Goal: Transaction & Acquisition: Purchase product/service

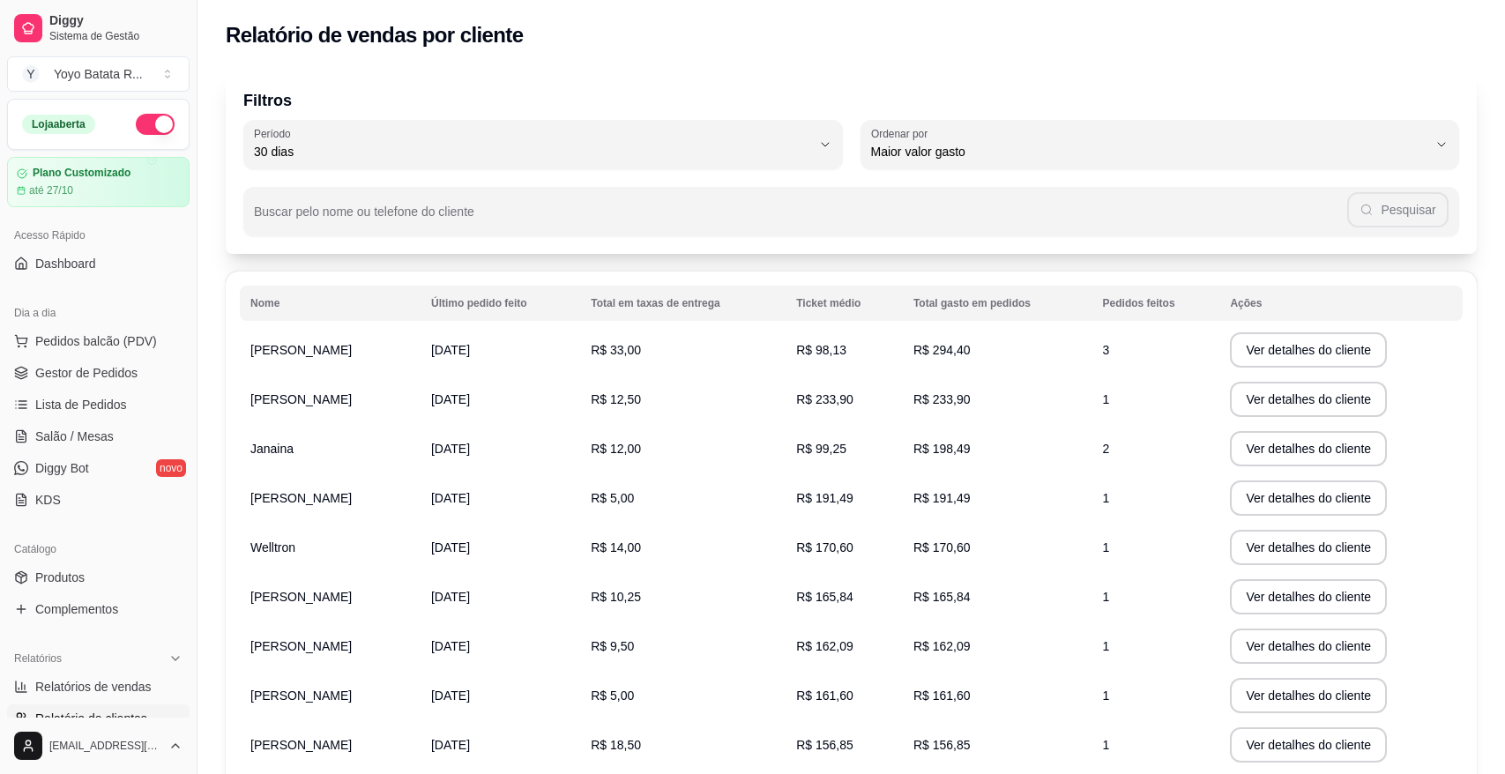
select select "30"
select select "HIGHEST_TOTAL_SPENT_WITH_ORDERS"
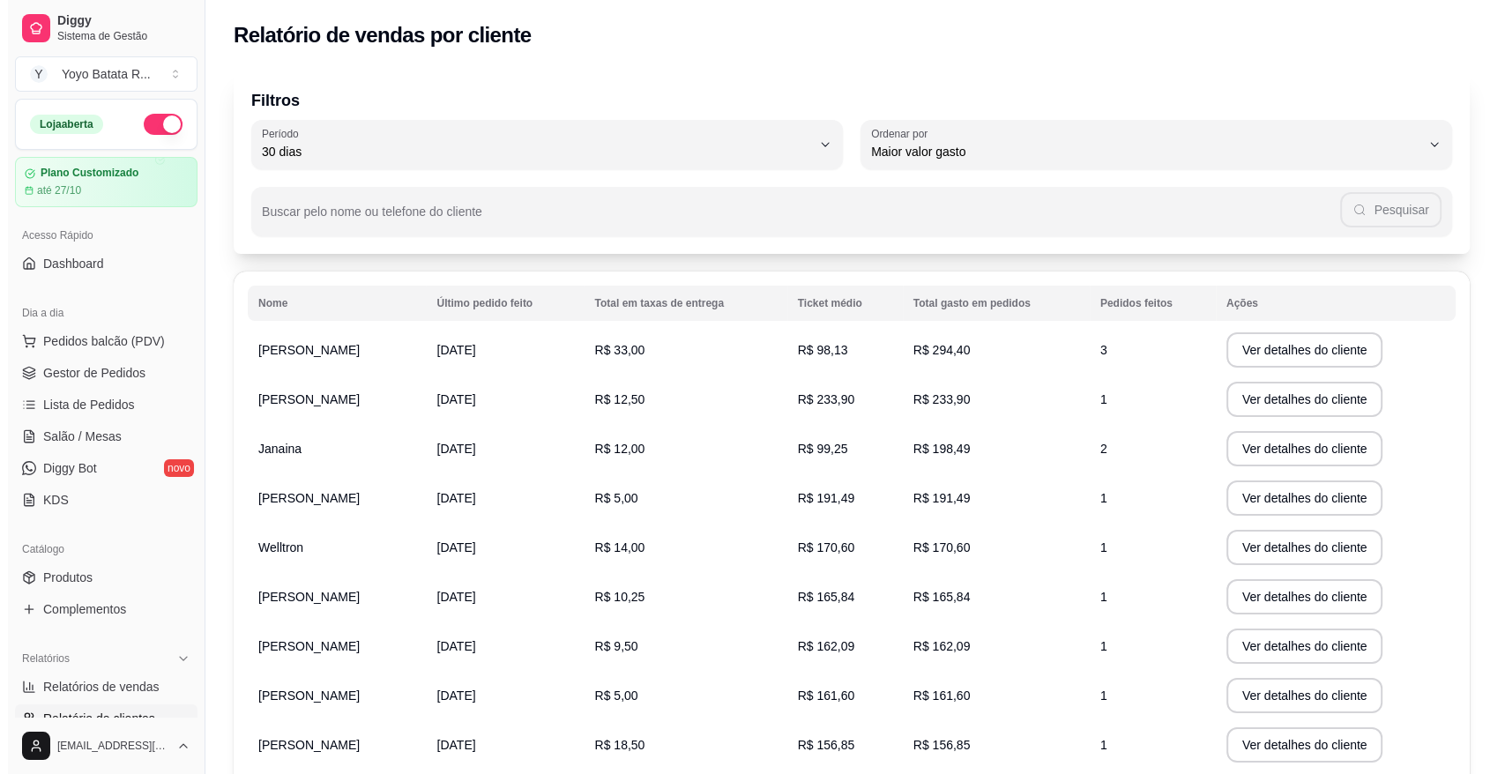
scroll to position [494, 0]
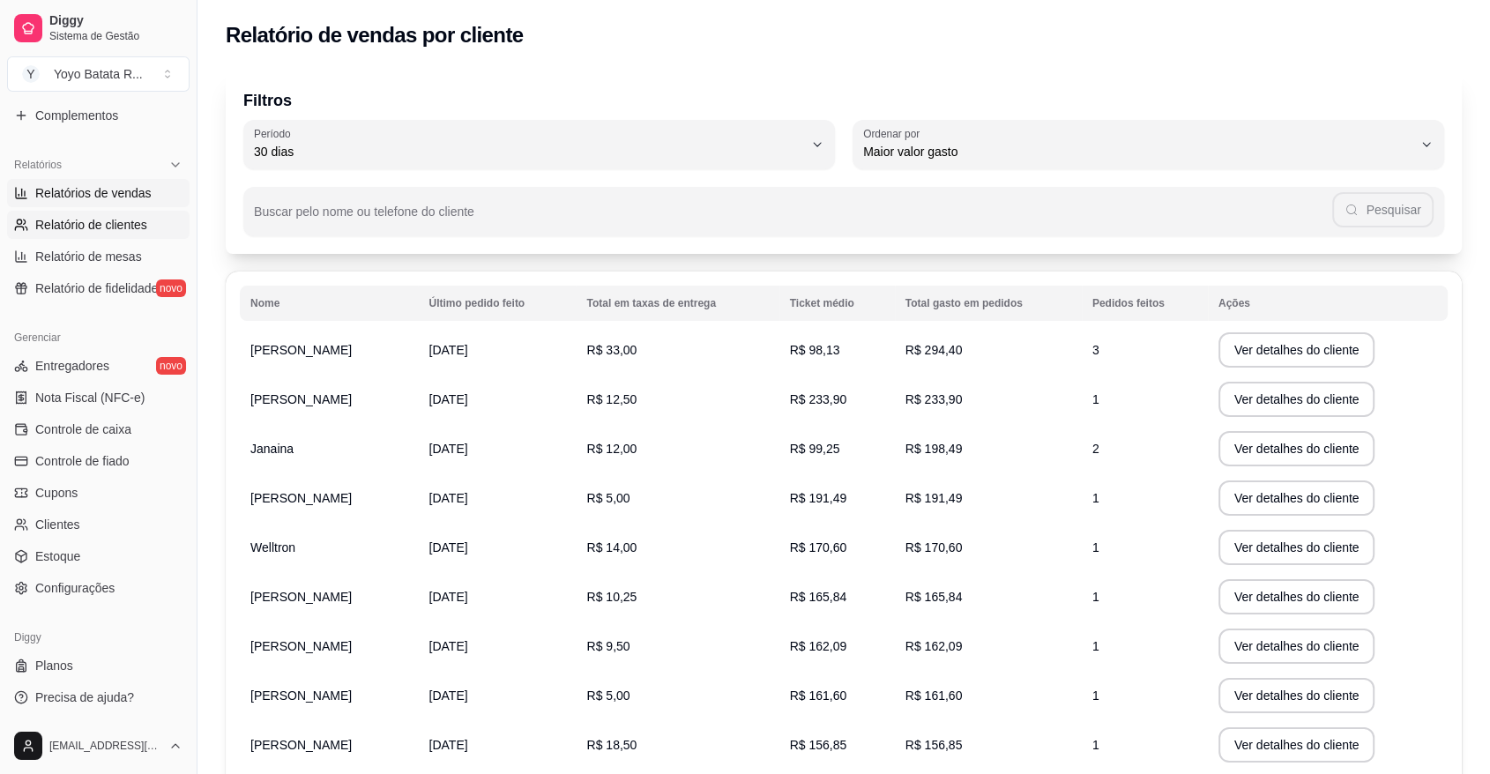
click at [76, 194] on span "Relatórios de vendas" at bounding box center [93, 193] width 116 height 18
select select "ALL"
select select "0"
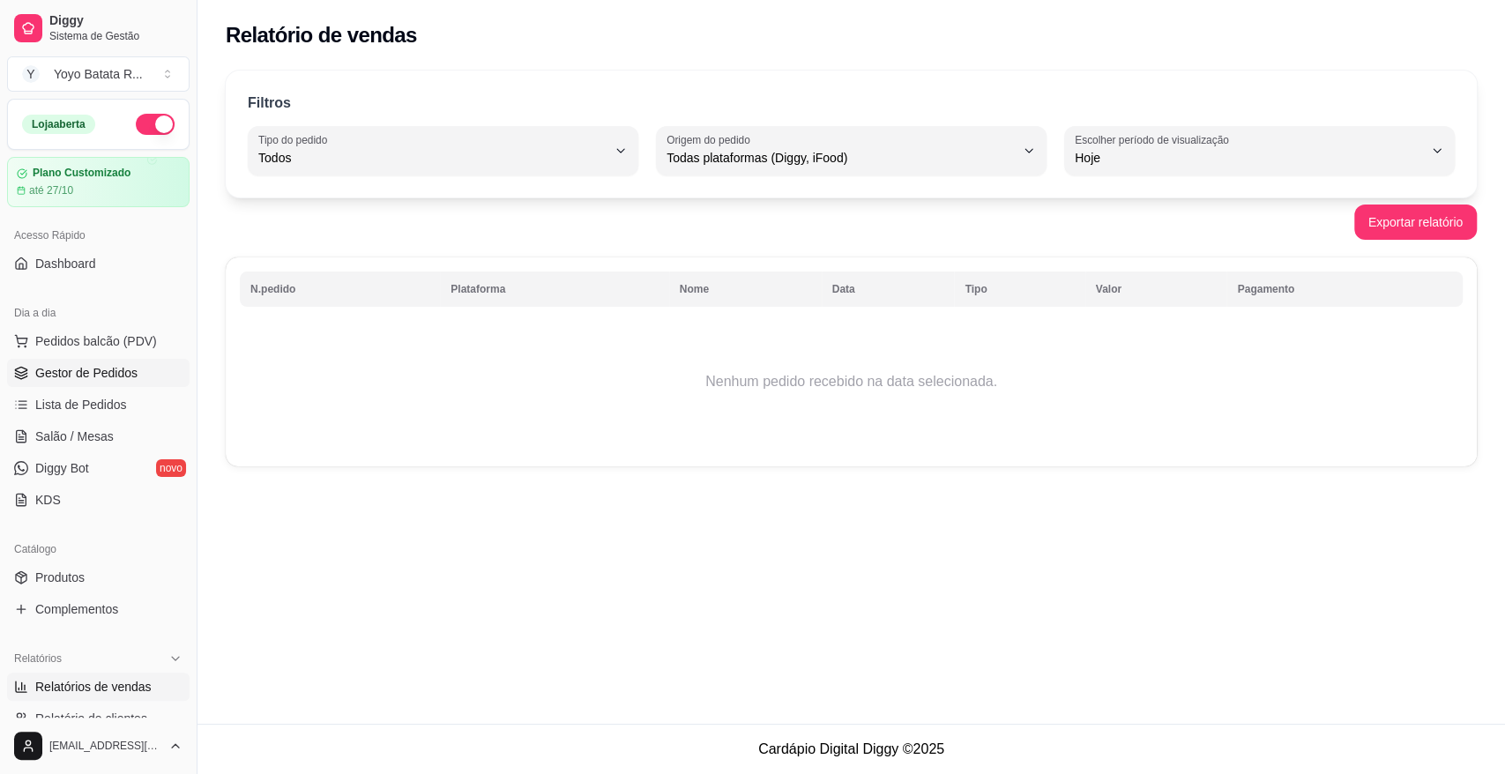
click at [86, 360] on link "Gestor de Pedidos" at bounding box center [98, 373] width 182 height 28
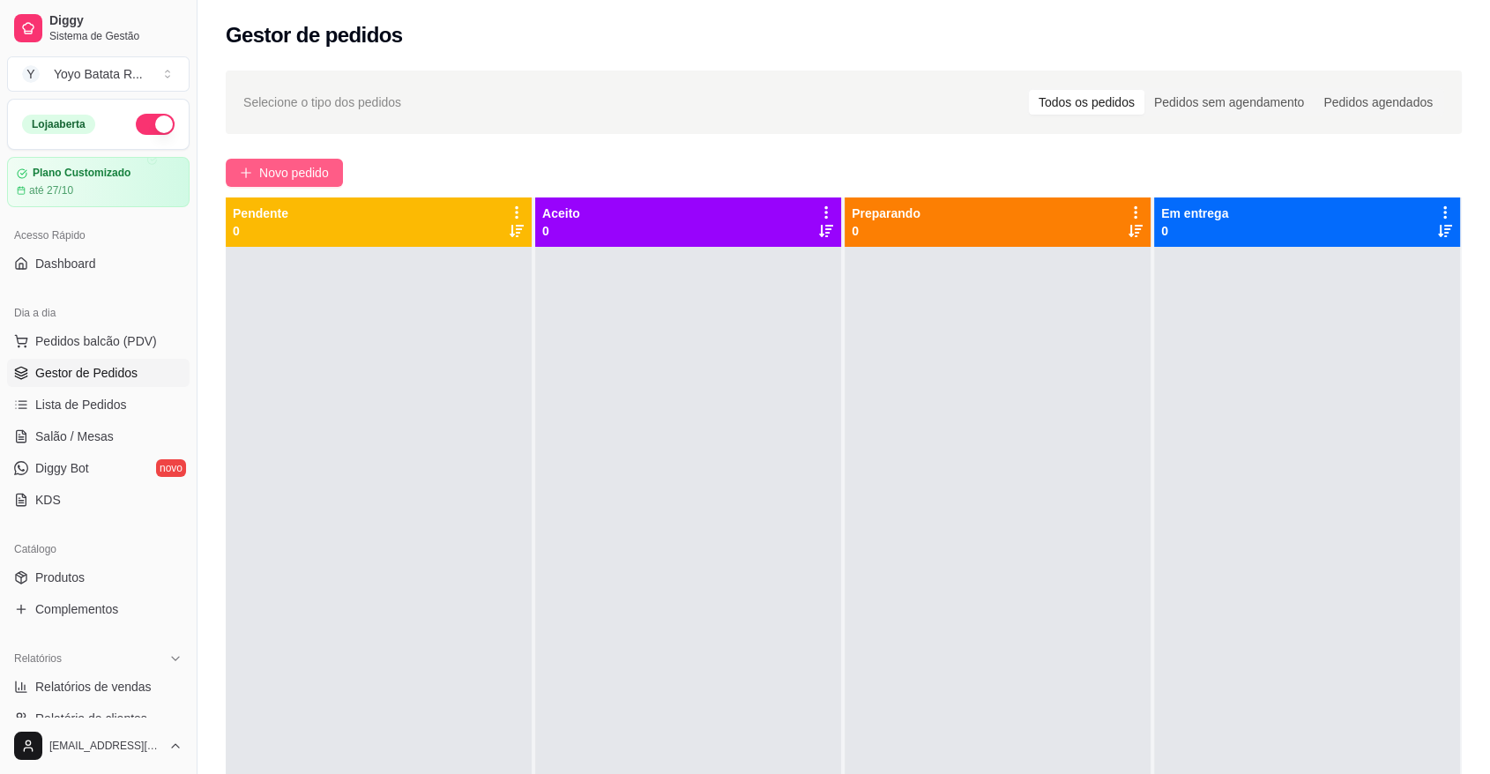
click at [316, 179] on span "Novo pedido" at bounding box center [294, 172] width 70 height 19
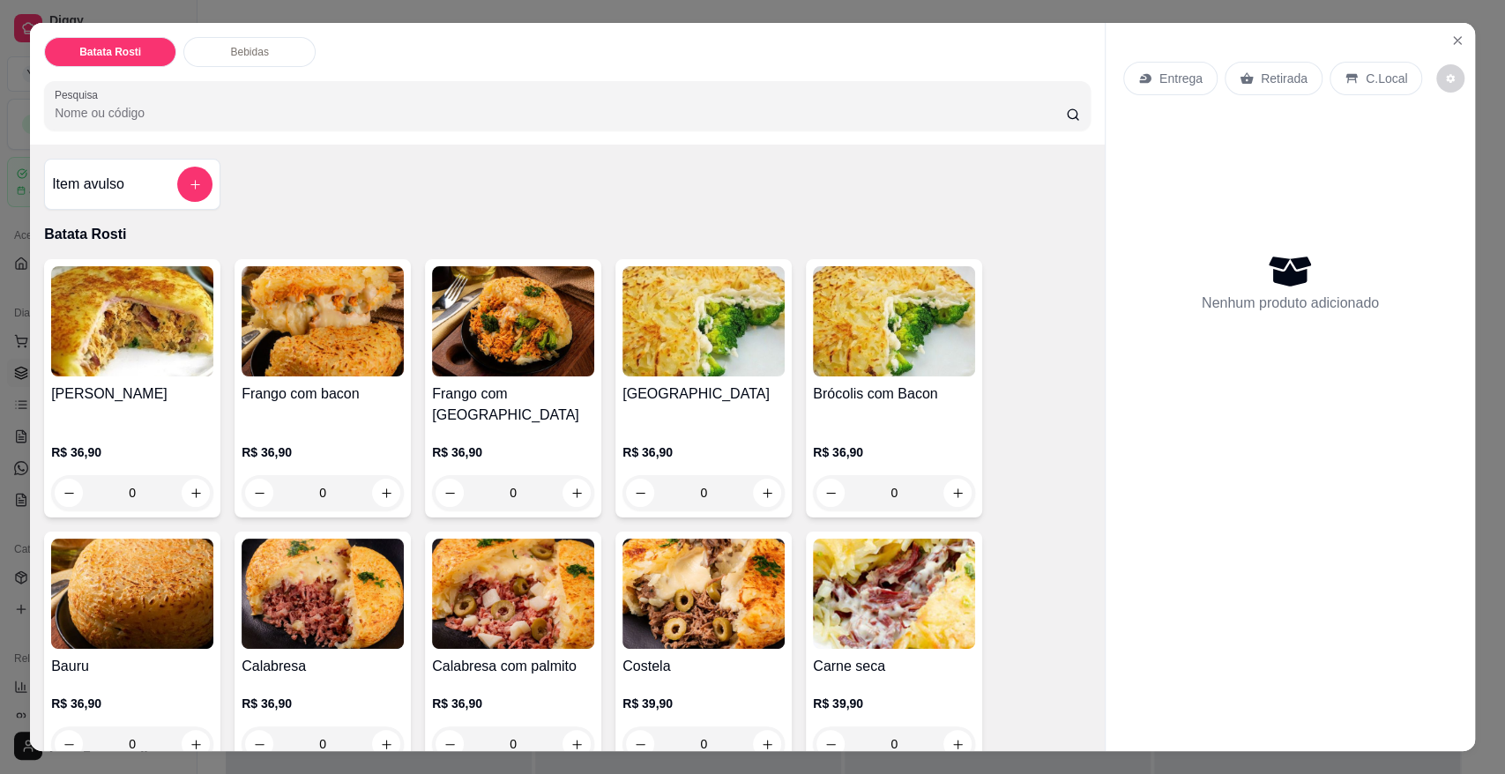
click at [1168, 85] on p "Entrega" at bounding box center [1180, 79] width 43 height 18
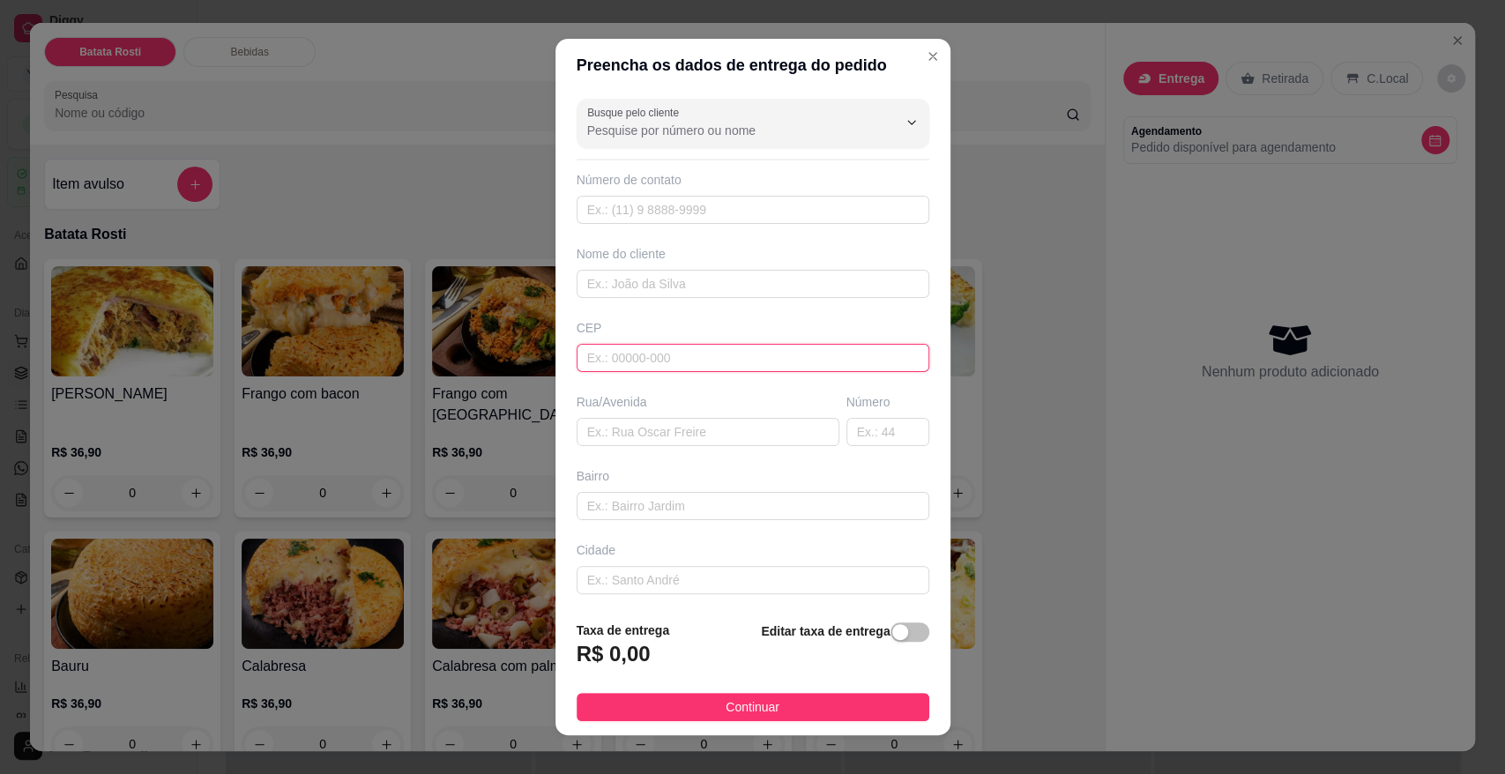
click at [672, 352] on input "text" at bounding box center [752, 358] width 353 height 28
paste input "18017302"
type input "18017302"
type input "Rua Sargento [PERSON_NAME]"
type input "Jardim das Estrelas"
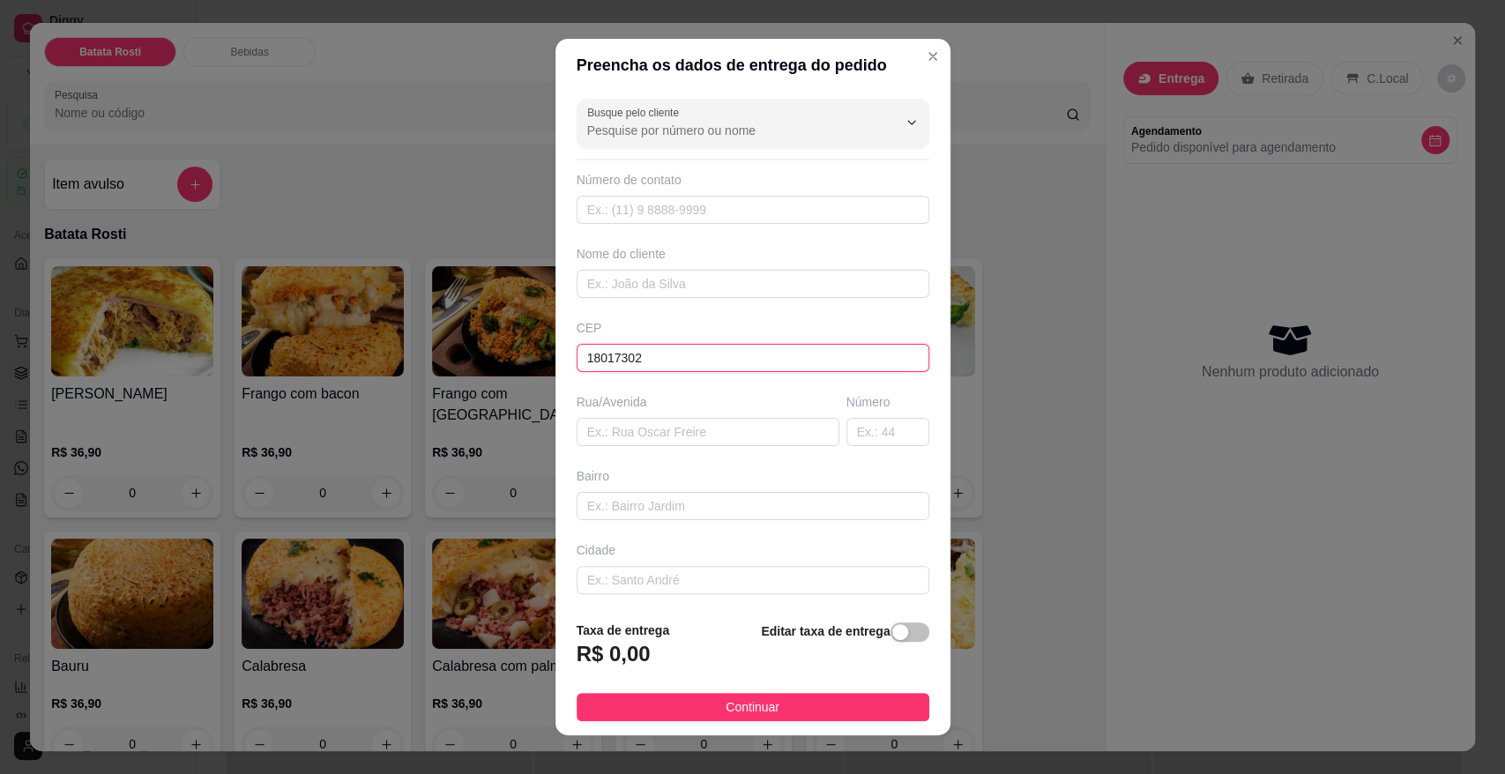
type input "Sorocaba"
type input "18017302"
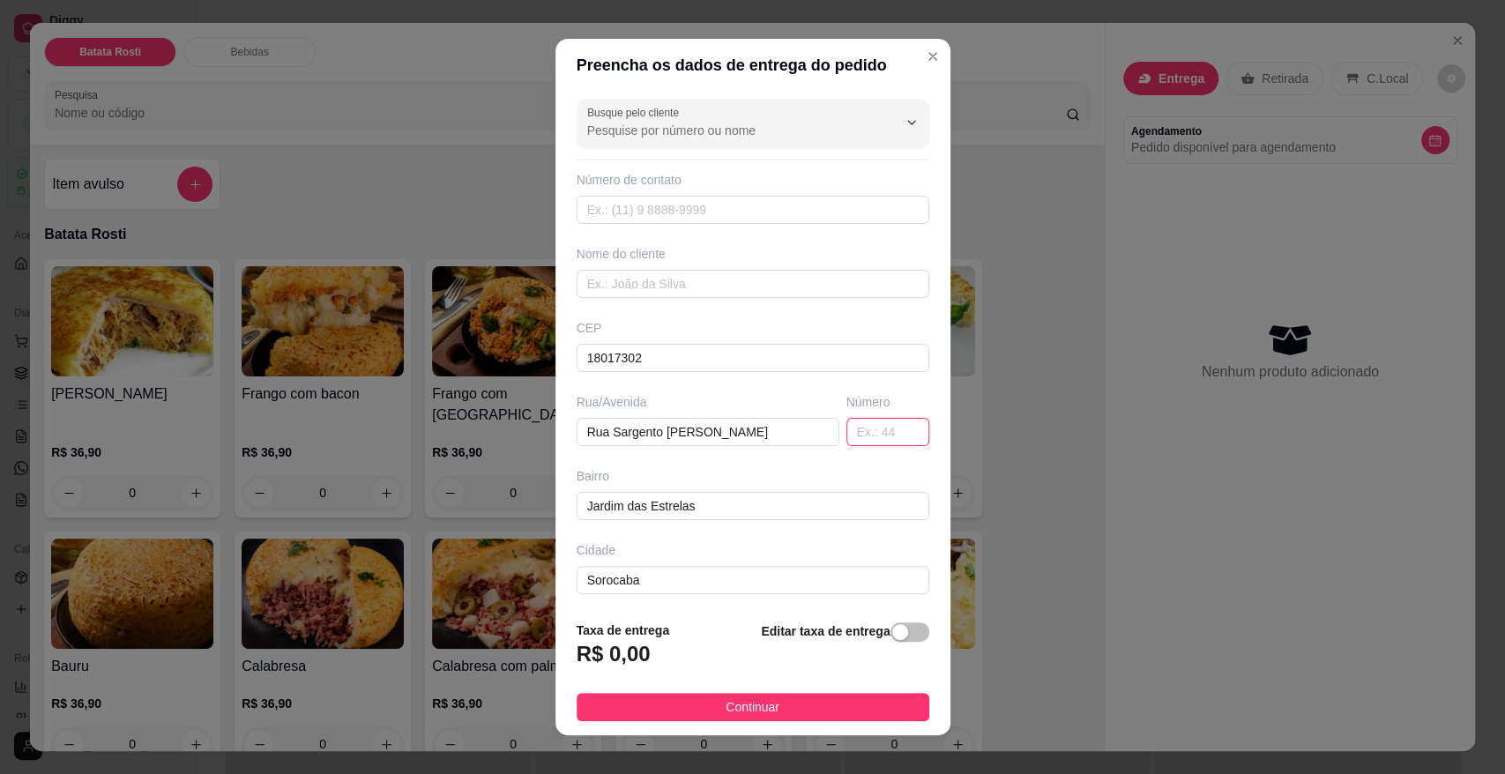
click at [846, 433] on input "text" at bounding box center [887, 432] width 83 height 28
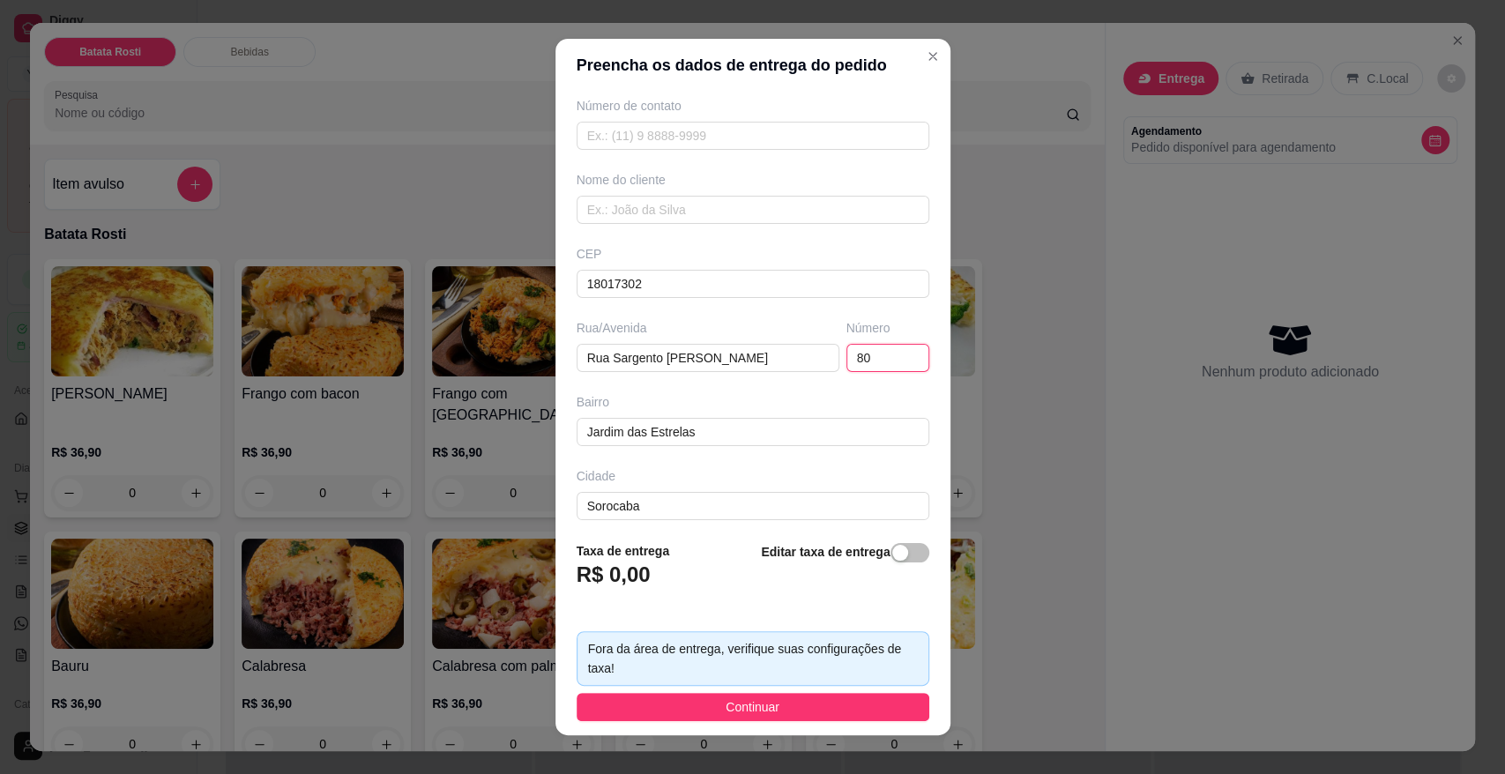
scroll to position [156, 0]
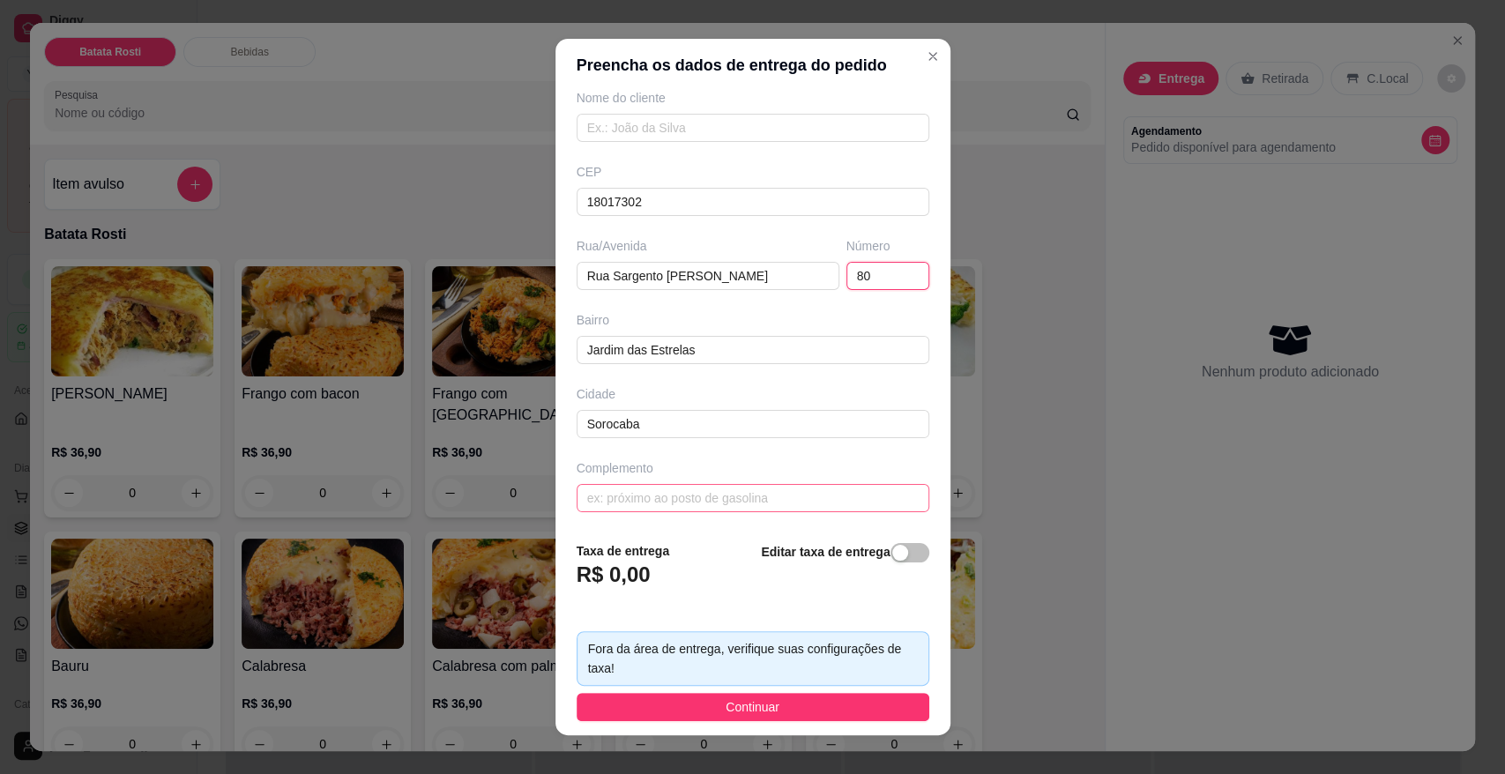
type input "80"
click at [705, 505] on input "text" at bounding box center [752, 498] width 353 height 28
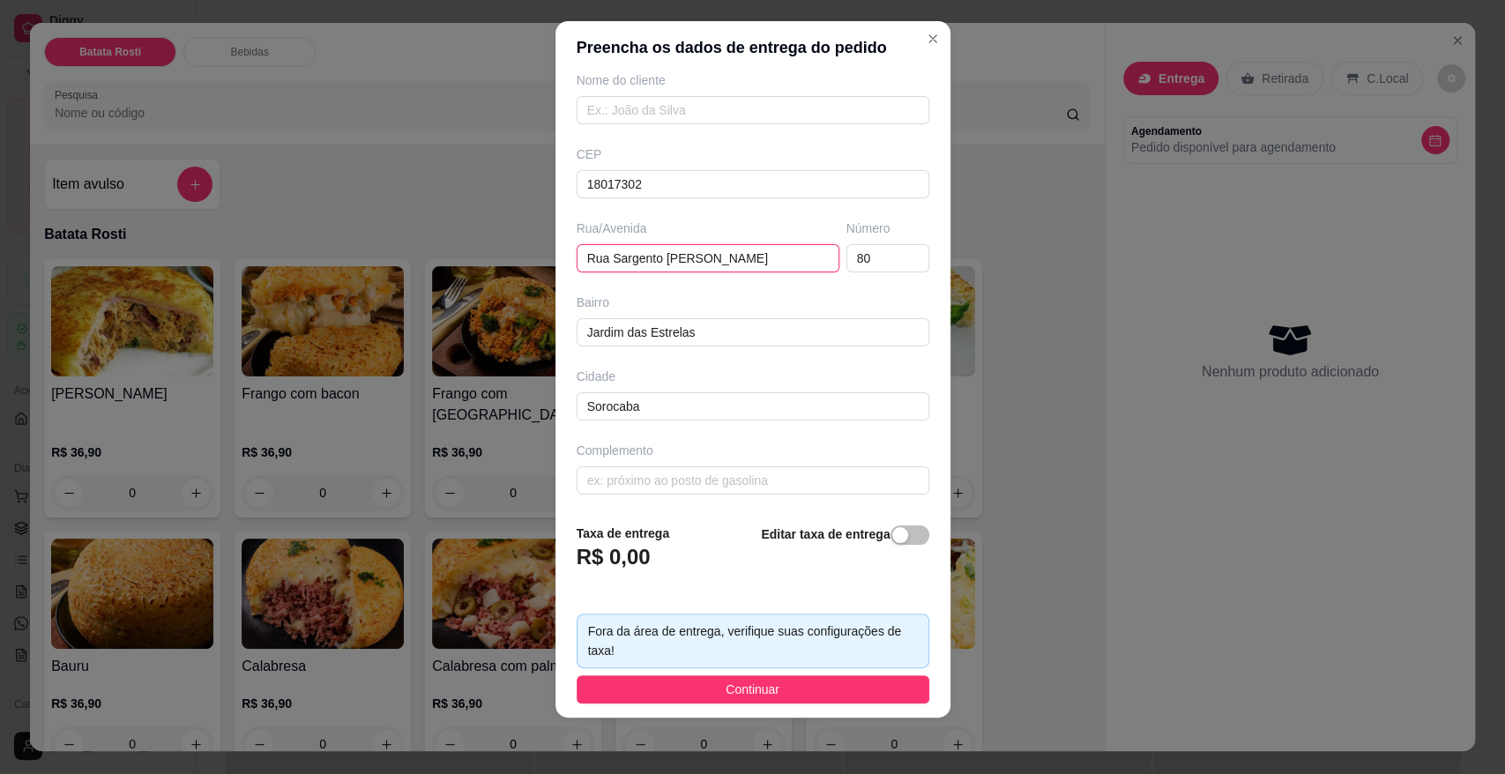
click at [599, 247] on input "Rua Sargento [PERSON_NAME]" at bounding box center [707, 258] width 263 height 28
click at [663, 256] on input "Rua Sargento [PERSON_NAME]" at bounding box center [707, 258] width 263 height 28
click at [737, 253] on input "Rua Sargento [PERSON_NAME]" at bounding box center [707, 258] width 263 height 28
click at [758, 276] on div "Busque pelo cliente Número de contato Nome do cliente CEP 18017302 Rua/Avenida …" at bounding box center [752, 291] width 395 height 435
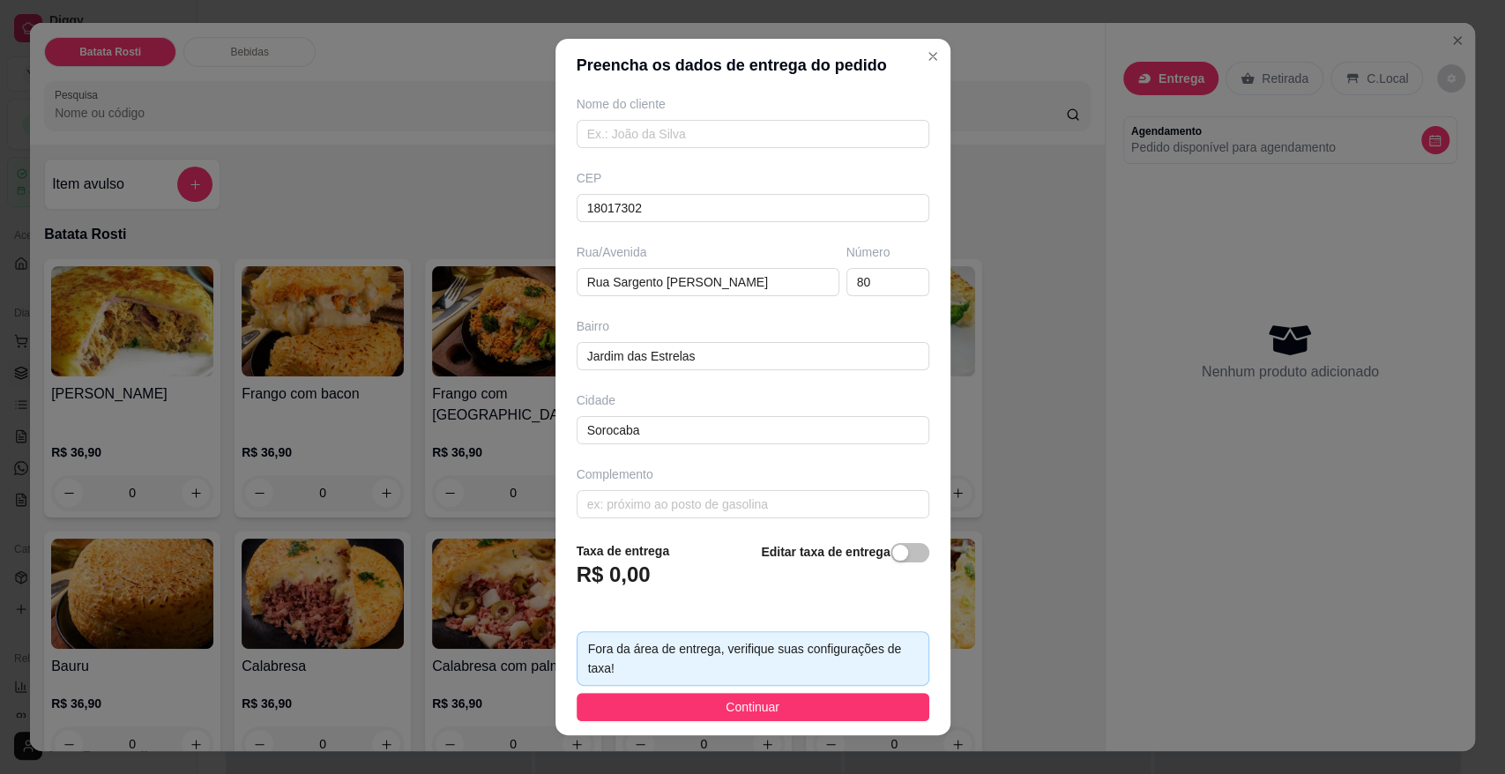
scroll to position [156, 0]
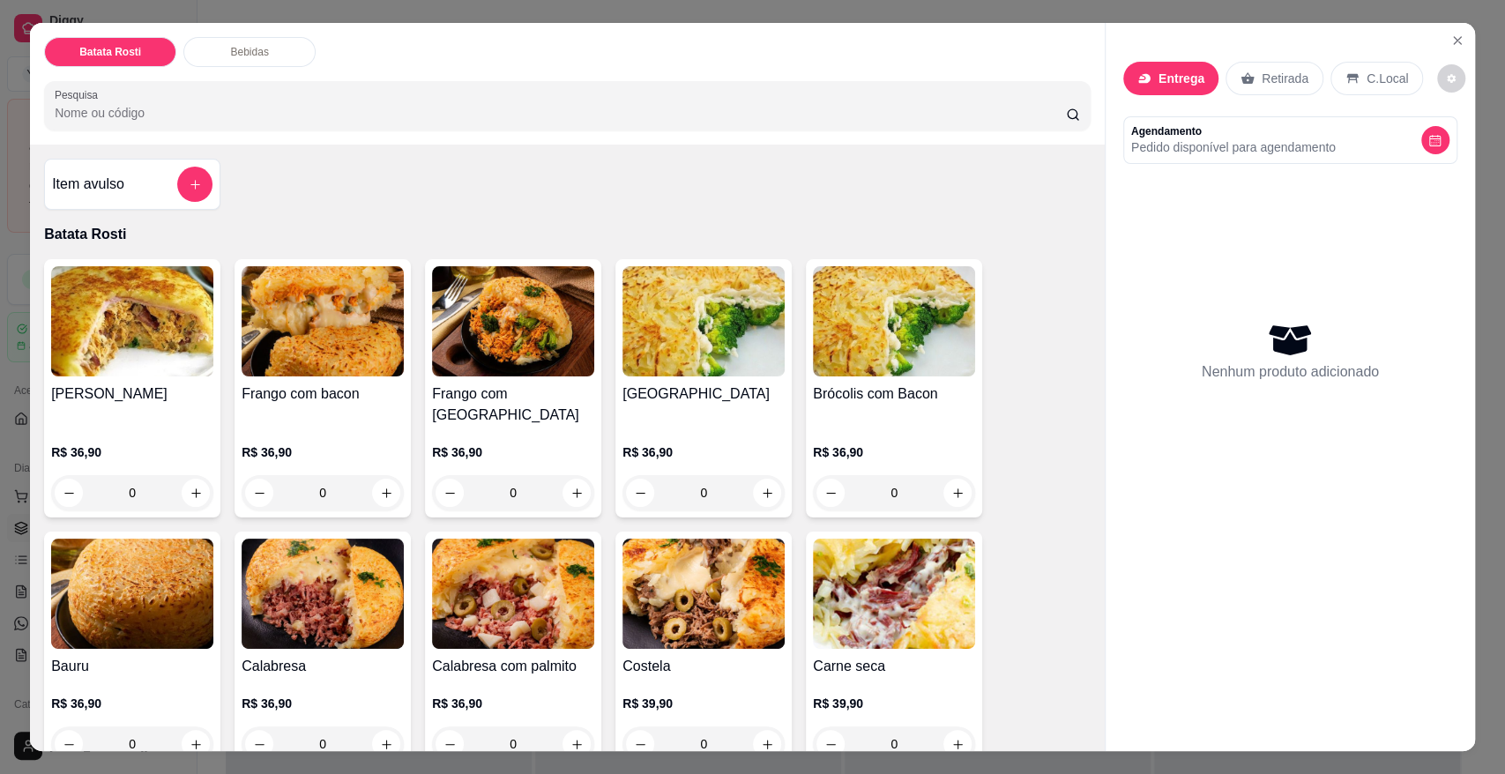
click at [1191, 84] on p "Entrega" at bounding box center [1181, 79] width 46 height 18
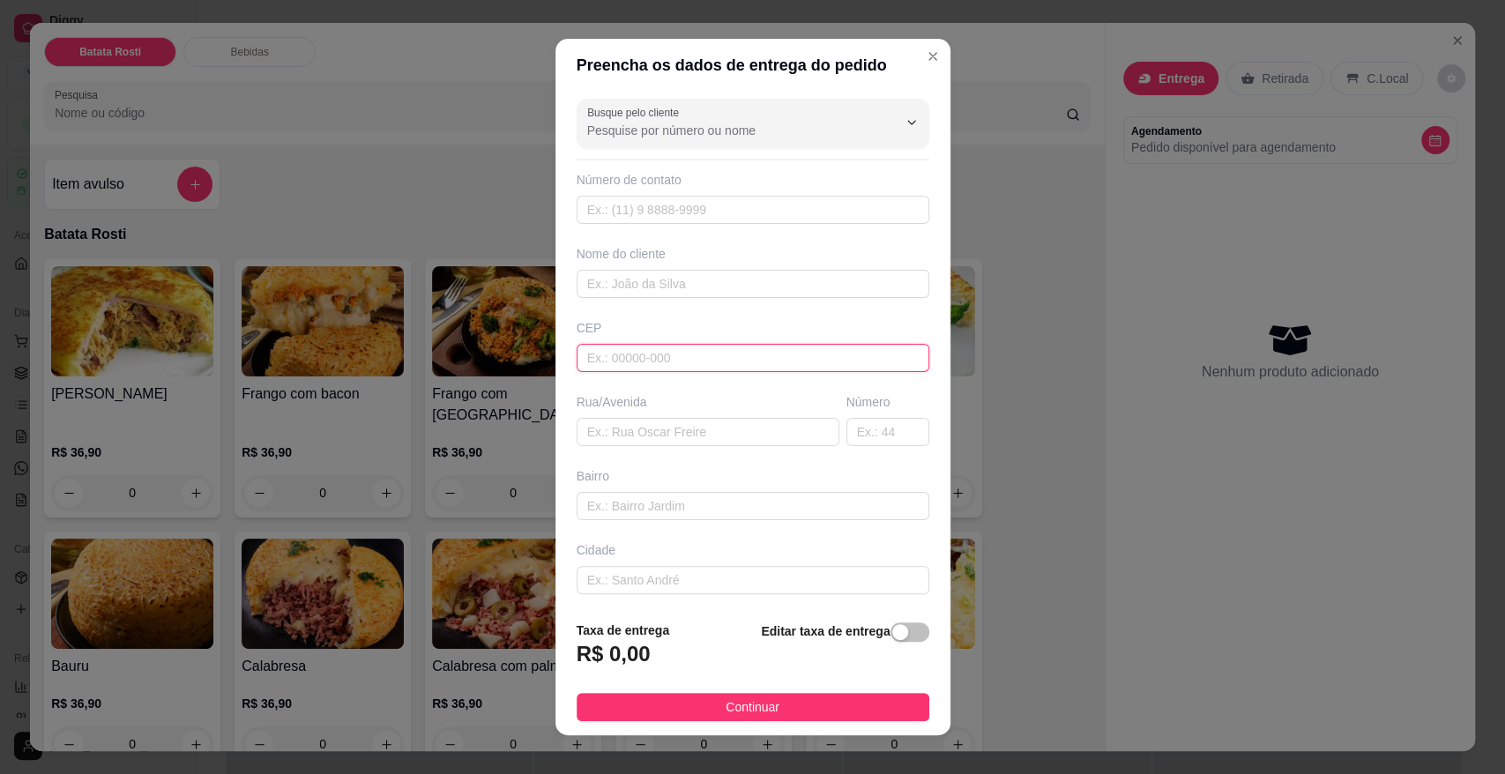
click at [740, 354] on input "text" at bounding box center [752, 358] width 353 height 28
paste input "18017302"
type input "18017302"
type input "Rua Sargento [PERSON_NAME]"
type input "Jardim das Estrelas"
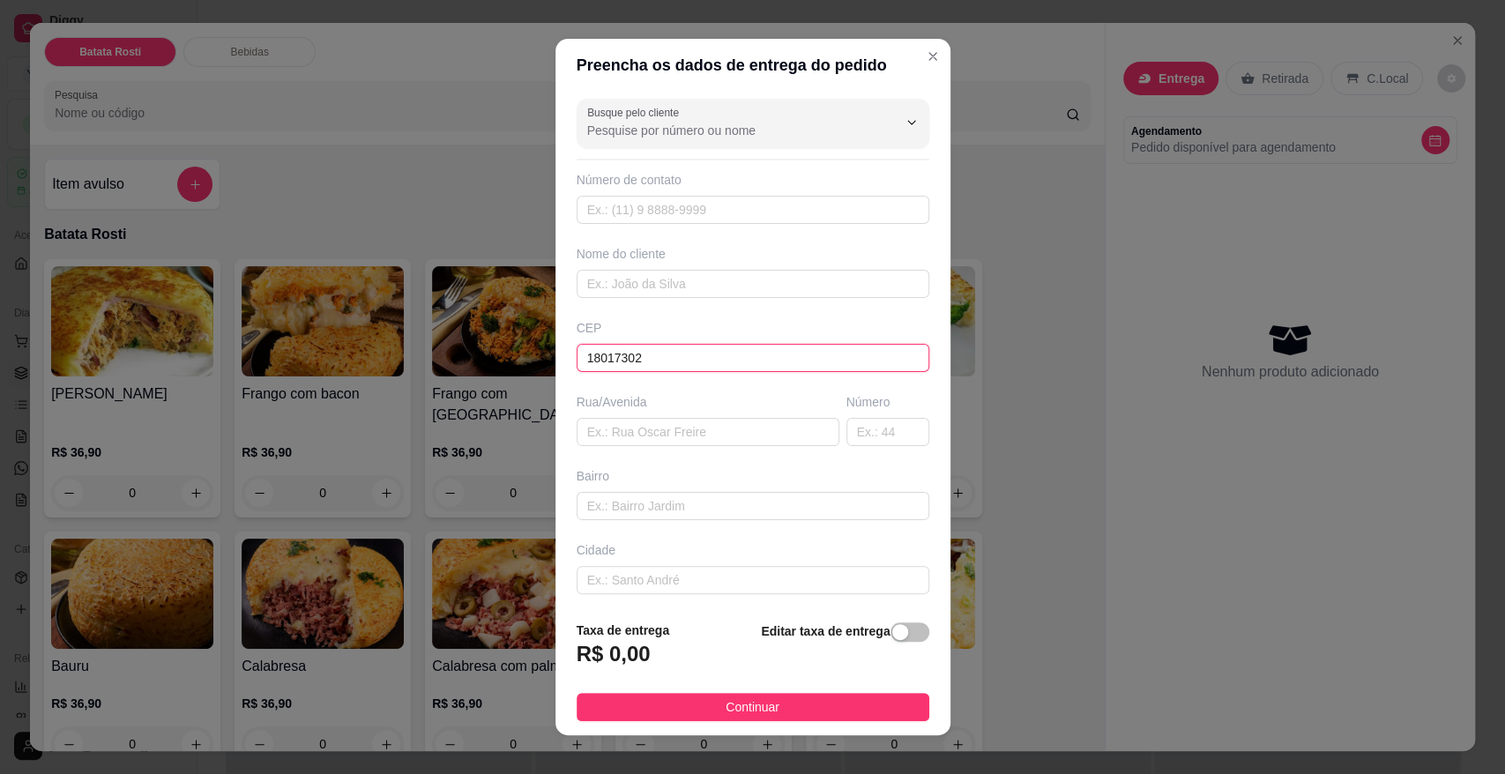
type input "Sorocaba"
type input "18017302"
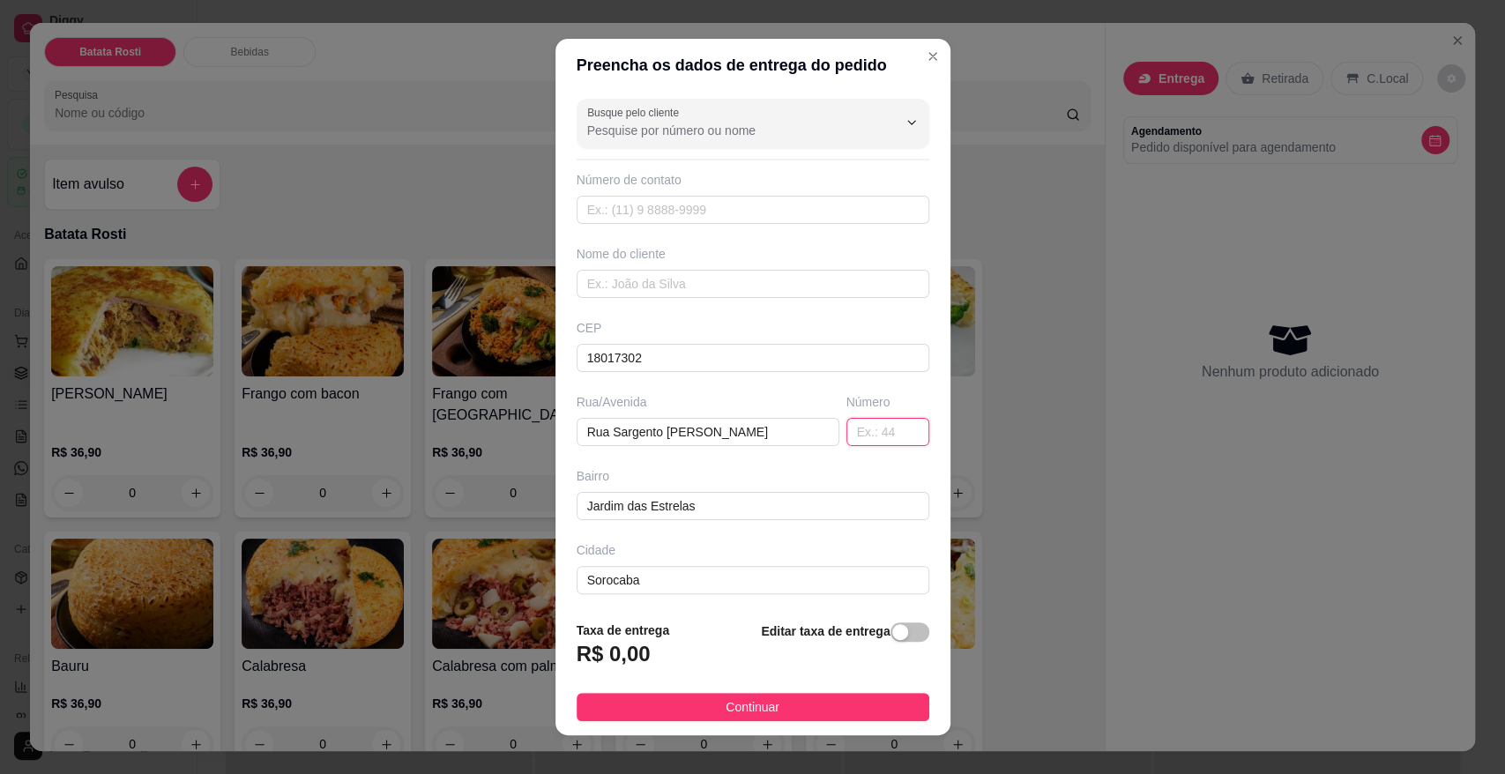
click at [860, 434] on input "text" at bounding box center [887, 432] width 83 height 28
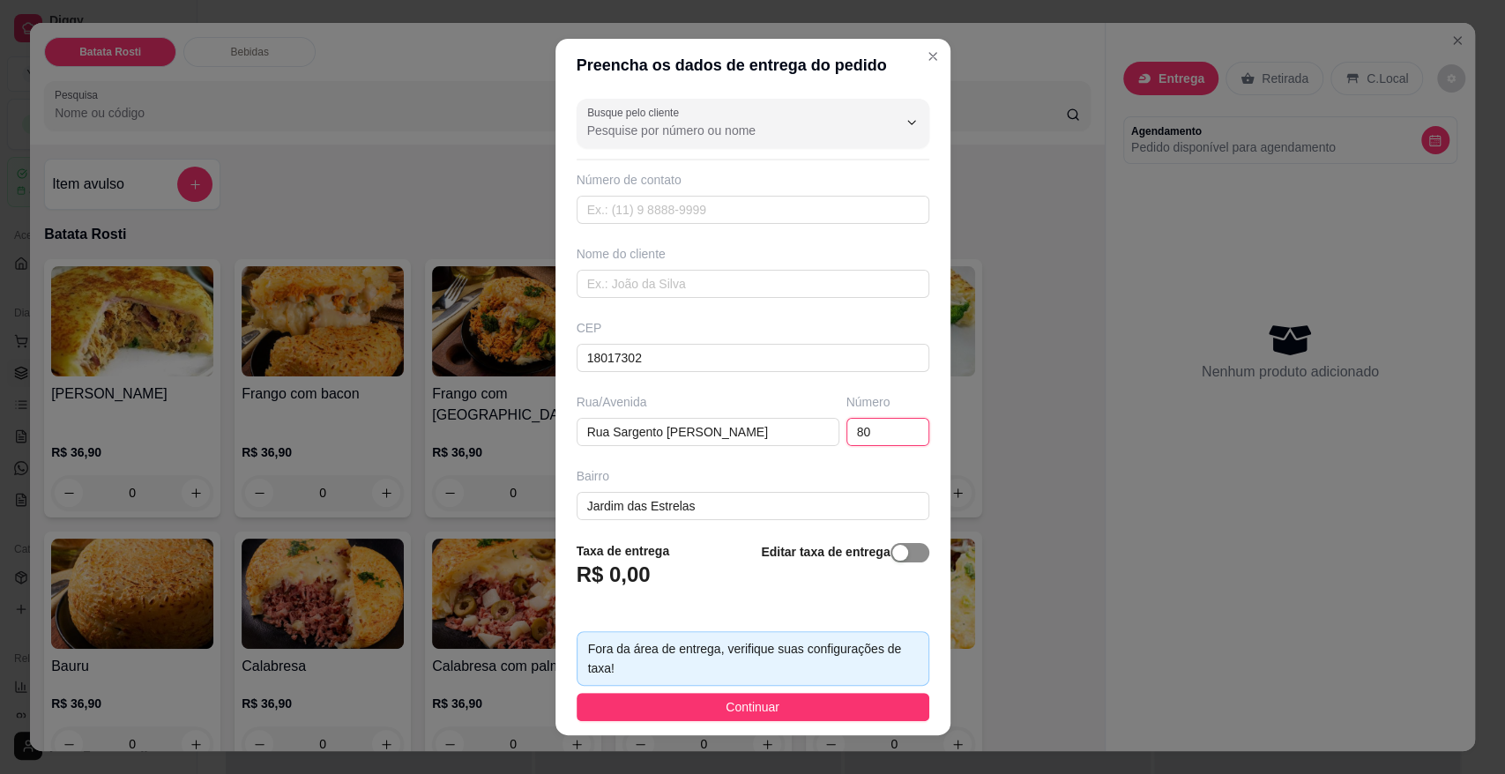
type input "80"
click at [892, 557] on div "button" at bounding box center [900, 553] width 16 height 16
drag, startPoint x: 663, startPoint y: 575, endPoint x: 573, endPoint y: 579, distance: 90.0
click at [577, 579] on input "0,00" at bounding box center [671, 581] width 189 height 33
click at [621, 573] on input "18,00" at bounding box center [671, 581] width 189 height 33
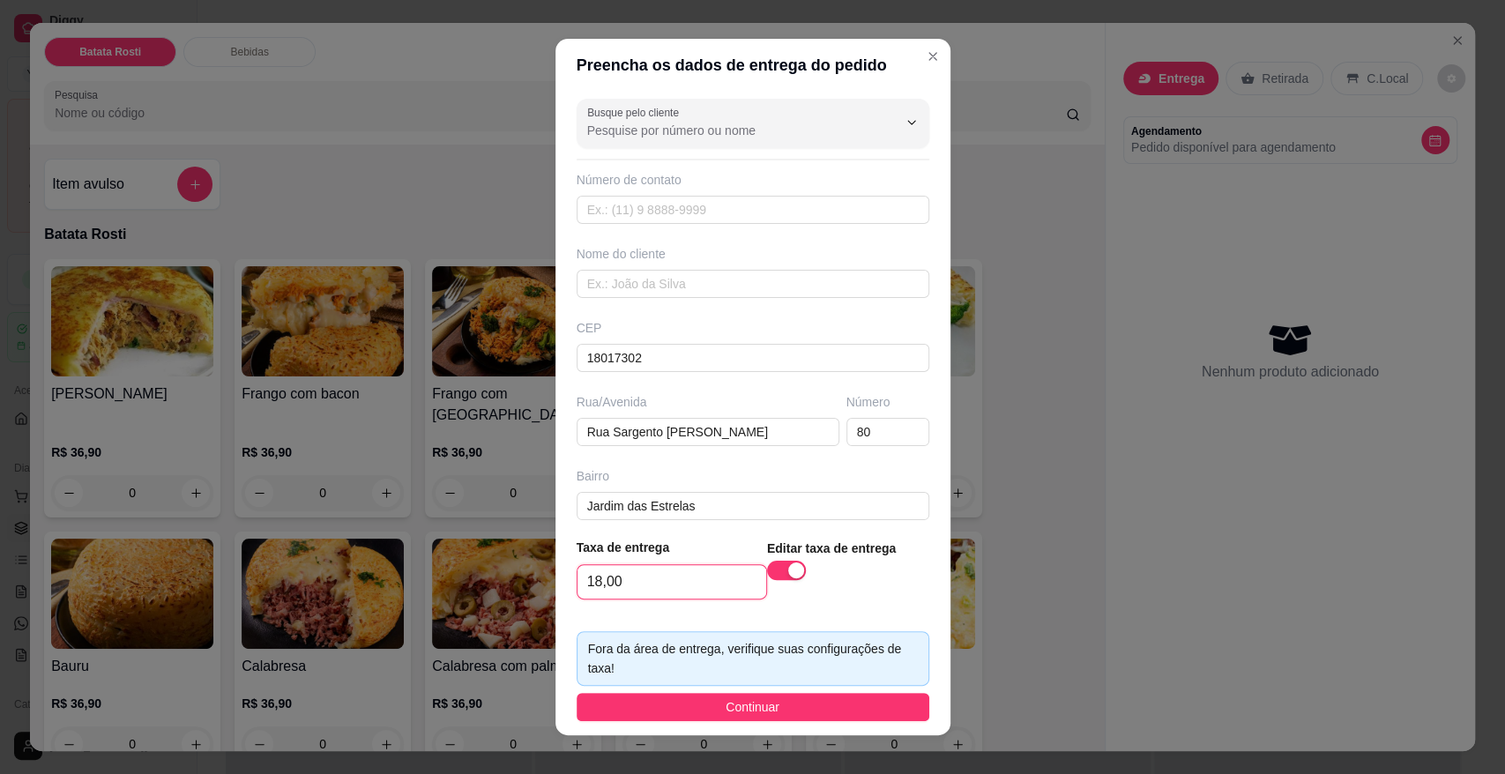
click at [604, 597] on input "18,00" at bounding box center [671, 581] width 189 height 33
drag, startPoint x: 630, startPoint y: 583, endPoint x: 546, endPoint y: 586, distance: 83.8
click at [555, 586] on footer "Taxa de entrega 18,00 Editar taxa de entrega Fora da área de entrega, verifique…" at bounding box center [752, 630] width 395 height 212
type input "9,00"
click at [725, 709] on span "Continuar" at bounding box center [752, 706] width 54 height 19
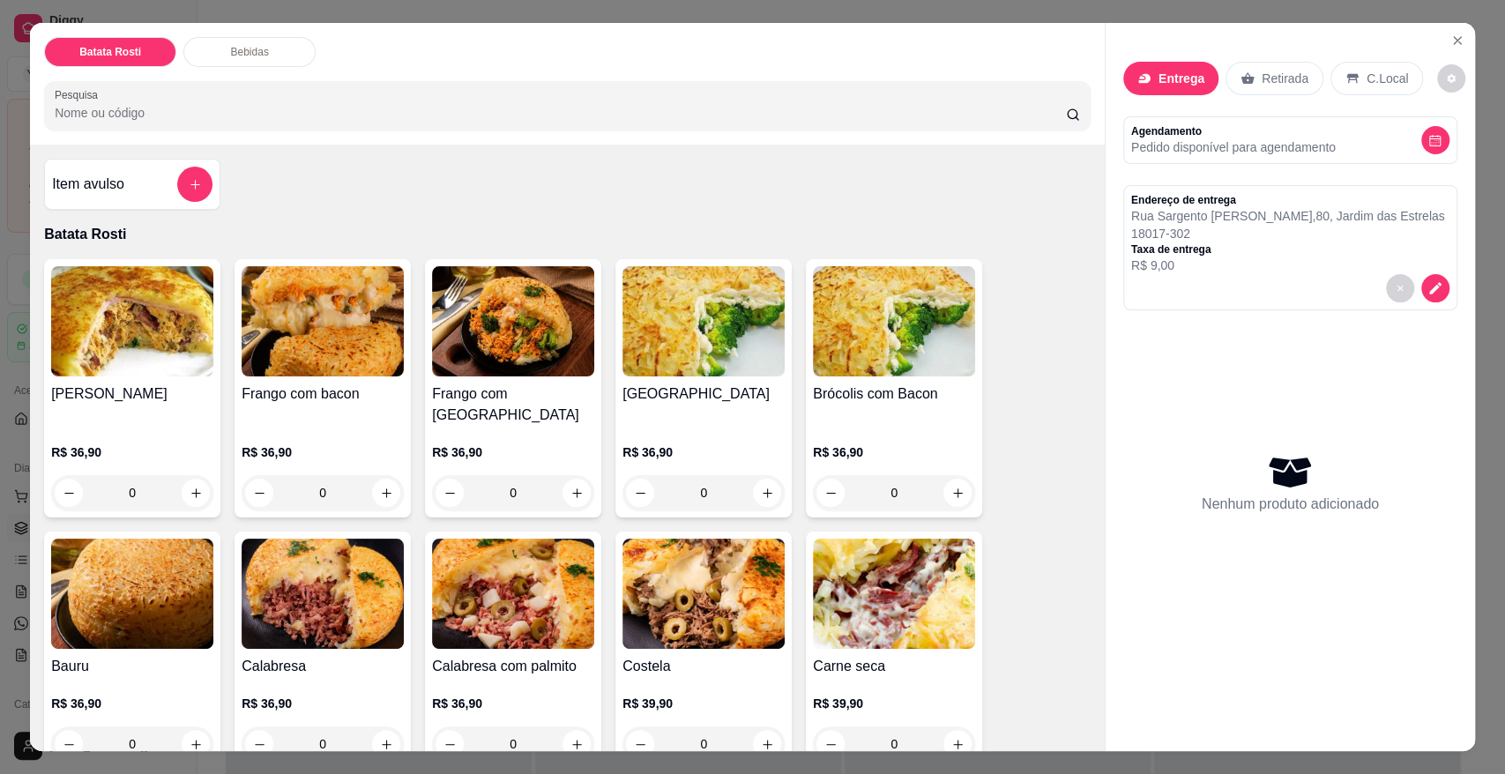
click at [1227, 256] on p "Taxa de entrega" at bounding box center [1288, 249] width 314 height 14
drag, startPoint x: 1188, startPoint y: 293, endPoint x: 1171, endPoint y: 286, distance: 18.2
click at [1187, 293] on div at bounding box center [1290, 288] width 318 height 28
drag, startPoint x: 1163, startPoint y: 283, endPoint x: 1115, endPoint y: 218, distance: 80.7
click at [1123, 218] on div "Endereço de entrega Rua Sargento Benedito Narciso de Pinho , 80 , Jardim das Es…" at bounding box center [1290, 247] width 334 height 125
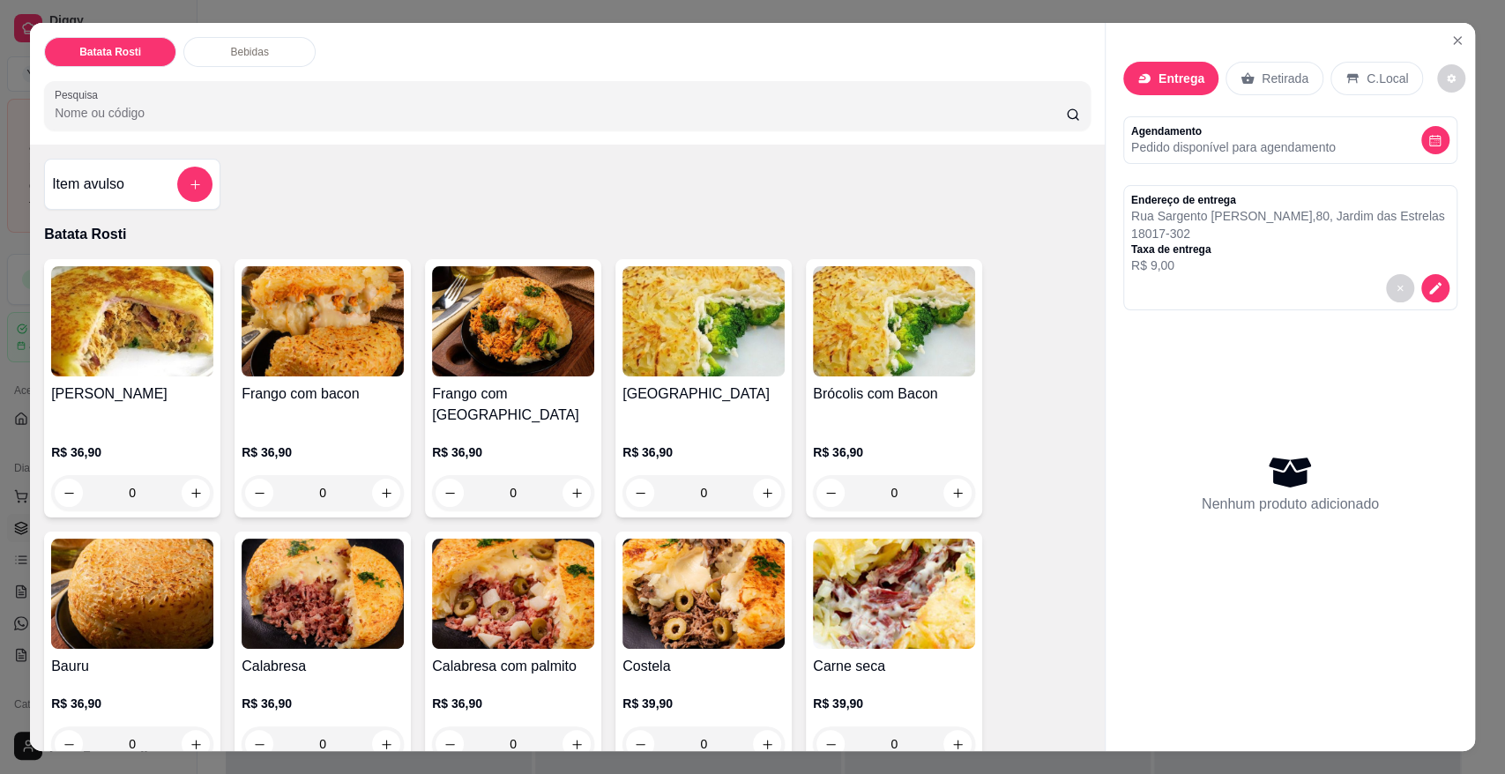
click at [1168, 297] on div at bounding box center [1290, 288] width 318 height 28
click at [1168, 274] on p "R$ 9,00" at bounding box center [1288, 265] width 314 height 18
click at [1162, 274] on p "R$ 9,00" at bounding box center [1288, 265] width 314 height 18
click at [1131, 221] on p "Rua Sargento Benedito Narciso de Pinho , 80 , Jardim das Estrelas" at bounding box center [1288, 216] width 314 height 18
click at [947, 475] on div "0" at bounding box center [894, 492] width 162 height 35
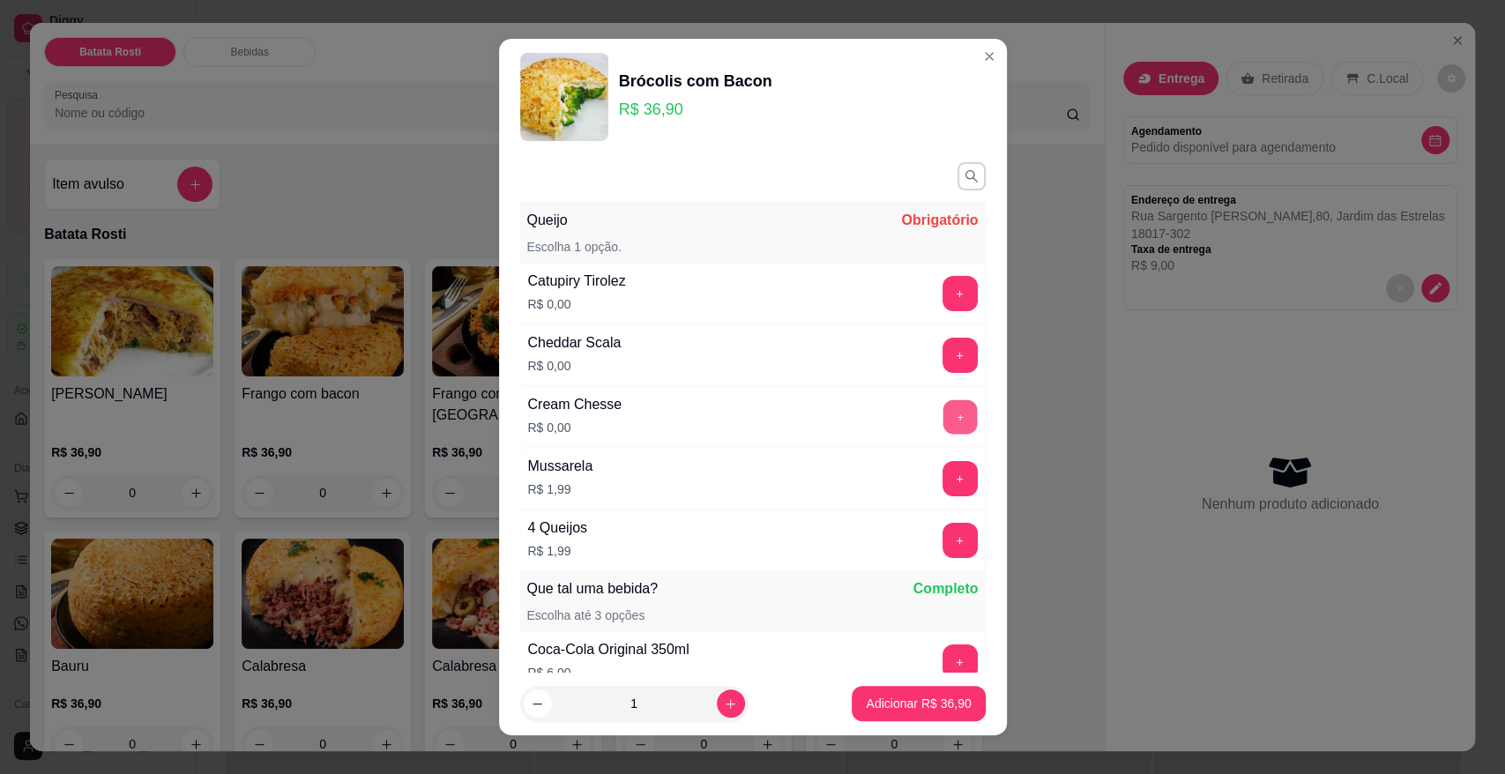
click at [942, 419] on button "+" at bounding box center [959, 417] width 34 height 34
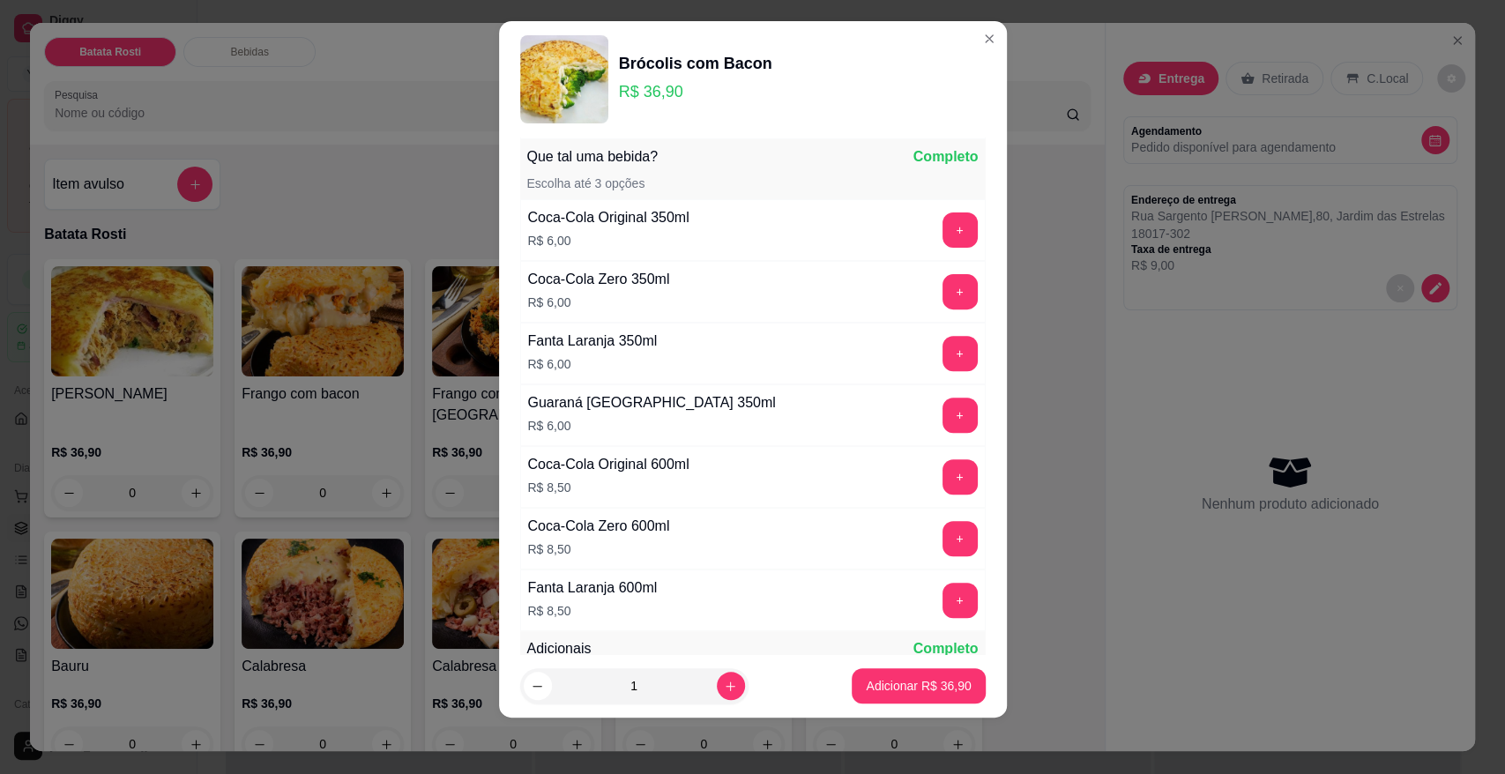
scroll to position [415, 0]
click at [938, 682] on p "Adicionar R$ 36,90" at bounding box center [918, 685] width 102 height 17
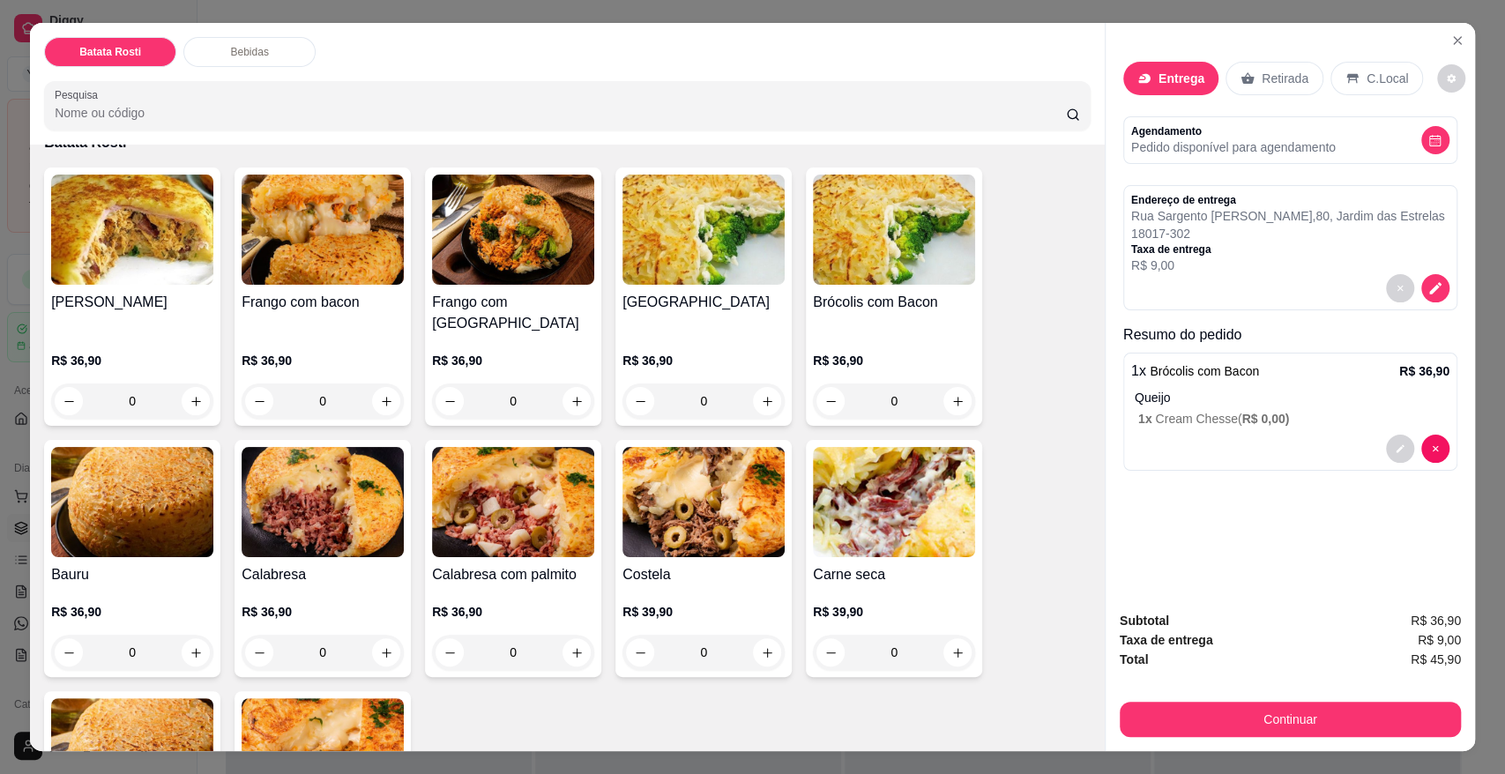
scroll to position [196, 0]
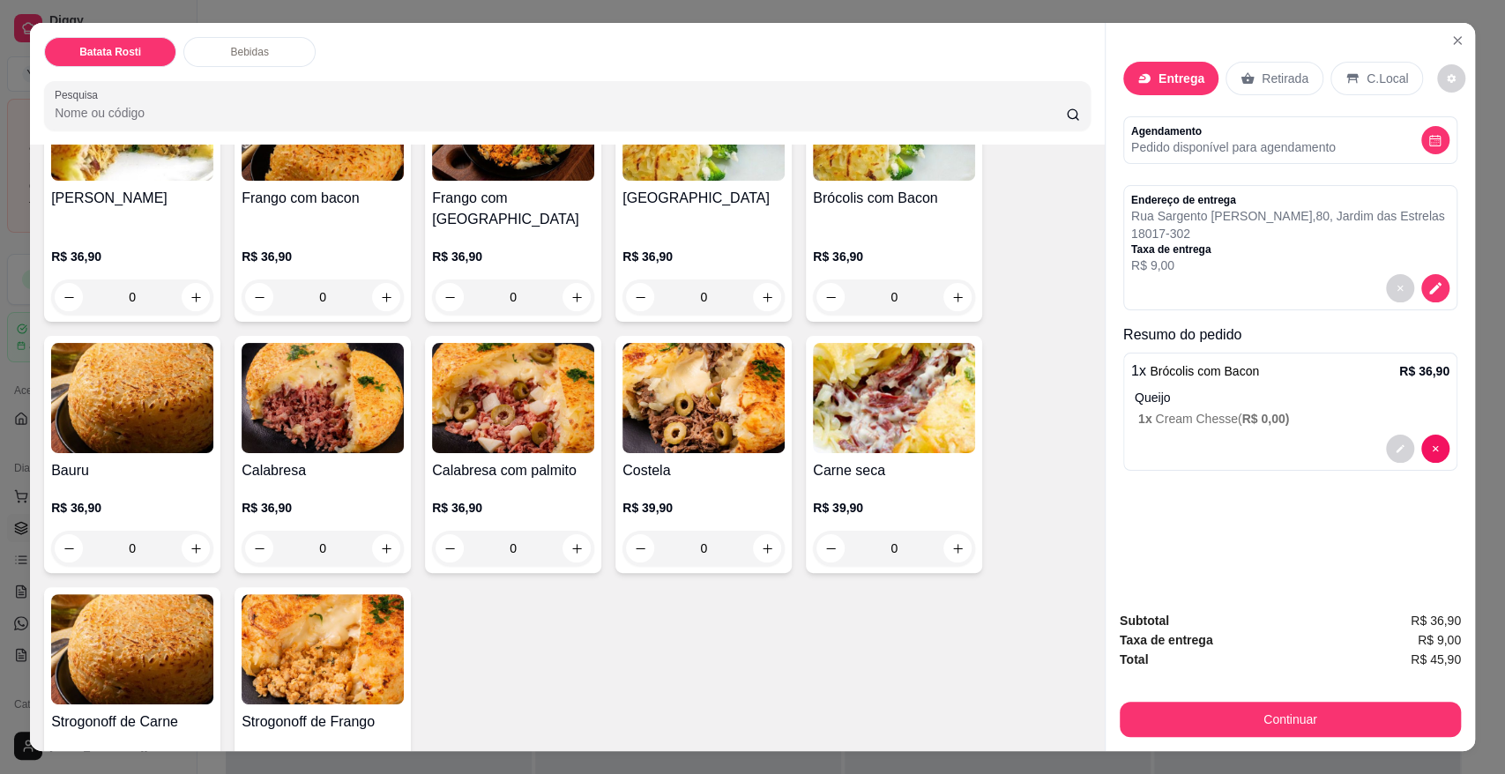
click at [963, 531] on div "0" at bounding box center [894, 548] width 162 height 35
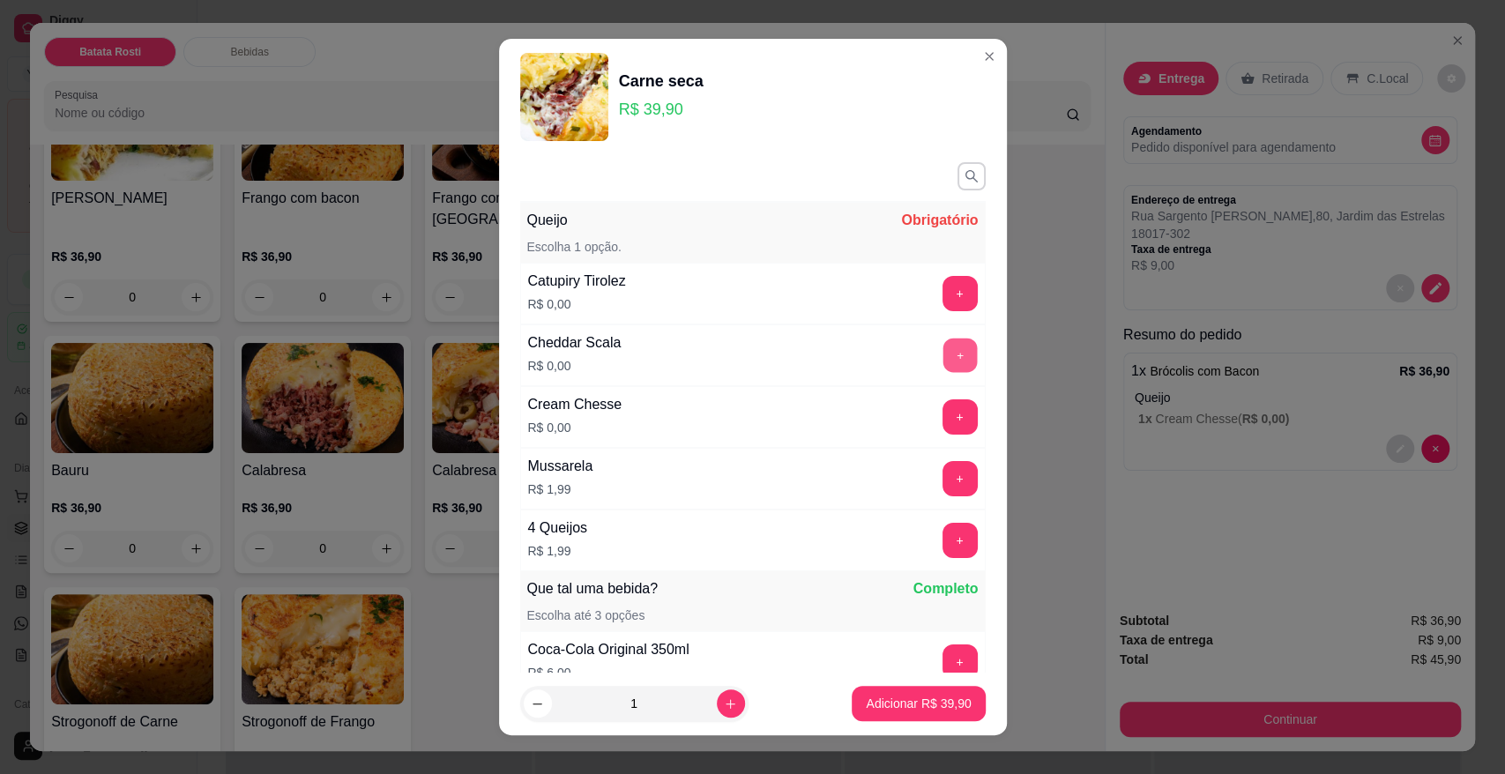
click at [942, 360] on button "+" at bounding box center [959, 355] width 34 height 34
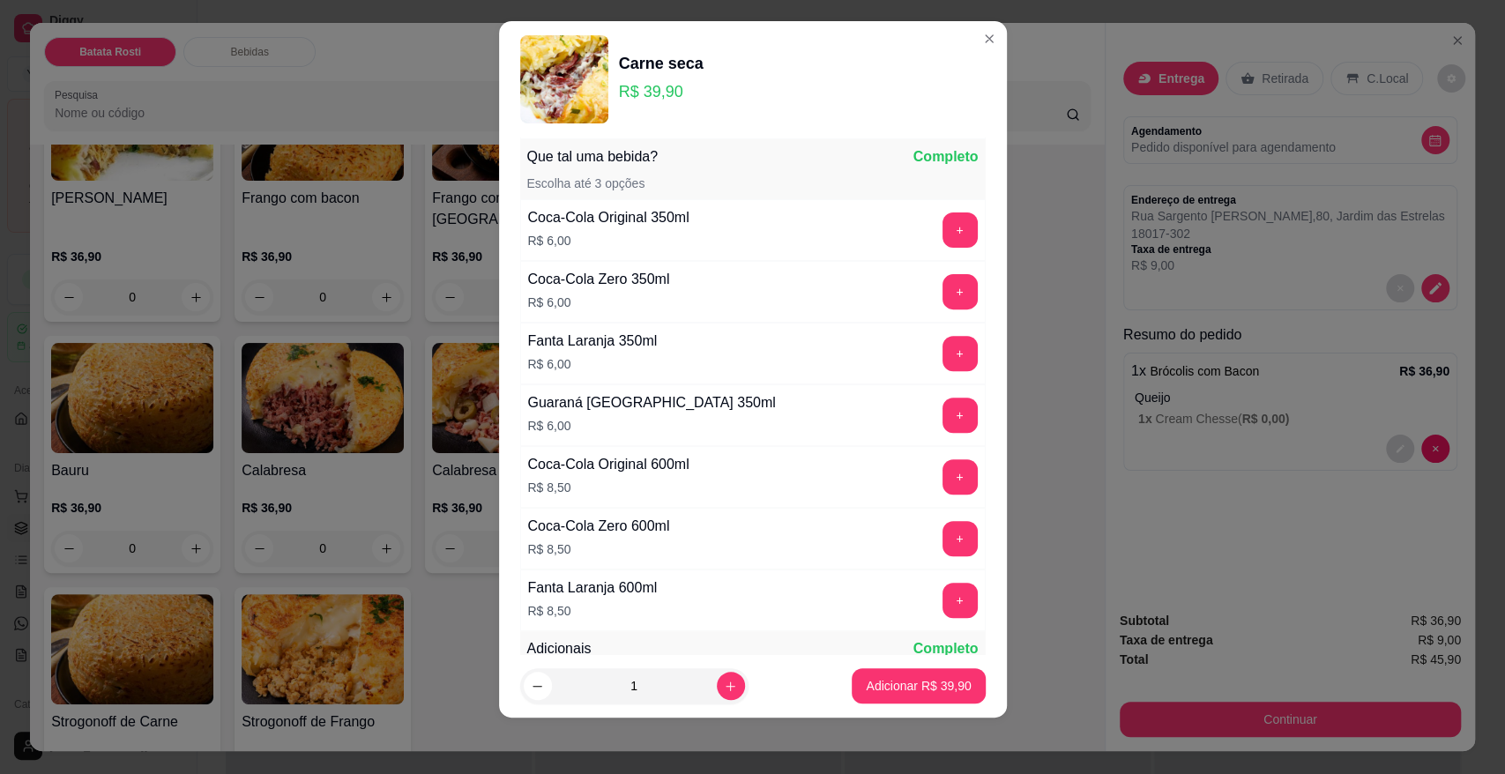
scroll to position [415, 0]
click at [925, 673] on button "Adicionar R$ 39,90" at bounding box center [919, 686] width 130 height 34
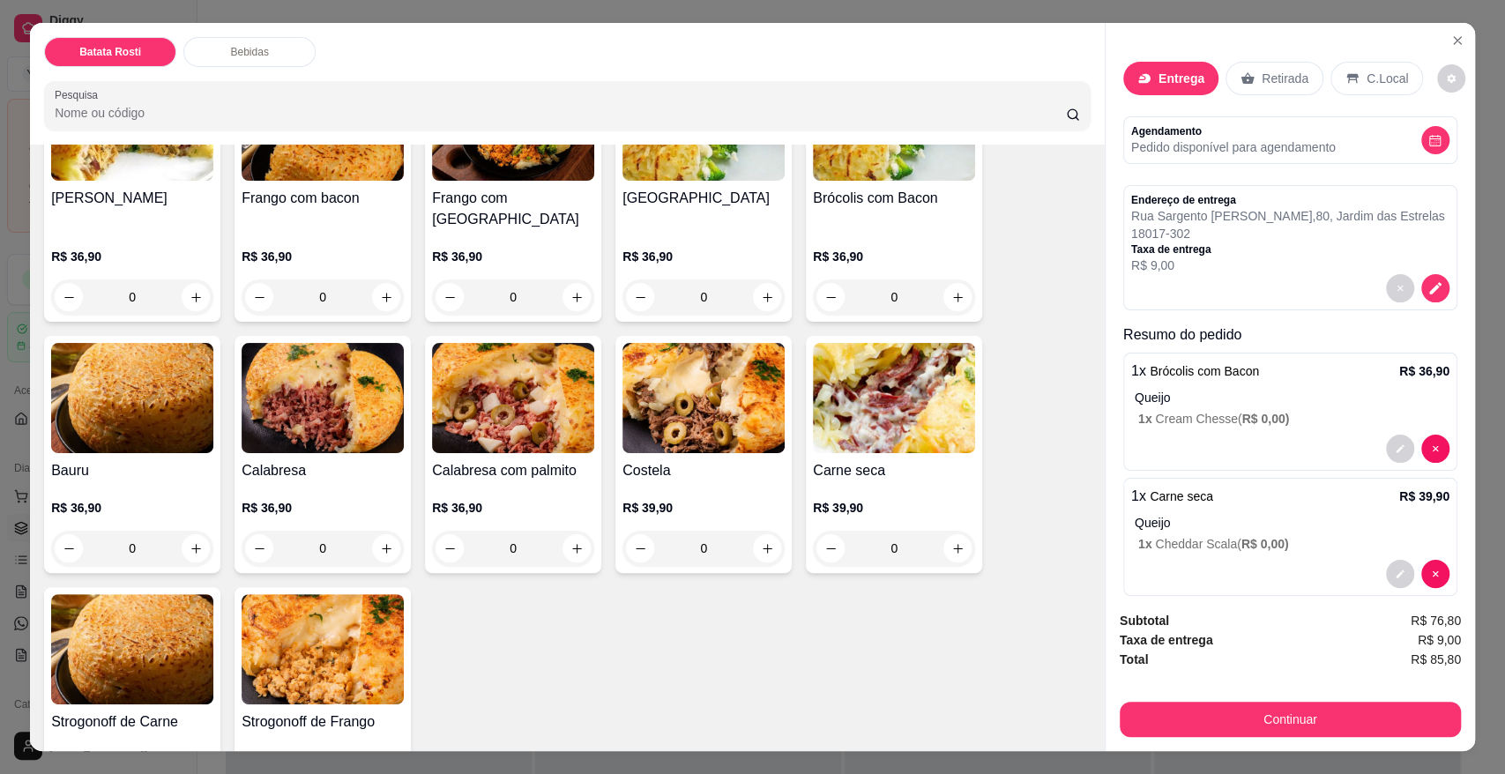
click at [769, 531] on div "0" at bounding box center [703, 548] width 162 height 35
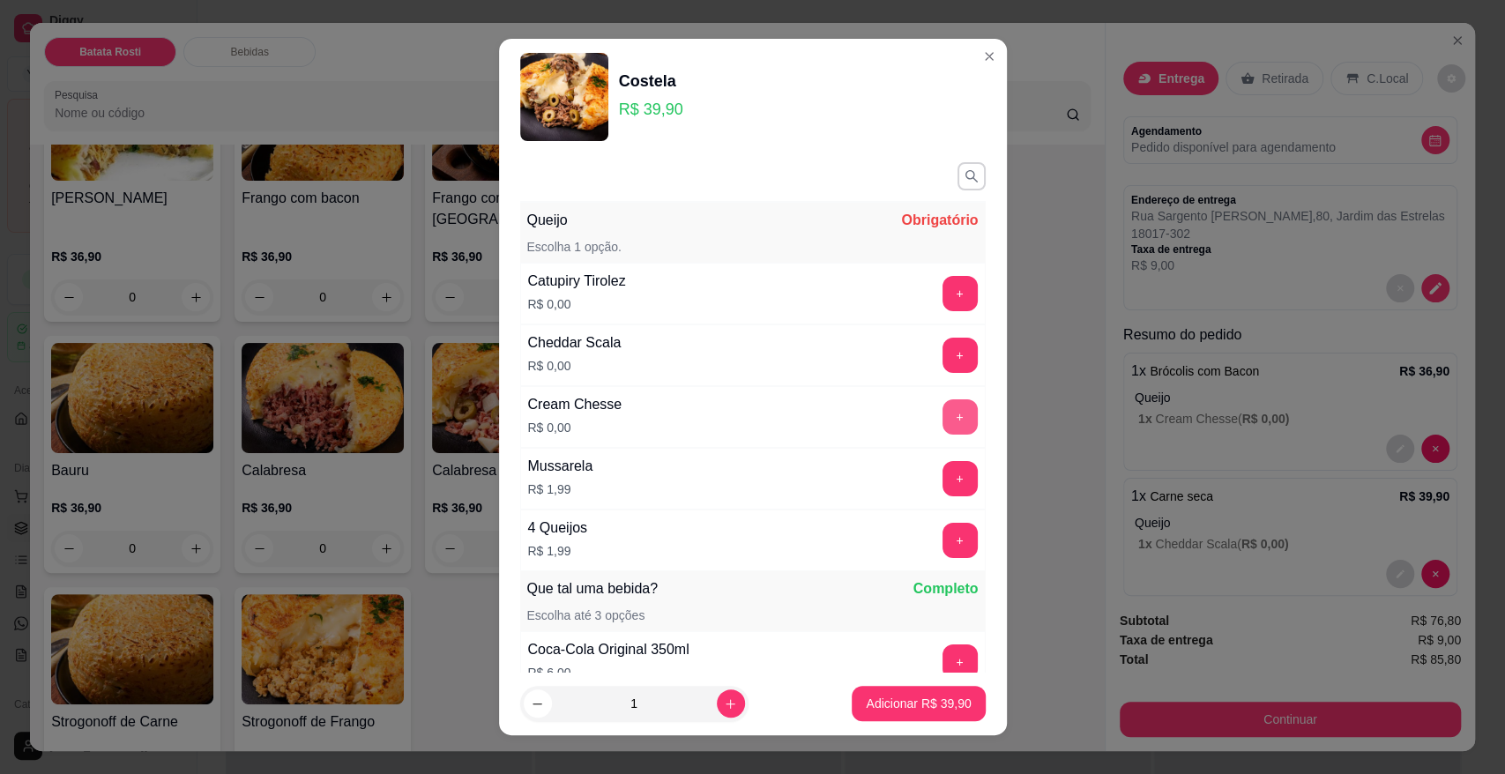
click at [942, 415] on button "+" at bounding box center [959, 416] width 35 height 35
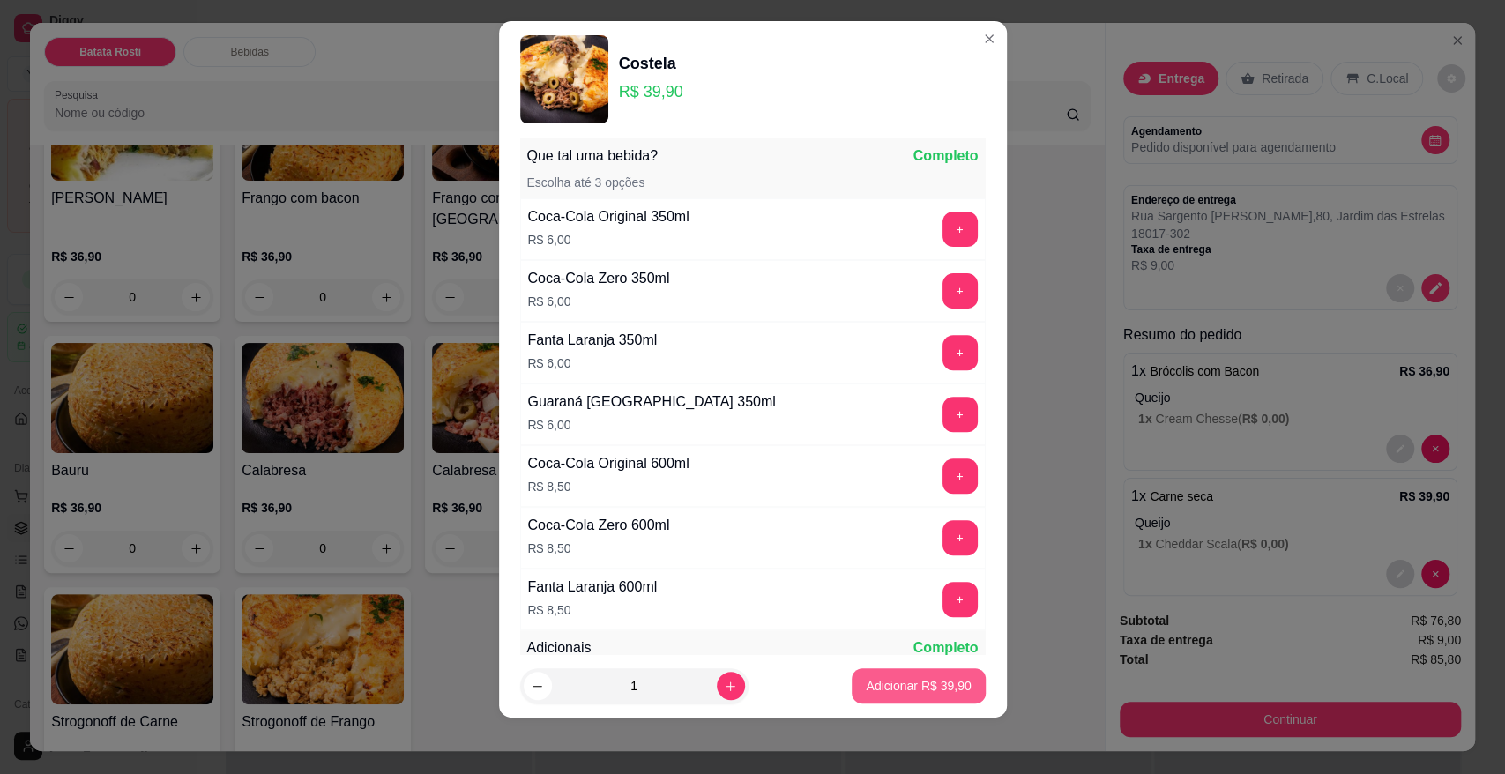
click at [926, 690] on p "Adicionar R$ 39,90" at bounding box center [918, 686] width 105 height 18
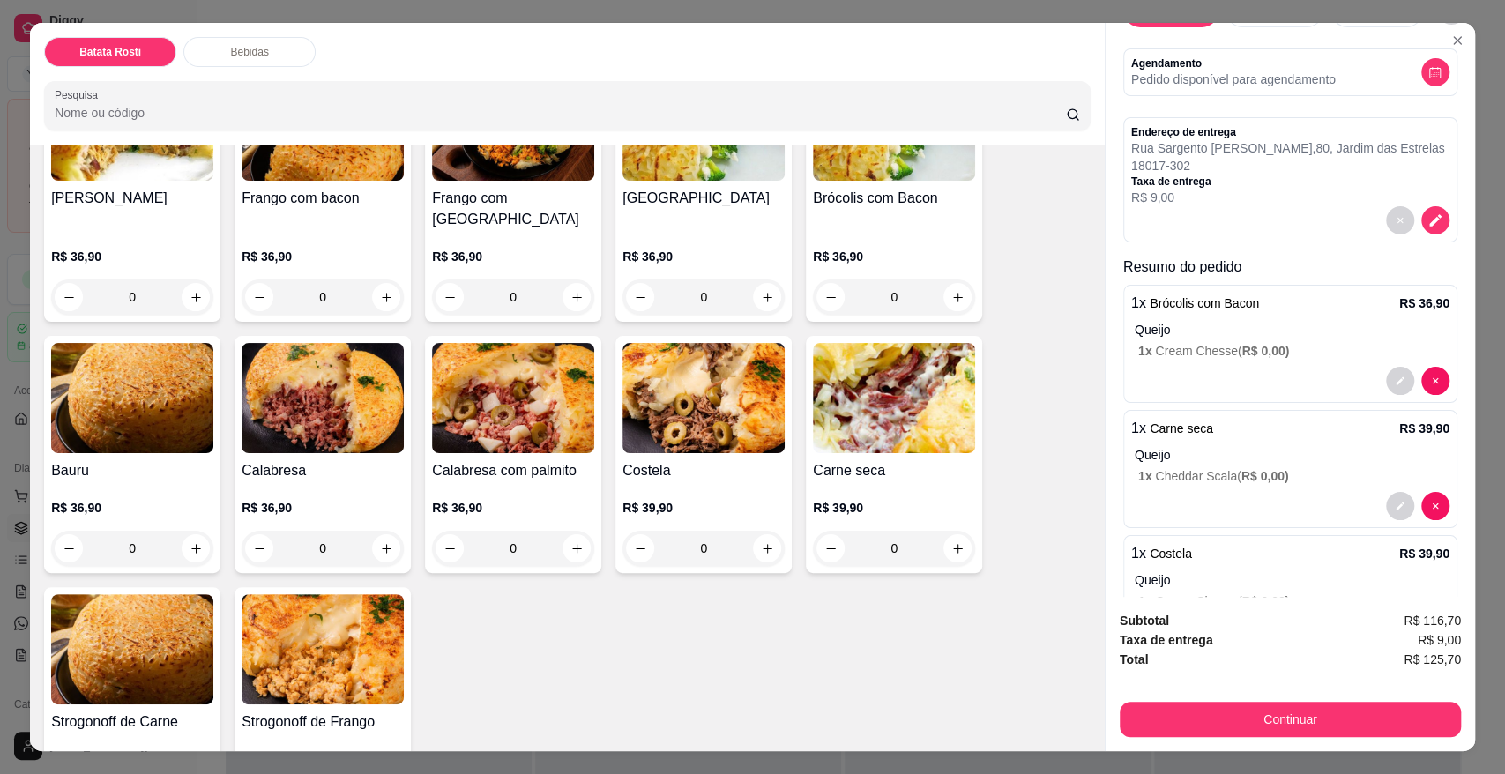
scroll to position [293, 0]
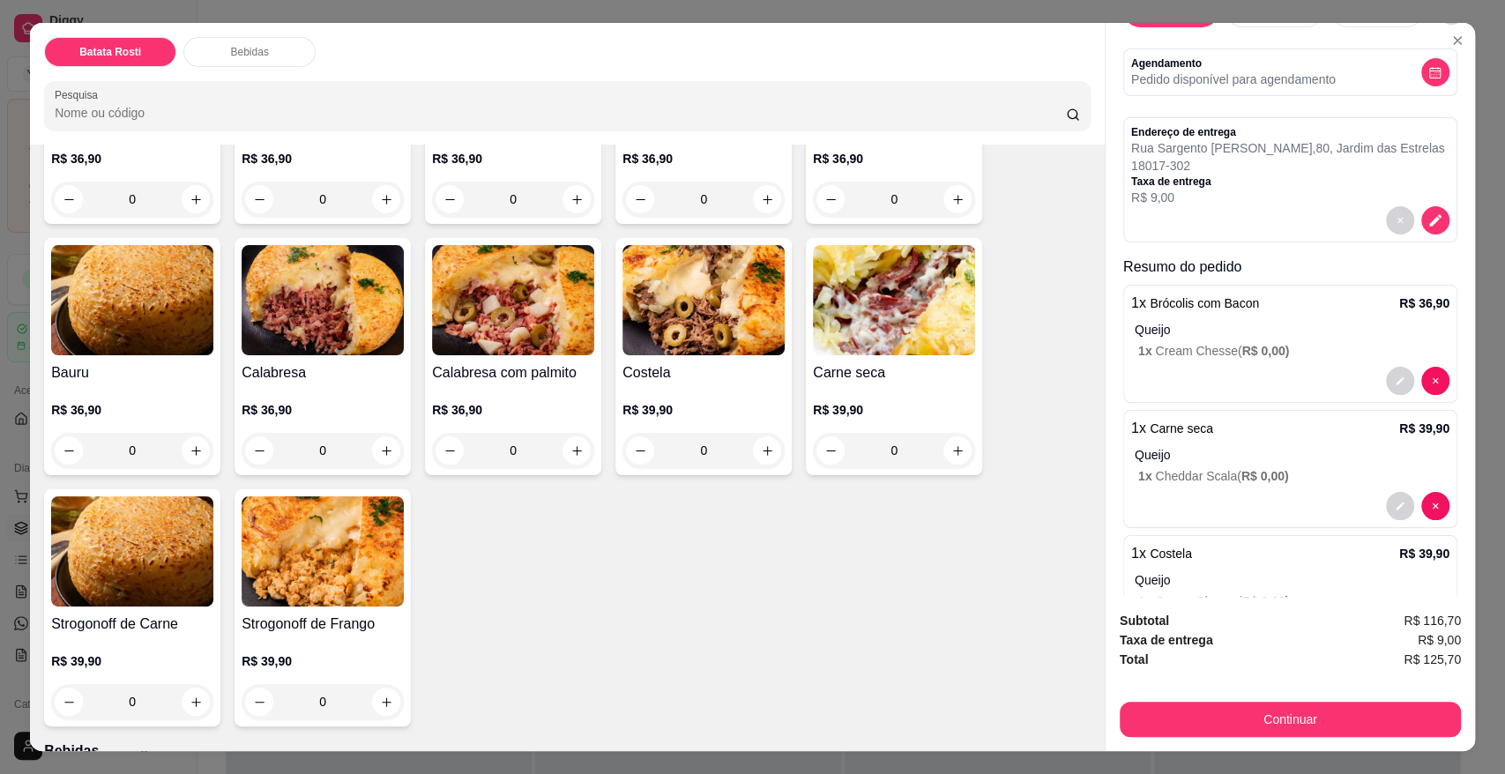
click at [189, 687] on div "0" at bounding box center [132, 701] width 162 height 35
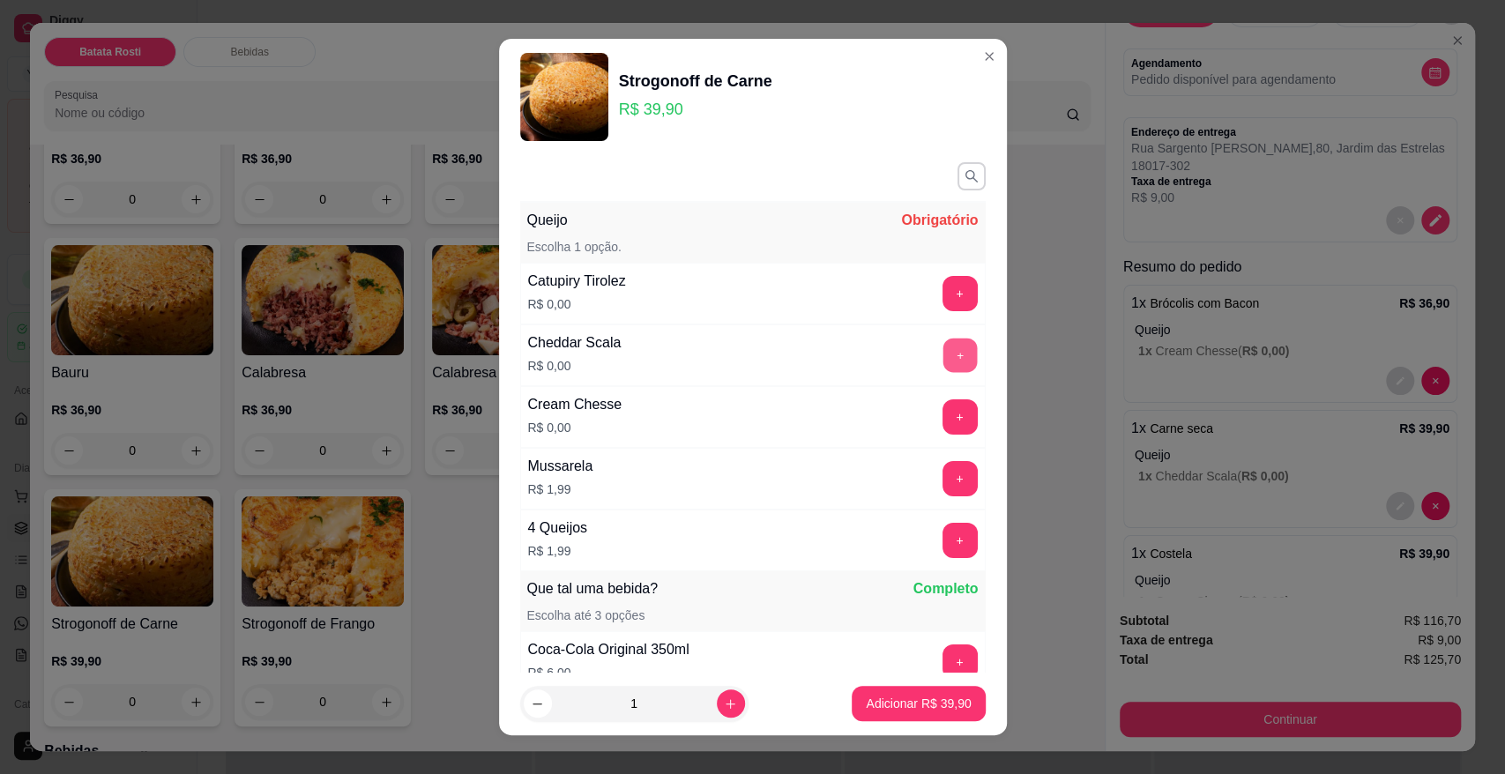
click at [942, 353] on button "+" at bounding box center [959, 355] width 34 height 34
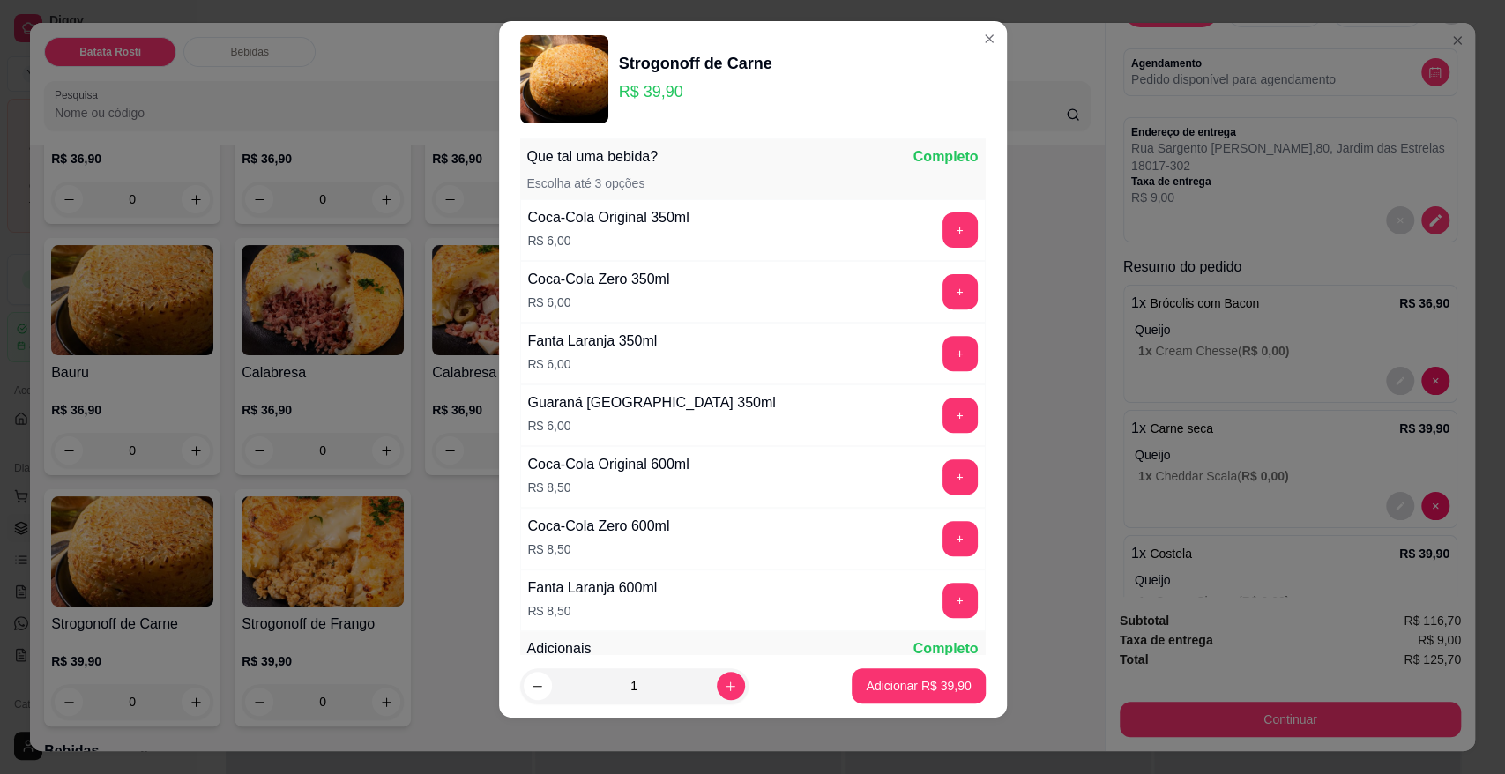
scroll to position [415, 0]
click at [932, 699] on button "Adicionar R$ 39,90" at bounding box center [917, 685] width 133 height 35
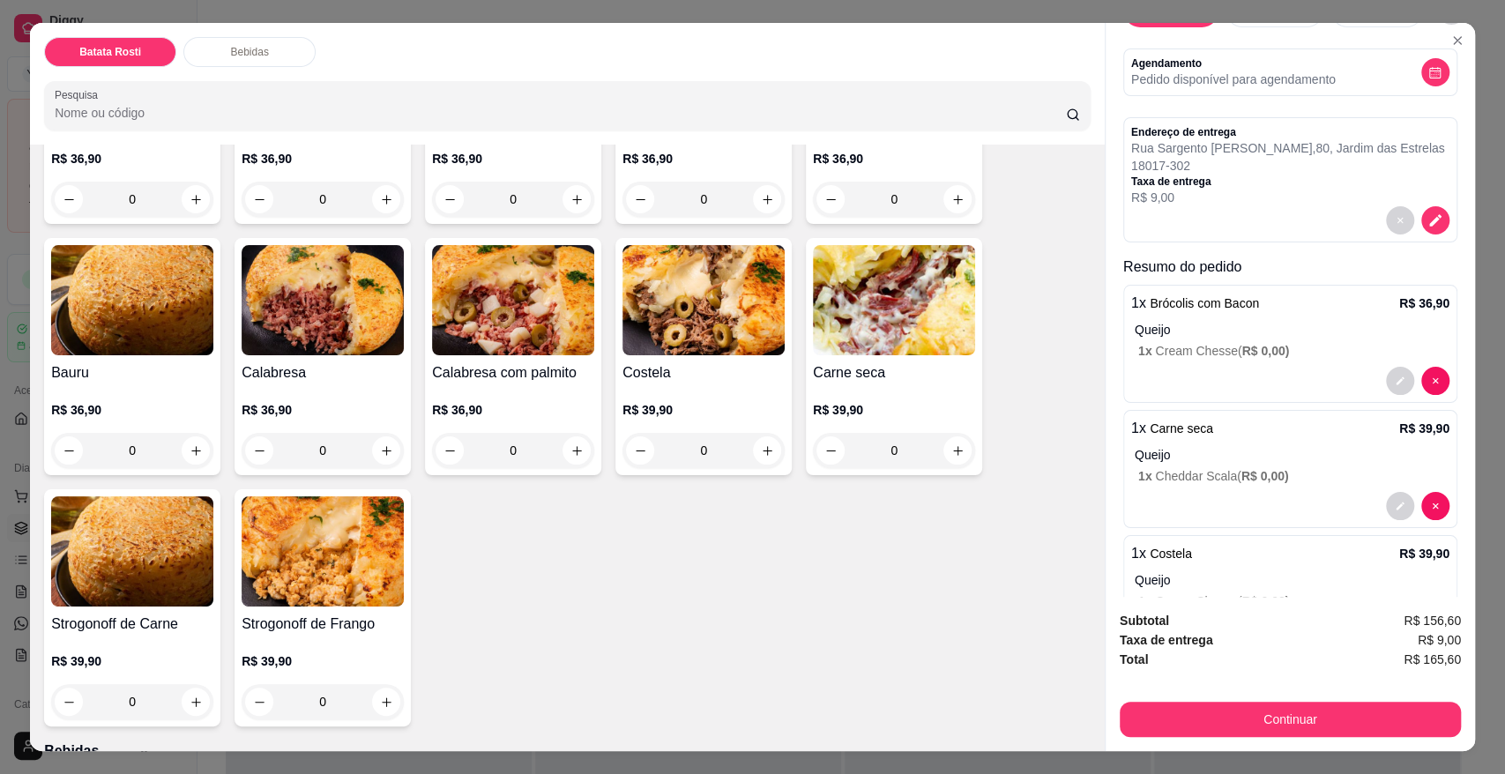
click at [193, 433] on div "0" at bounding box center [132, 450] width 162 height 35
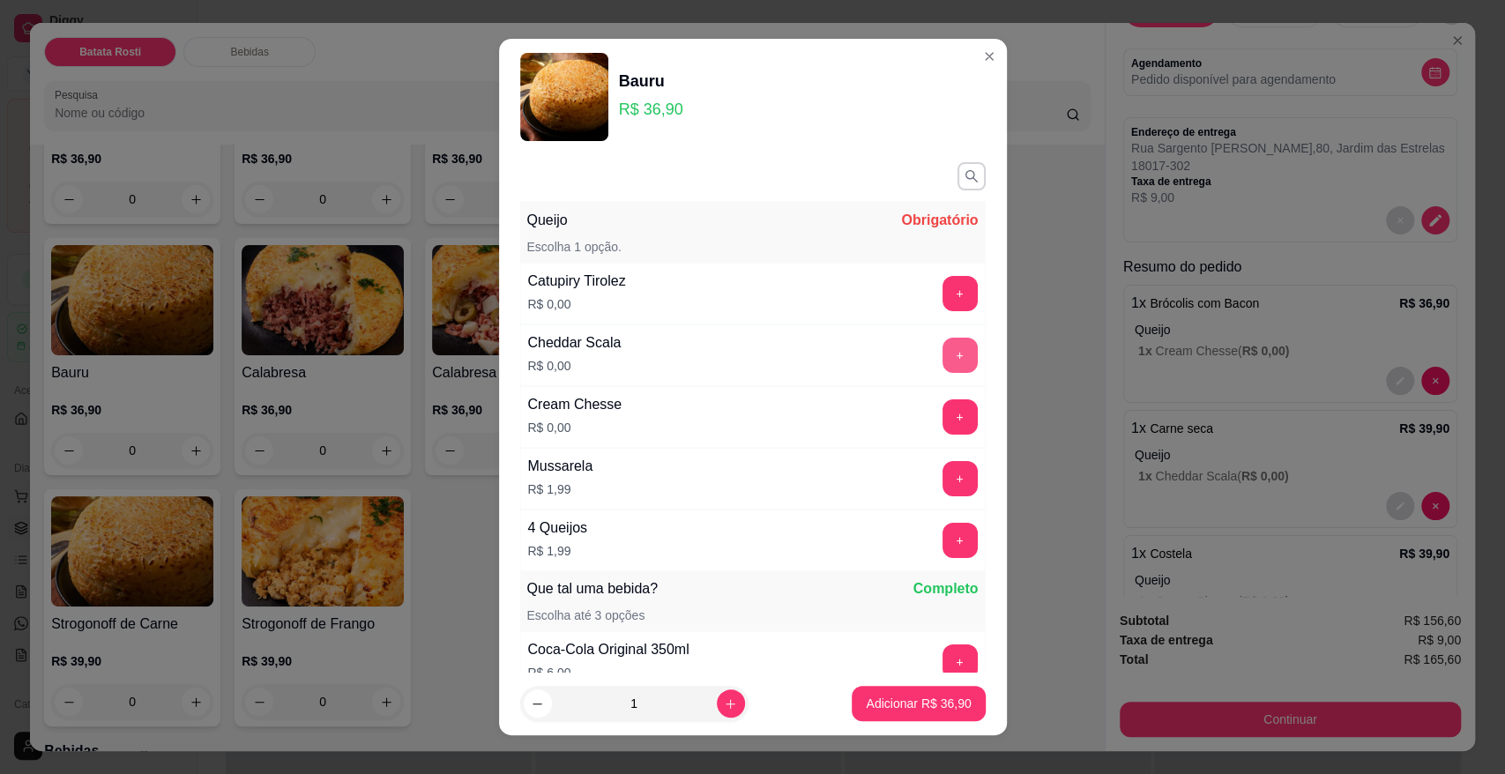
click at [942, 357] on button "+" at bounding box center [959, 355] width 35 height 35
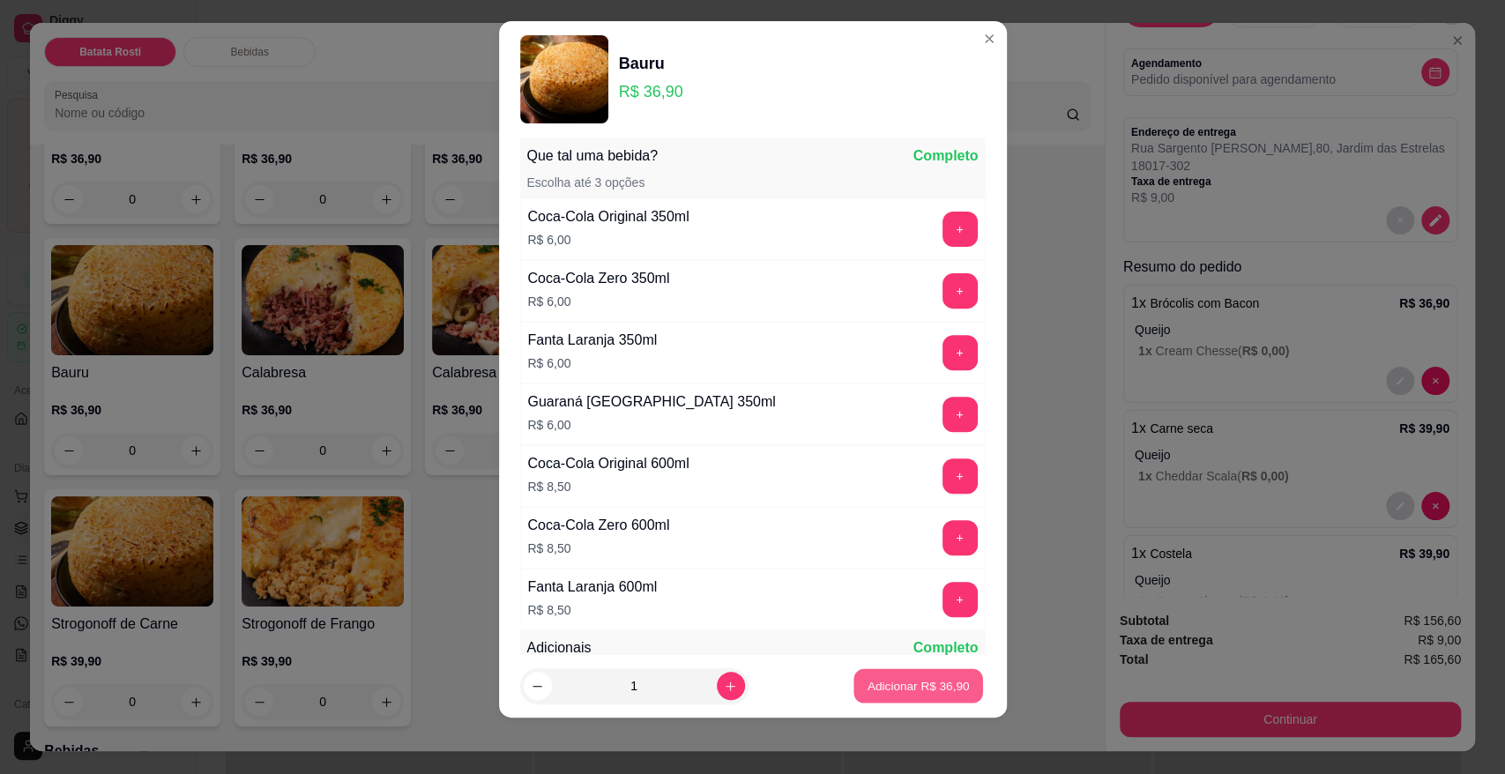
click at [888, 680] on p "Adicionar R$ 36,90" at bounding box center [918, 685] width 102 height 17
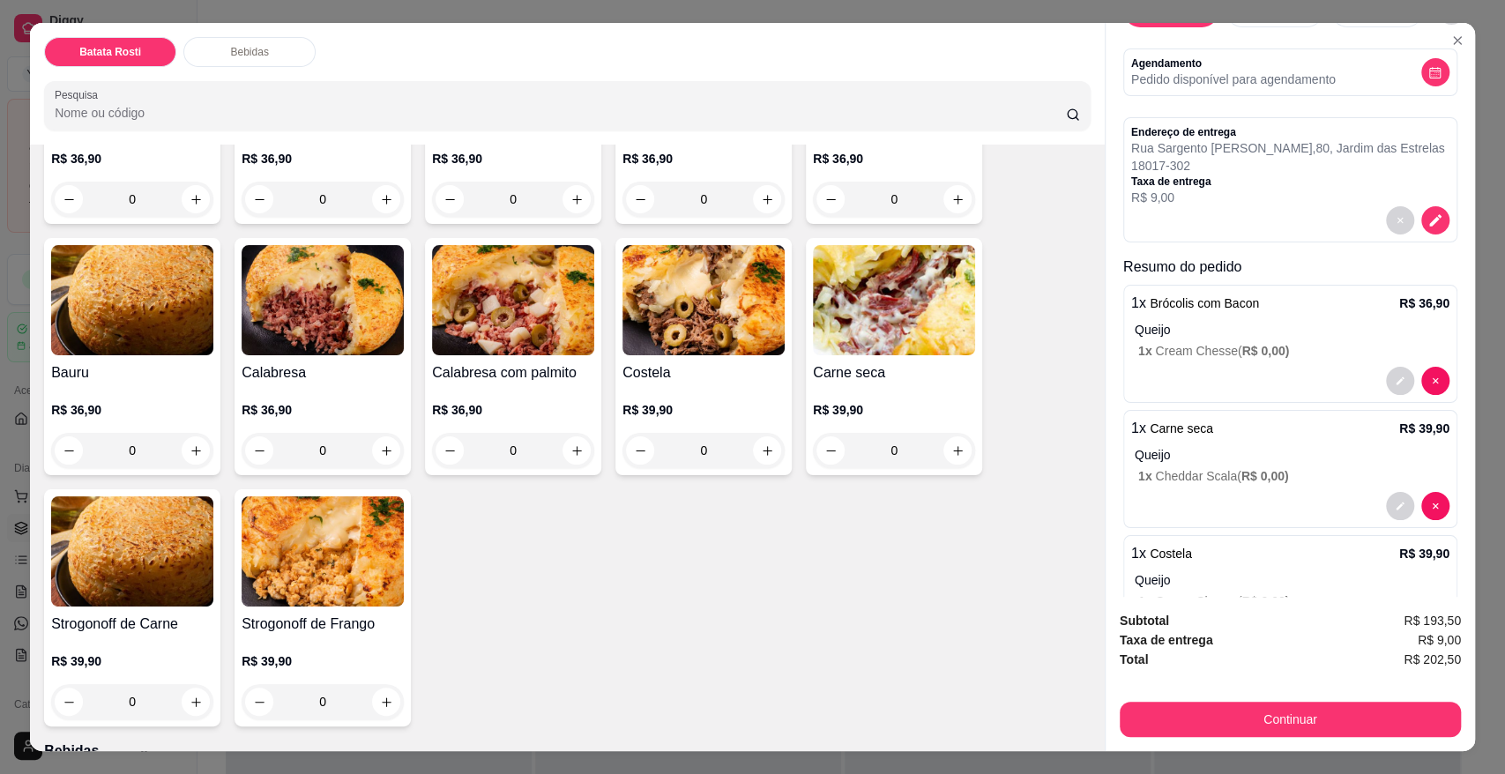
click at [578, 437] on div "0" at bounding box center [513, 450] width 162 height 35
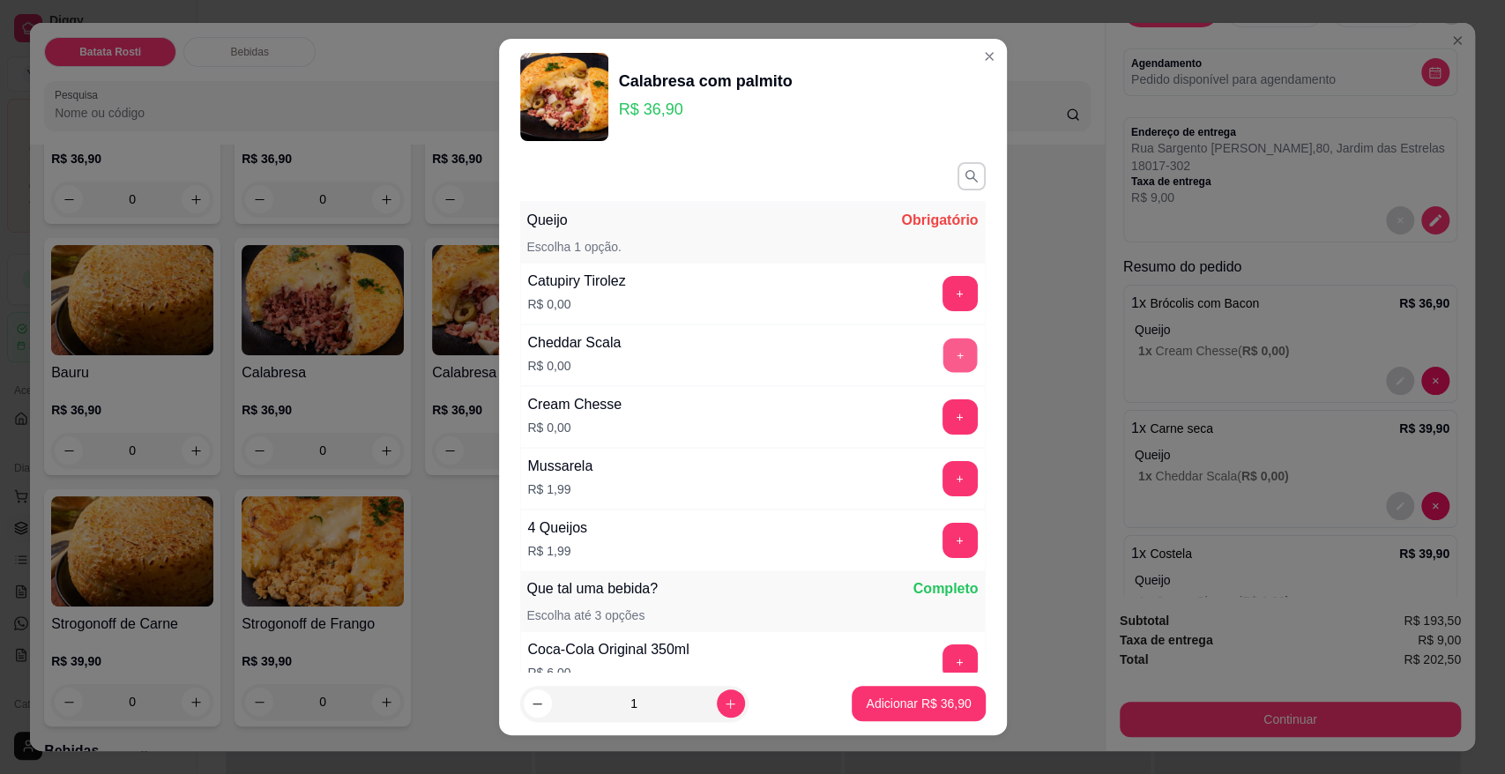
click at [942, 356] on button "+" at bounding box center [959, 355] width 34 height 34
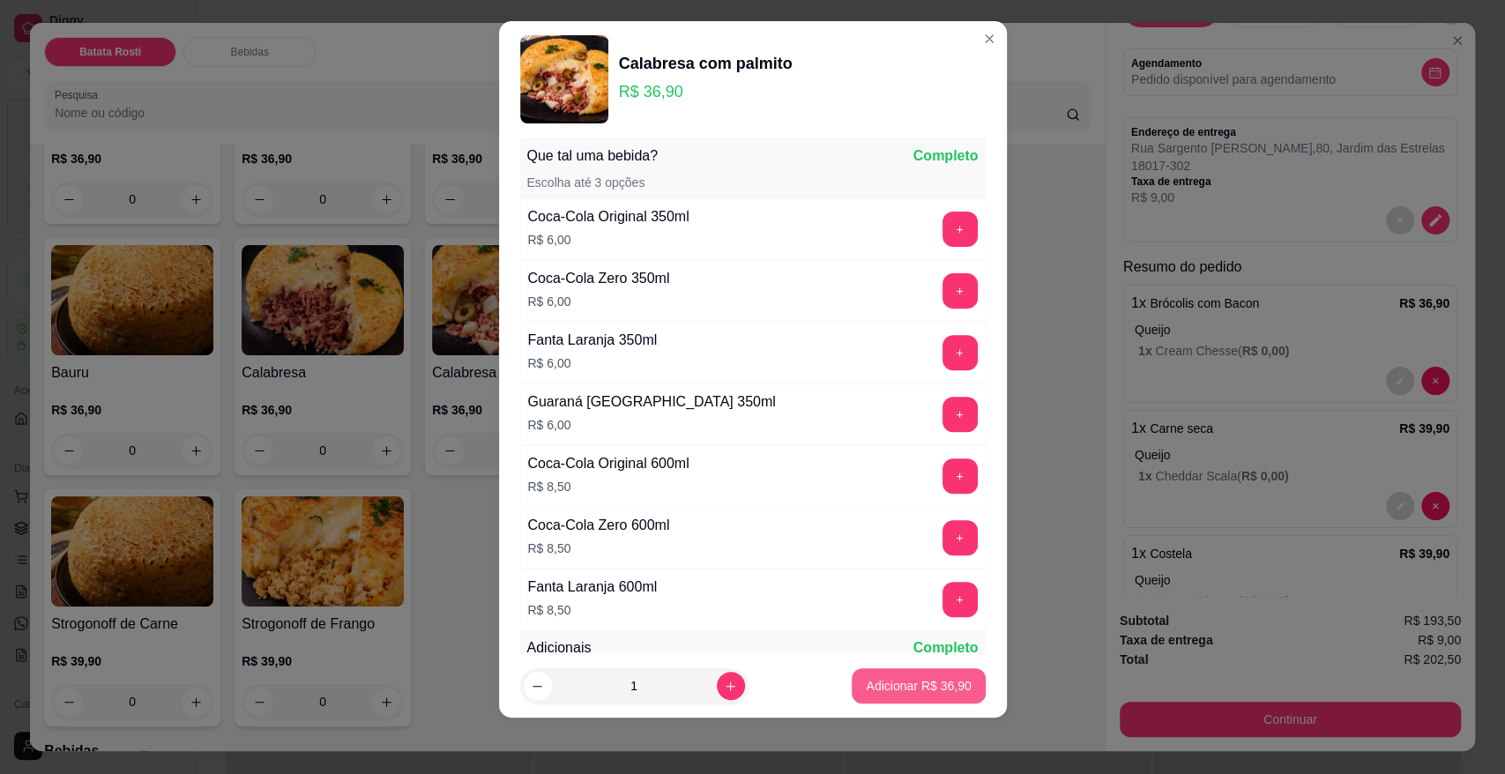
click at [932, 691] on p "Adicionar R$ 36,90" at bounding box center [918, 686] width 105 height 18
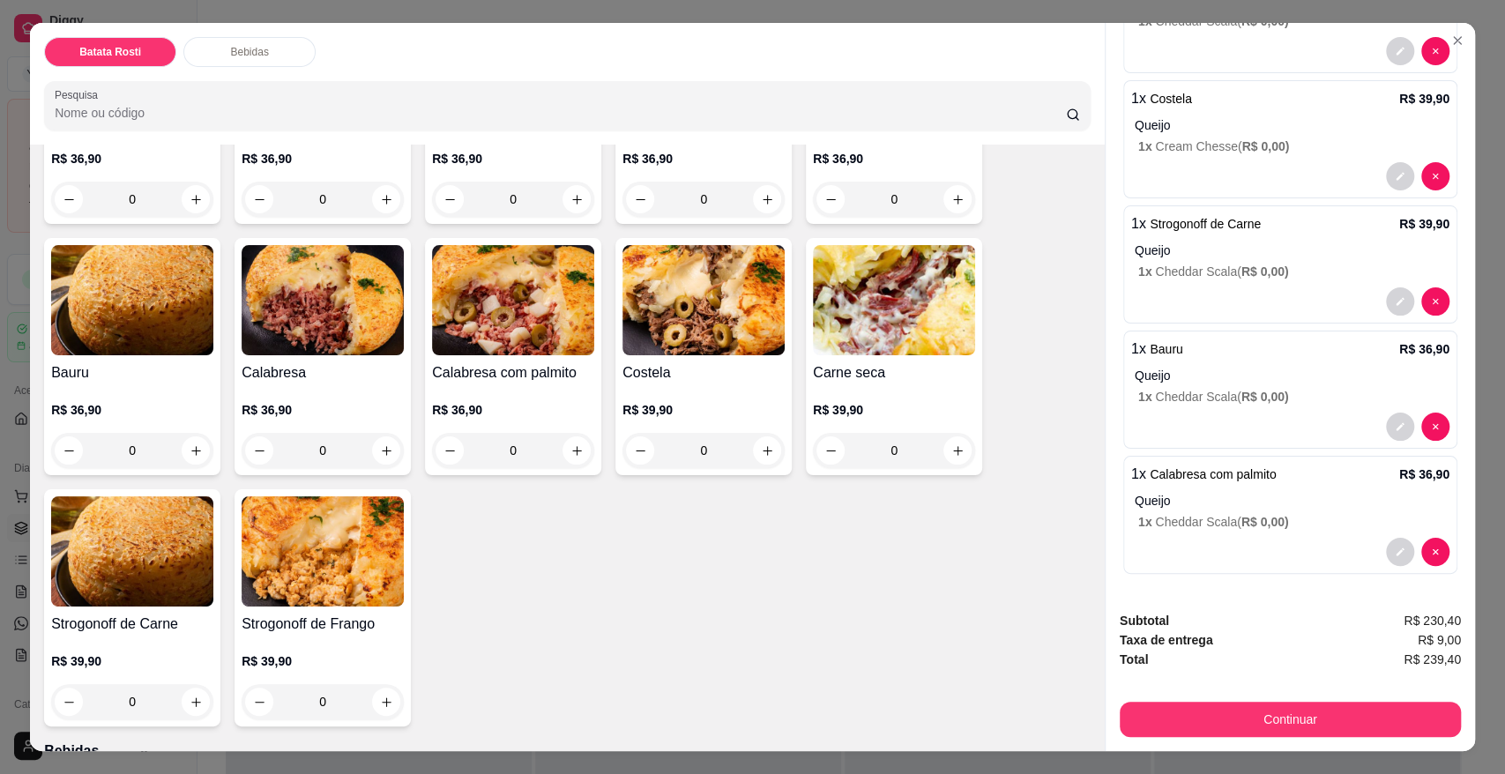
scroll to position [540, 0]
click at [1391, 612] on div "Subtotal R$ 230,40" at bounding box center [1289, 620] width 341 height 19
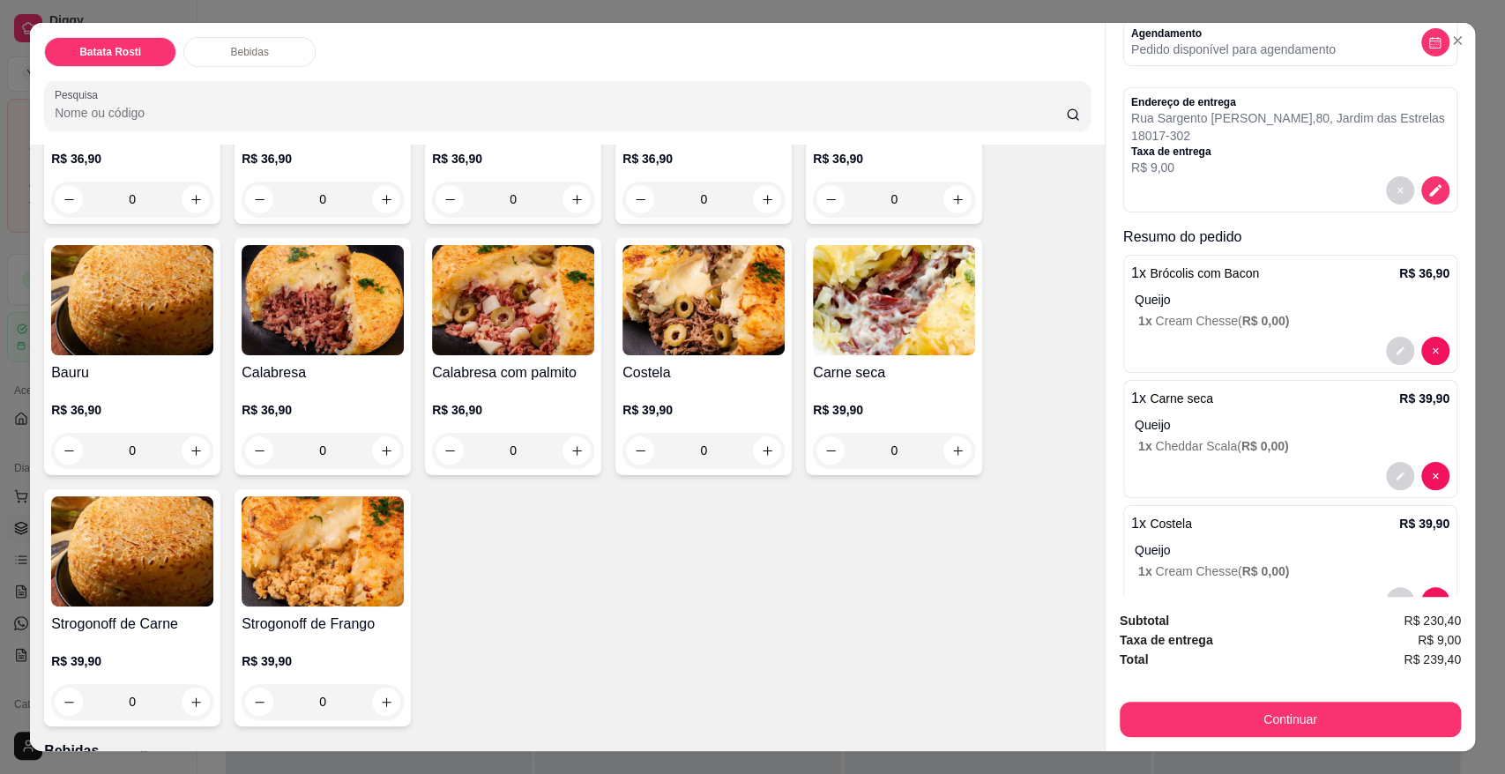
scroll to position [293, 0]
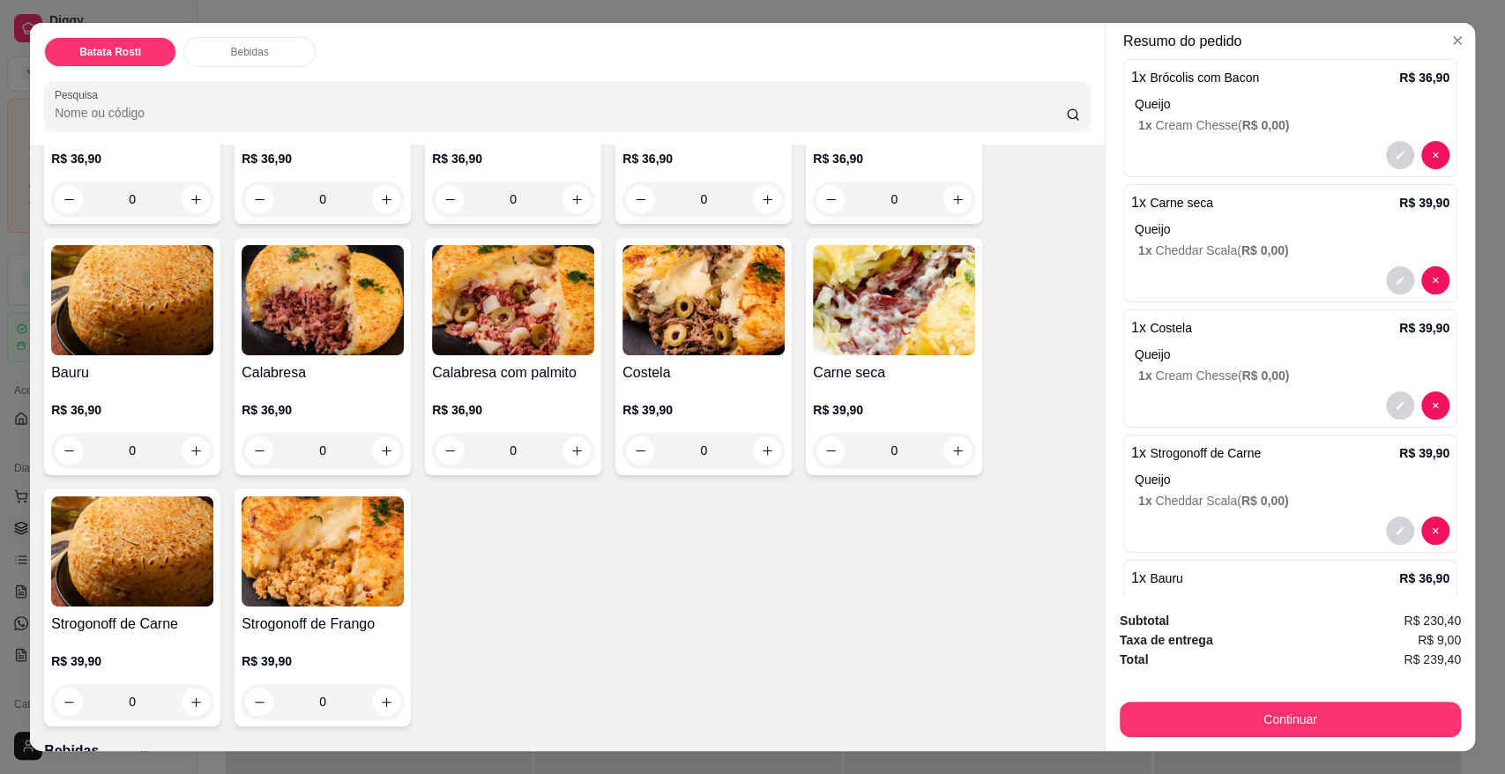
click at [1219, 166] on div at bounding box center [1290, 155] width 318 height 28
click at [1185, 384] on p "1 x Cream Chesse ( R$ 0,00 )" at bounding box center [1293, 376] width 311 height 18
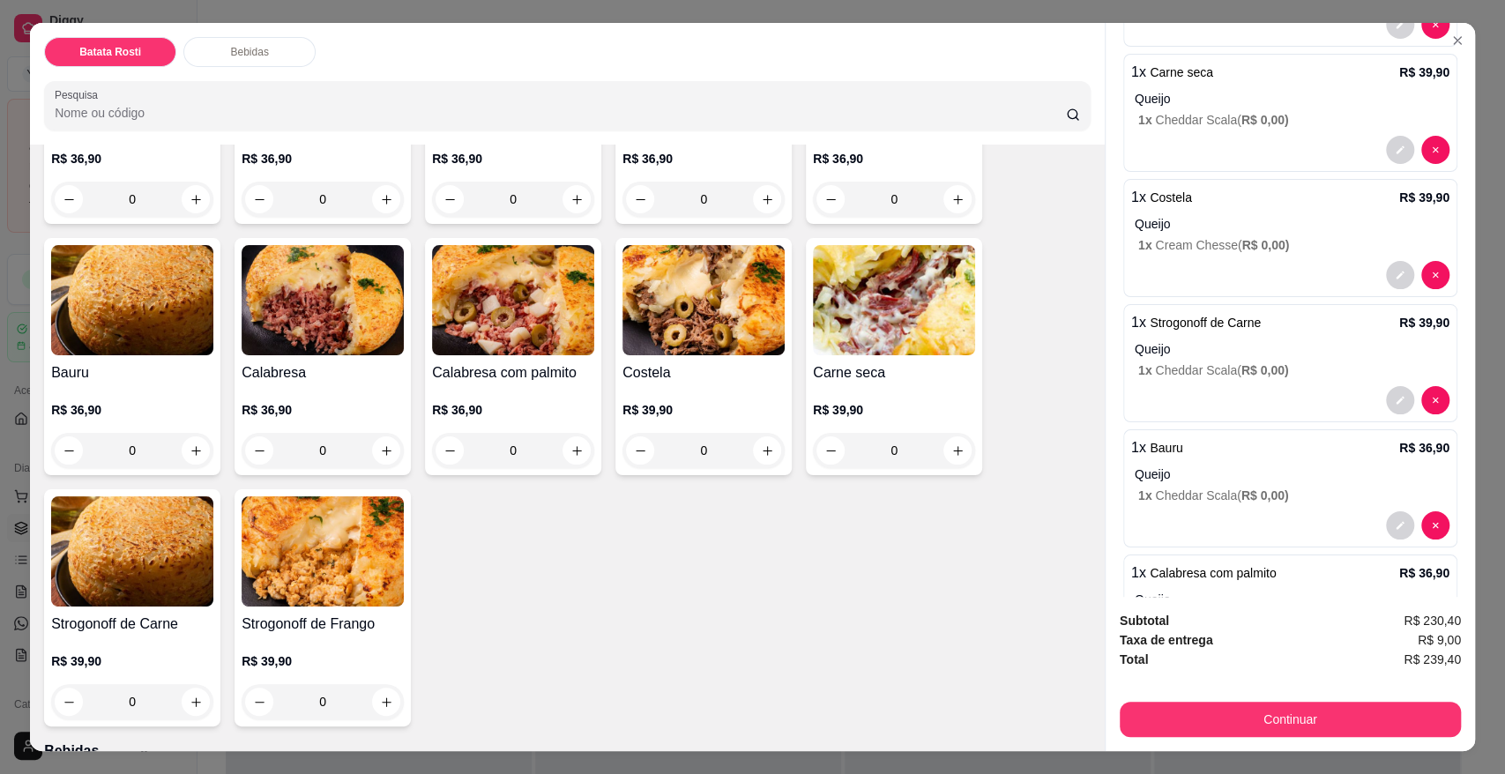
scroll to position [540, 0]
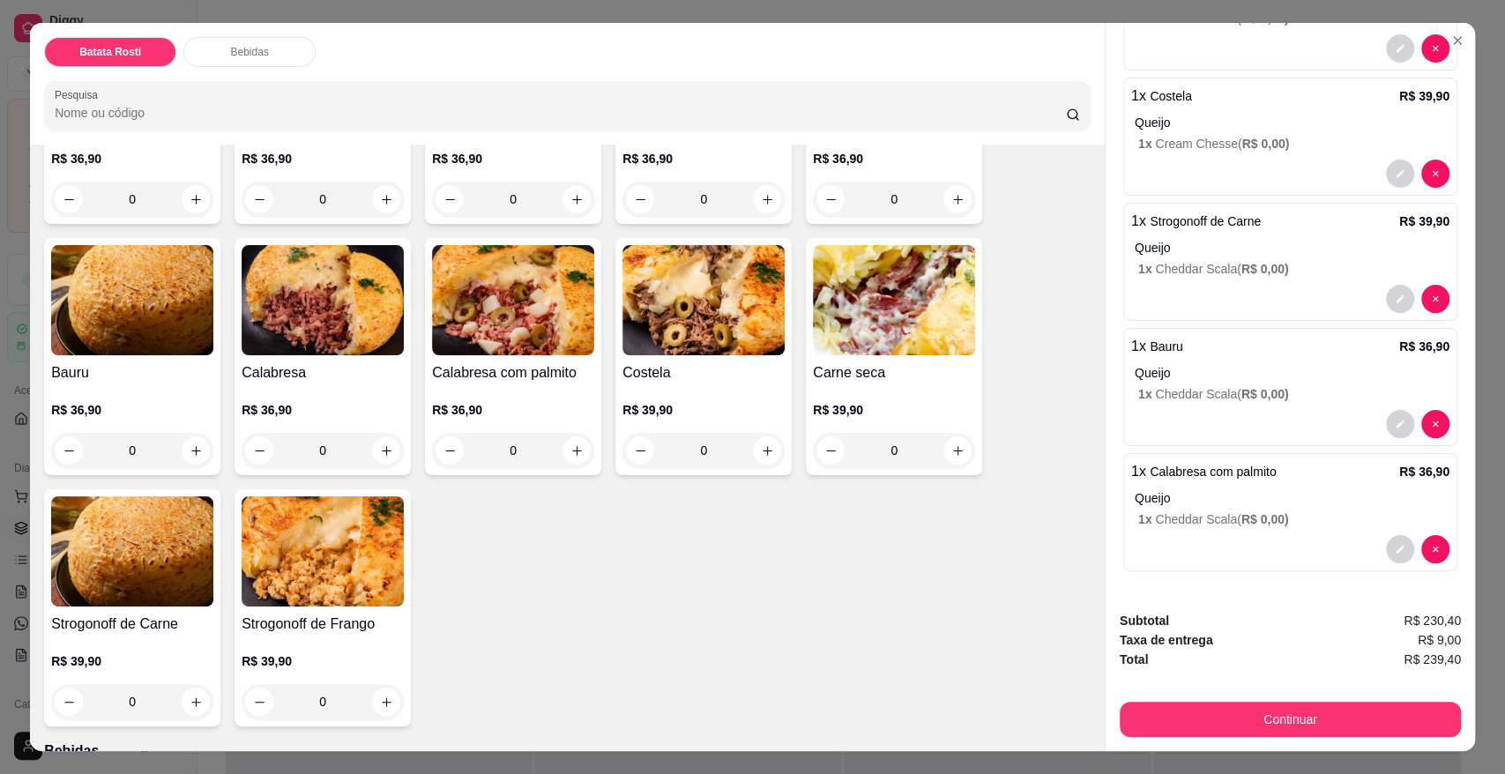
click at [1243, 264] on span "R$ 0,00 )" at bounding box center [1265, 269] width 48 height 14
click at [1222, 496] on p "Queijo" at bounding box center [1291, 498] width 315 height 18
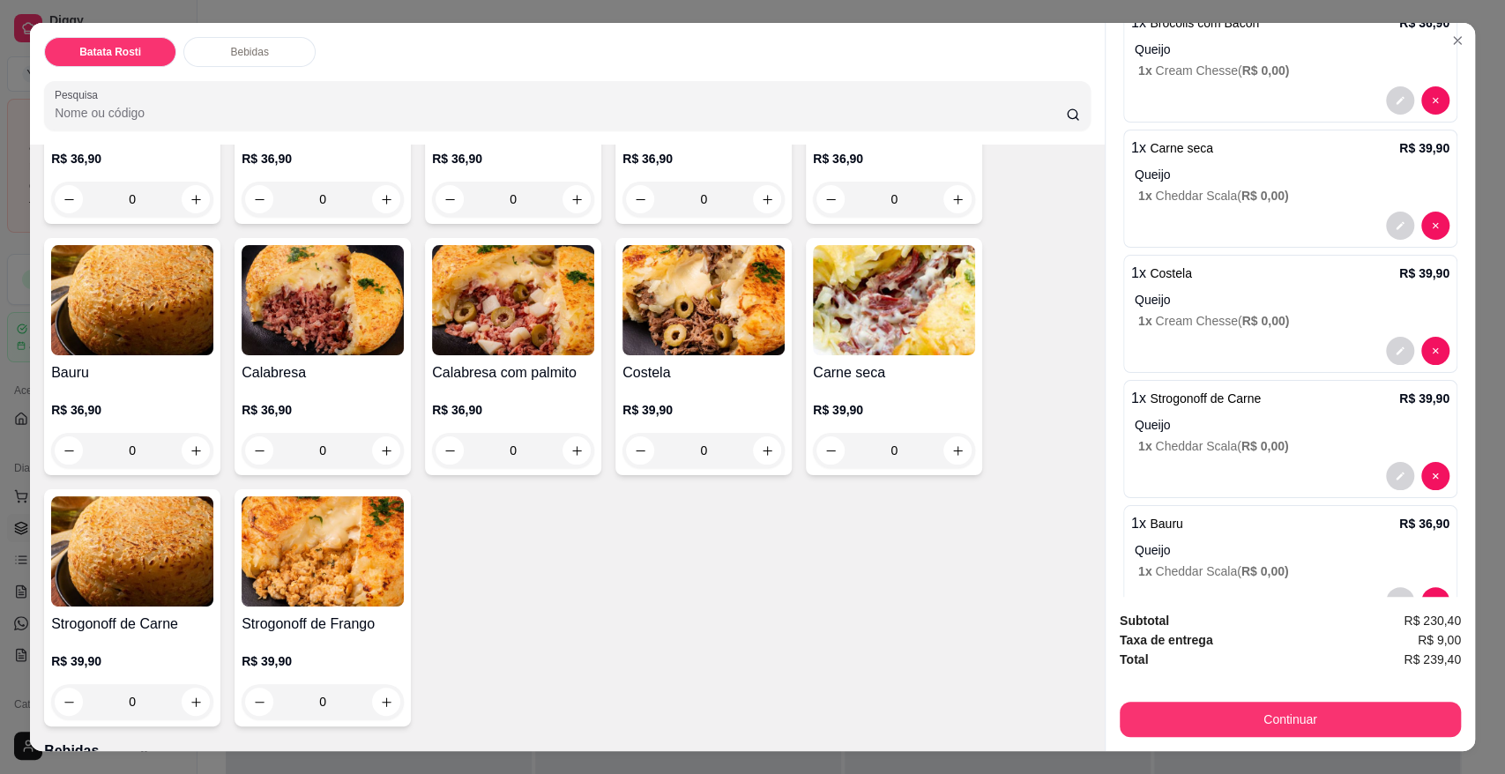
scroll to position [0, 0]
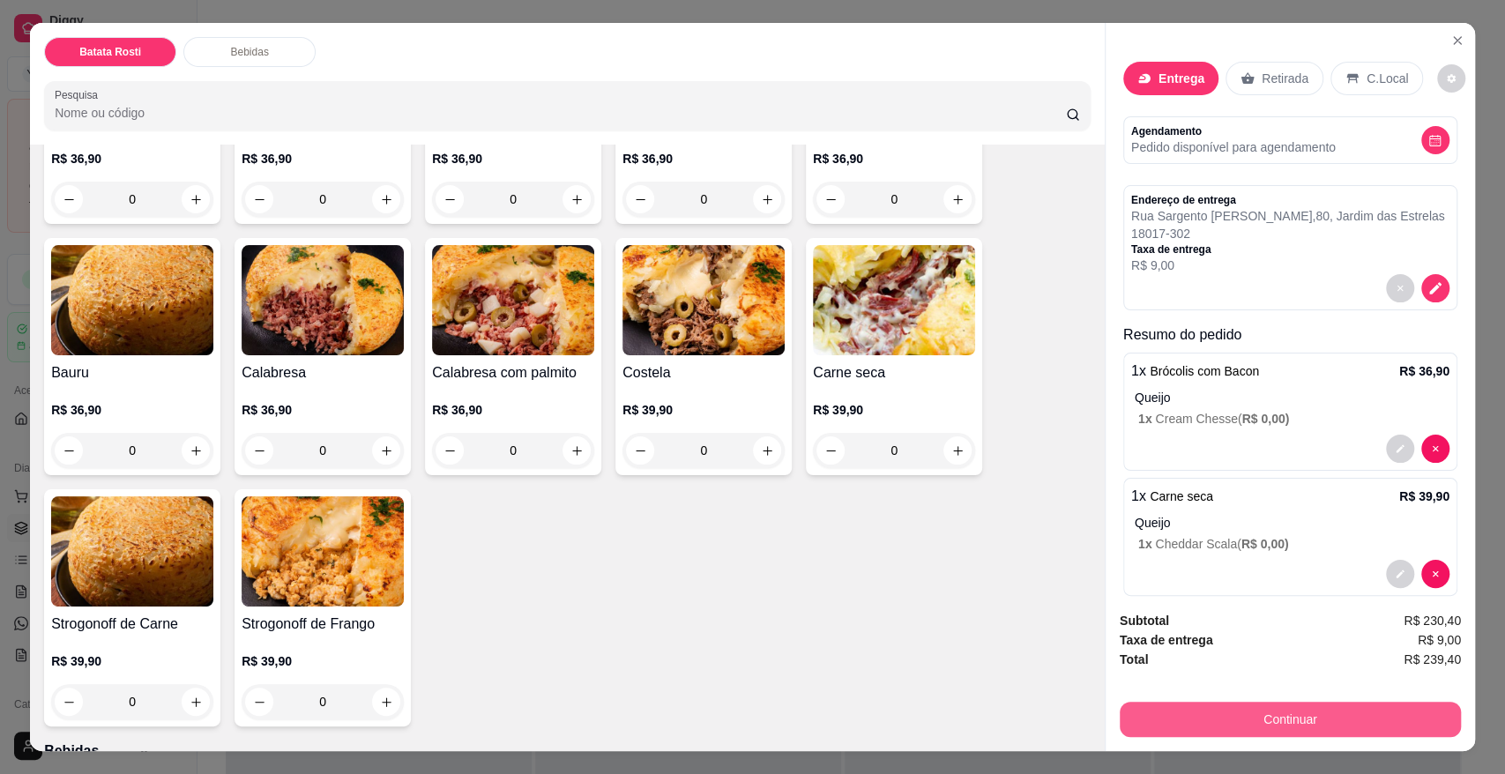
click at [1237, 721] on button "Continuar" at bounding box center [1289, 719] width 341 height 35
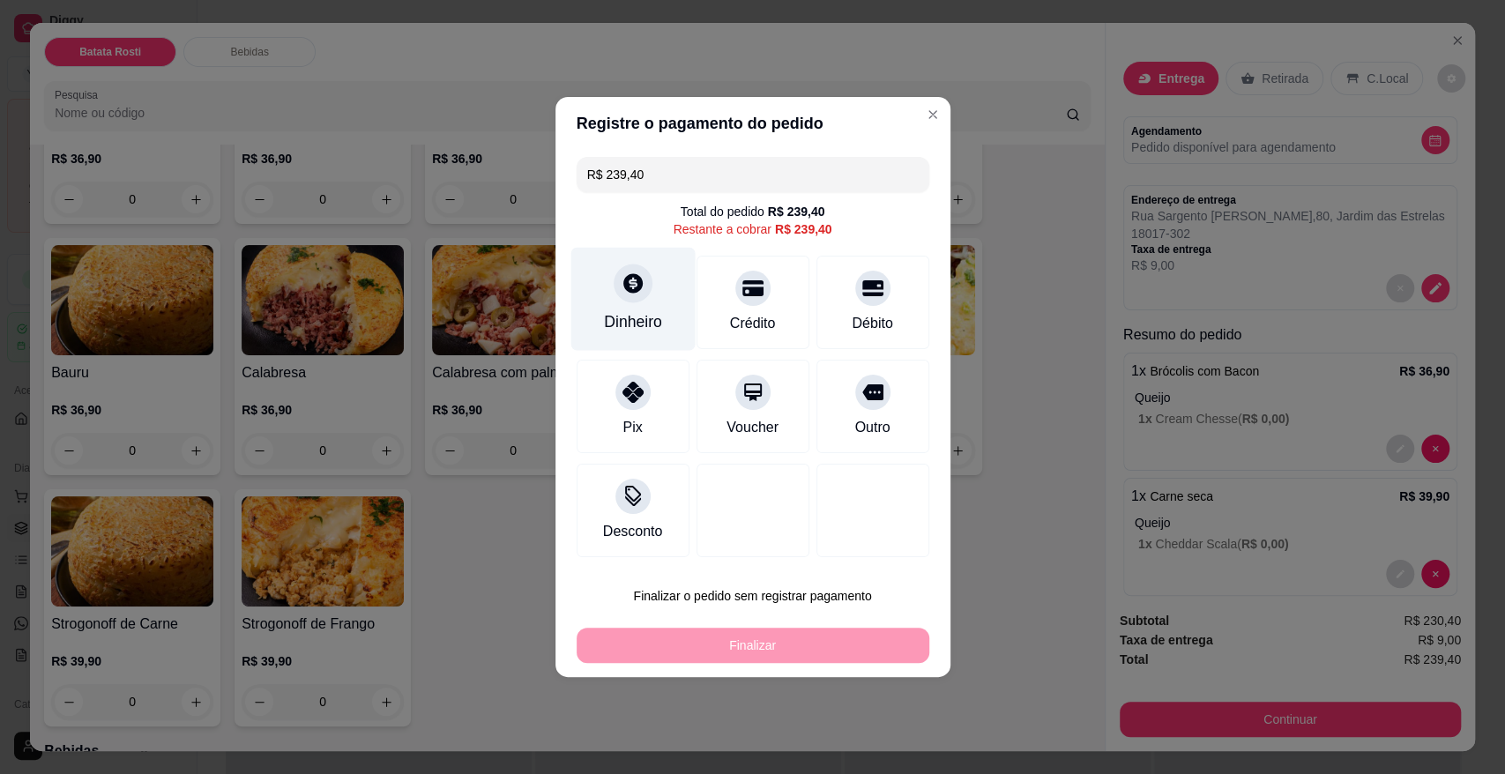
click at [644, 290] on div at bounding box center [632, 283] width 39 height 39
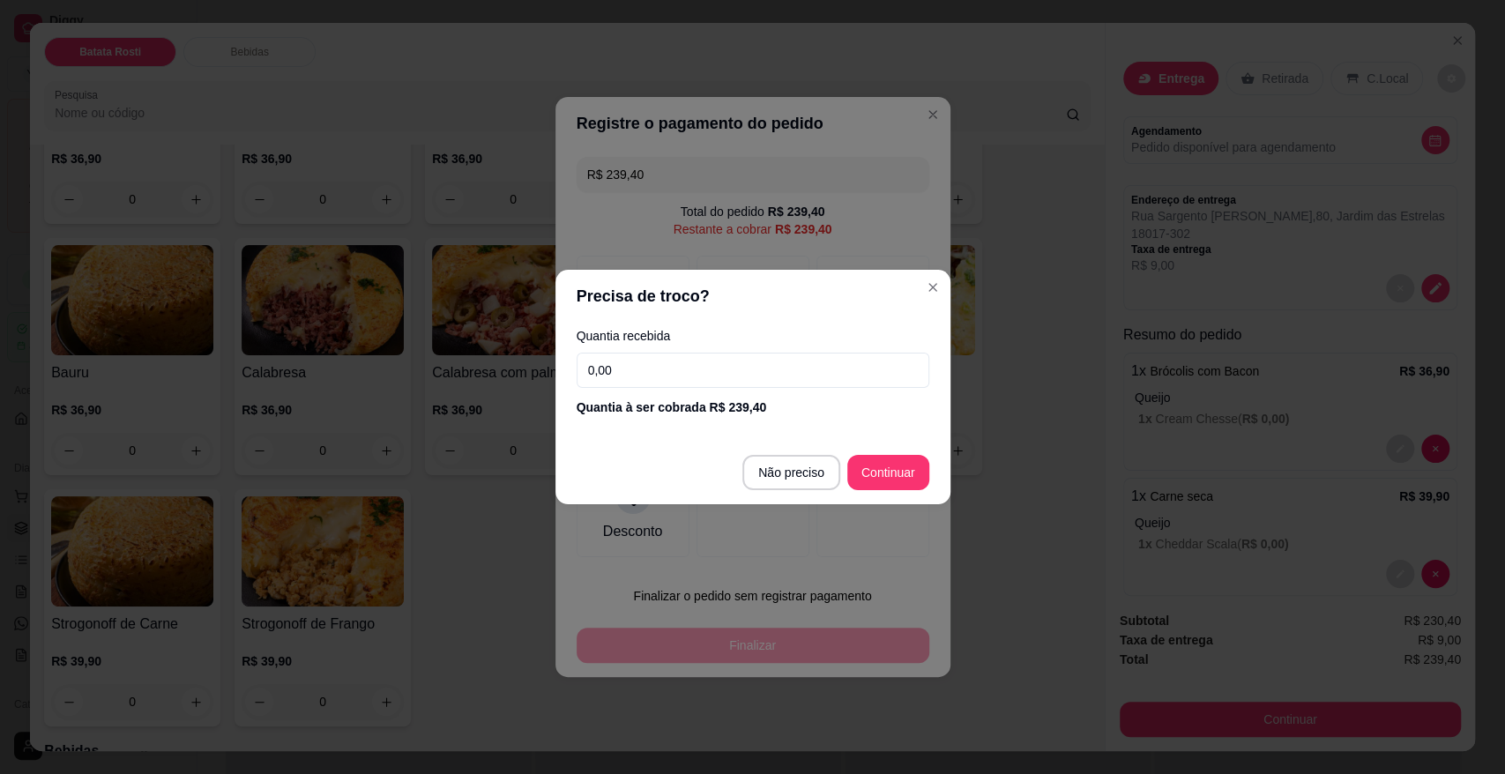
click at [638, 372] on input "0,00" at bounding box center [752, 370] width 353 height 35
click at [627, 360] on input "0,00" at bounding box center [752, 370] width 353 height 35
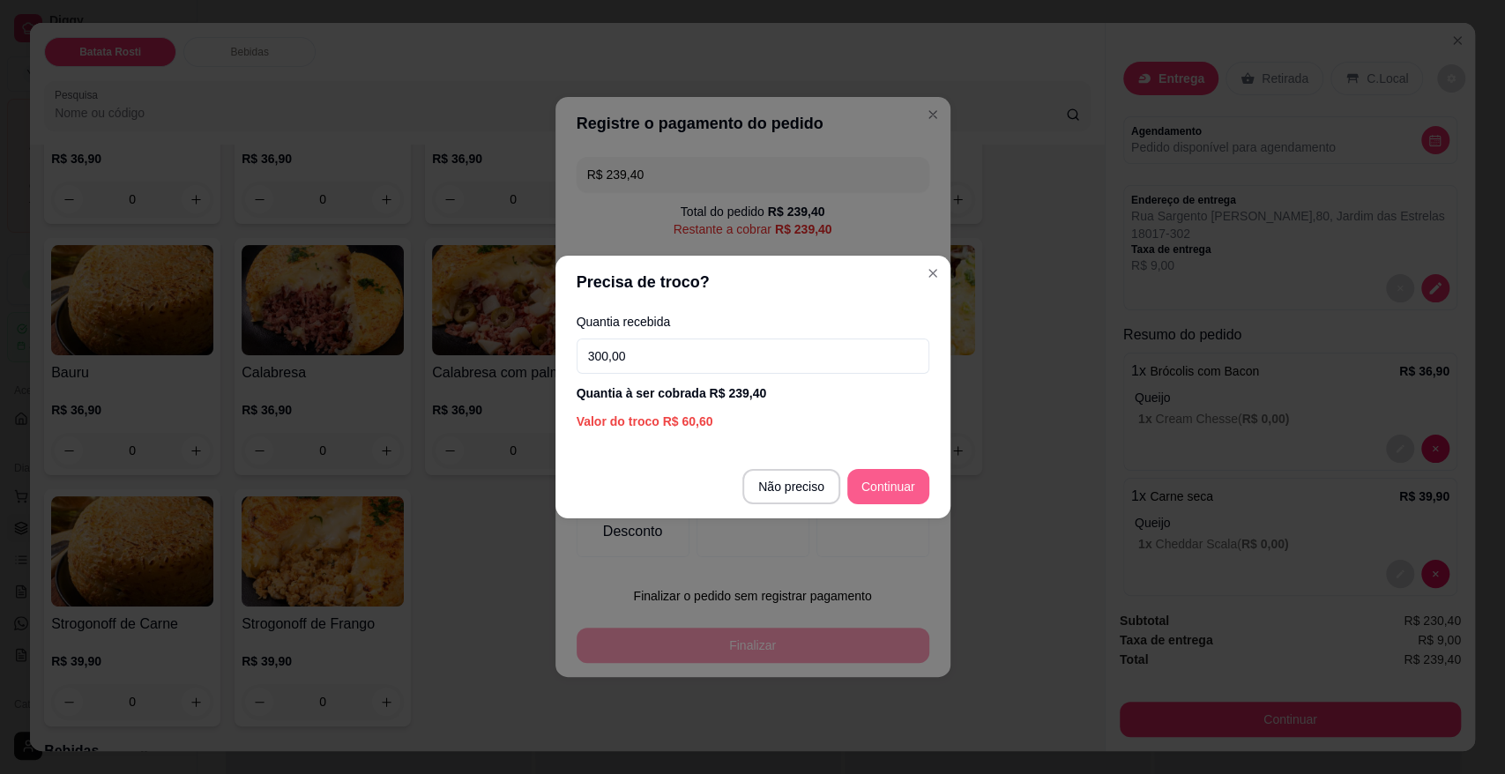
type input "300,00"
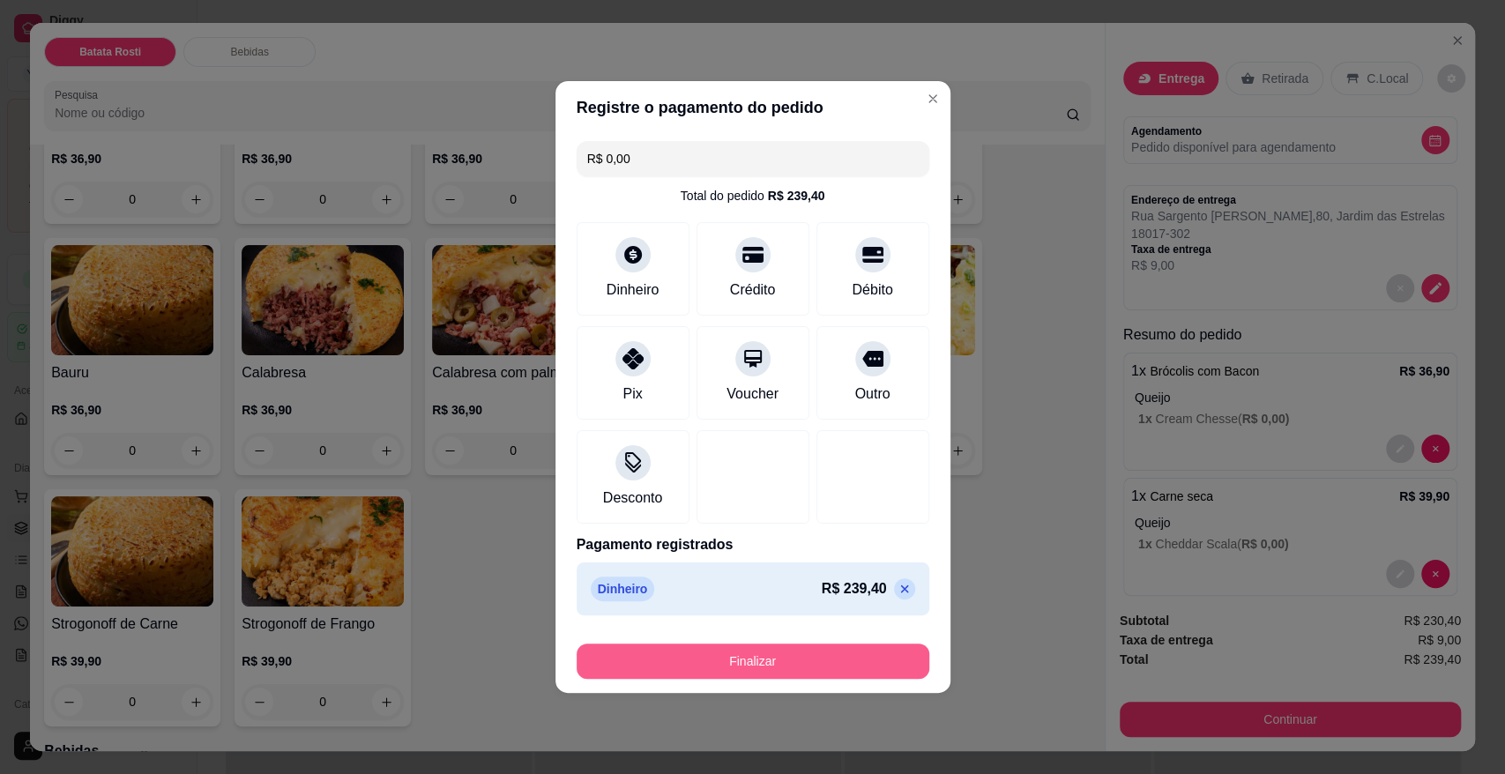
click at [822, 662] on button "Finalizar" at bounding box center [752, 660] width 353 height 35
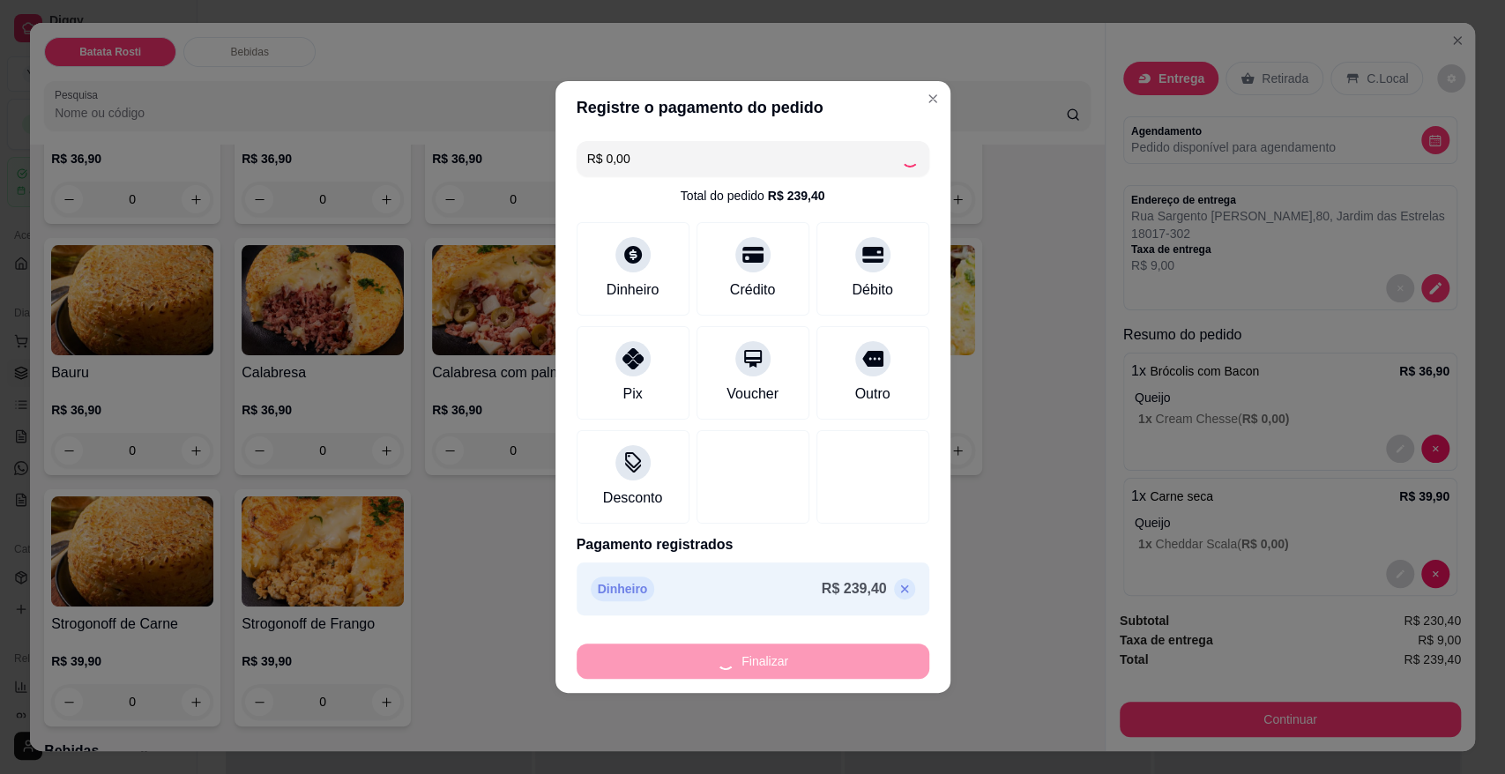
type input "-R$ 239,40"
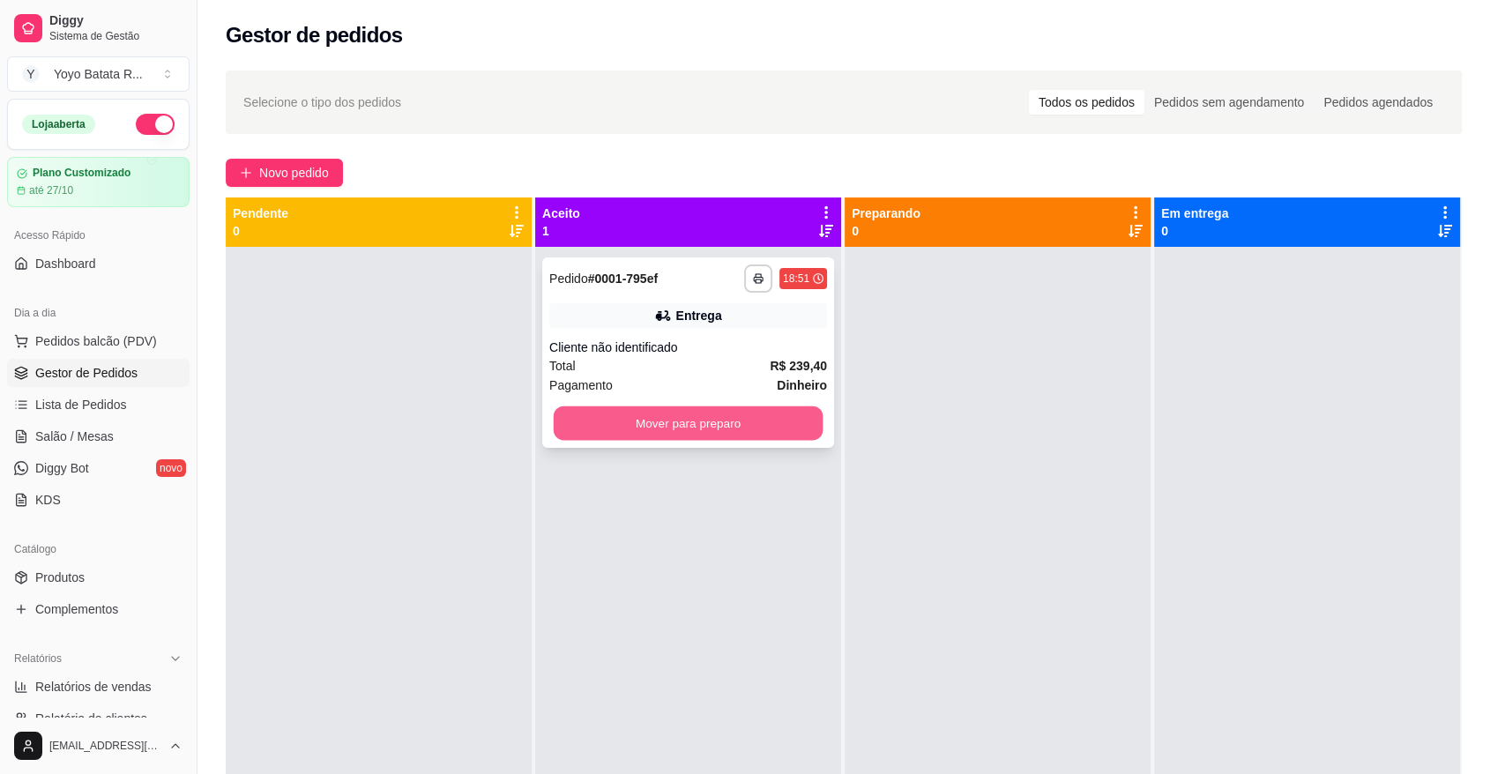
click at [687, 427] on button "Mover para preparo" at bounding box center [689, 423] width 270 height 34
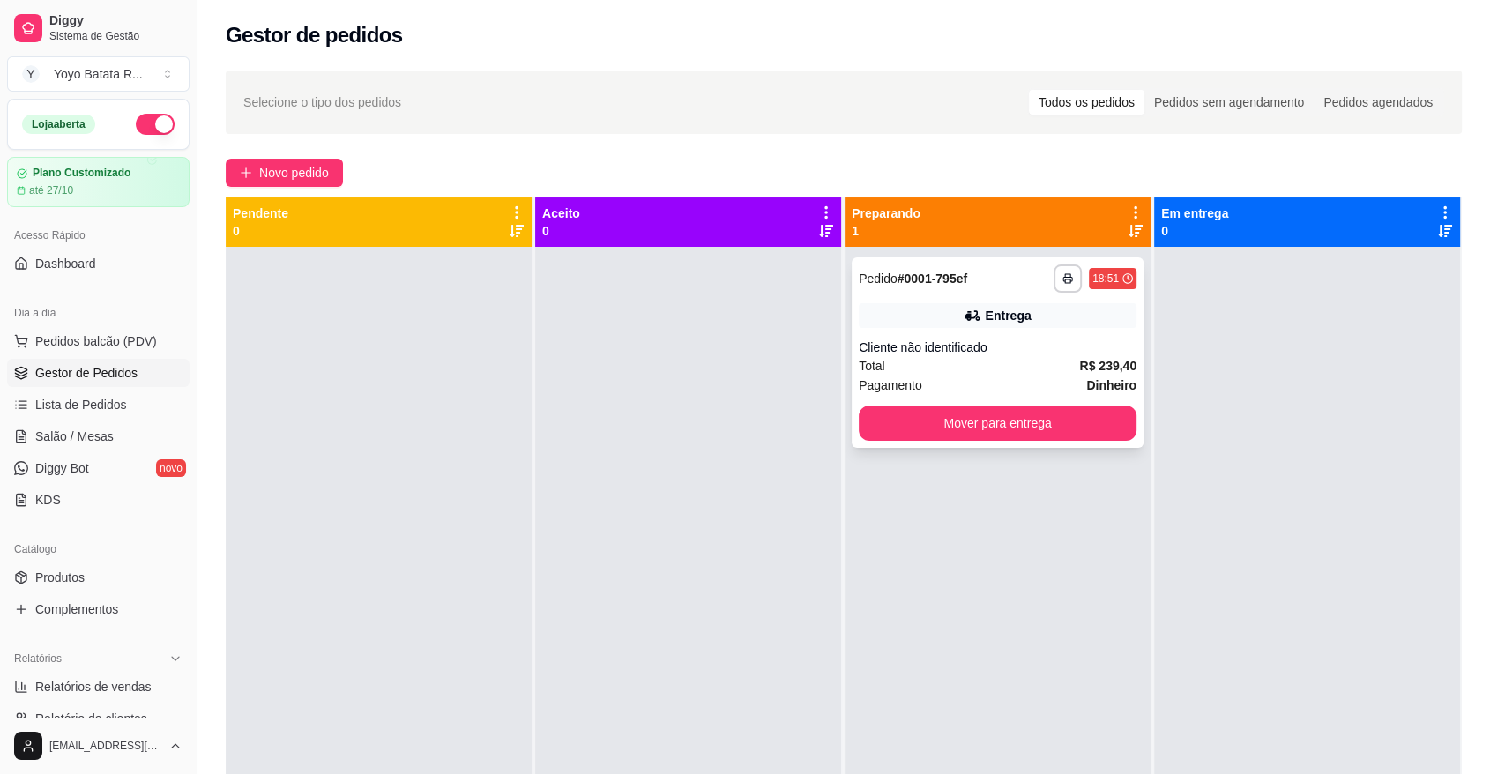
click at [943, 349] on div "Cliente não identificado" at bounding box center [997, 347] width 278 height 18
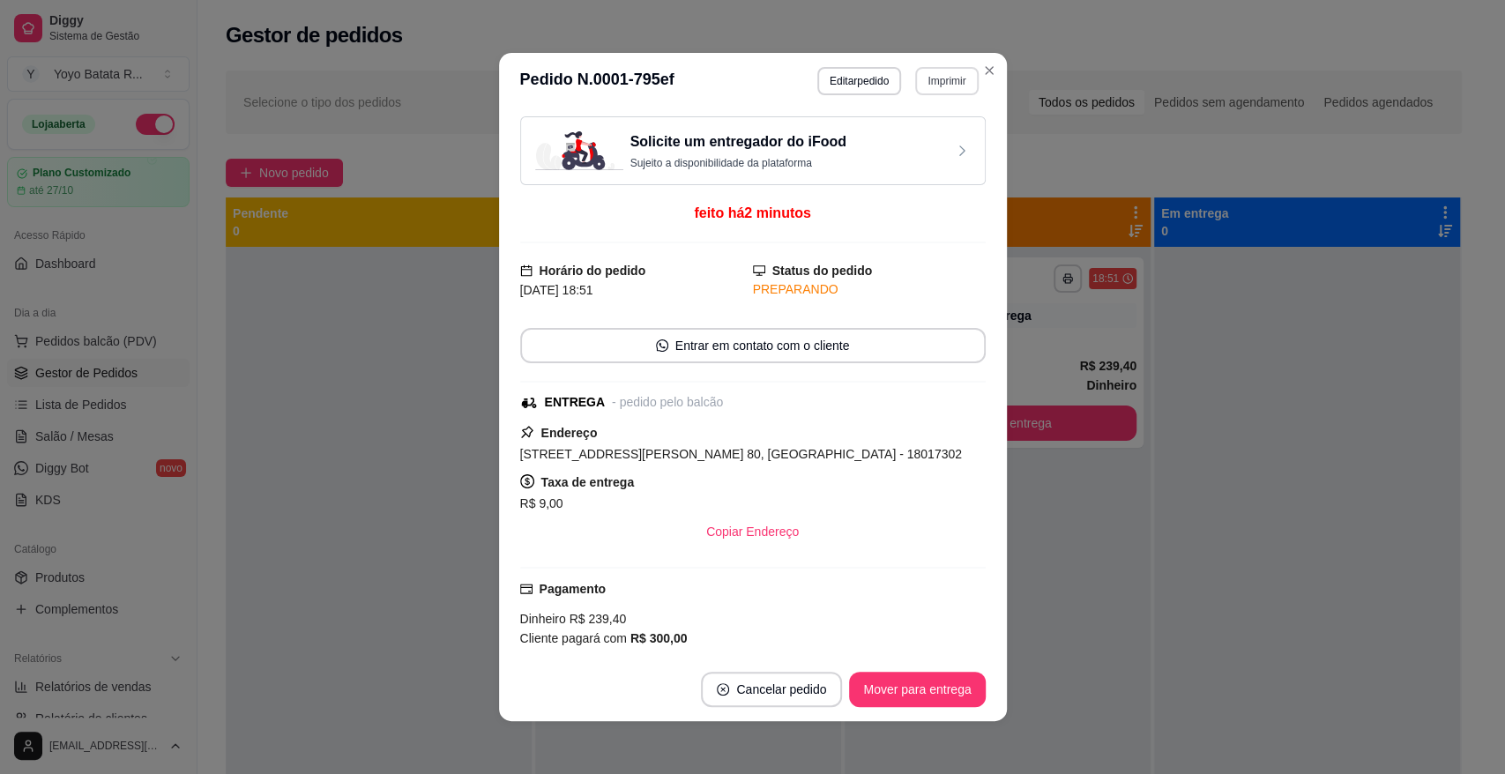
click at [932, 82] on button "Imprimir" at bounding box center [946, 81] width 63 height 28
click at [917, 145] on button "IMPRESSORA" at bounding box center [908, 143] width 128 height 28
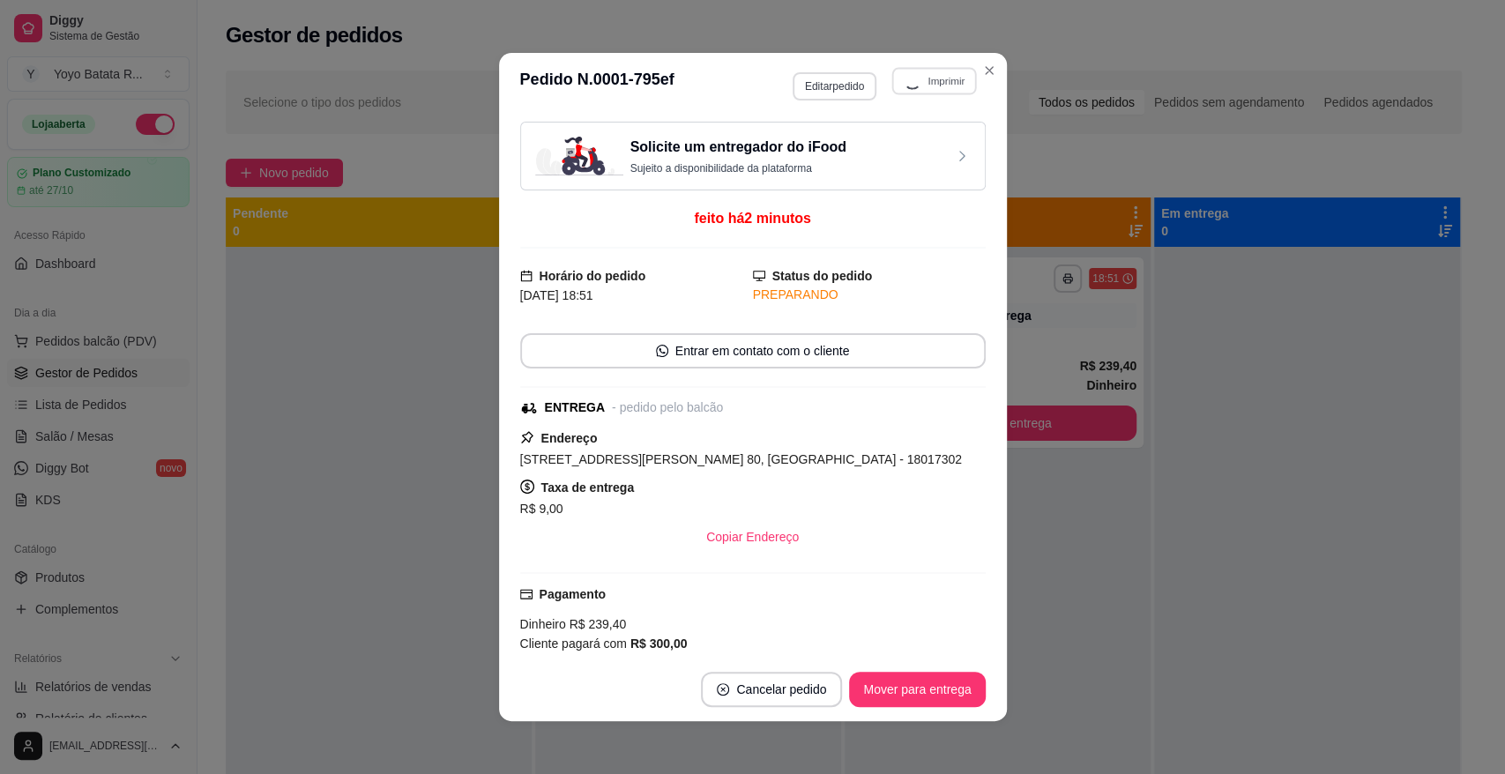
click at [826, 89] on button "Editar pedido" at bounding box center [834, 86] width 84 height 28
click at [836, 81] on button "Editar pedido" at bounding box center [834, 86] width 84 height 28
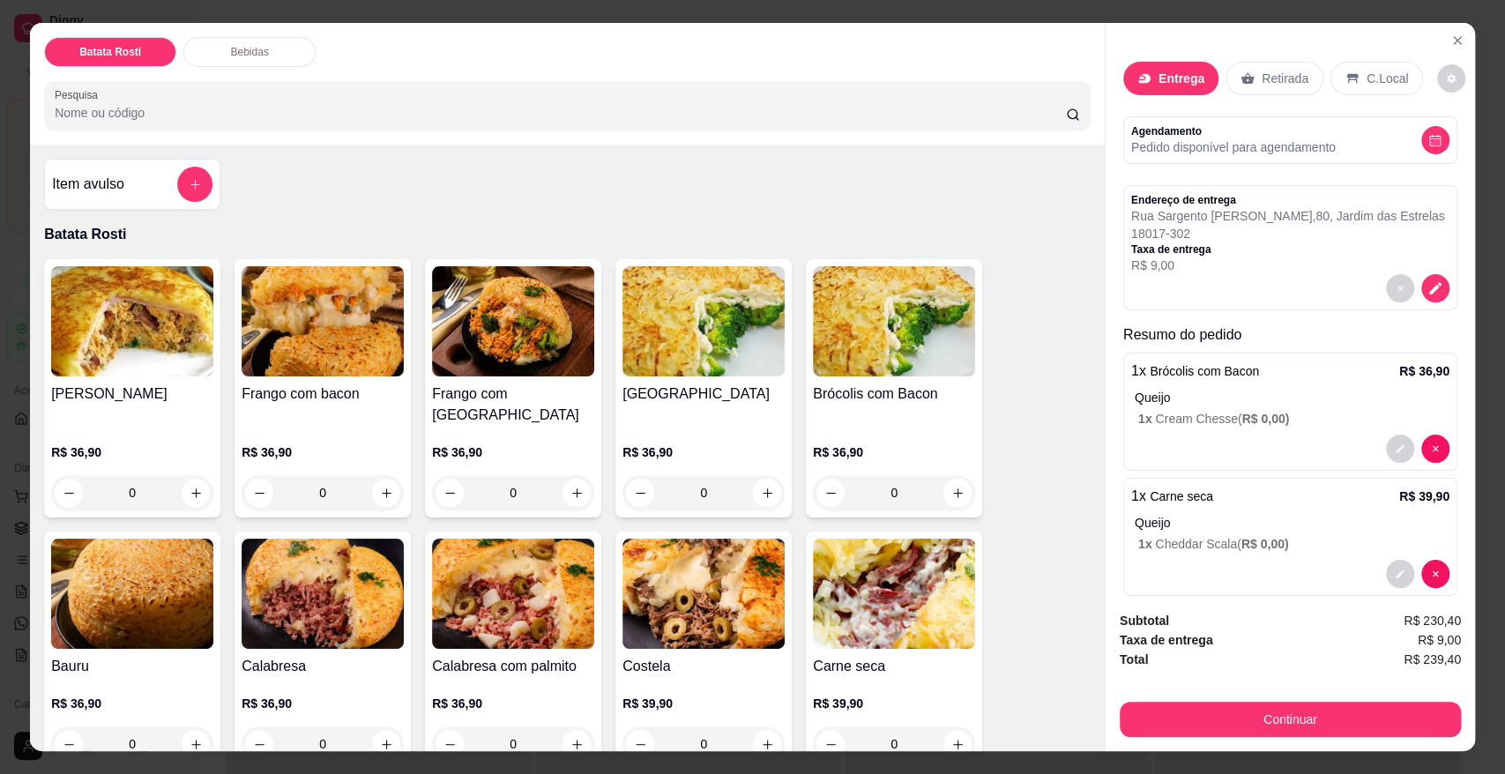
click at [1257, 242] on p "18017-302" at bounding box center [1288, 234] width 314 height 18
click at [1423, 302] on button "decrease-product-quantity" at bounding box center [1435, 288] width 28 height 28
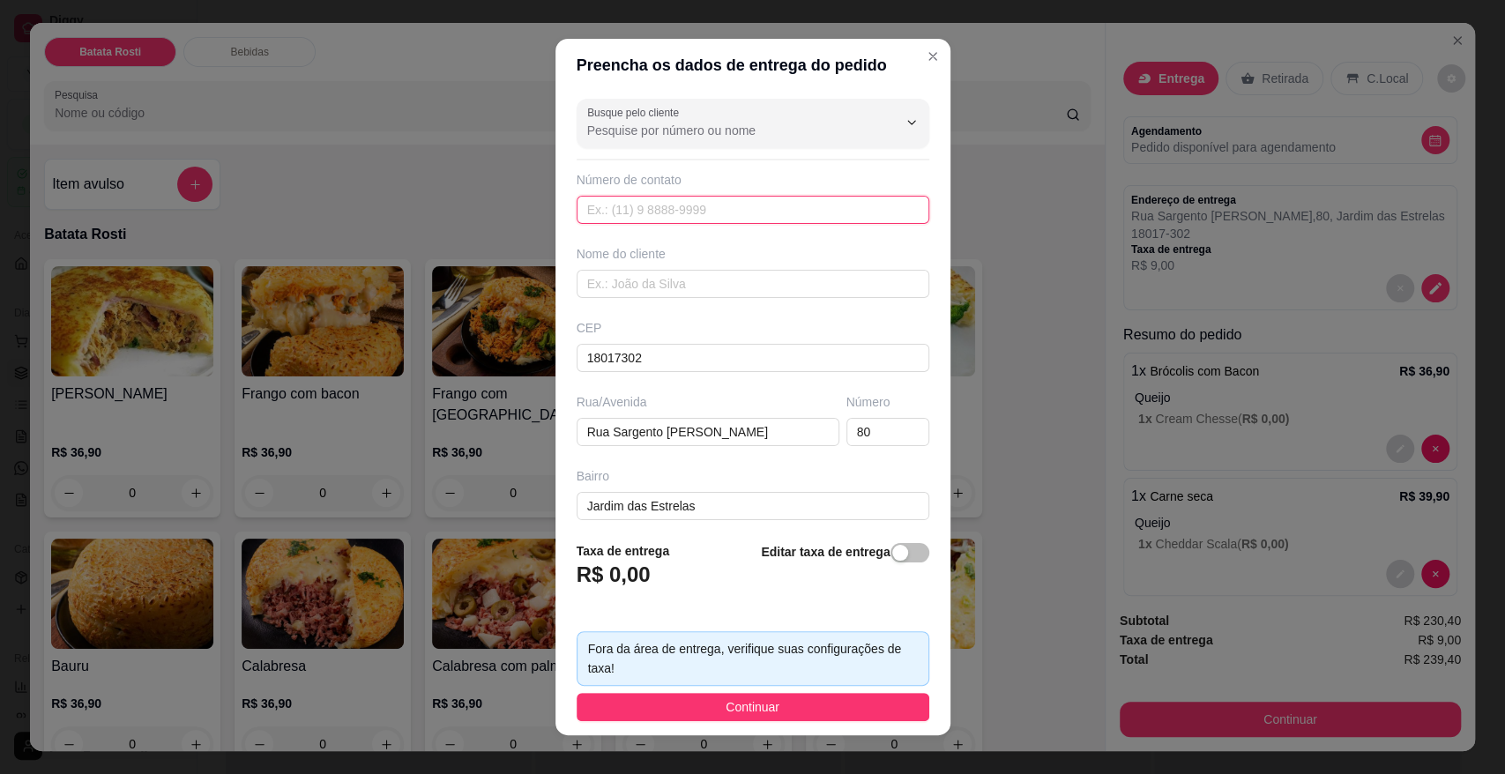
click at [700, 214] on input "text" at bounding box center [752, 210] width 353 height 28
paste input "[PHONE_NUMBER]"
type input "[PHONE_NUMBER]"
click at [663, 278] on input "text" at bounding box center [752, 284] width 353 height 28
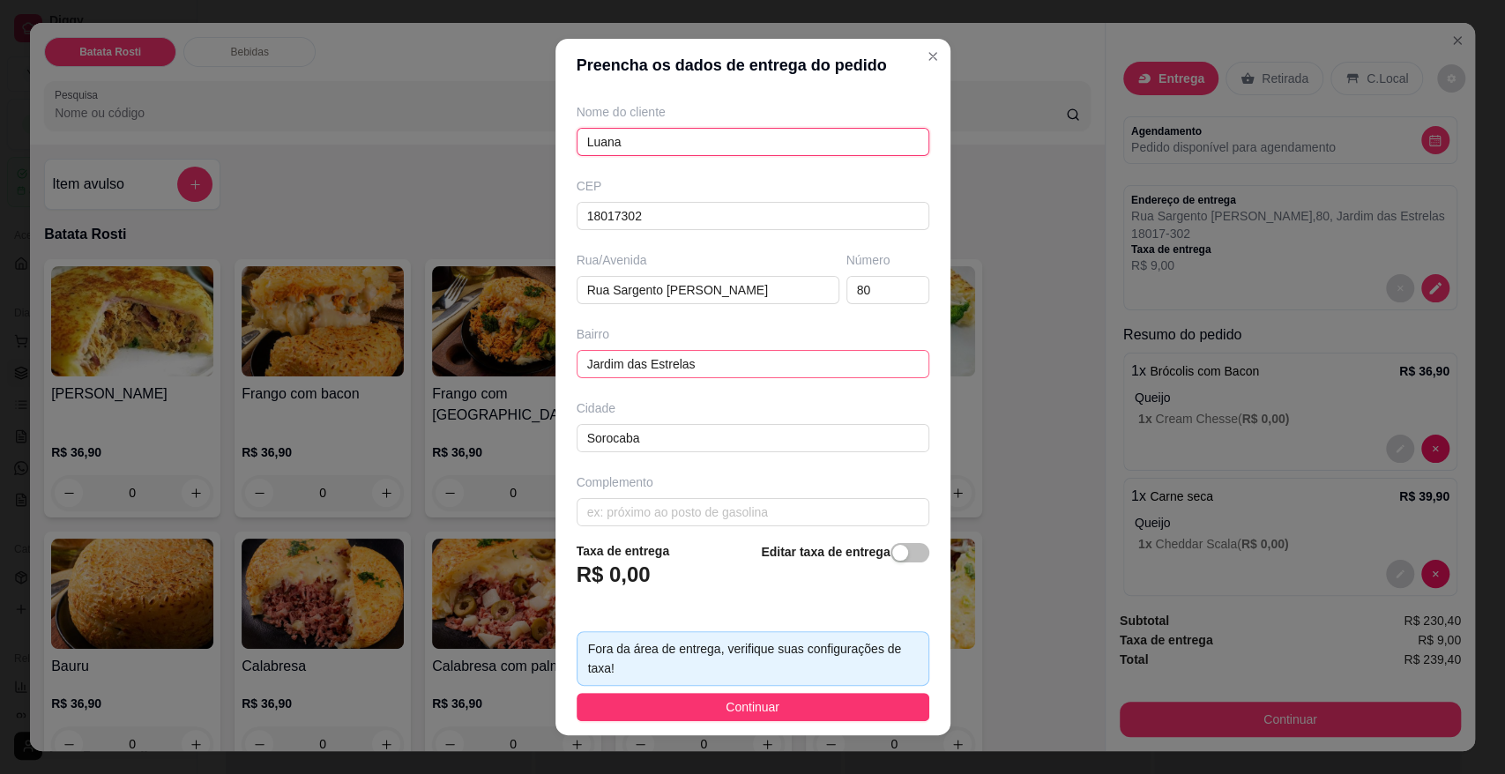
scroll to position [156, 0]
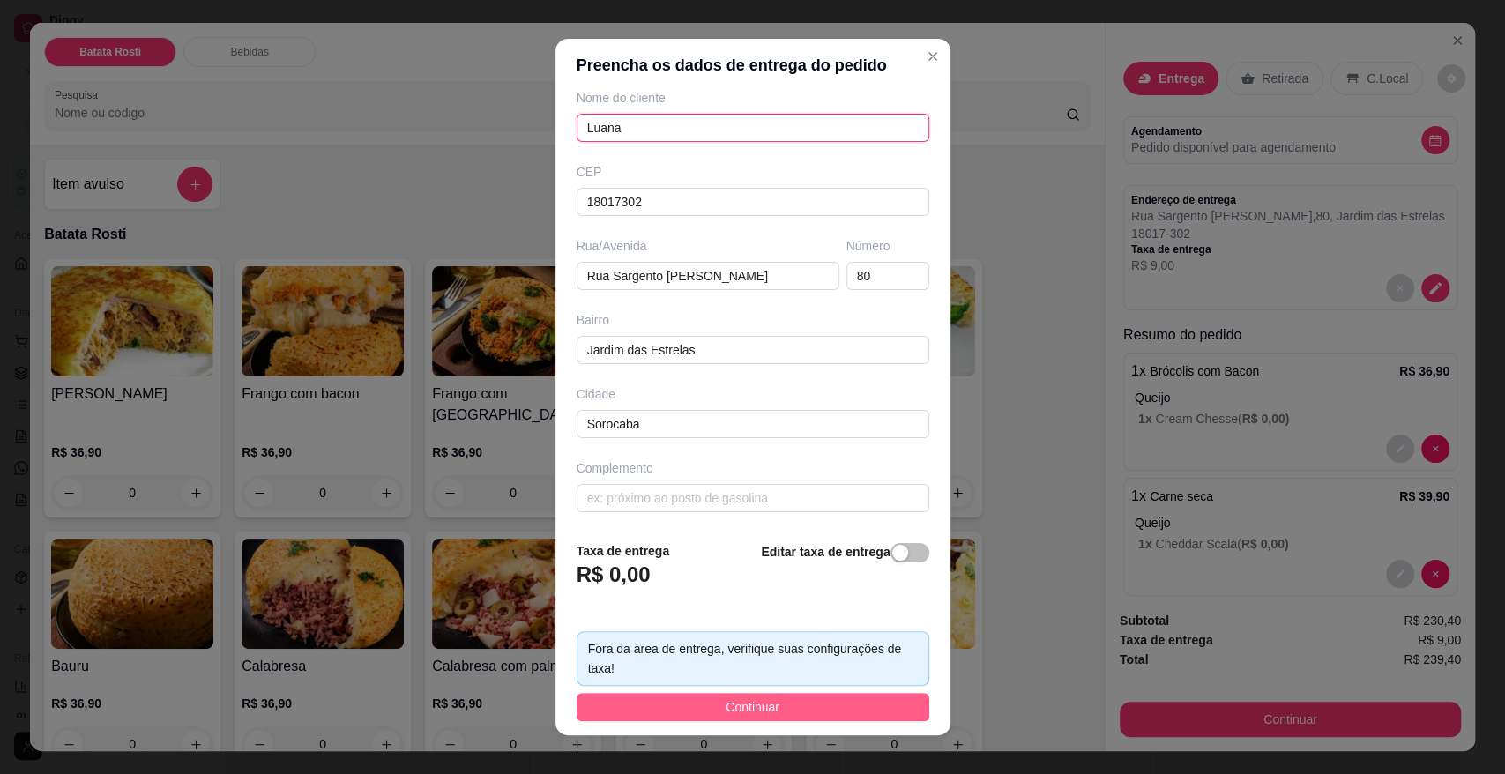
type input "Luana"
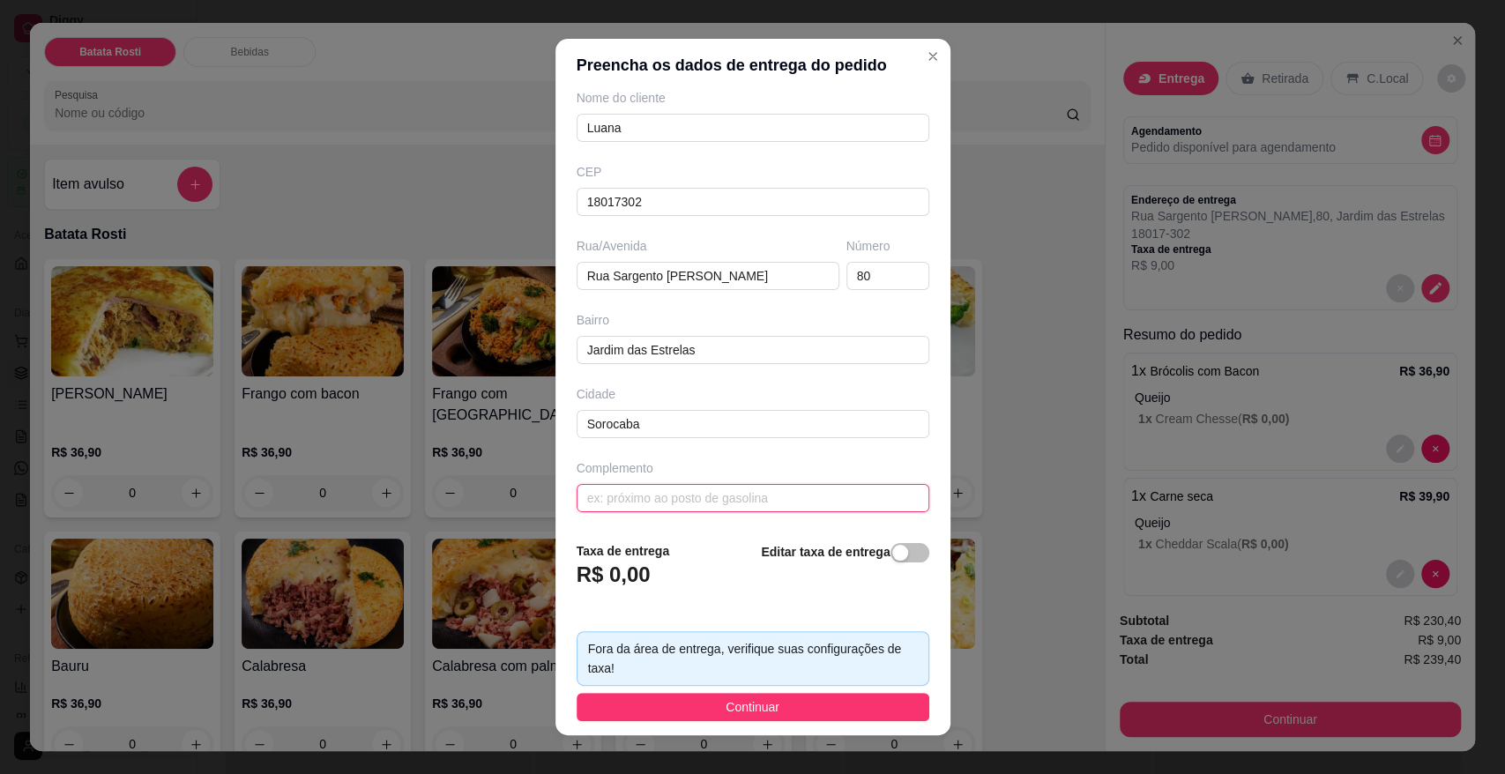
click at [780, 490] on input "text" at bounding box center [752, 498] width 353 height 28
paste input "Bloco 2B apartamento 158"
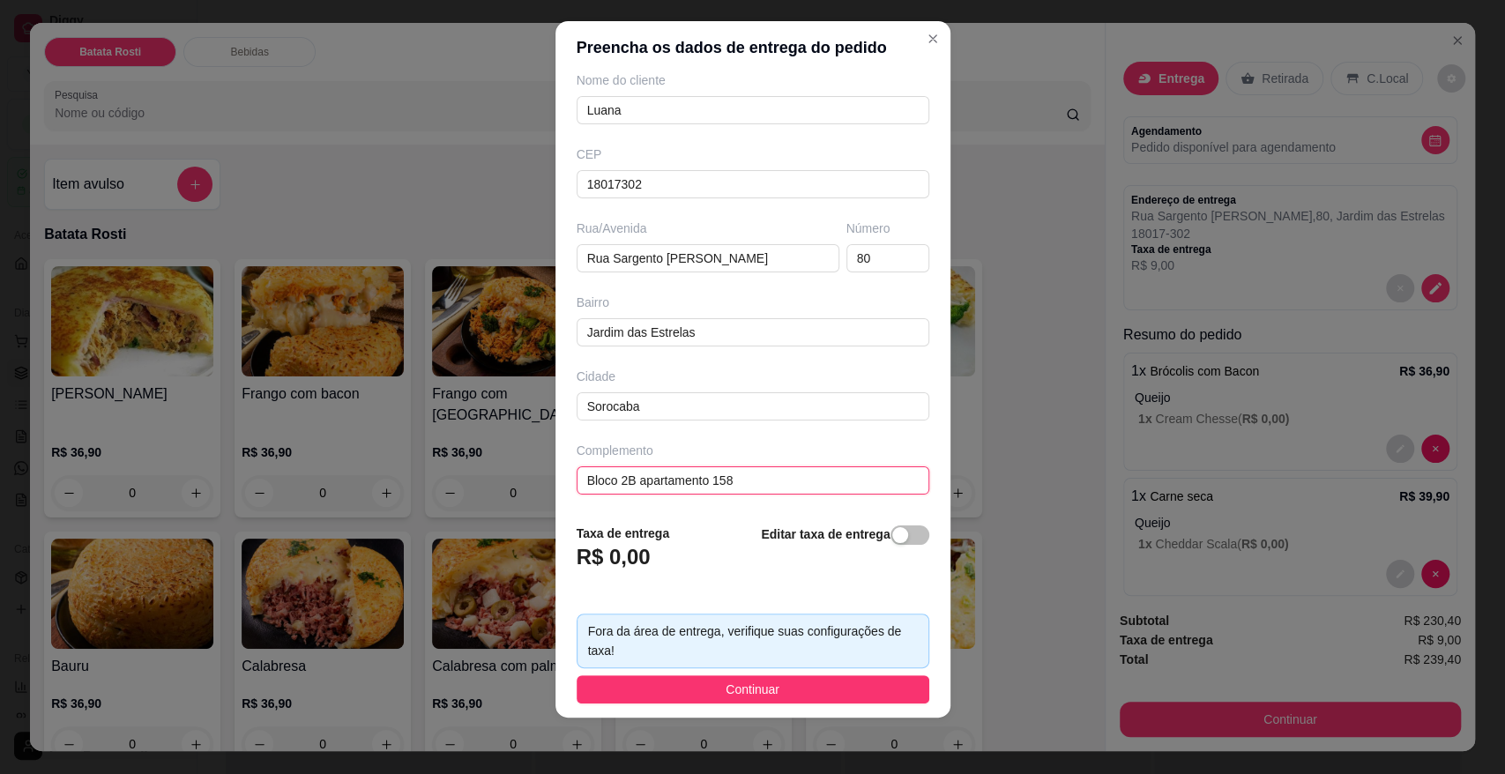
scroll to position [0, 0]
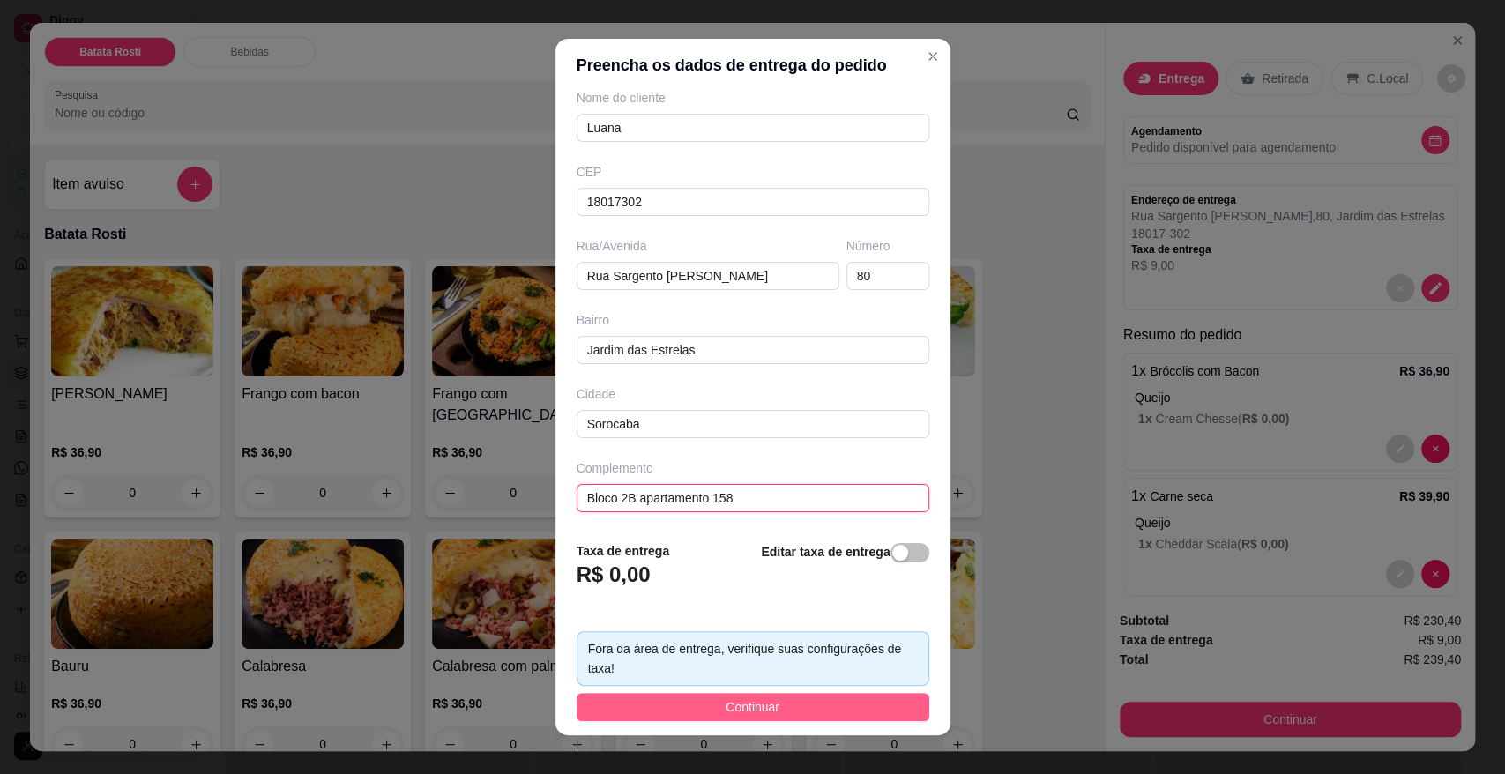
type input "Bloco 2B apartamento 158"
click at [751, 711] on span "Continuar" at bounding box center [752, 706] width 54 height 19
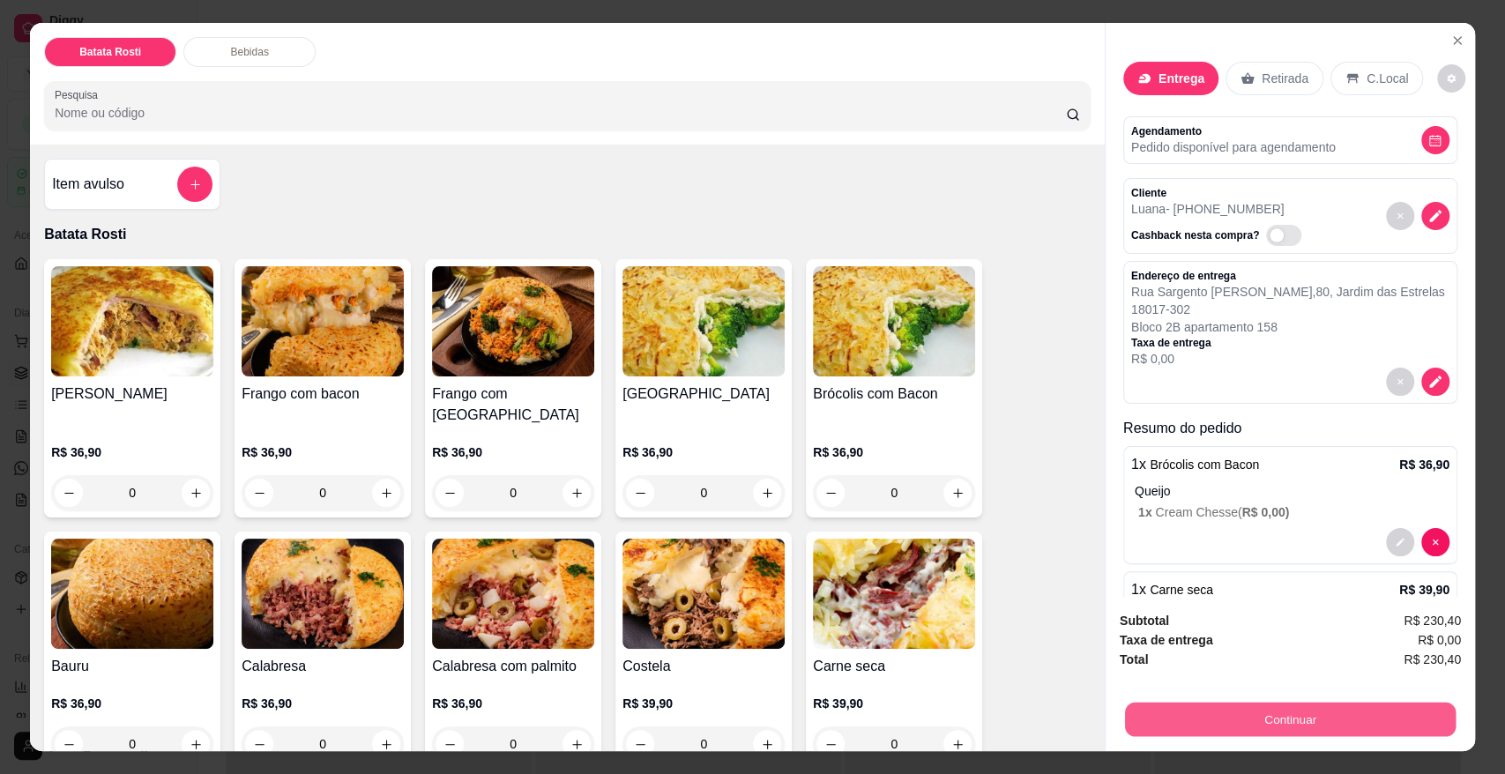
click at [1240, 711] on button "Continuar" at bounding box center [1290, 719] width 331 height 34
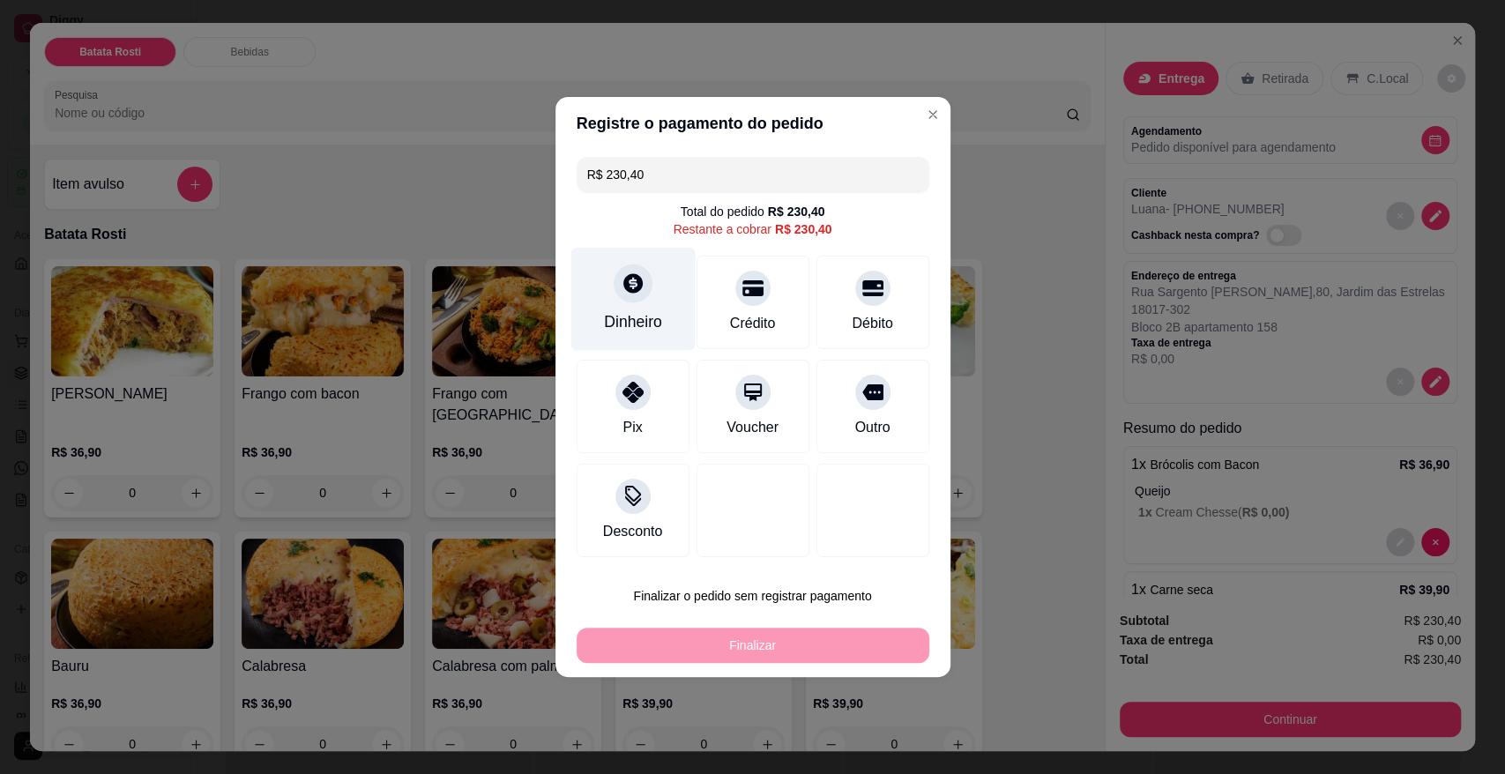
click at [640, 299] on div at bounding box center [632, 283] width 39 height 39
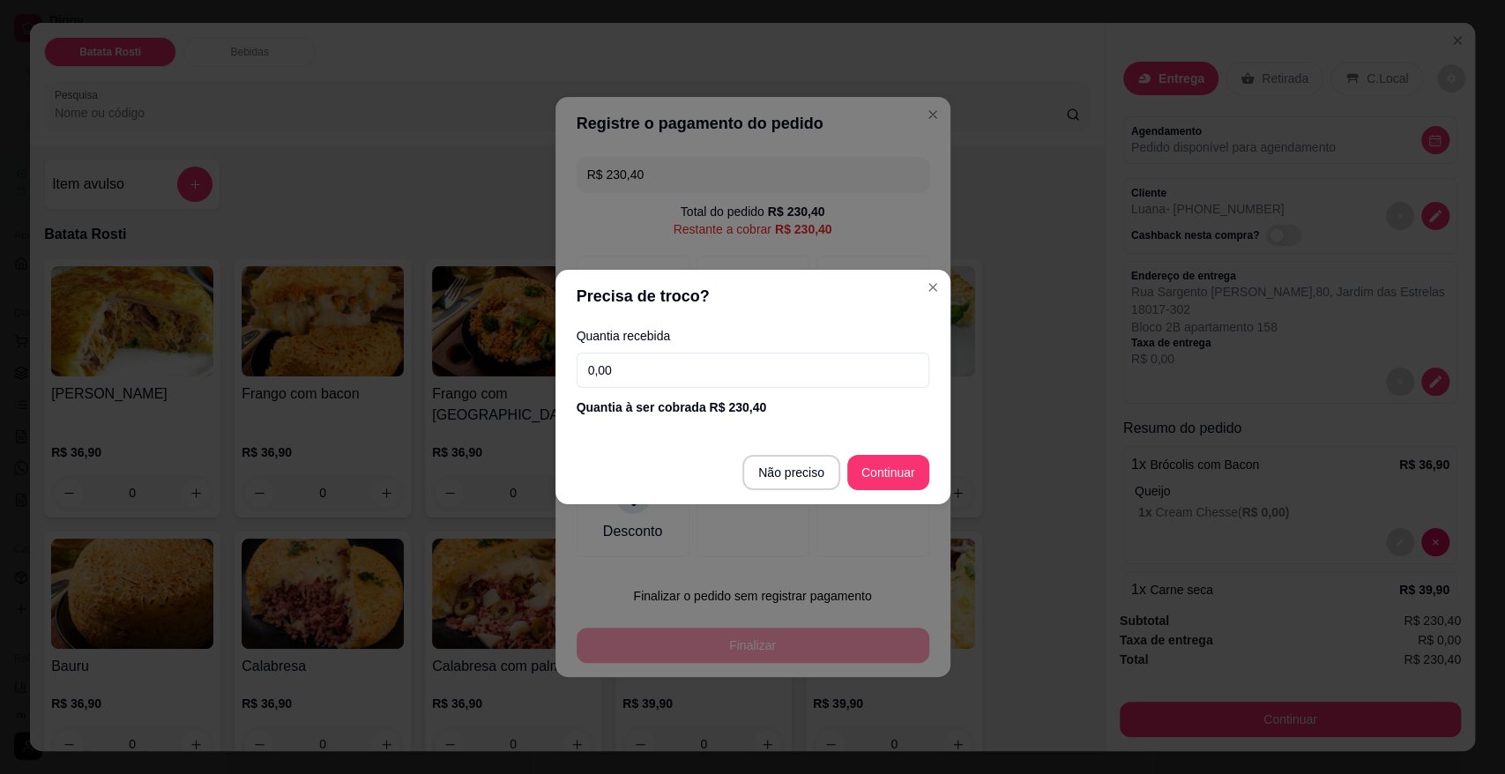
drag, startPoint x: 699, startPoint y: 366, endPoint x: 522, endPoint y: 372, distance: 177.3
click at [522, 372] on div "Precisa de troco? Quantia recebida 0,00 Quantia à ser cobrada R$ 230,40 Não pre…" at bounding box center [752, 387] width 1505 height 774
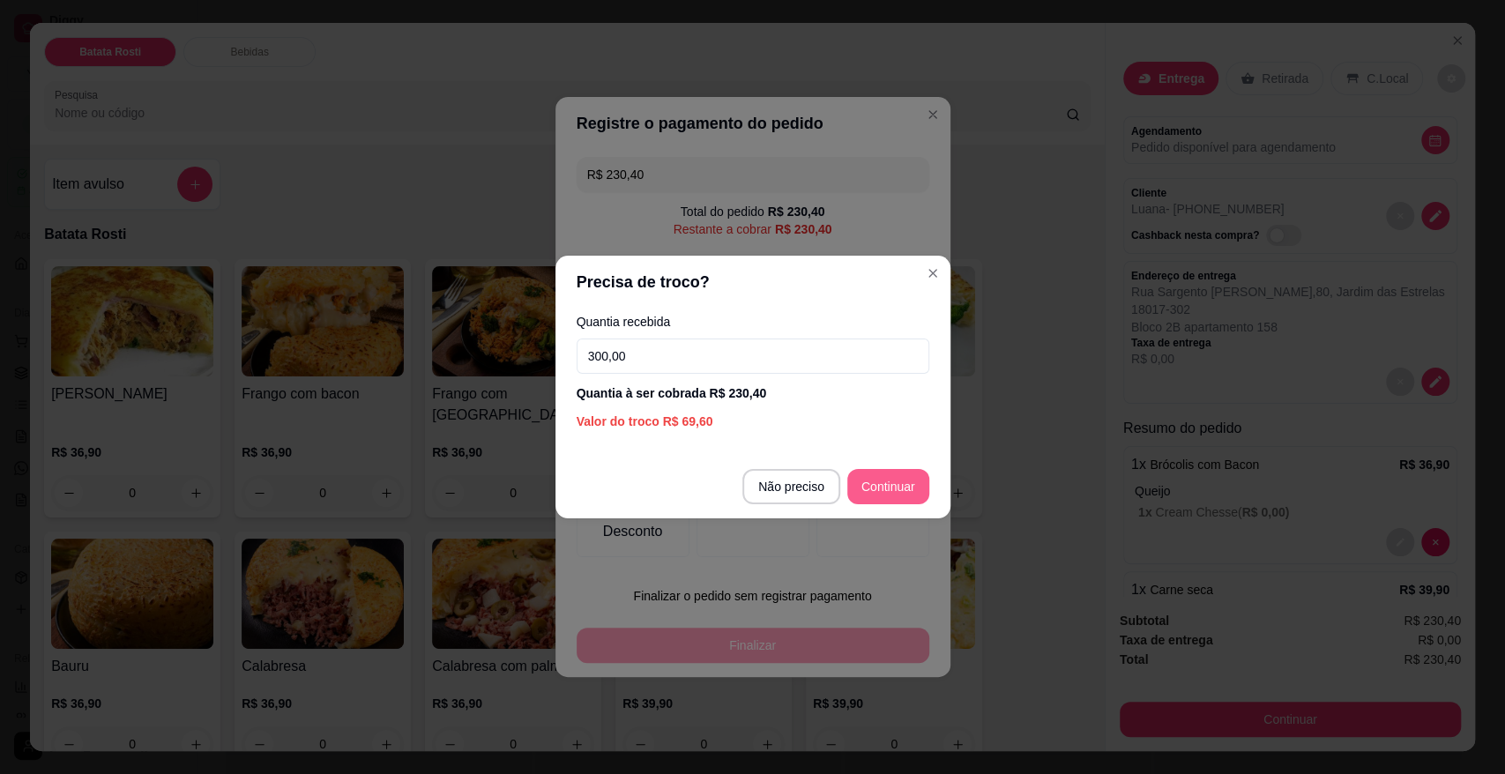
type input "300,00"
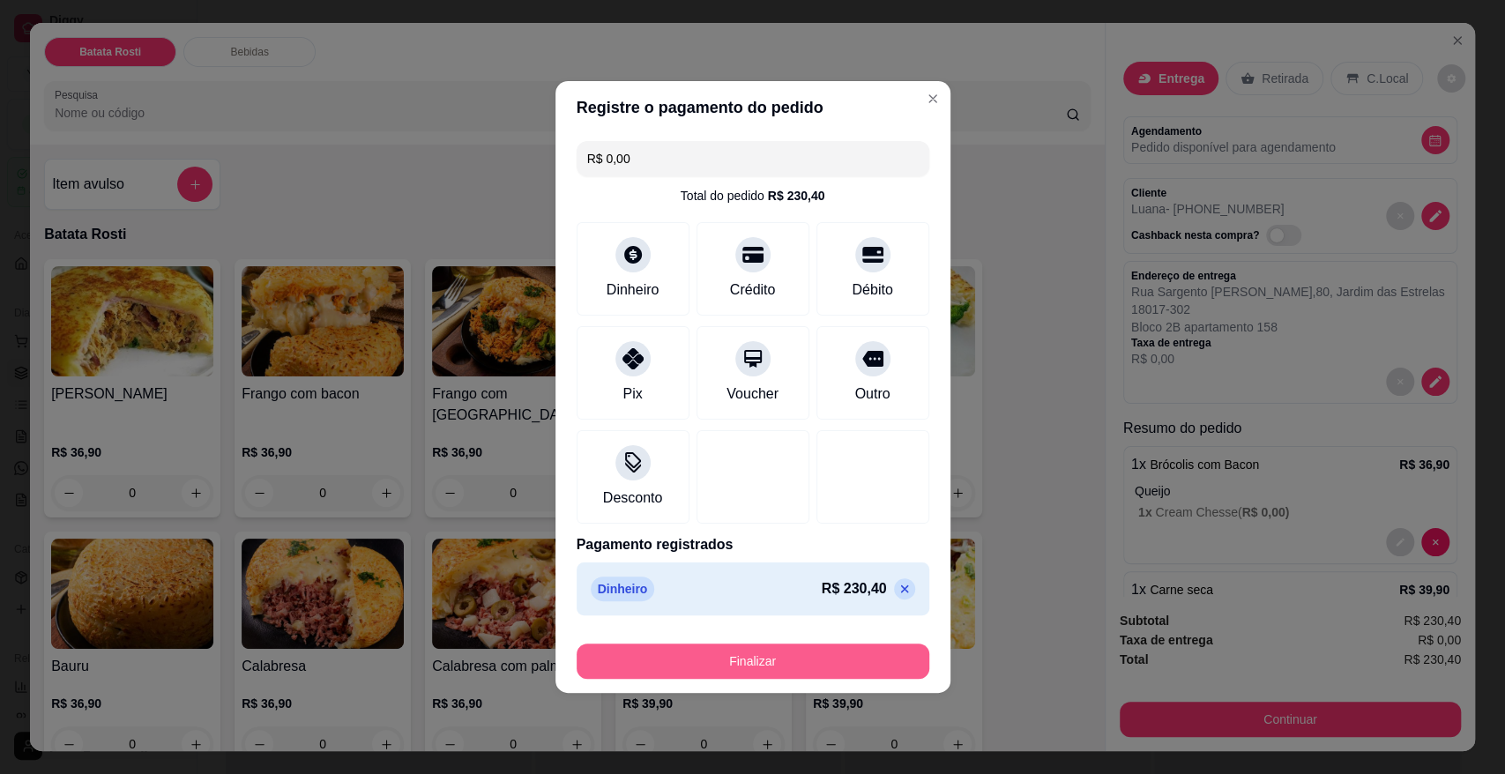
click at [717, 665] on button "Finalizar" at bounding box center [752, 660] width 353 height 35
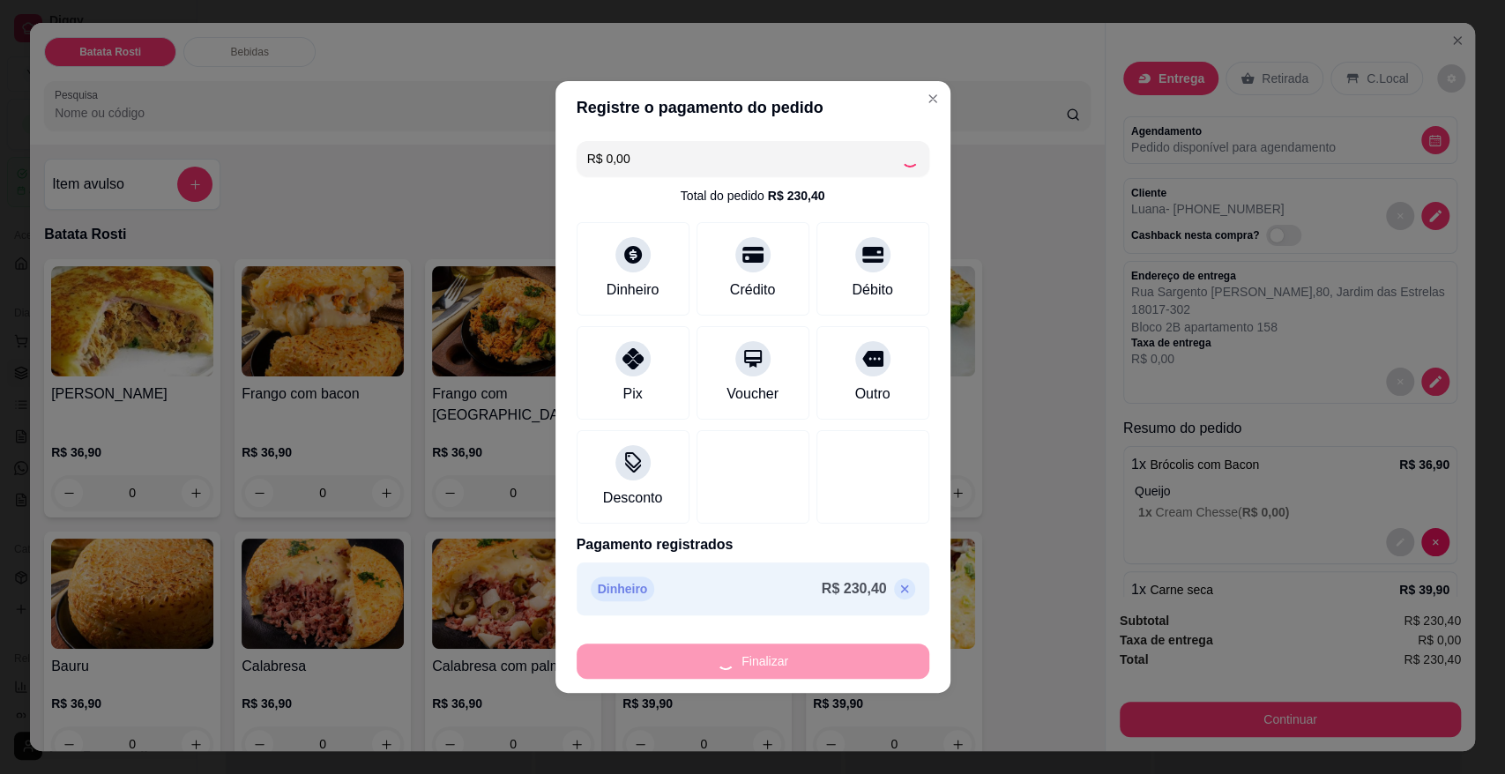
type input "-R$ 230,40"
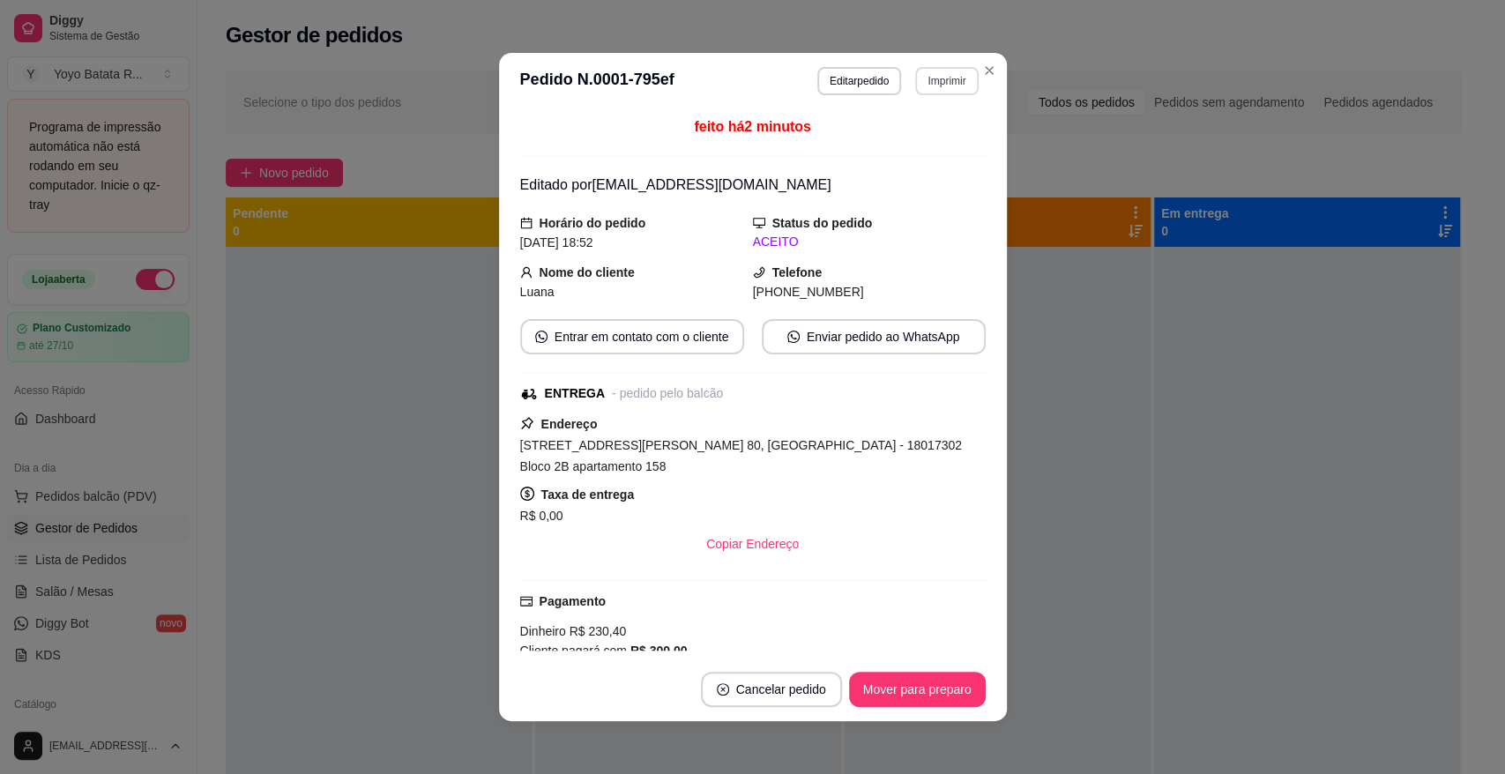
click at [959, 86] on button "Imprimir" at bounding box center [946, 81] width 63 height 28
click at [926, 137] on button "IMPRESSORA" at bounding box center [907, 142] width 123 height 27
click at [927, 78] on button "Imprimir" at bounding box center [946, 81] width 63 height 28
click at [920, 142] on button "IMPRESSORA" at bounding box center [908, 143] width 128 height 28
click at [945, 91] on button "Imprimir" at bounding box center [946, 80] width 61 height 27
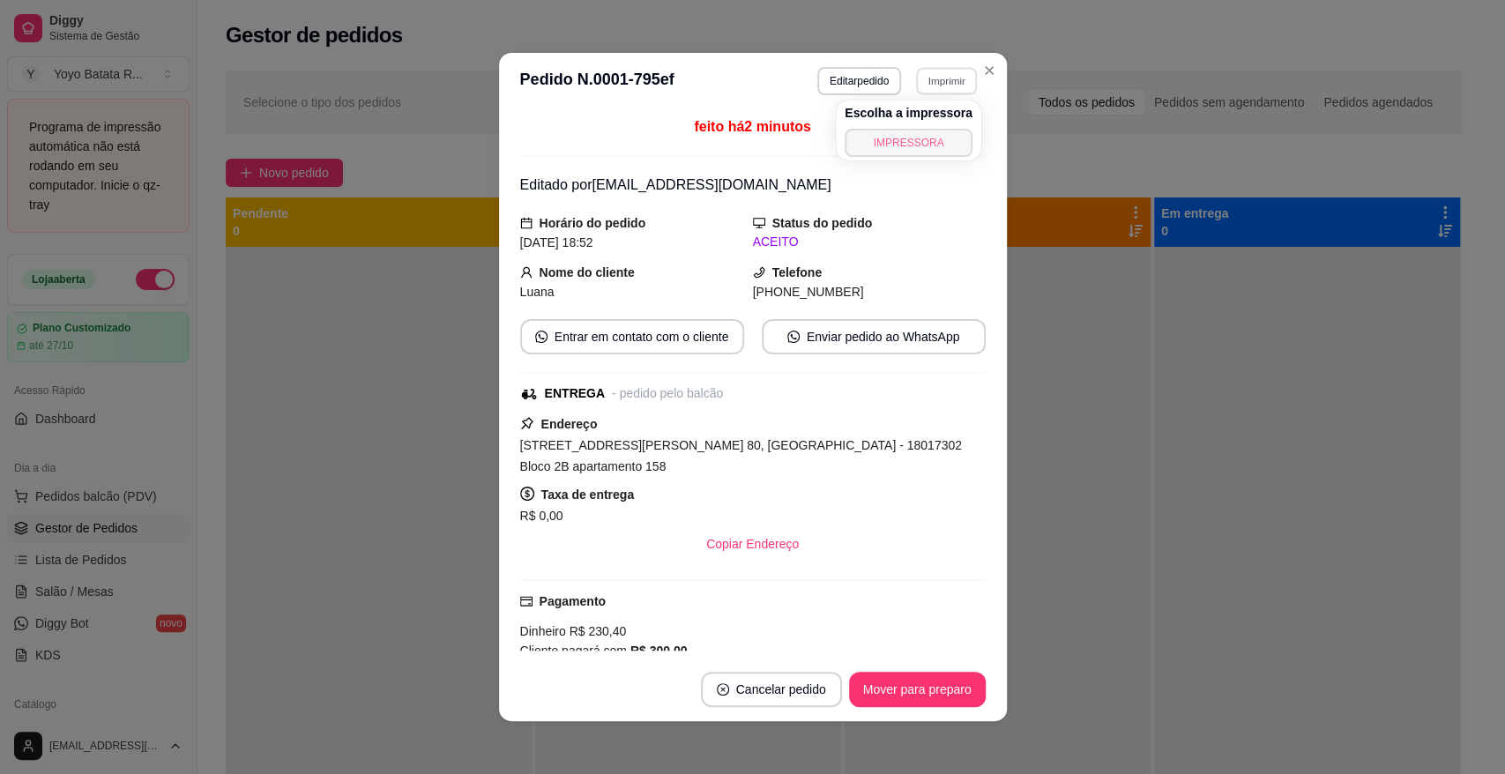
click at [916, 152] on button "IMPRESSORA" at bounding box center [908, 143] width 128 height 28
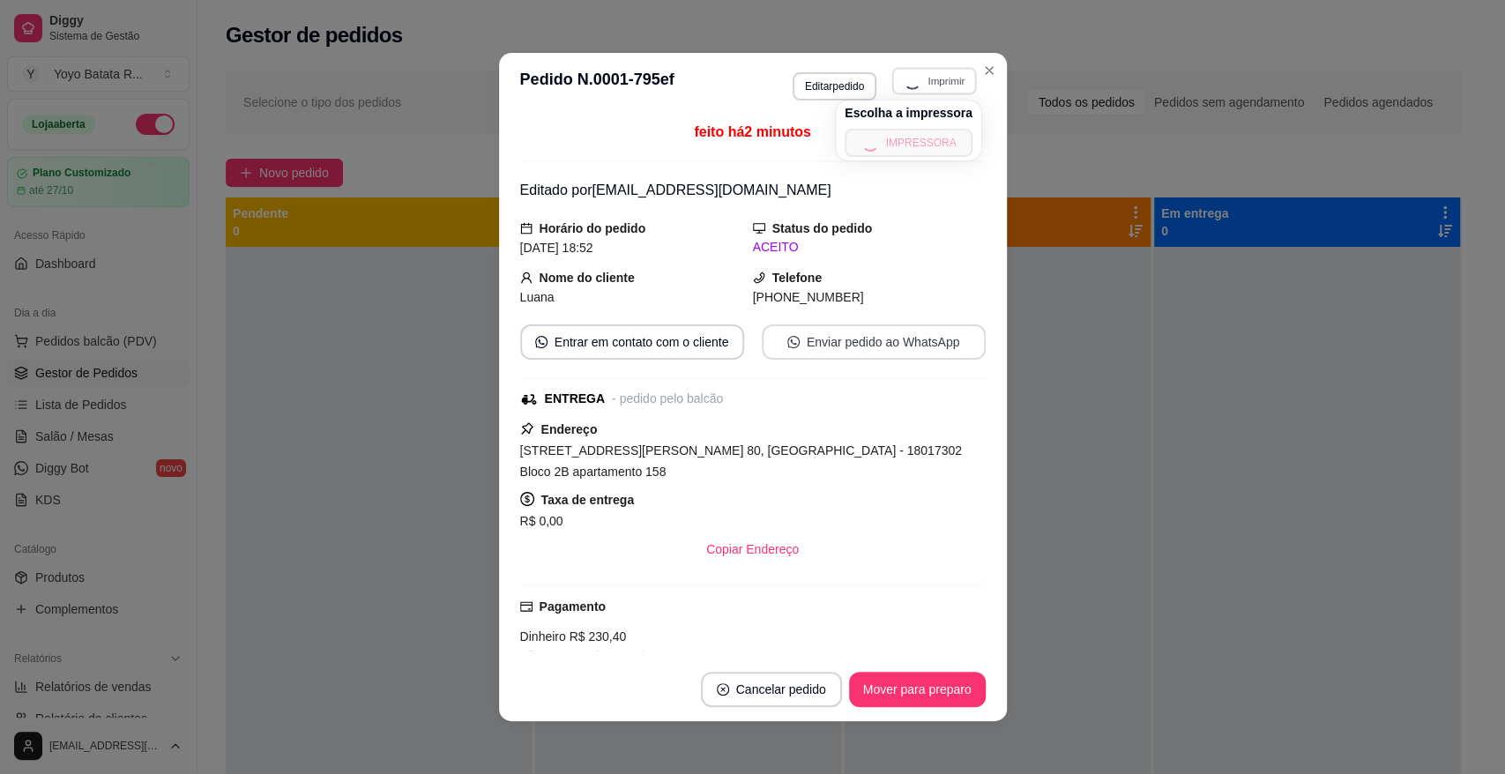
click at [880, 331] on button "Enviar pedido ao WhatsApp" at bounding box center [874, 341] width 224 height 35
click at [806, 345] on button "Enviar pedido ao WhatsApp" at bounding box center [874, 341] width 224 height 35
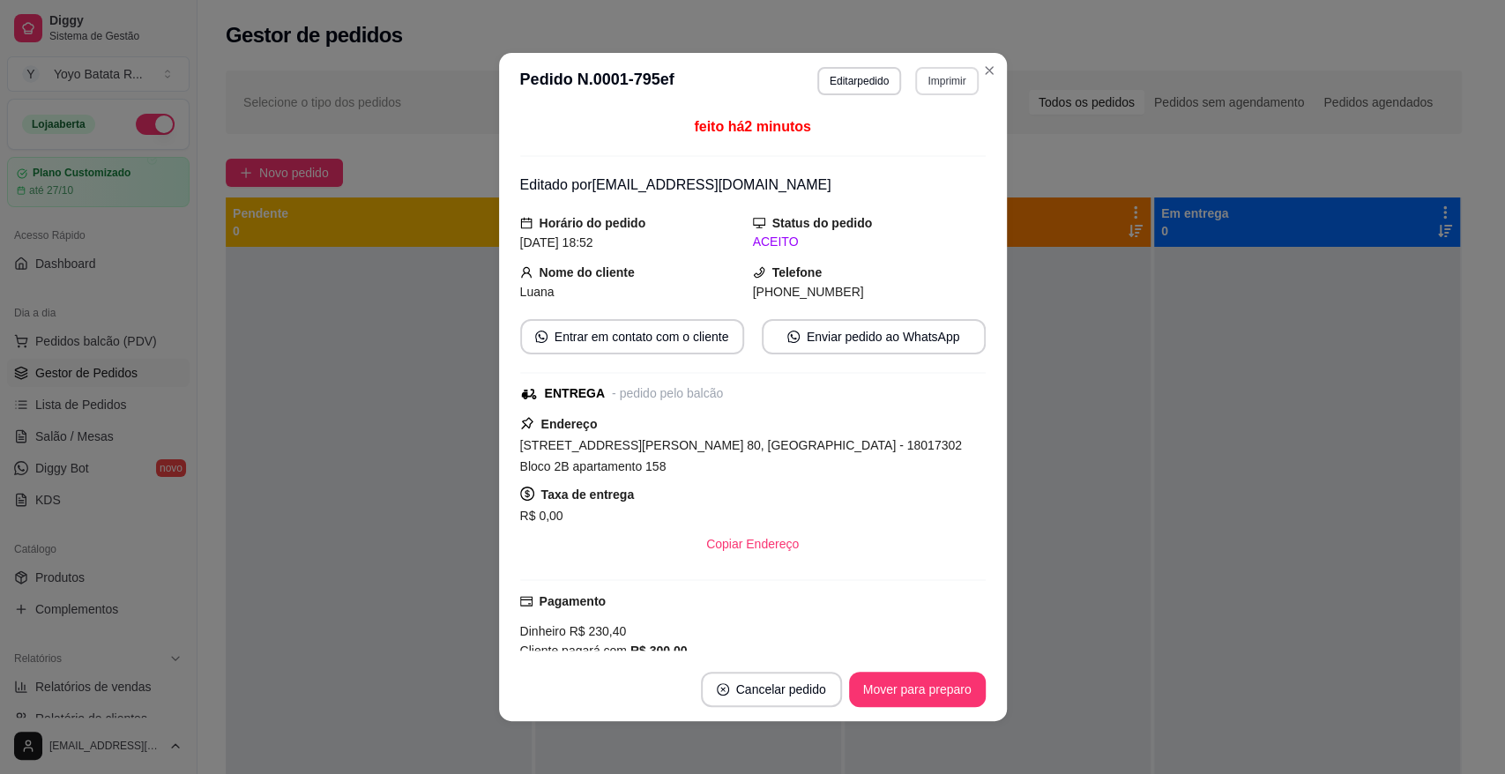
click at [915, 85] on button "Imprimir" at bounding box center [946, 81] width 63 height 28
click at [910, 140] on button "IMPRESSORA" at bounding box center [907, 142] width 123 height 27
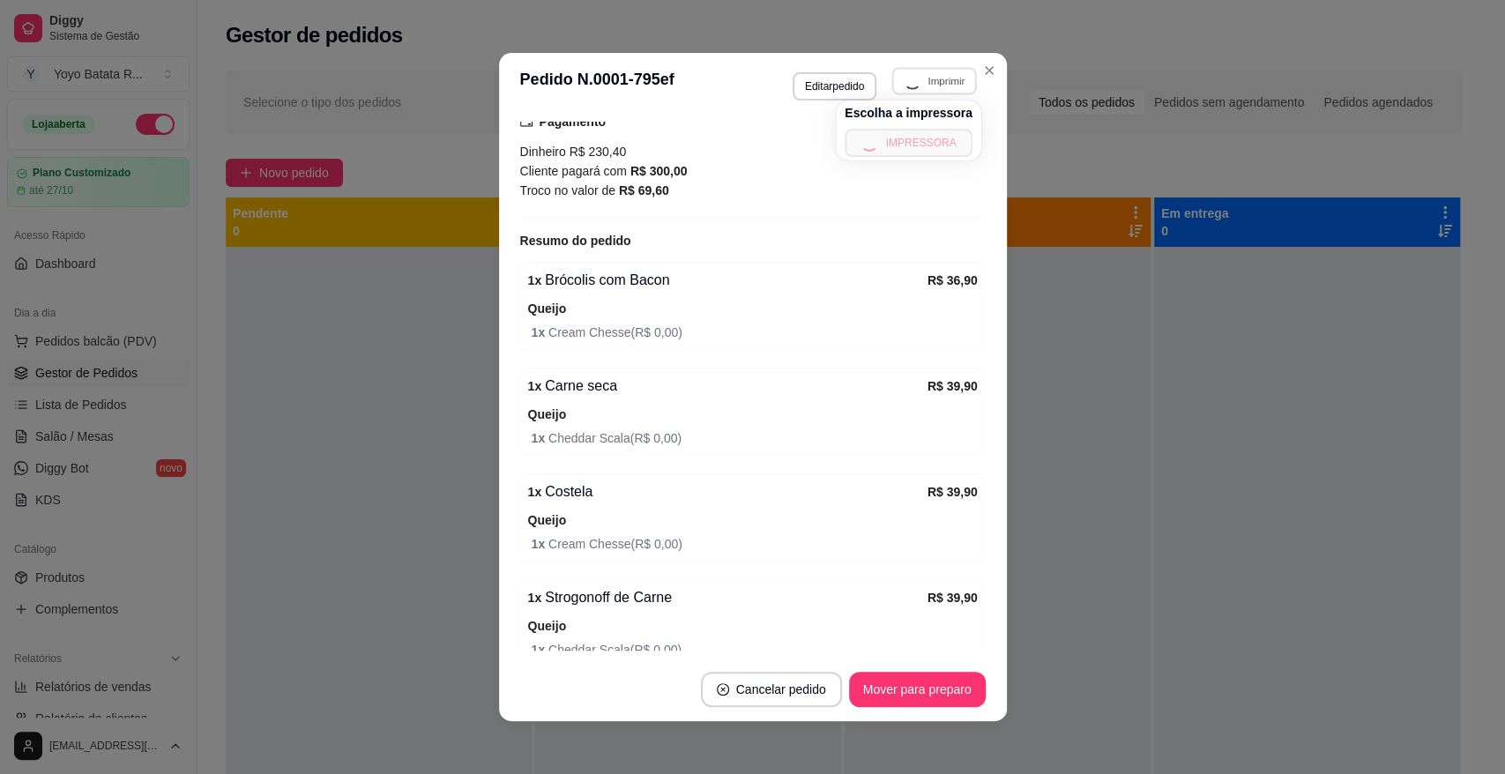
scroll to position [484, 0]
click at [921, 95] on div "**********" at bounding box center [885, 83] width 186 height 33
click at [937, 88] on div "**********" at bounding box center [885, 83] width 186 height 33
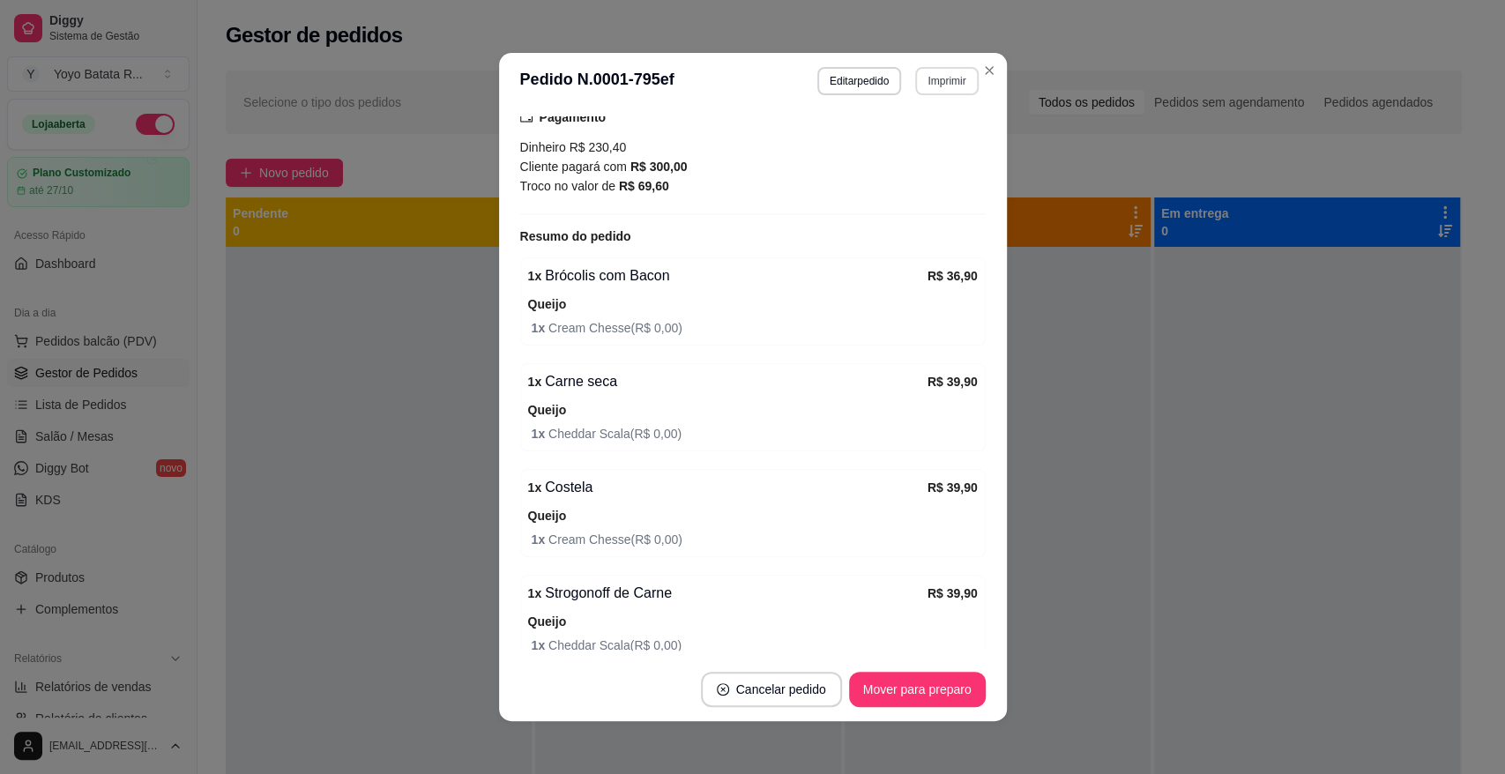
click at [936, 86] on button "Imprimir" at bounding box center [946, 81] width 63 height 28
click at [908, 141] on button "IMPRESSORA" at bounding box center [907, 142] width 123 height 27
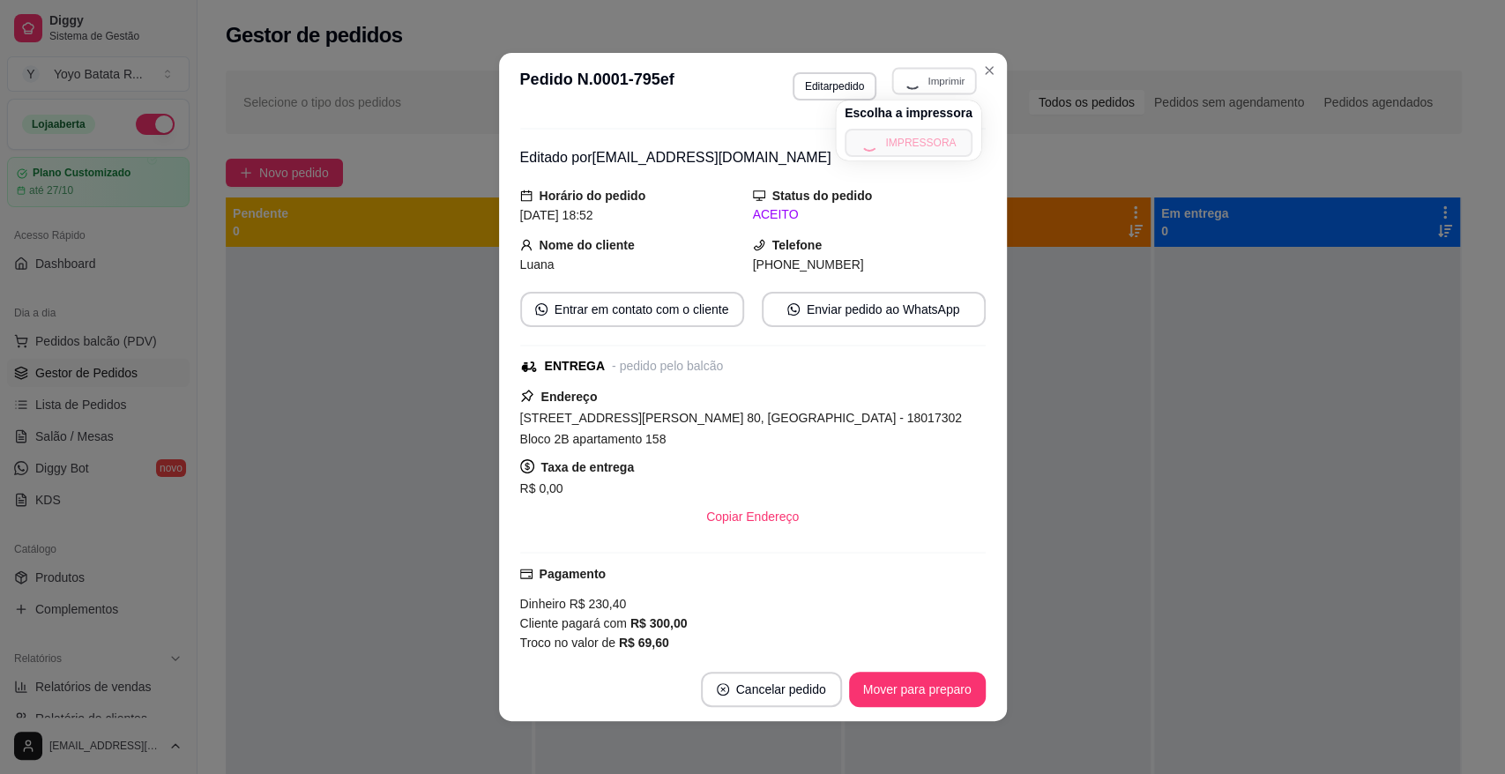
scroll to position [0, 0]
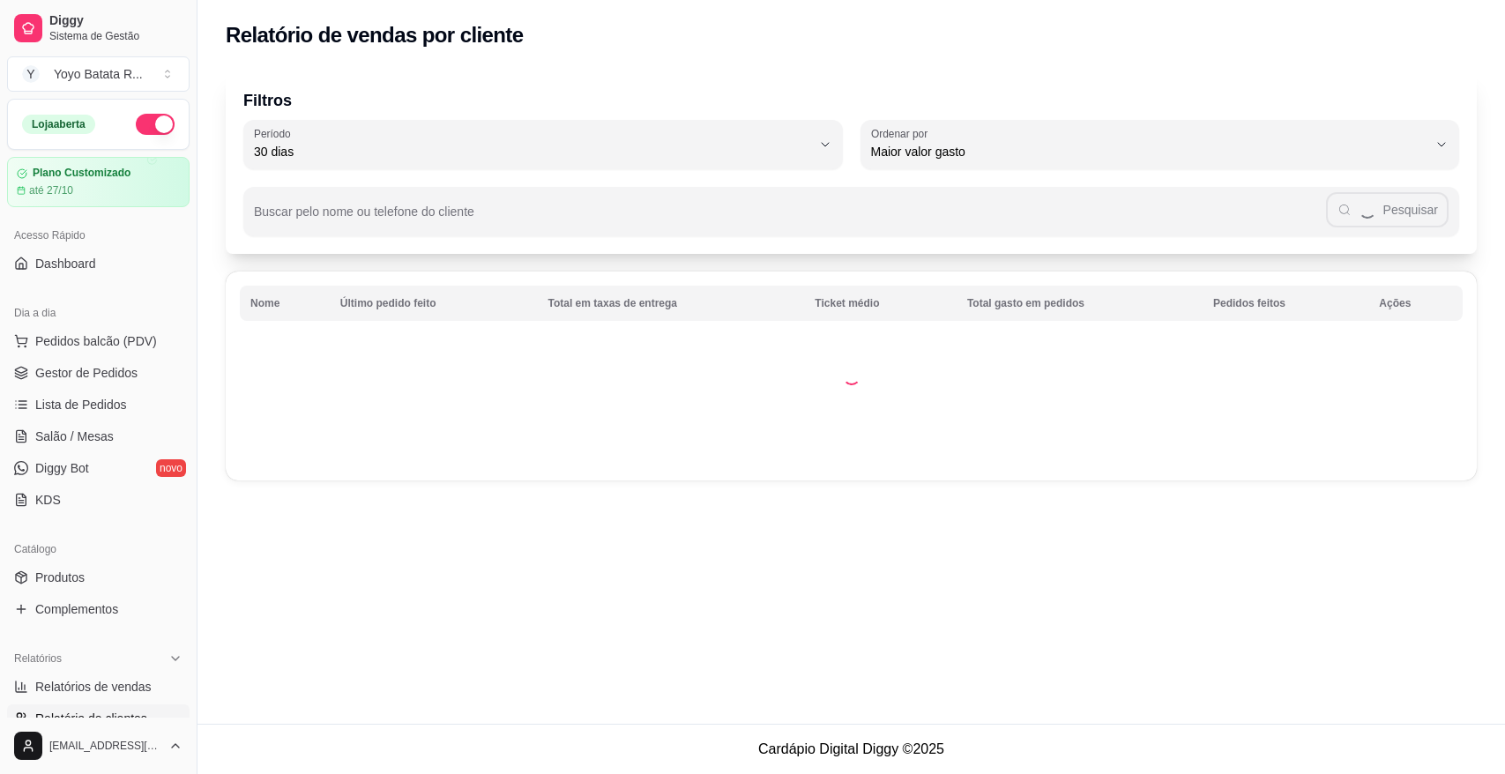
select select "30"
select select "HIGHEST_TOTAL_SPENT_WITH_ORDERS"
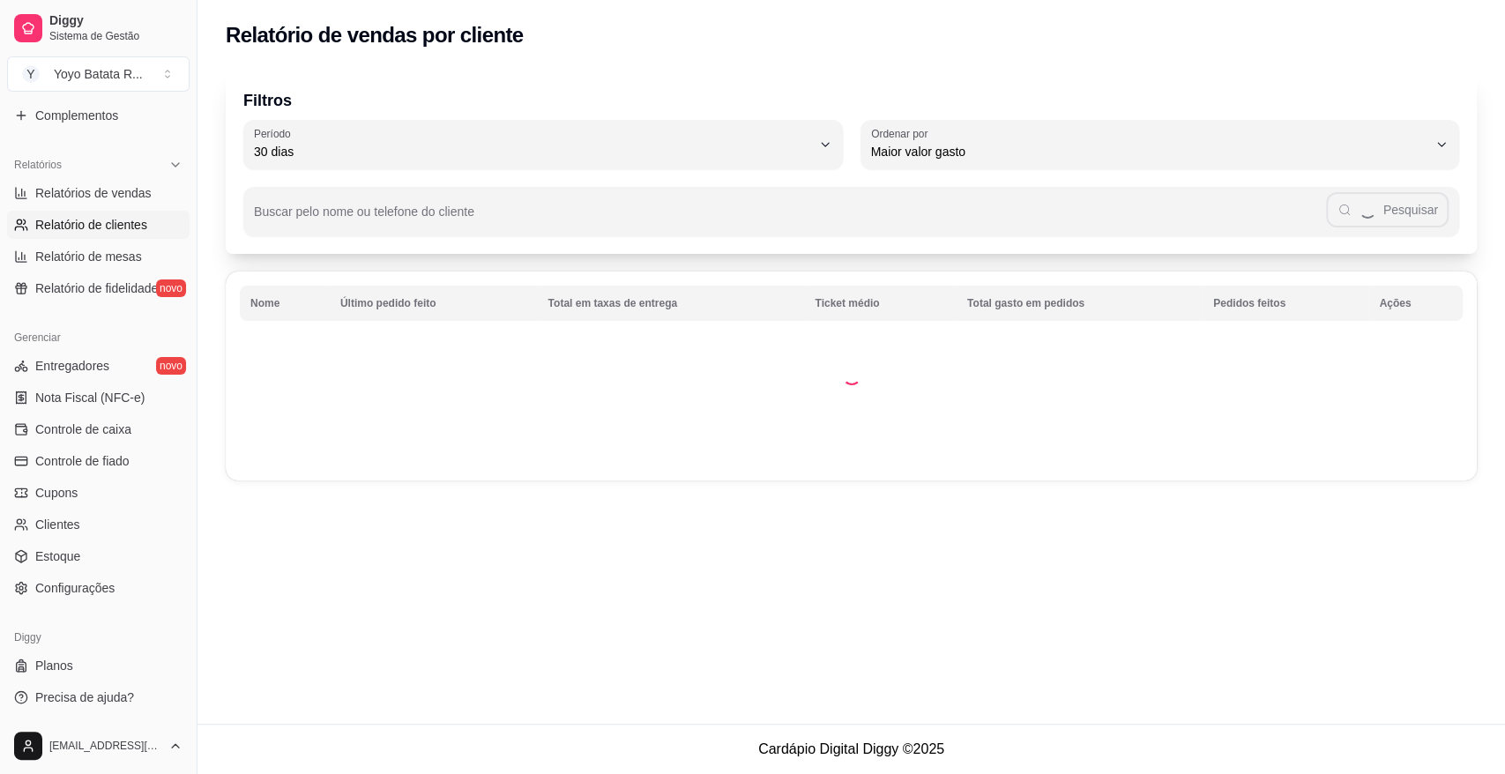
click at [99, 257] on span "Relatório de mesas" at bounding box center [88, 257] width 107 height 18
select select "TOTAL_OF_ORDERS"
select select "7"
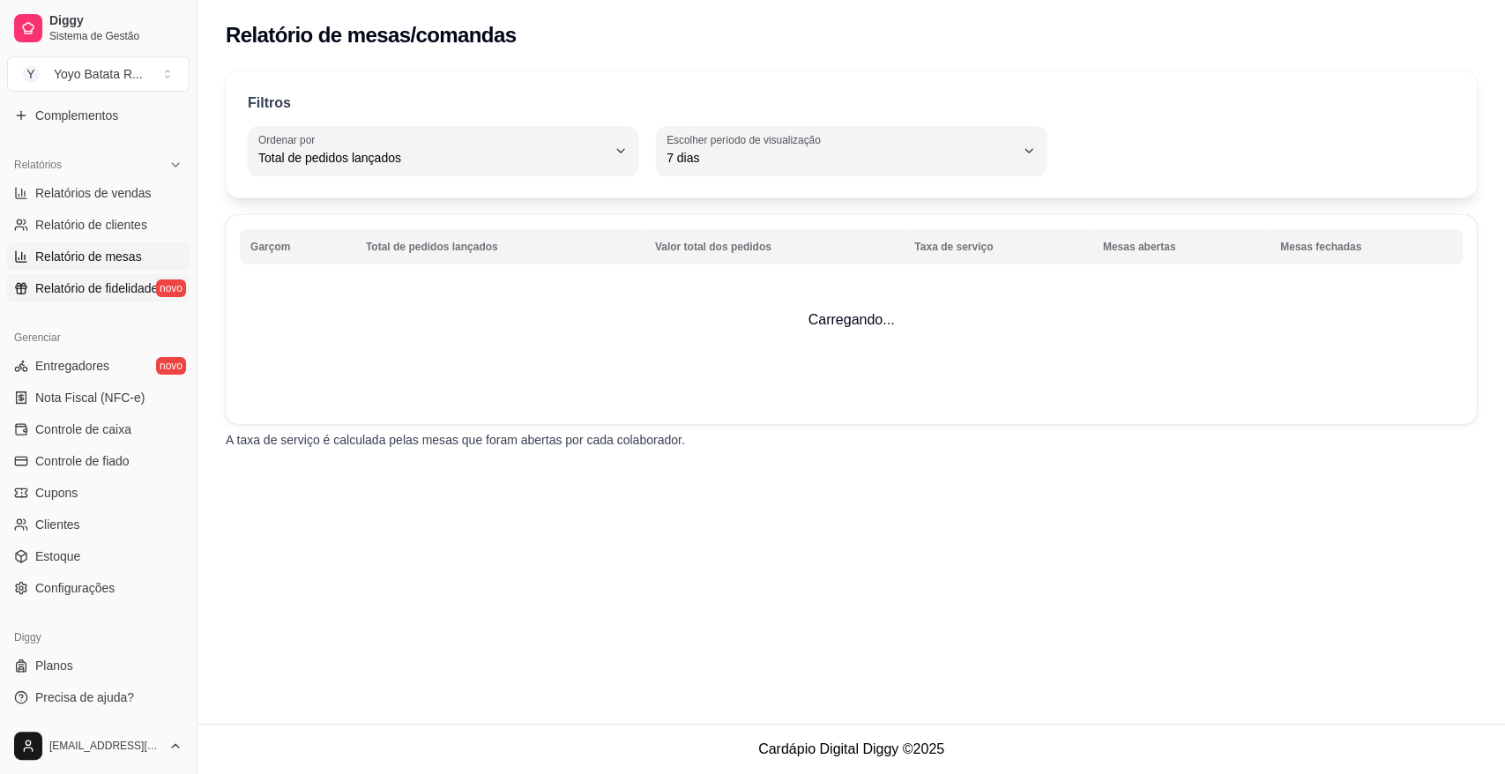
click at [102, 281] on span "Relatório de fidelidade" at bounding box center [96, 288] width 123 height 18
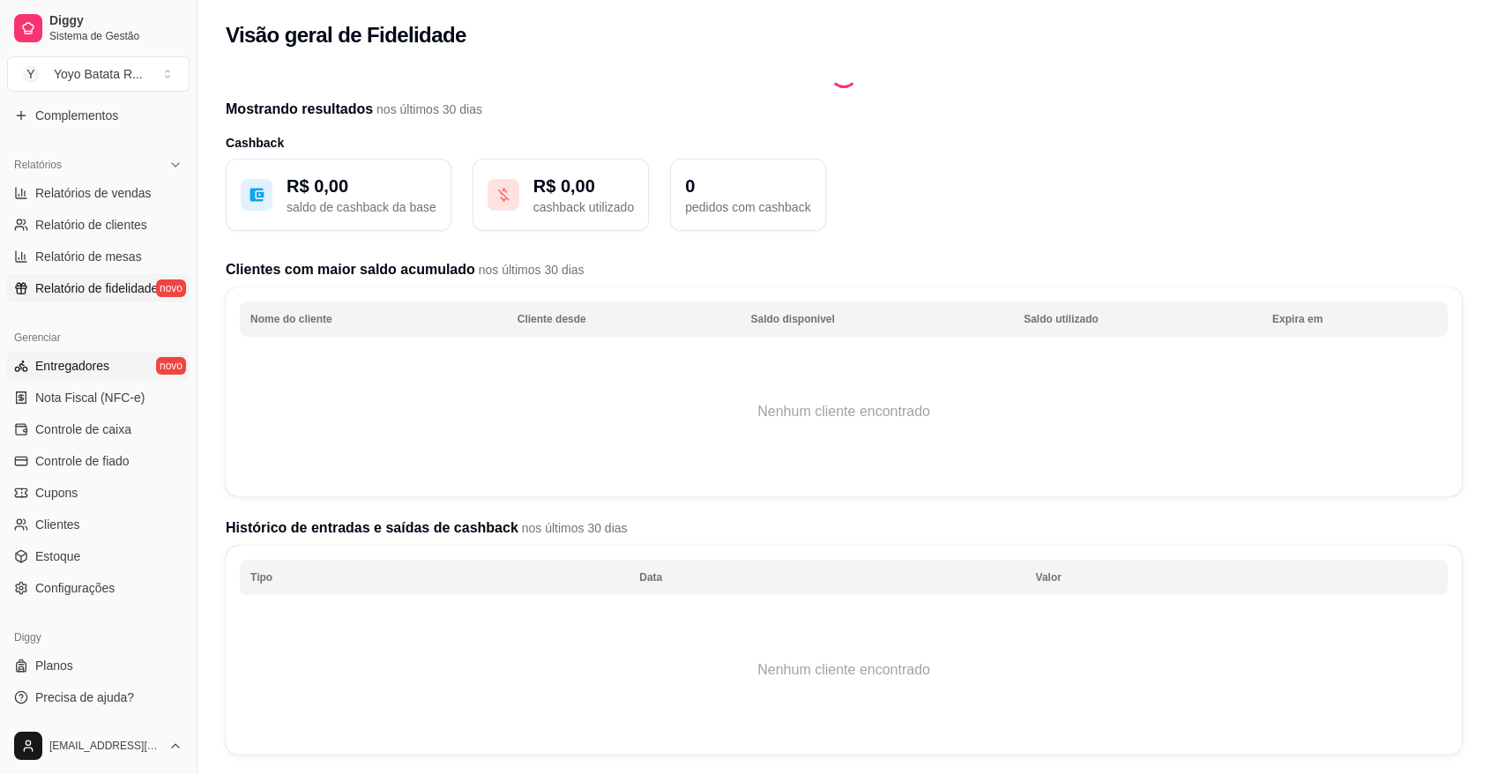
click at [95, 360] on span "Entregadores" at bounding box center [72, 366] width 74 height 18
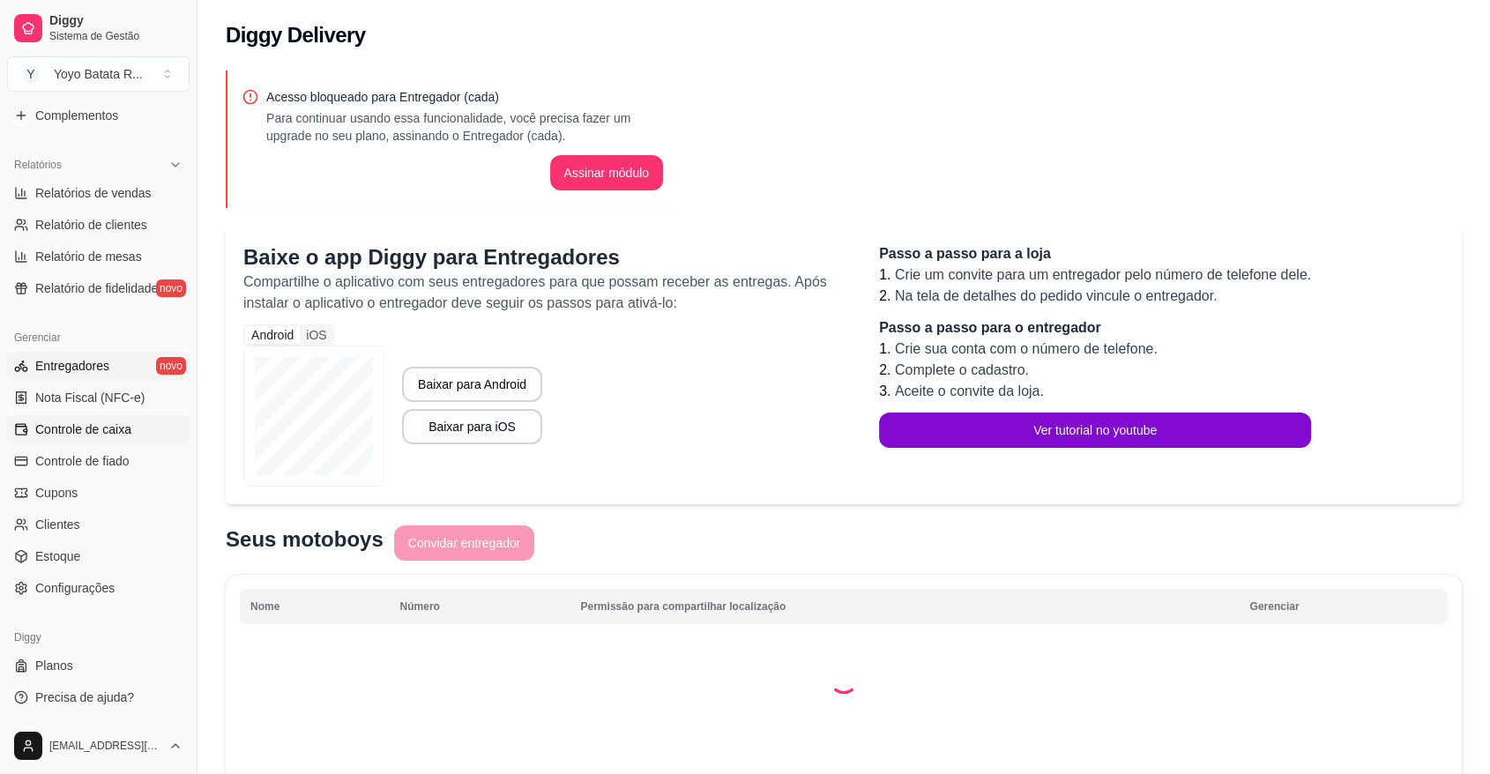
click at [110, 417] on link "Controle de caixa" at bounding box center [98, 429] width 182 height 28
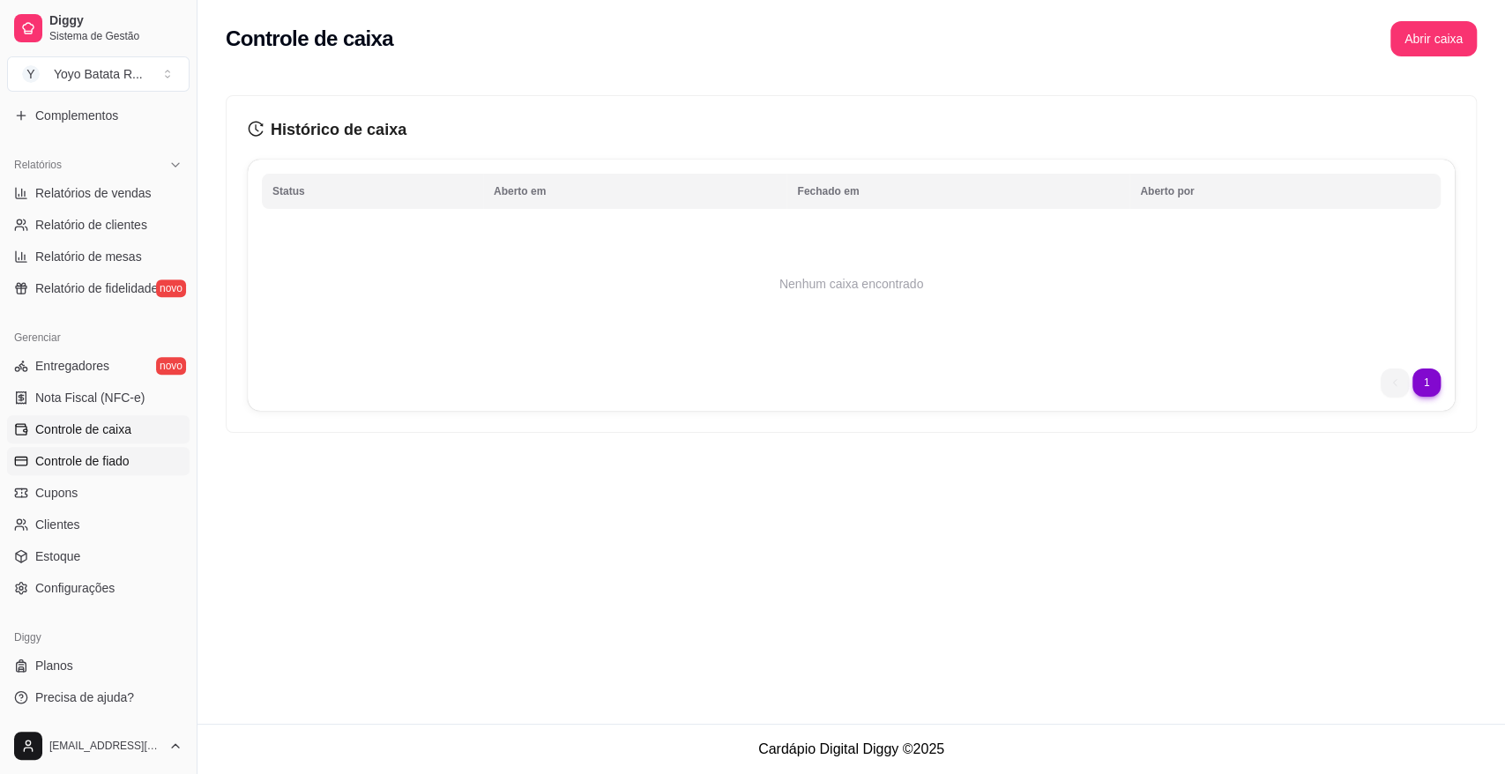
click at [123, 460] on span "Controle de fiado" at bounding box center [82, 461] width 94 height 18
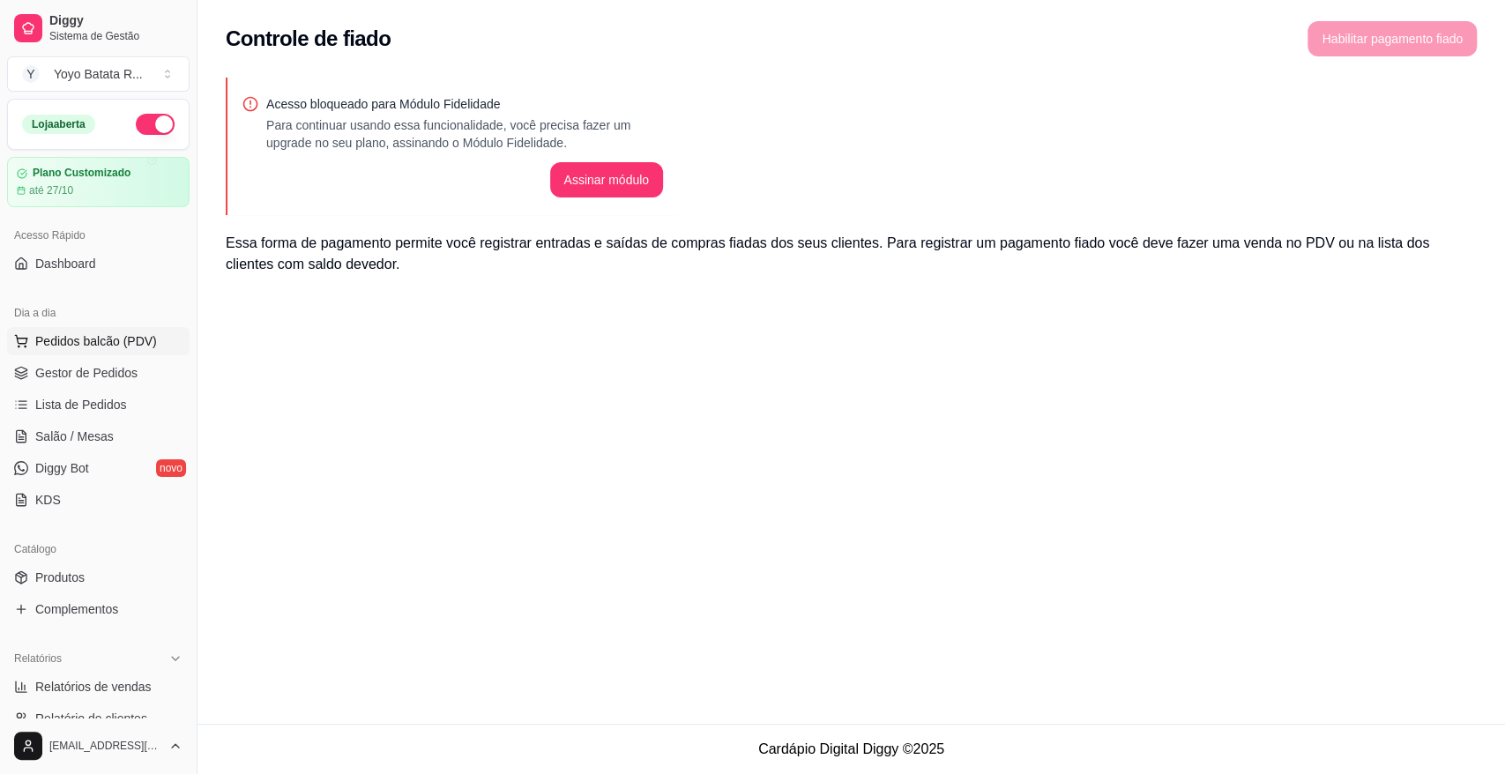
click at [90, 345] on span "Pedidos balcão (PDV)" at bounding box center [96, 341] width 122 height 18
click at [116, 370] on span "Gestor de Pedidos" at bounding box center [86, 373] width 102 height 18
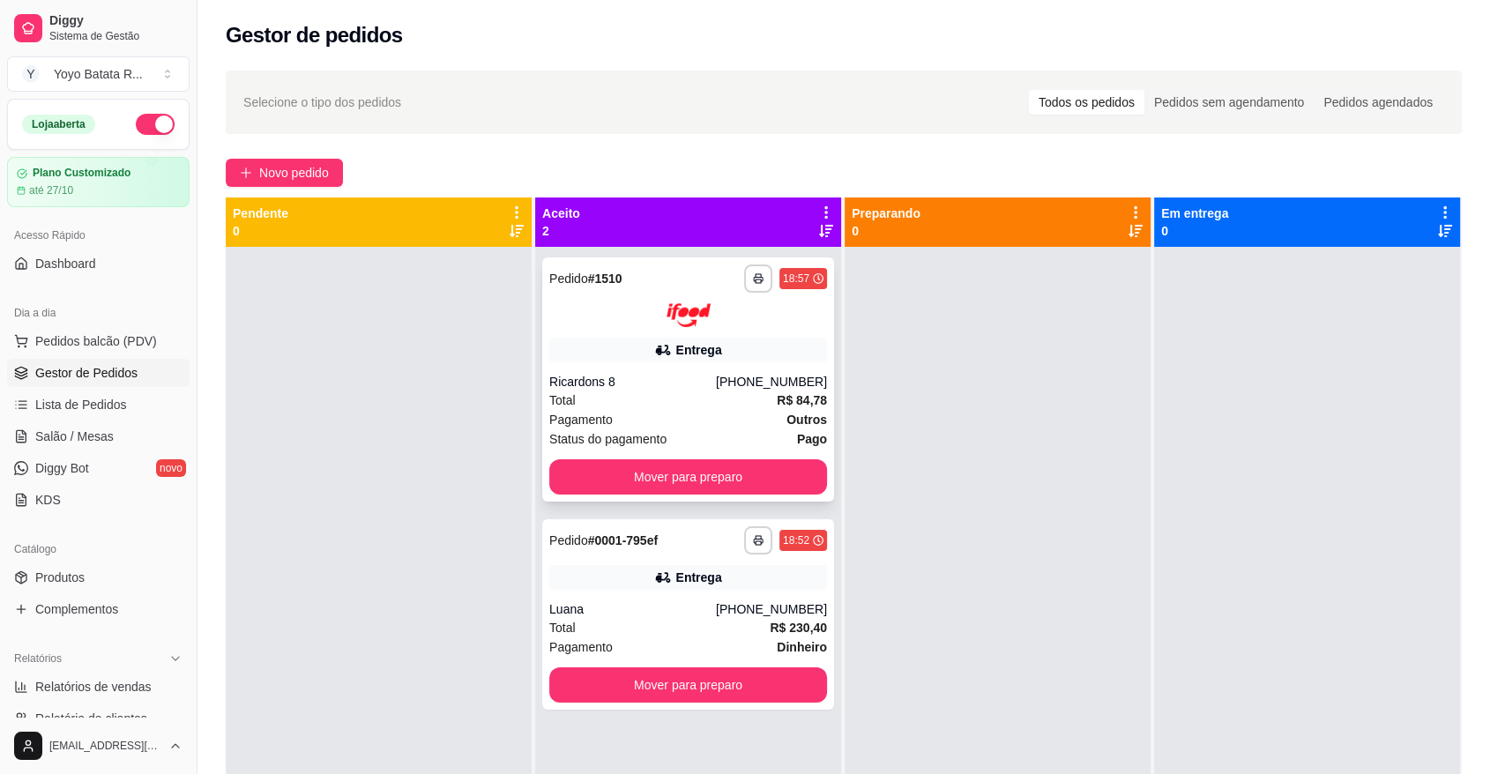
click at [772, 330] on div "**********" at bounding box center [688, 379] width 292 height 244
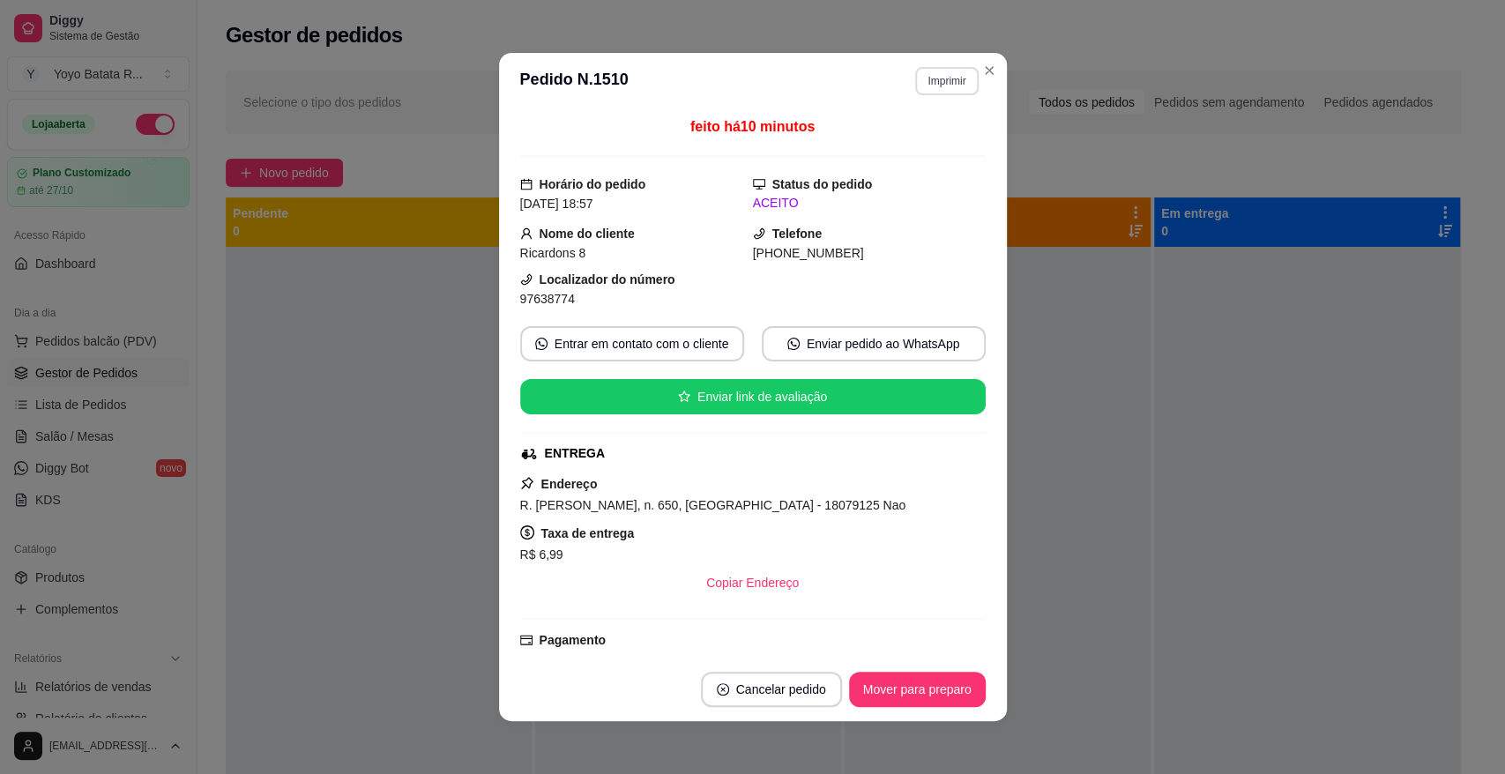
click at [936, 89] on button "Imprimir" at bounding box center [946, 81] width 63 height 28
click at [923, 133] on button "IMPRESSORA" at bounding box center [908, 143] width 128 height 28
click at [956, 88] on button "Imprimir" at bounding box center [946, 81] width 63 height 28
click at [945, 138] on button "IMPRESSORA" at bounding box center [908, 143] width 128 height 28
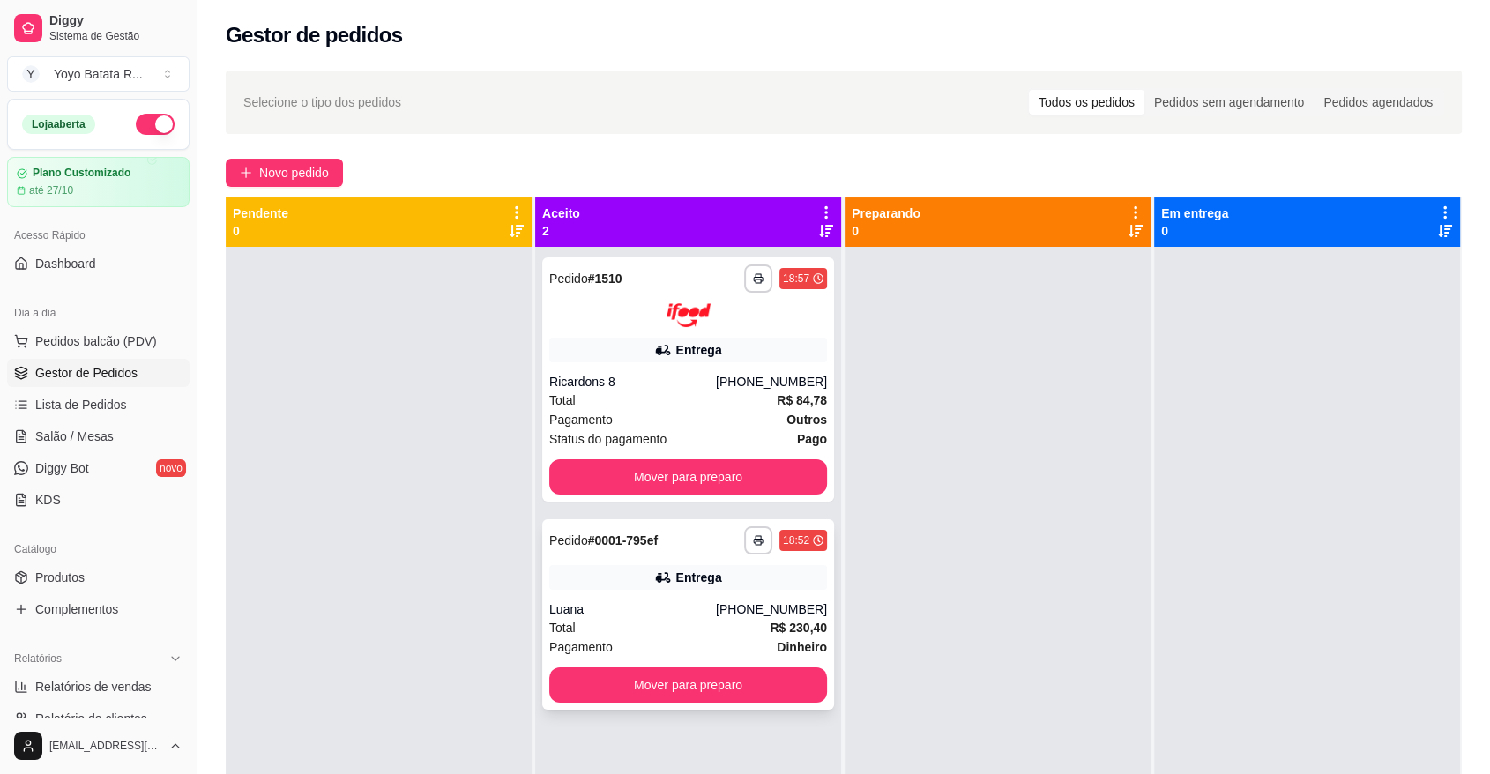
click at [751, 574] on div "Entrega" at bounding box center [688, 577] width 278 height 25
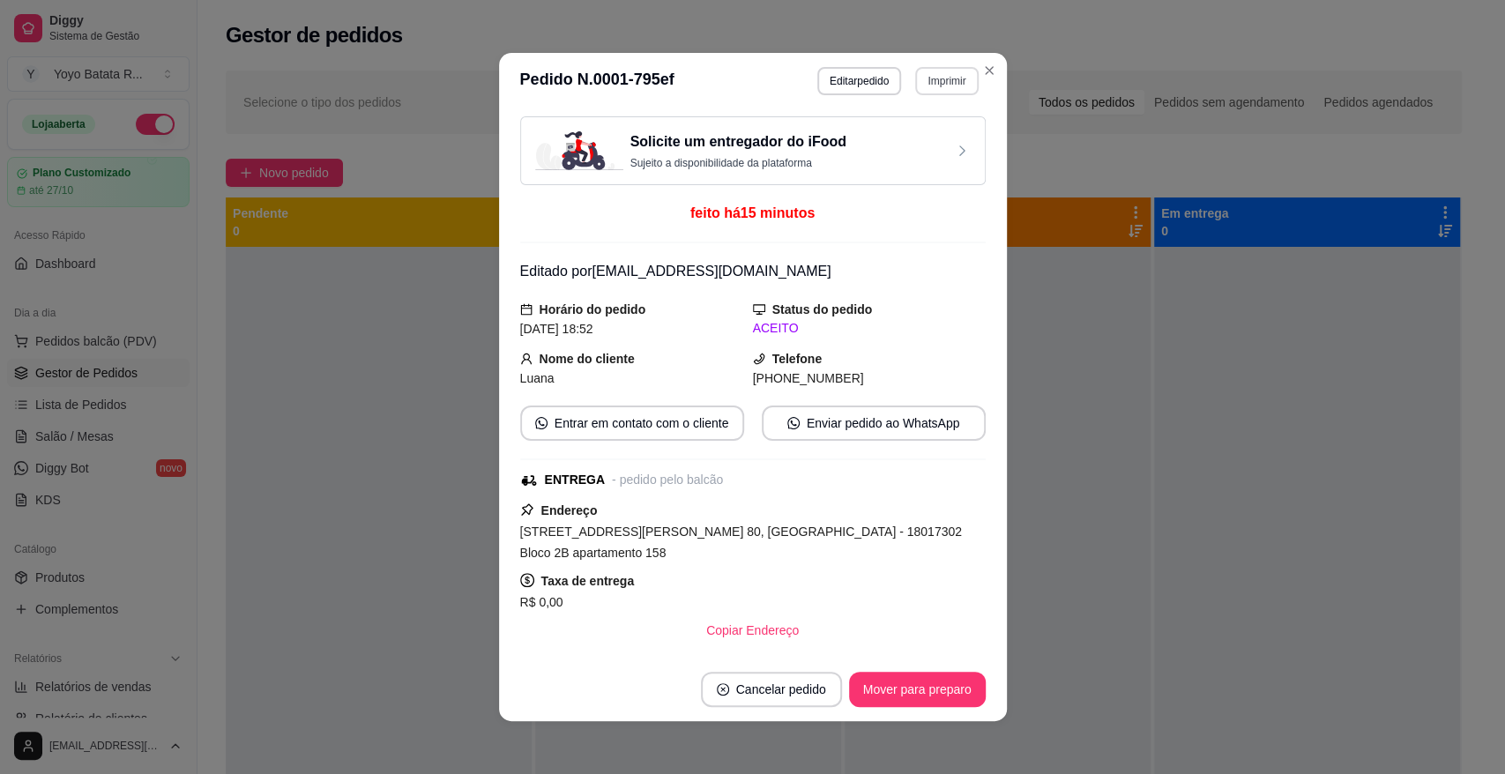
click at [932, 81] on button "Imprimir" at bounding box center [946, 81] width 63 height 28
click at [926, 136] on button "IMPRESSORA" at bounding box center [908, 143] width 128 height 28
click at [939, 90] on button "Imprimir" at bounding box center [946, 81] width 63 height 28
click at [943, 133] on button "IMPRESSORA" at bounding box center [907, 142] width 123 height 27
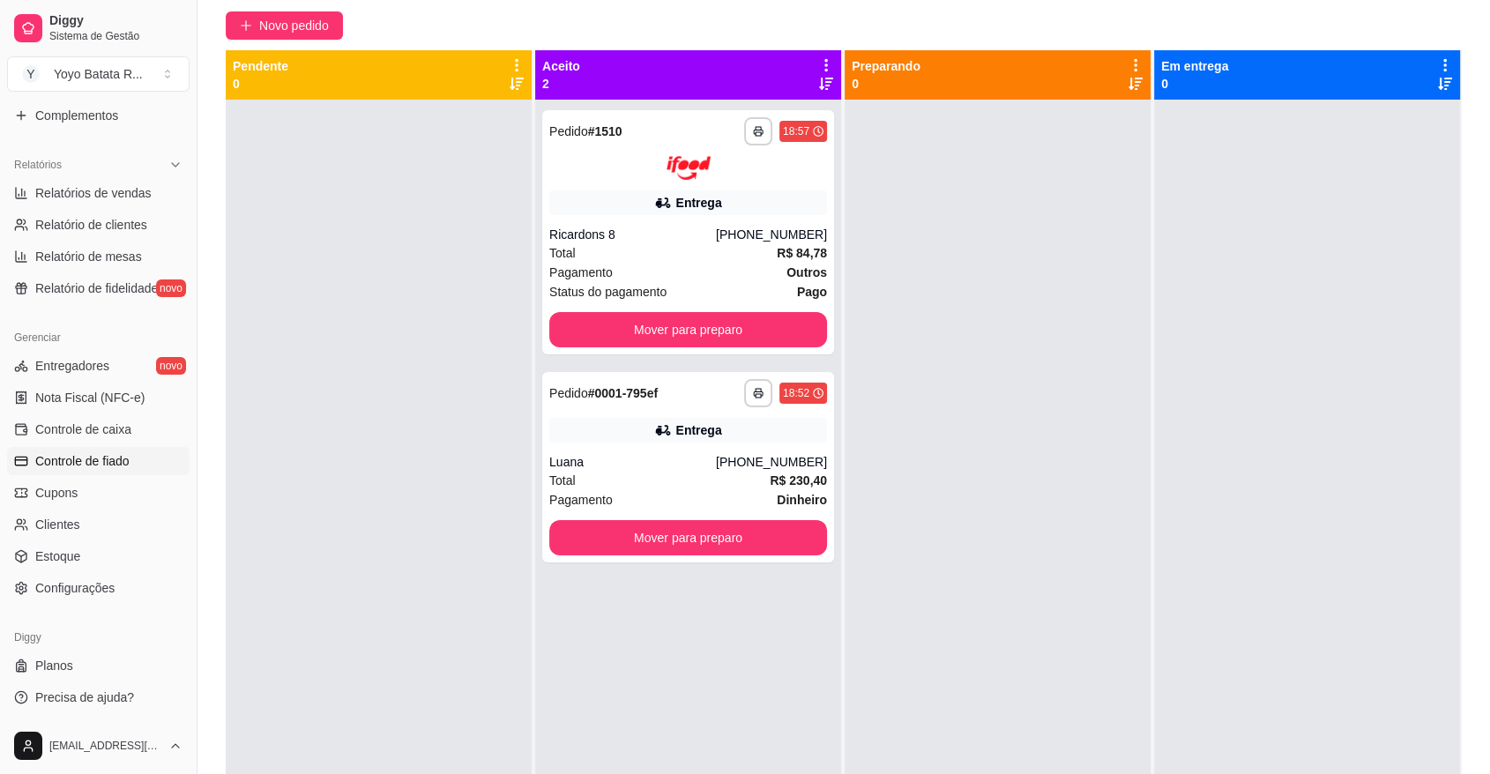
scroll to position [268, 0]
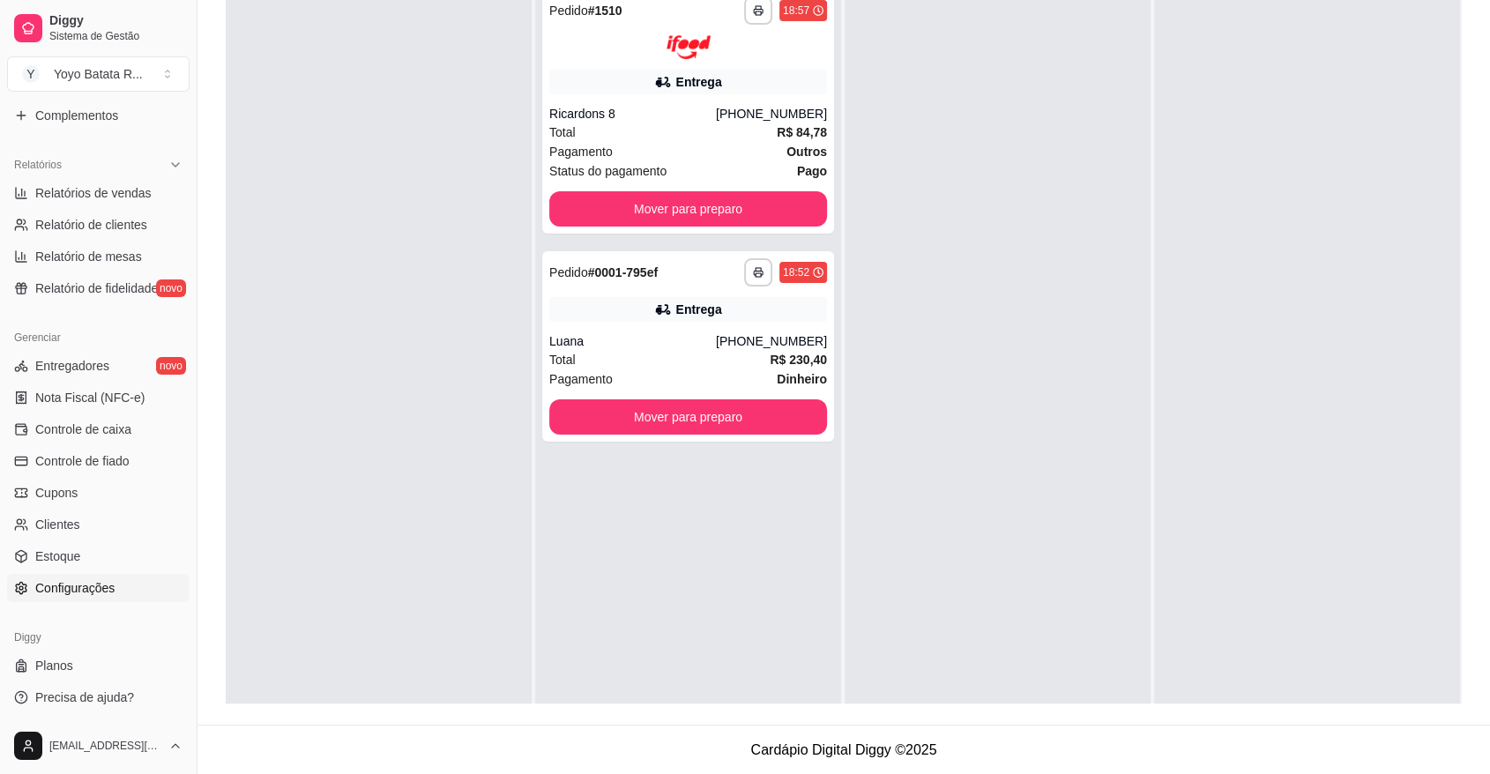
click at [108, 580] on span "Configurações" at bounding box center [74, 588] width 79 height 18
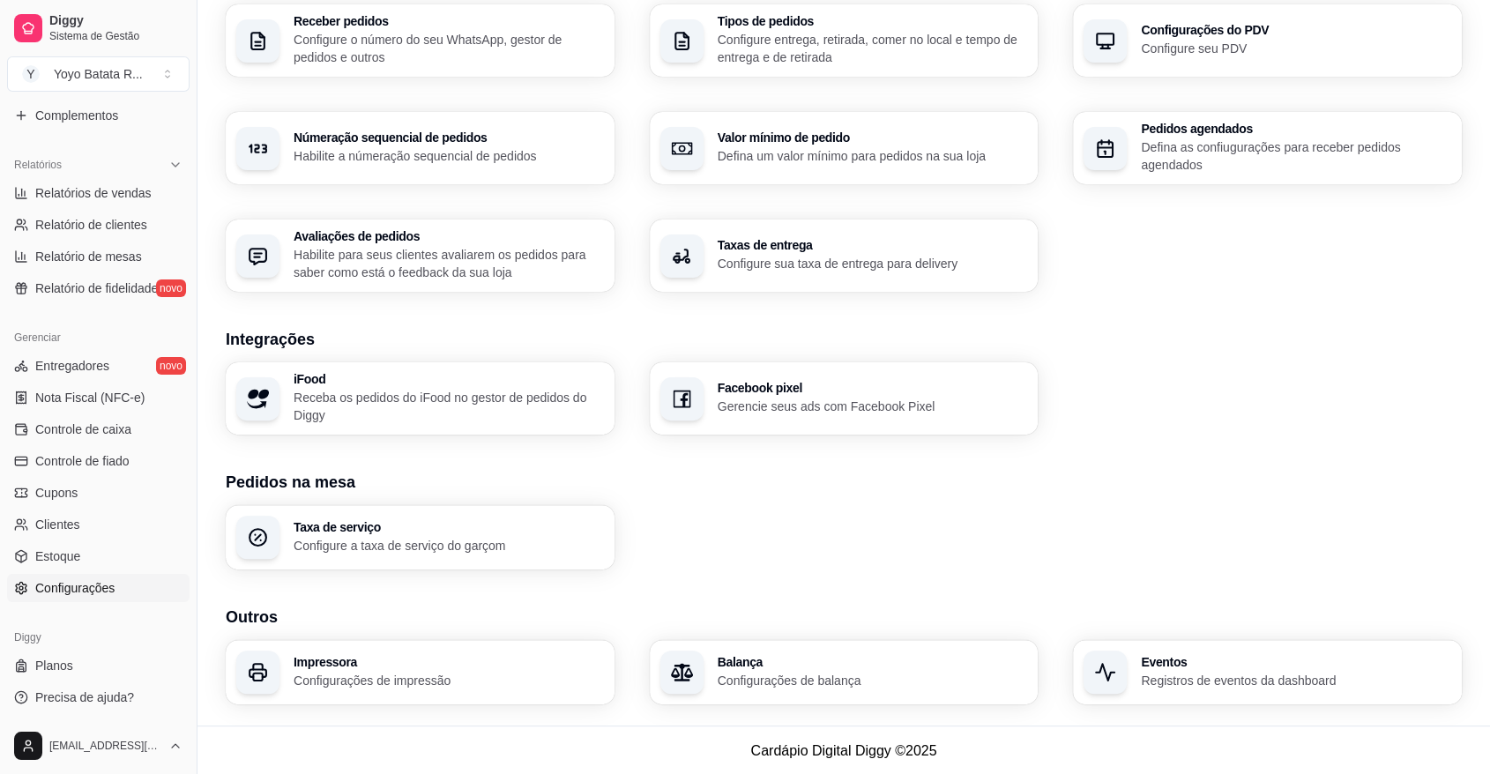
scroll to position [460, 0]
click at [460, 657] on h3 "Impressora" at bounding box center [448, 661] width 310 height 12
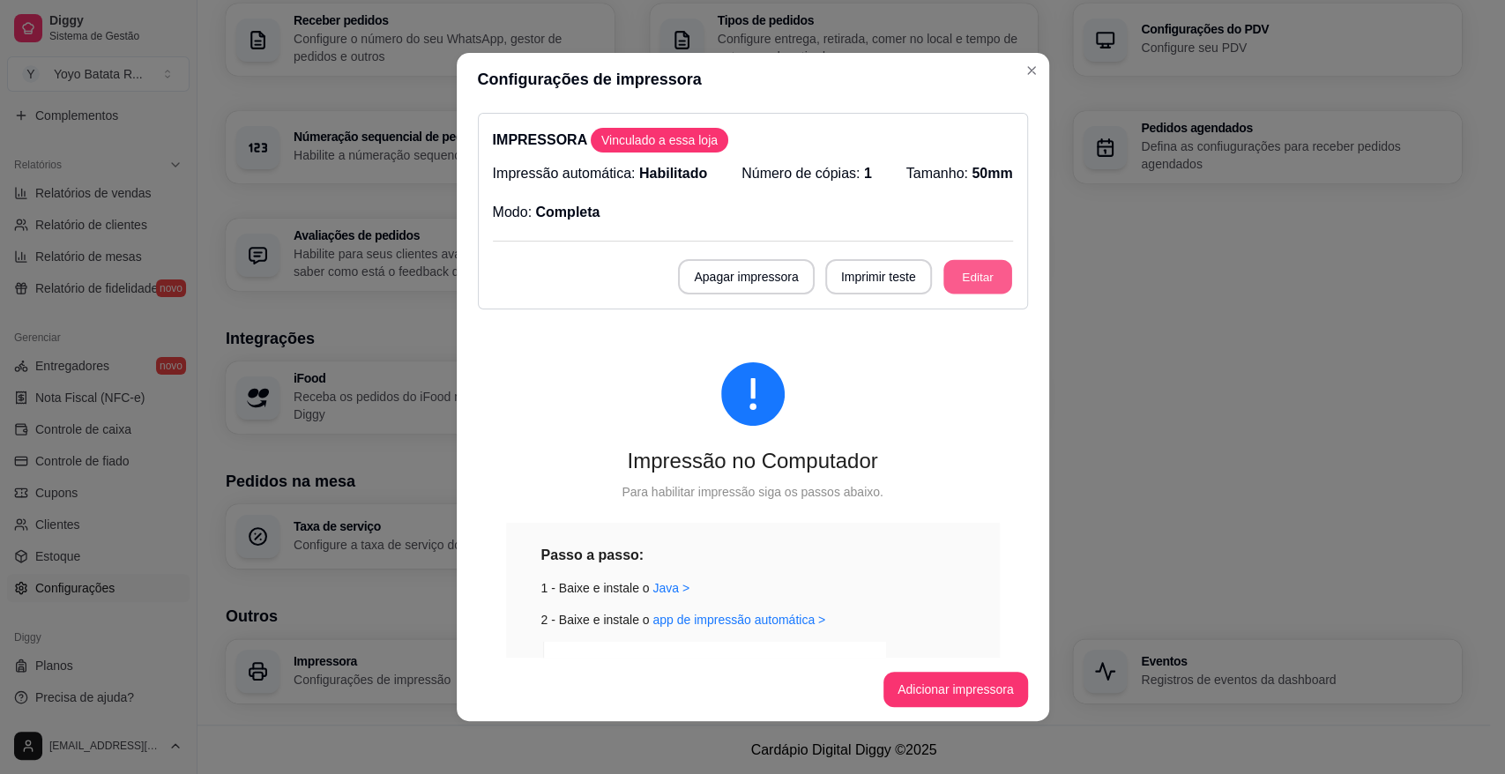
click at [952, 279] on button "Editar" at bounding box center [977, 277] width 69 height 34
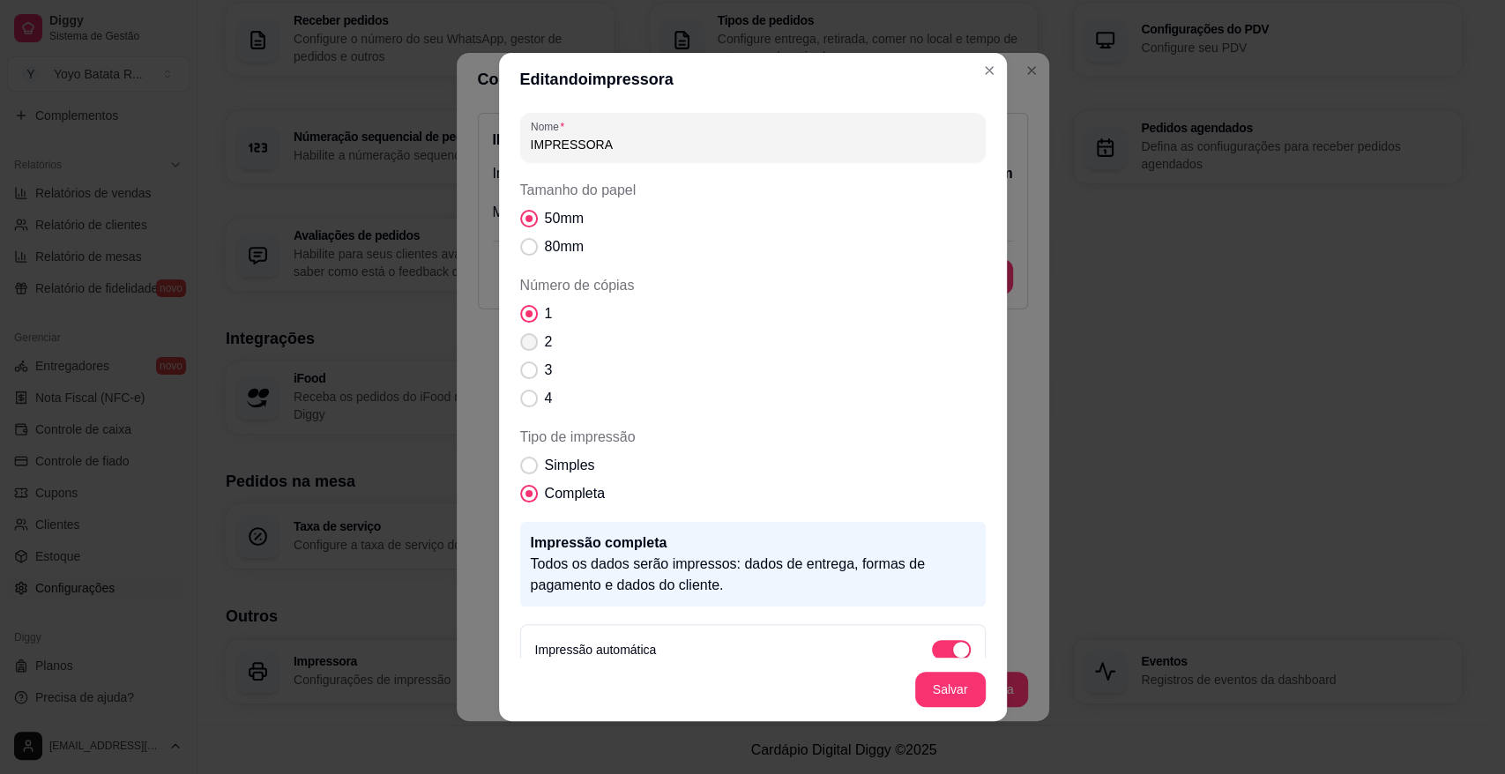
click at [520, 346] on span "Número de cópias" at bounding box center [529, 342] width 18 height 18
click at [519, 346] on input "2" at bounding box center [524, 350] width 11 height 11
radio input "true"
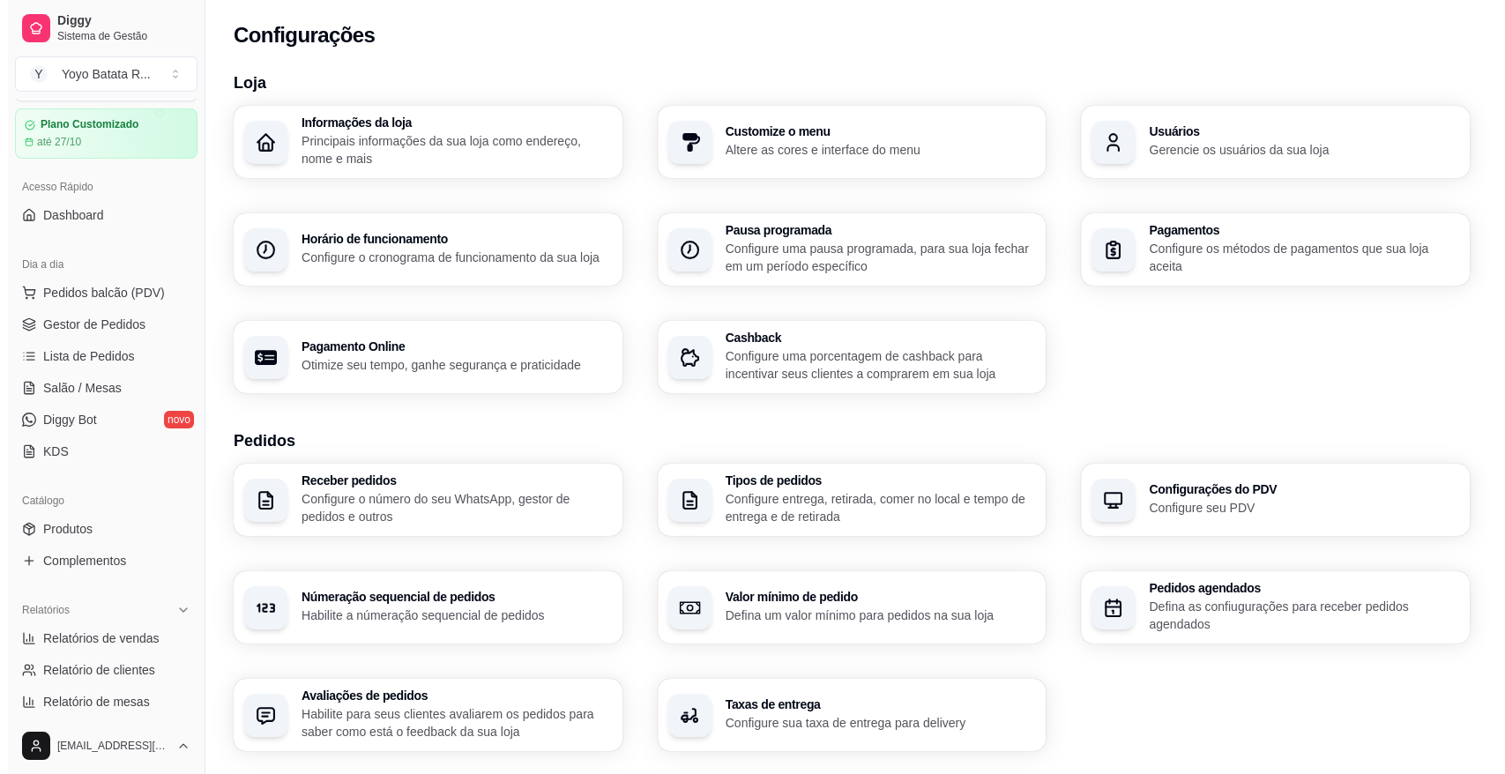
scroll to position [0, 0]
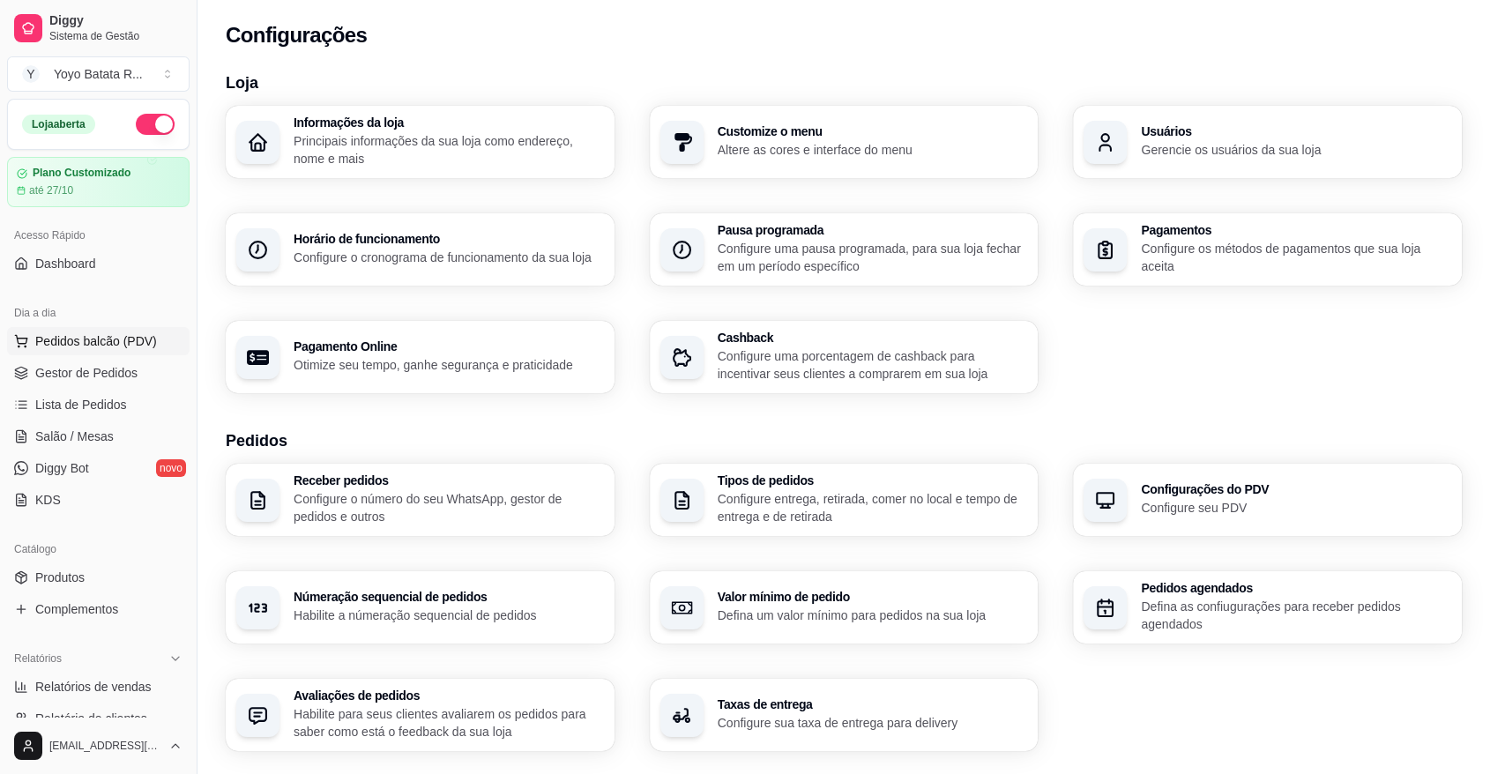
click at [113, 344] on span "Pedidos balcão (PDV)" at bounding box center [96, 341] width 122 height 18
click at [116, 368] on span "Gestor de Pedidos" at bounding box center [86, 373] width 102 height 18
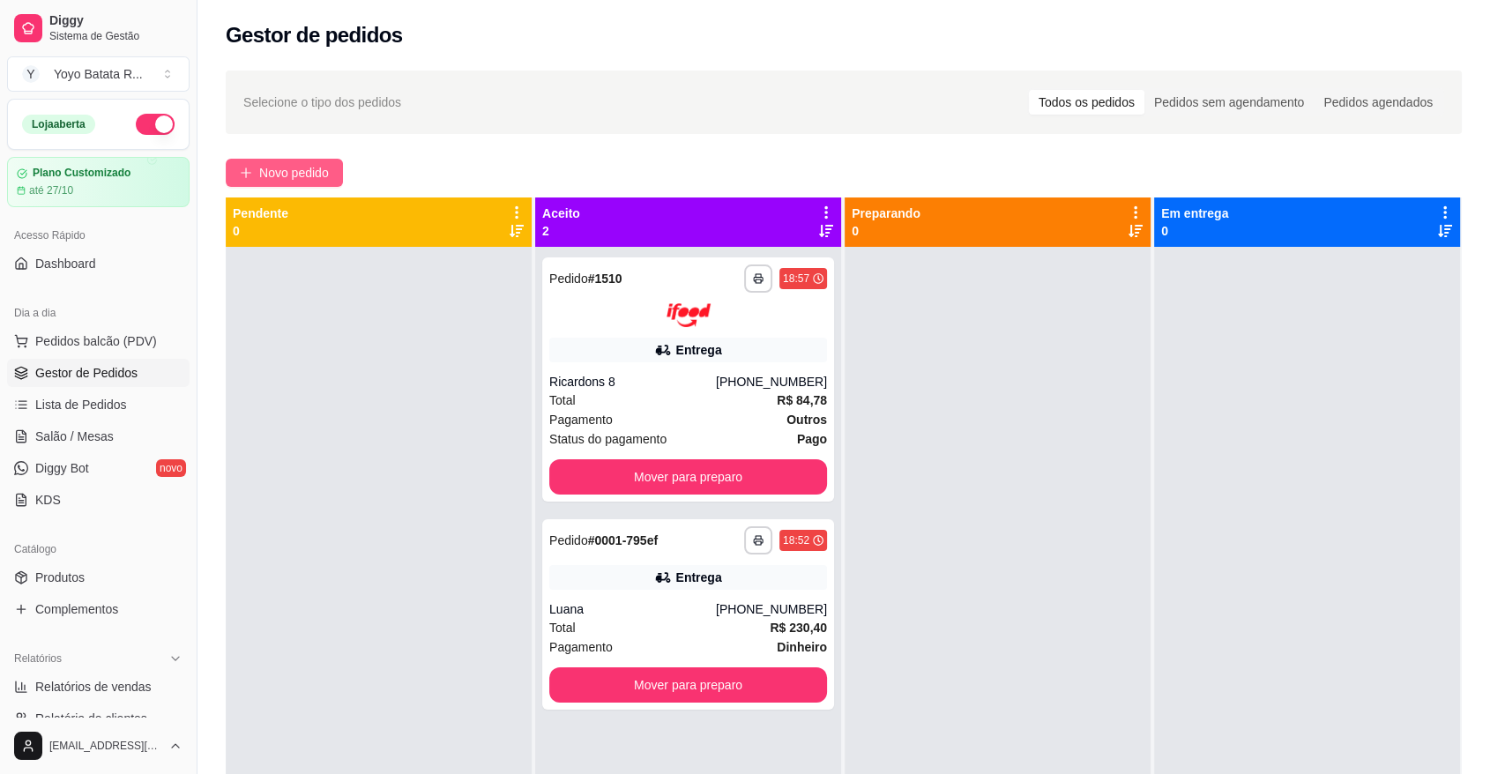
click at [342, 164] on button "Novo pedido" at bounding box center [284, 173] width 117 height 28
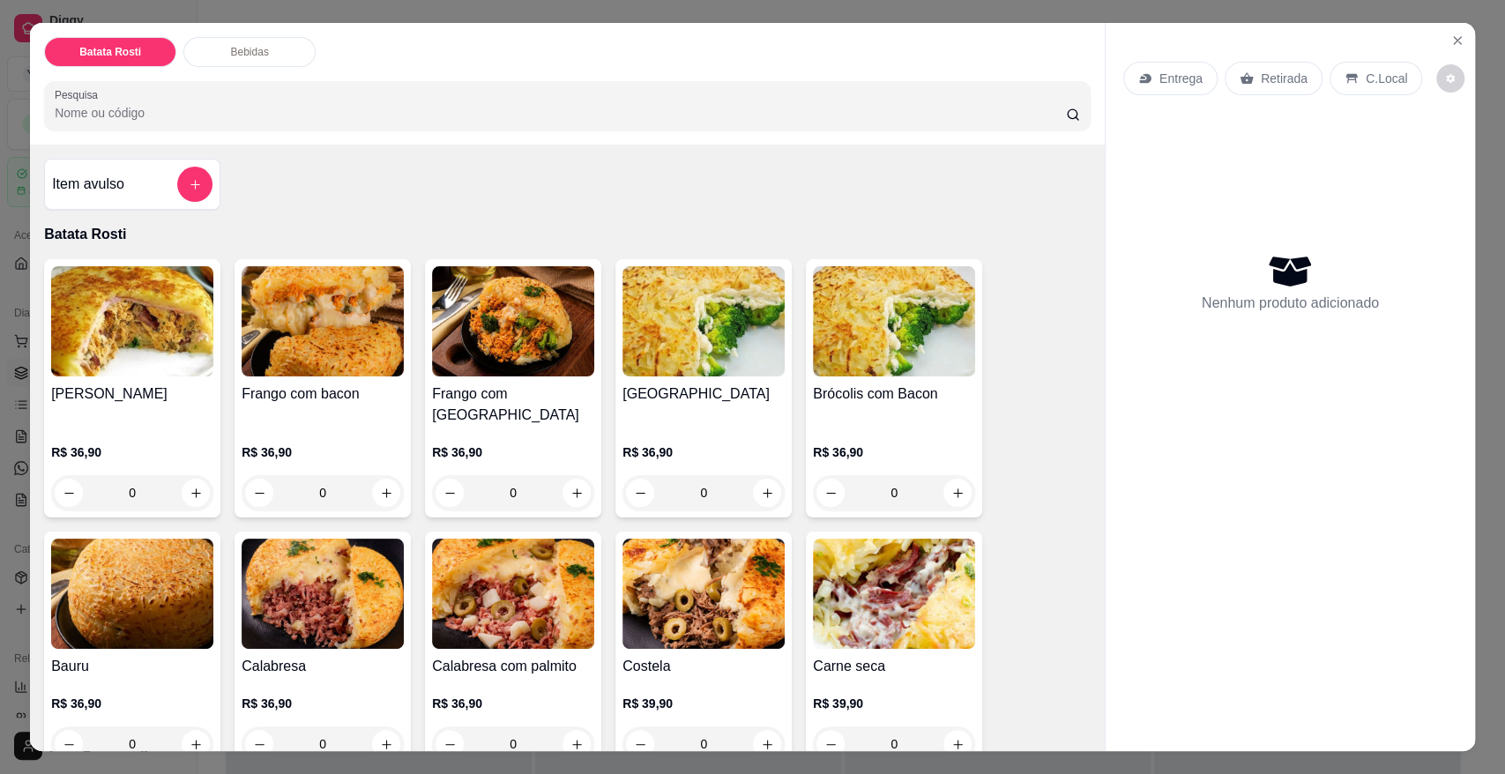
click at [1163, 97] on div "Entrega Retirada C.Local" at bounding box center [1290, 79] width 334 height 62
click at [1163, 90] on div "Entrega" at bounding box center [1170, 78] width 94 height 33
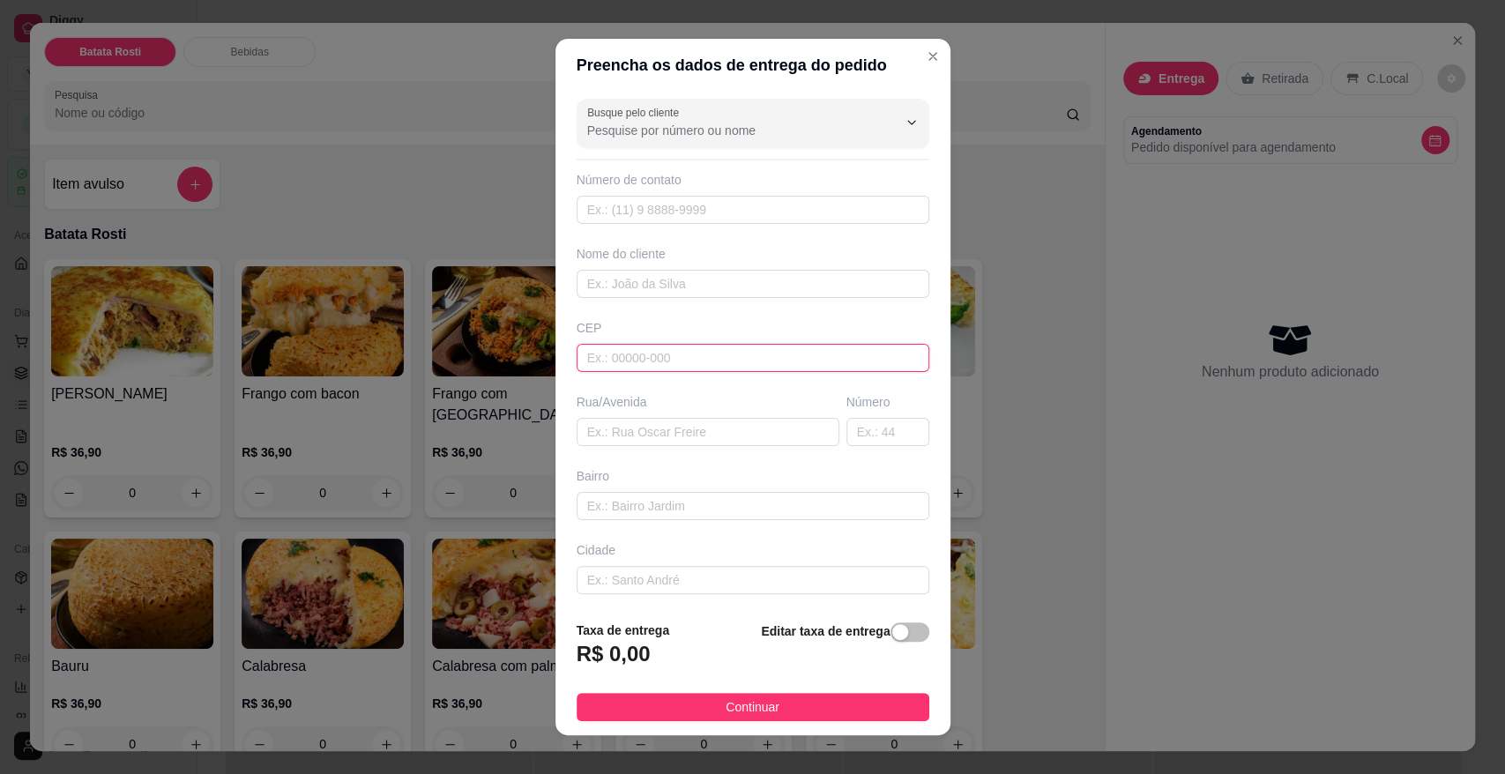
click at [717, 344] on input "text" at bounding box center [752, 358] width 353 height 28
type input "18095380"
type input "Rua [PERSON_NAME]"
type input "[GEOGRAPHIC_DATA]"
type input "Sorocaba"
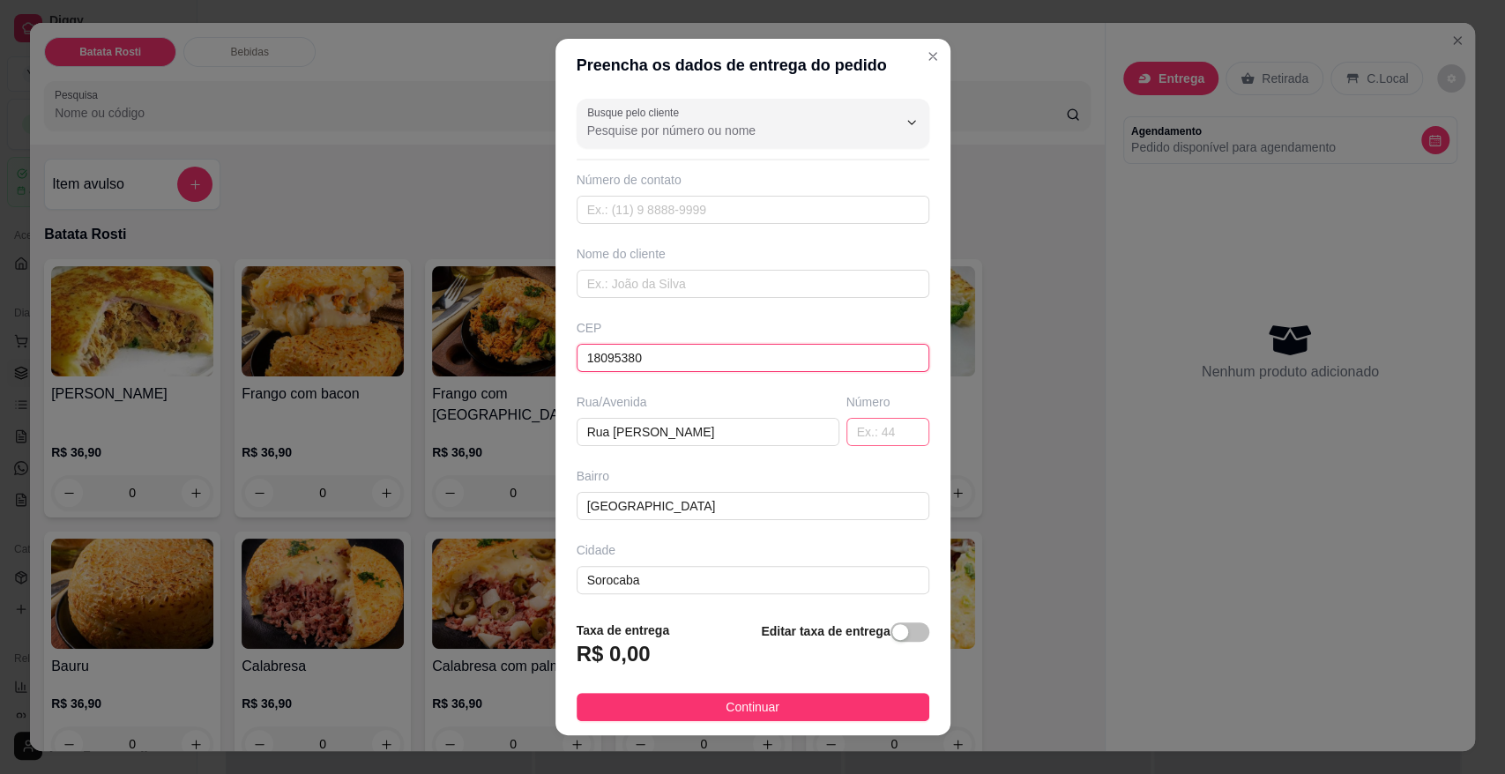
type input "18095380"
click at [846, 426] on input "text" at bounding box center [887, 432] width 83 height 28
type input "198"
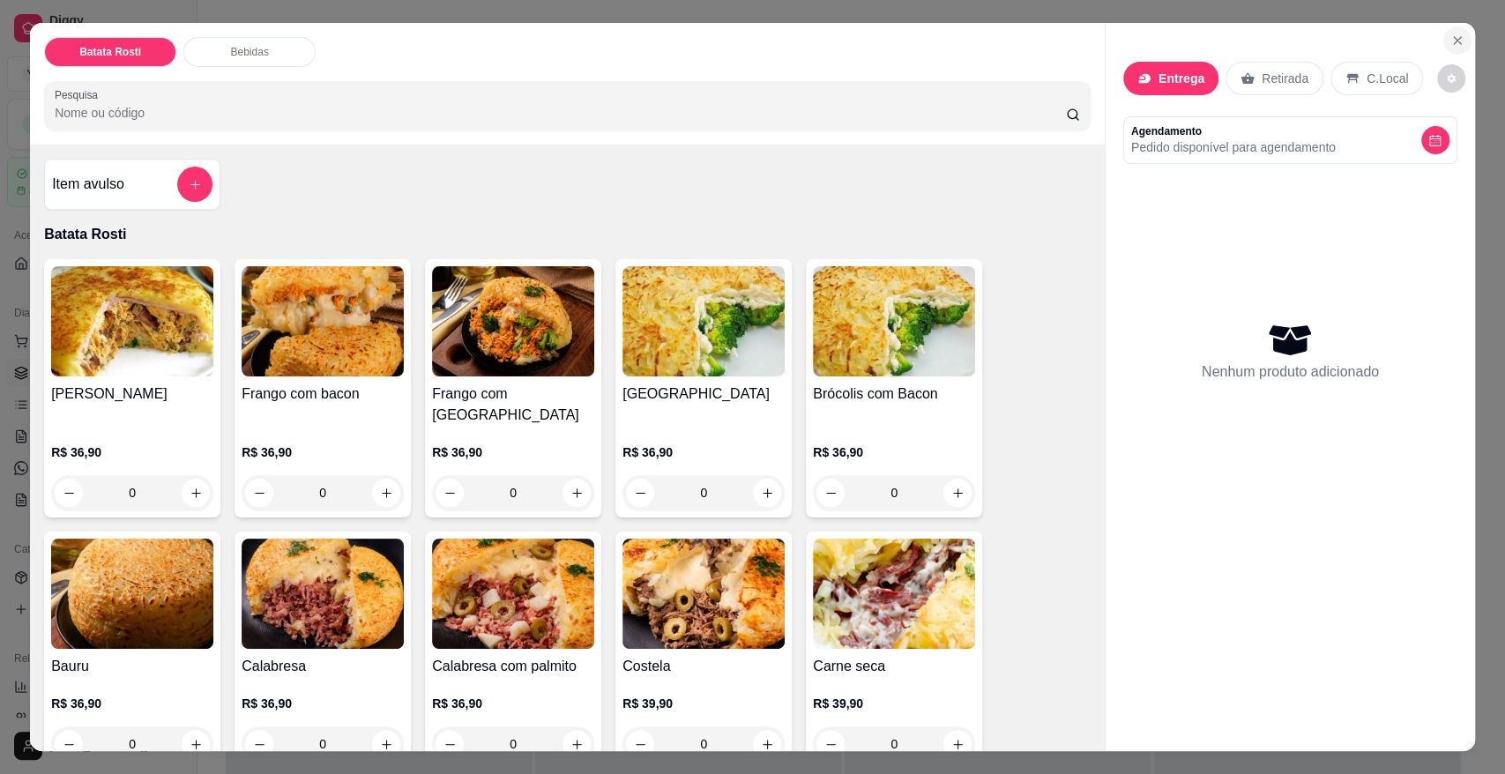
click at [1453, 39] on icon "Close" at bounding box center [1457, 40] width 14 height 14
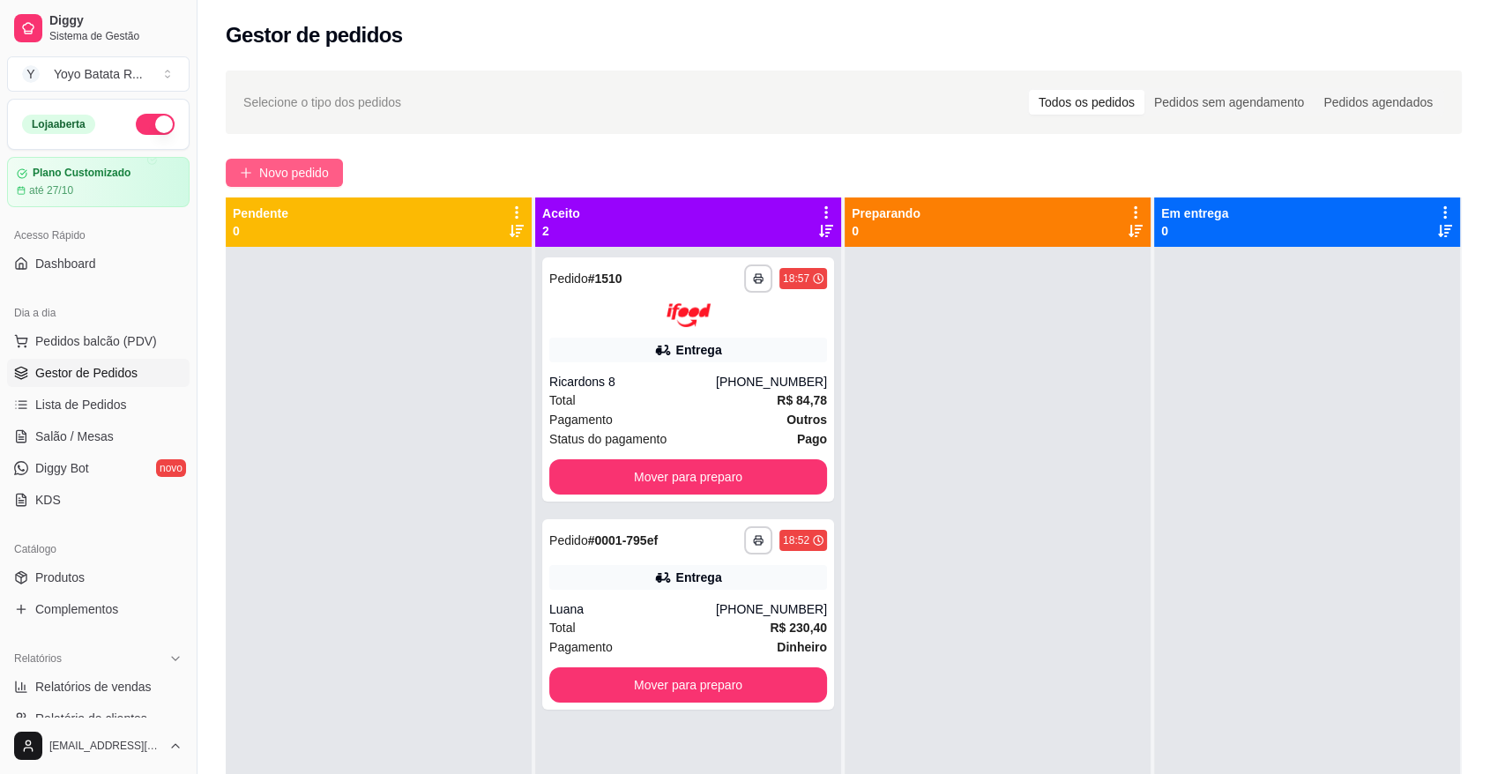
click at [274, 180] on span "Novo pedido" at bounding box center [294, 172] width 70 height 19
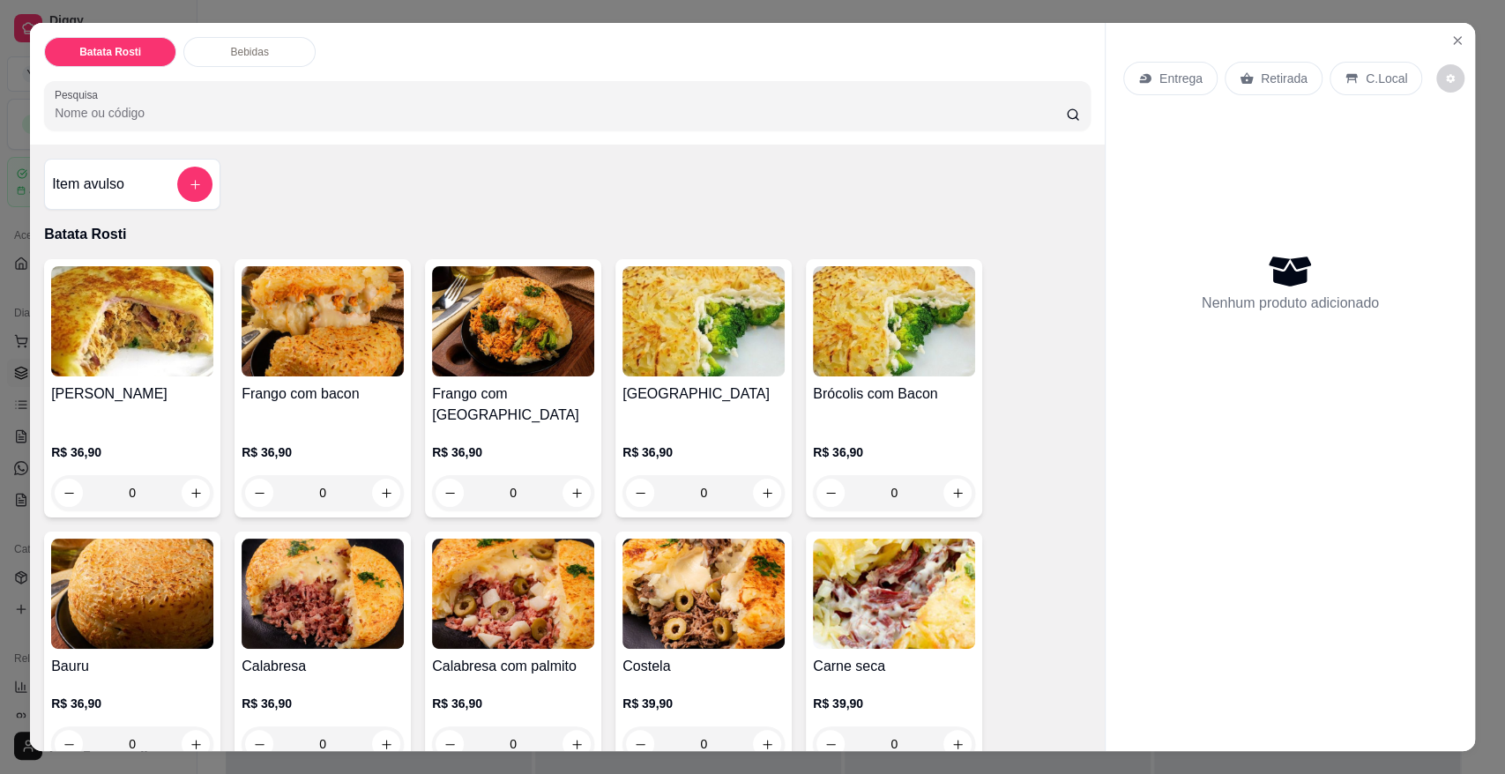
click at [1180, 81] on p "Entrega" at bounding box center [1180, 79] width 43 height 18
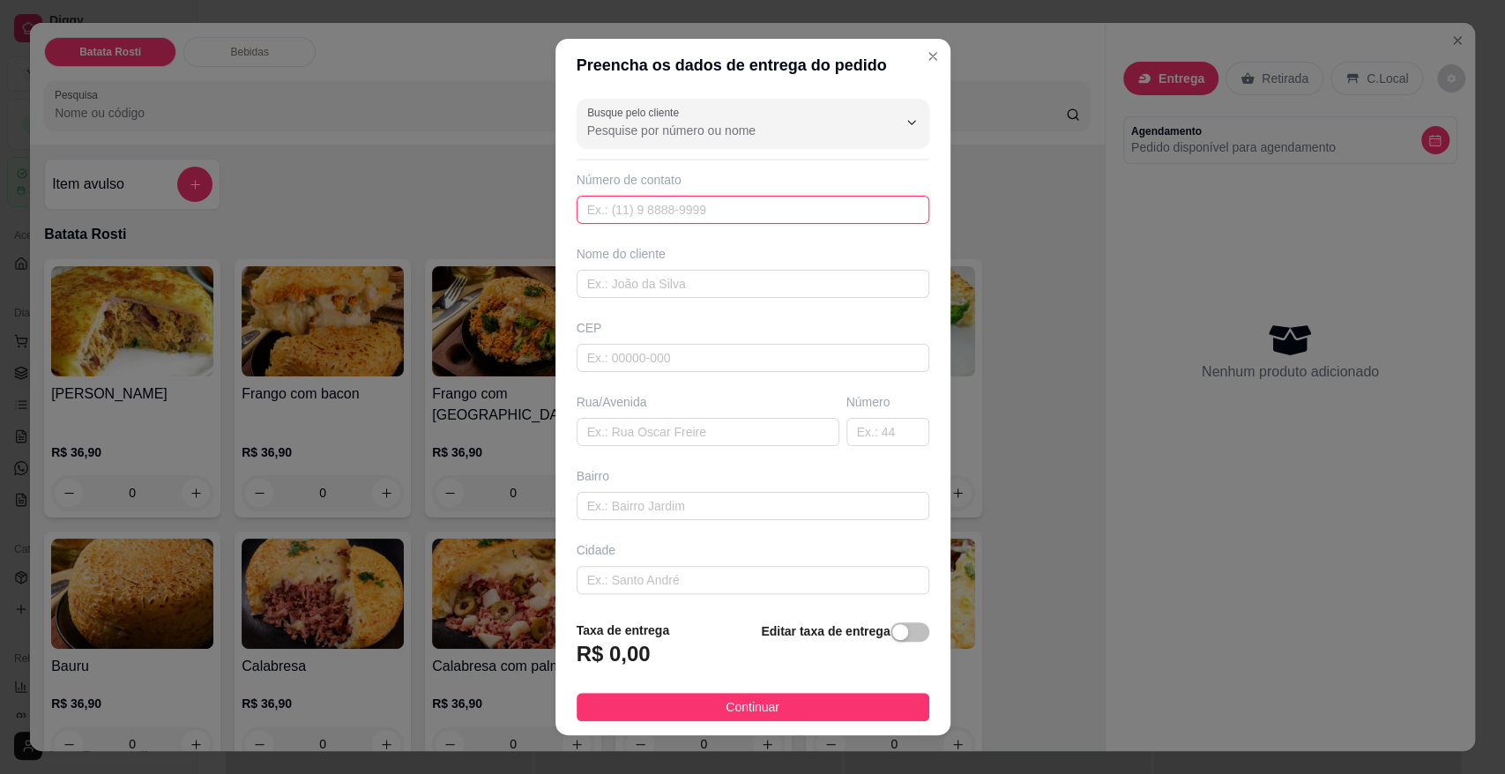
click at [631, 216] on input "text" at bounding box center [752, 210] width 353 height 28
paste input "[PHONE_NUMBER]"
type input "[PHONE_NUMBER]"
click at [628, 283] on input "text" at bounding box center [752, 284] width 353 height 28
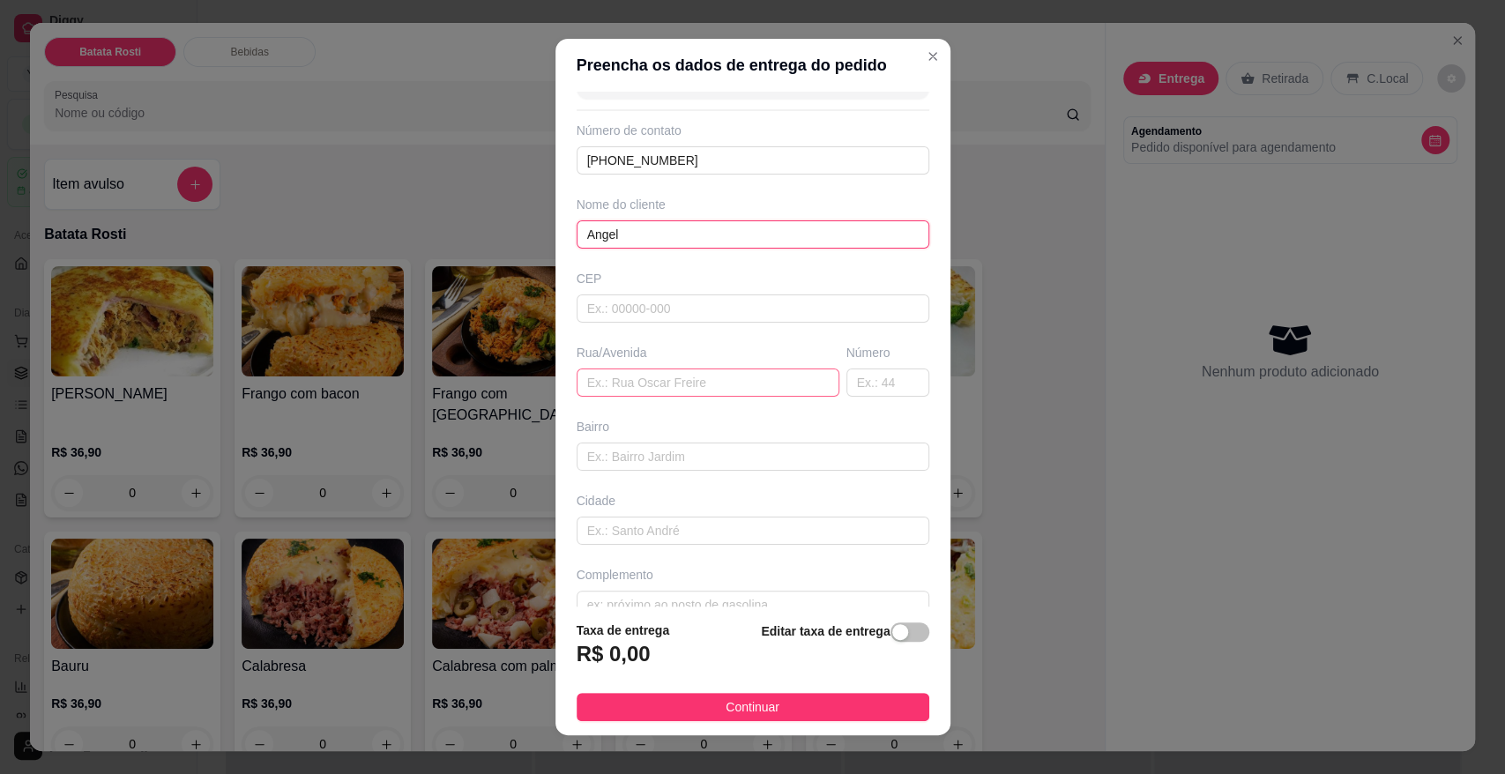
scroll to position [78, 0]
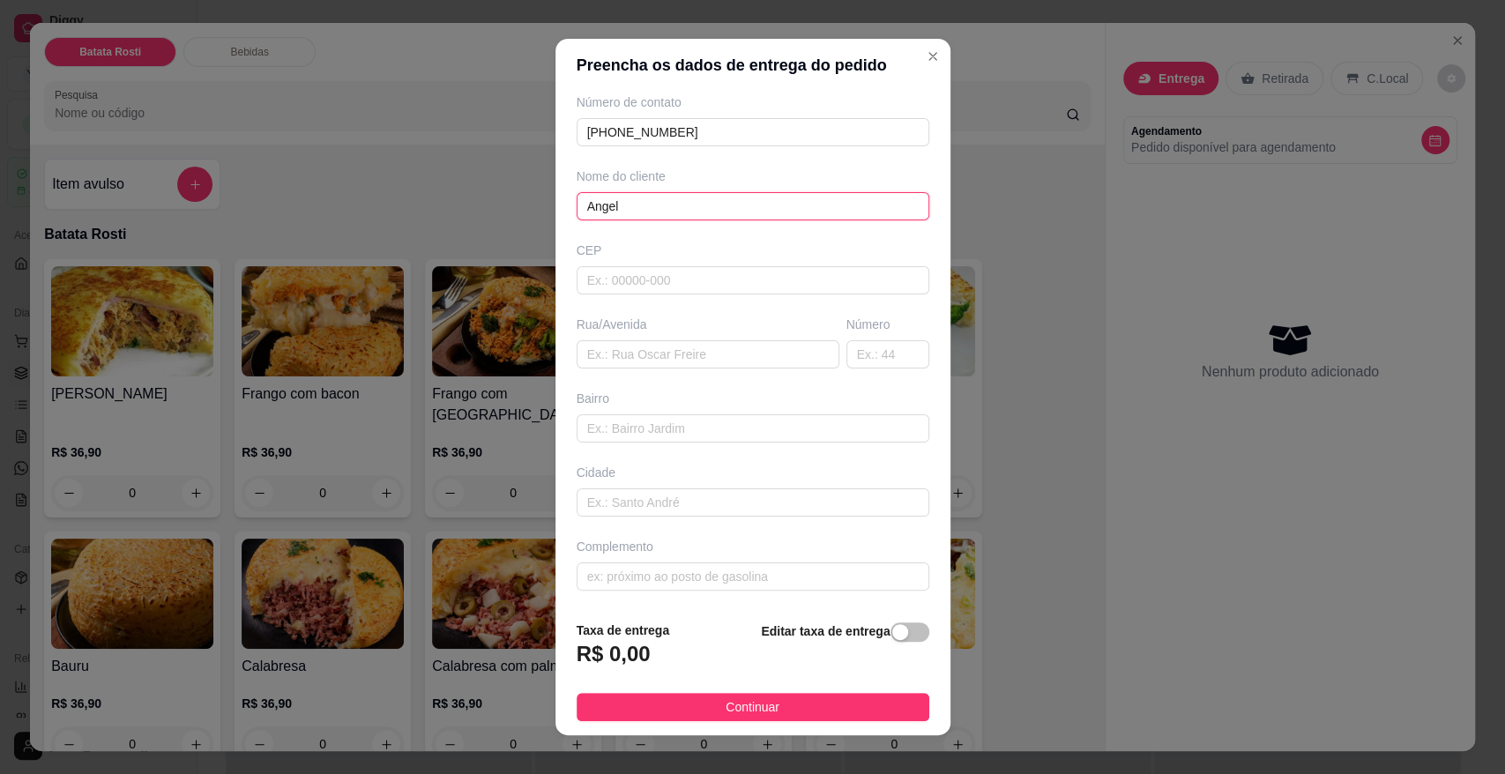
type input "Angel"
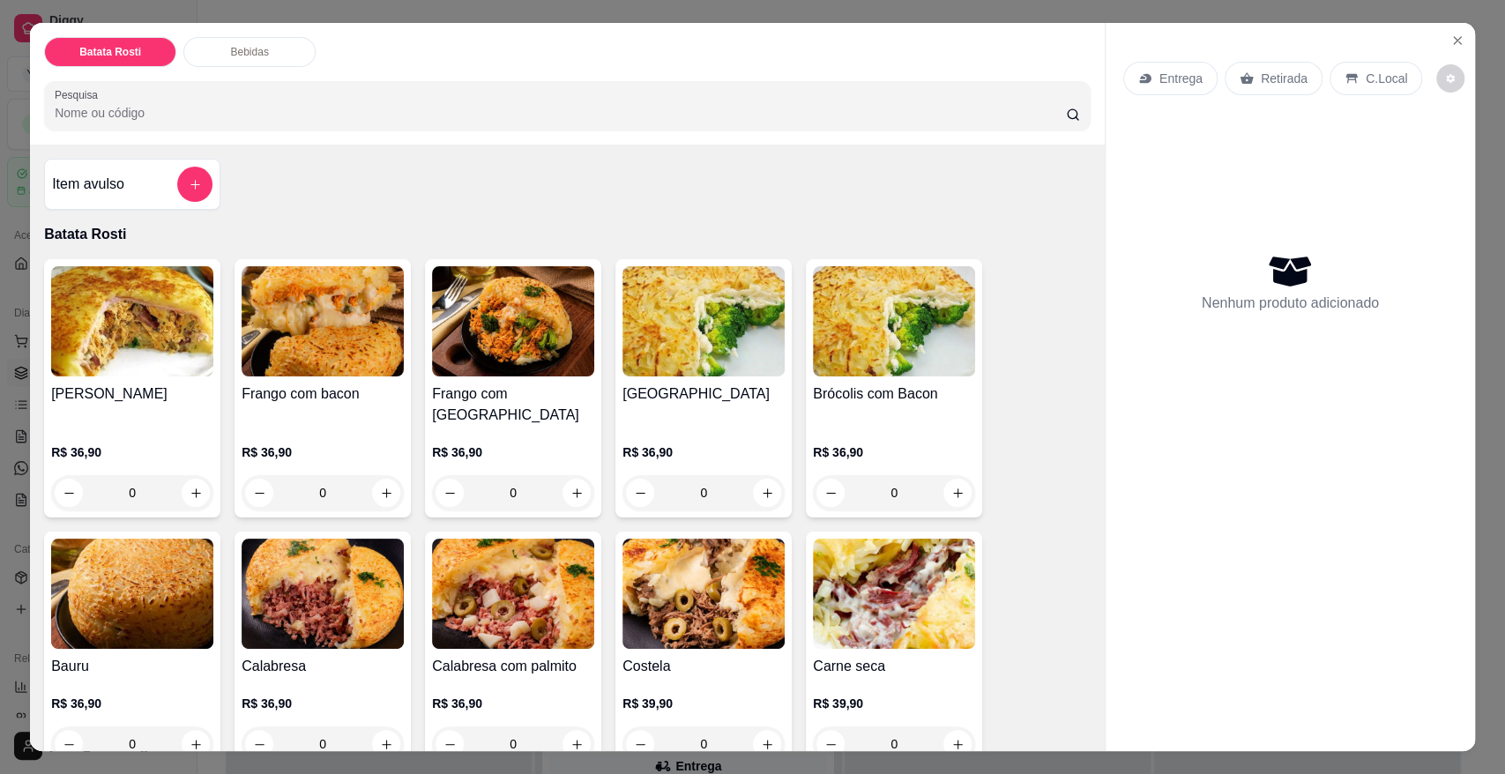
click at [1168, 84] on p "Entrega" at bounding box center [1180, 79] width 43 height 18
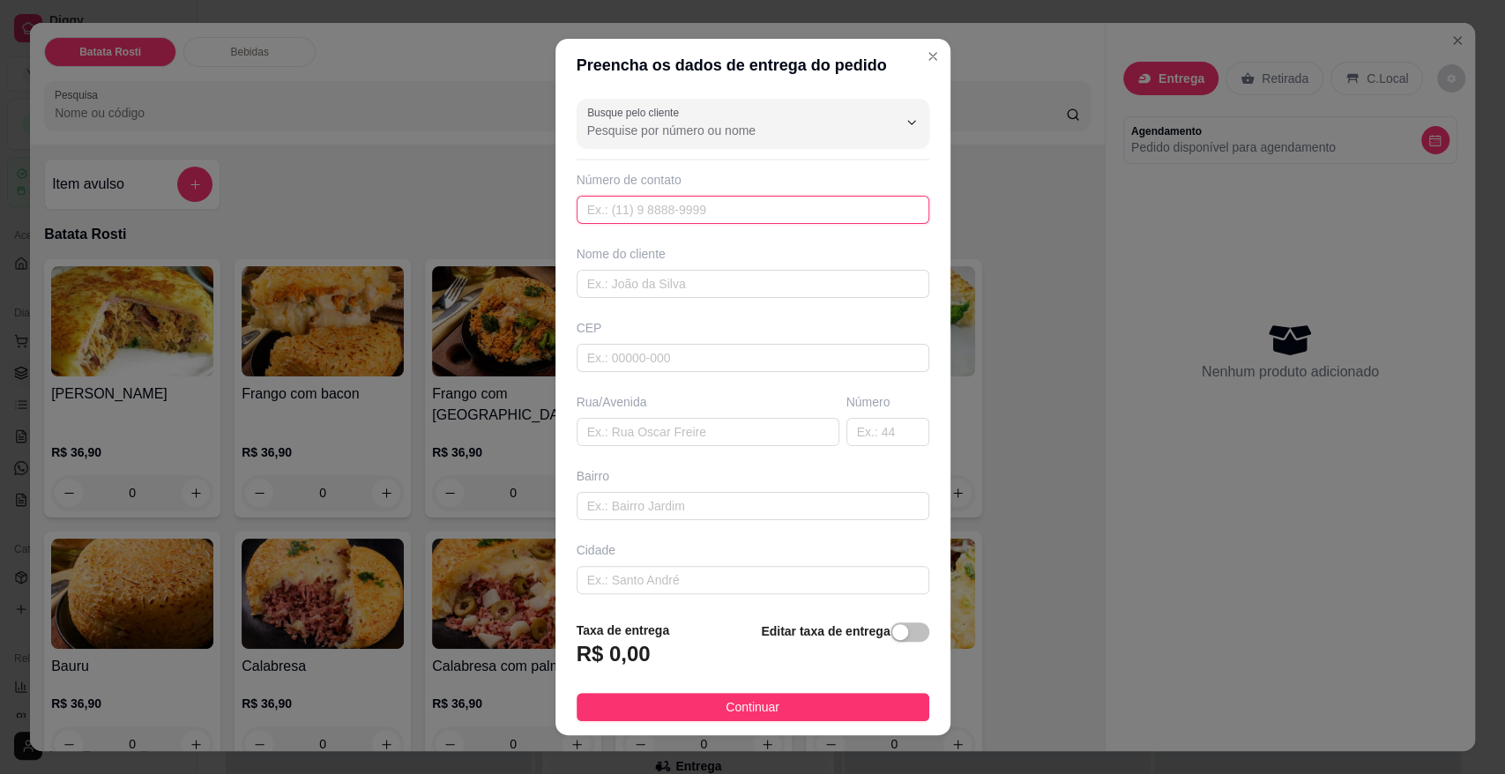
click at [724, 213] on input "text" at bounding box center [752, 210] width 353 height 28
click at [704, 356] on input "text" at bounding box center [752, 358] width 353 height 28
paste input "18071036"
type input "18071036"
type input "Estrada Dinorah"
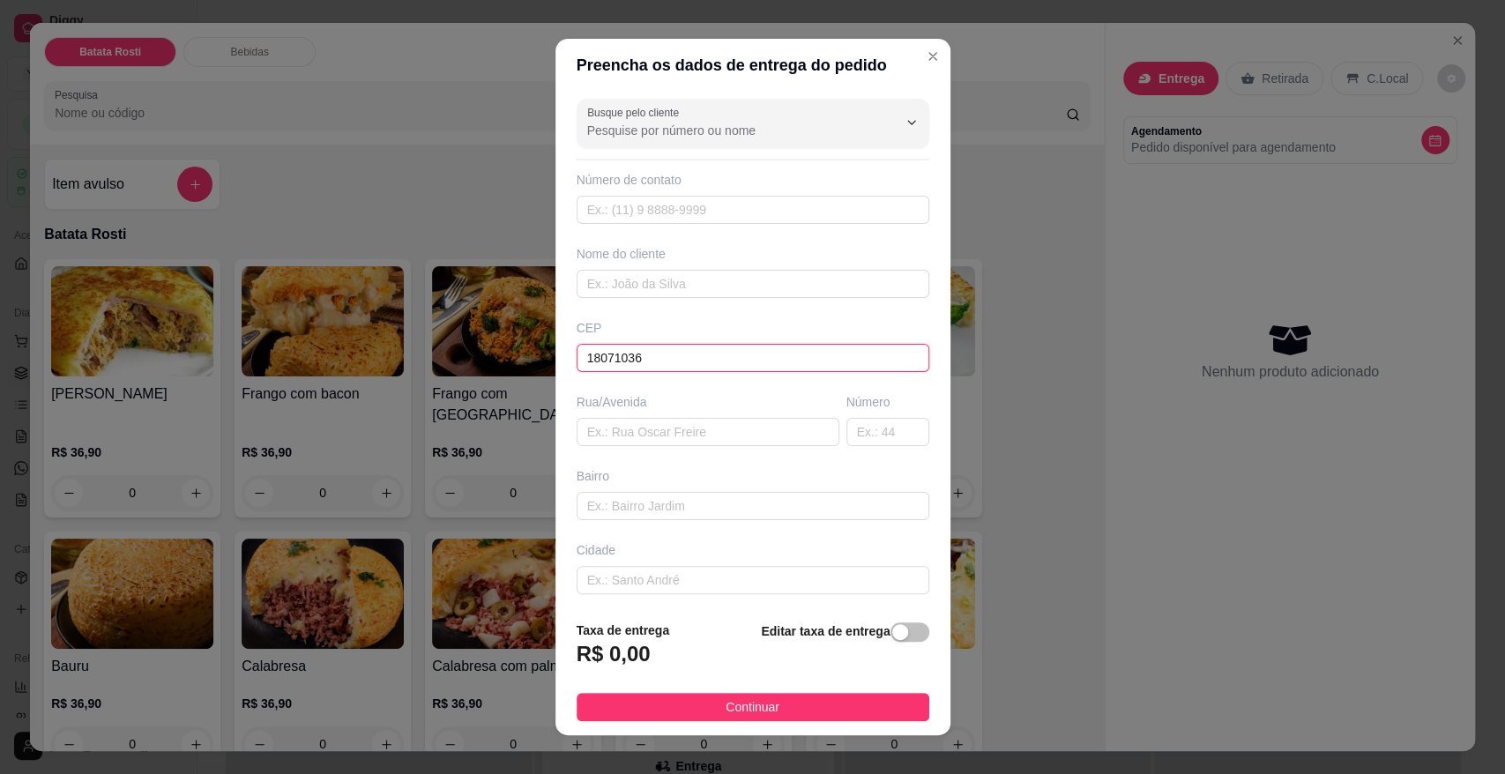
type input "Loteamento Dinorá Rosa"
type input "Sorocaba"
type input "18071036"
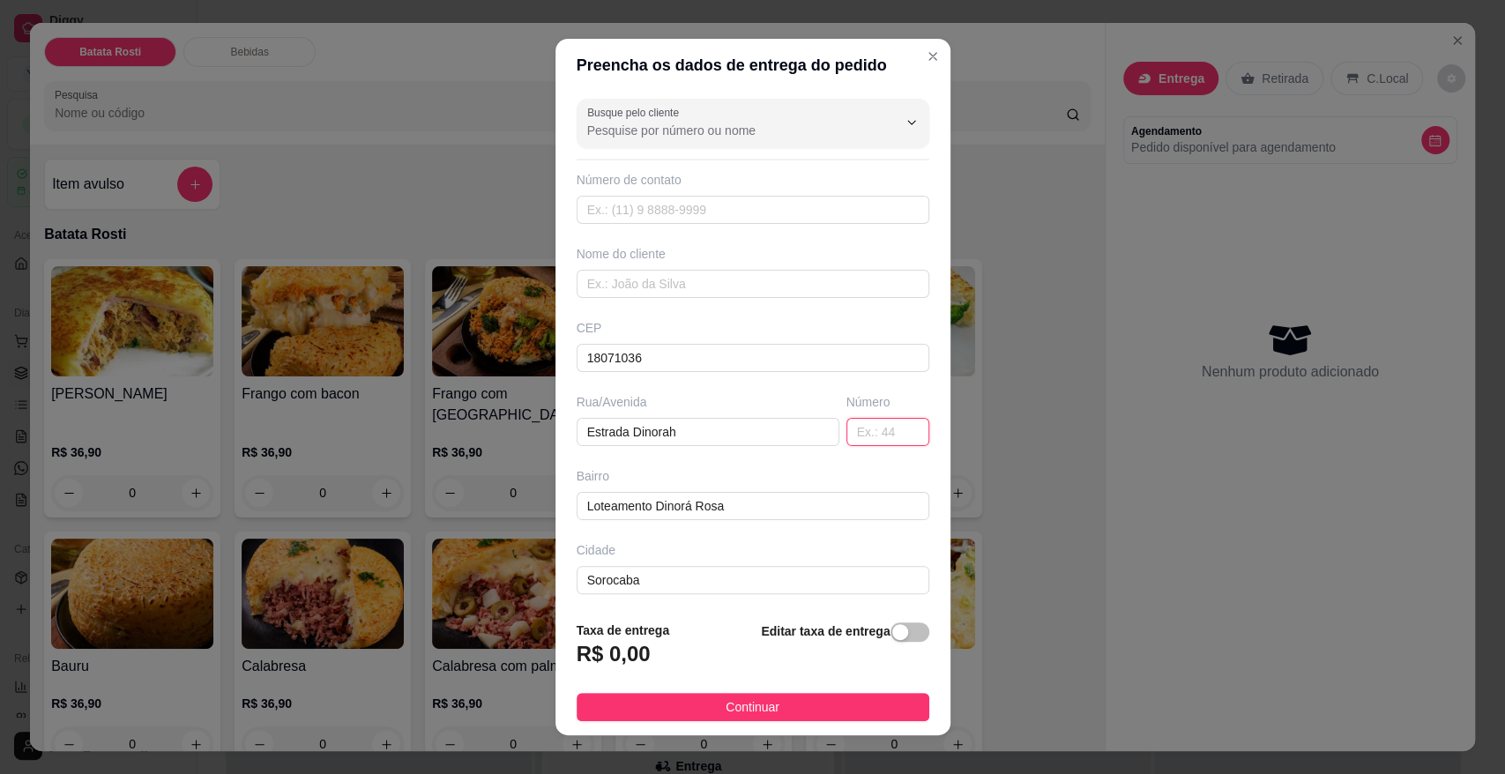
click at [882, 430] on input "text" at bounding box center [887, 432] width 83 height 28
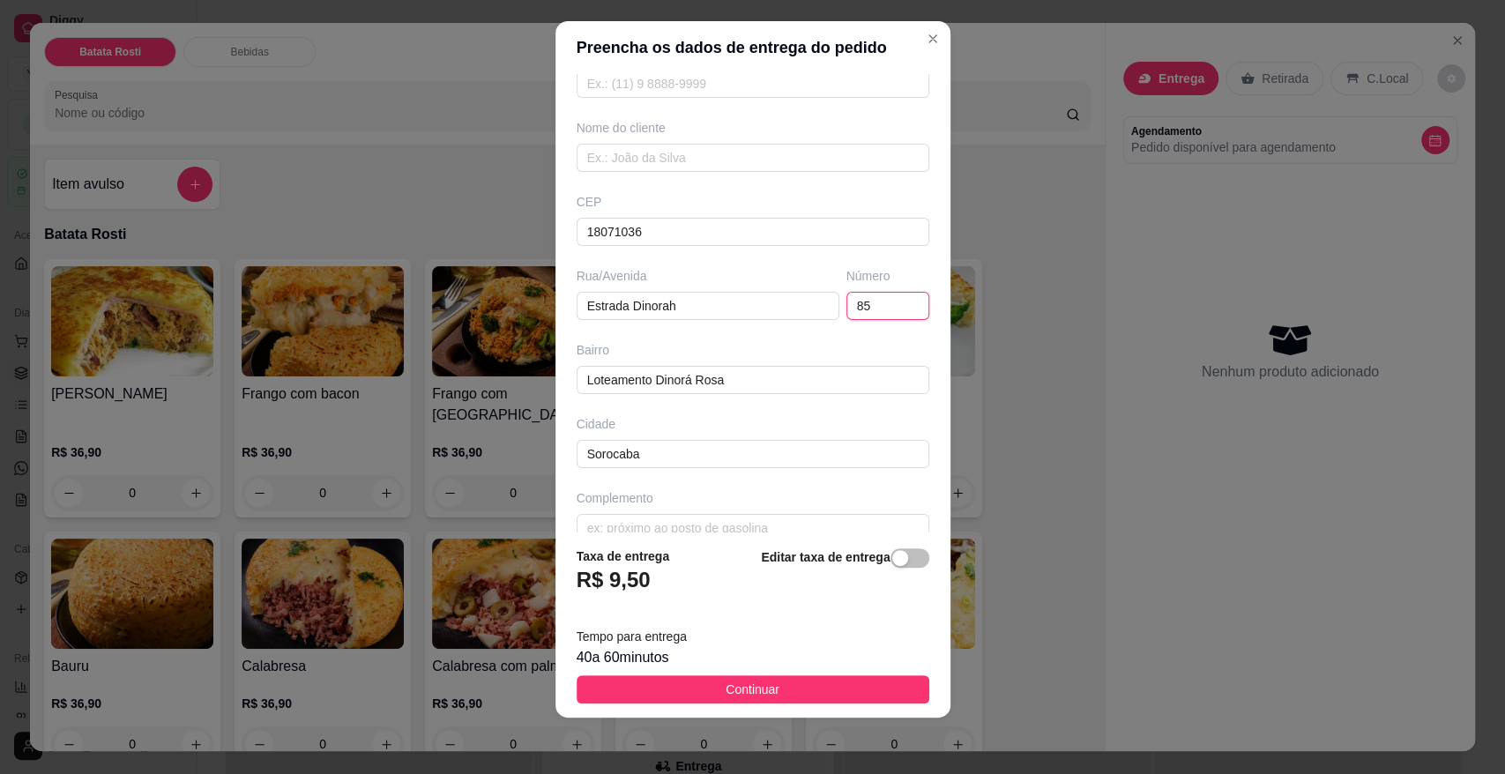
scroll to position [134, 0]
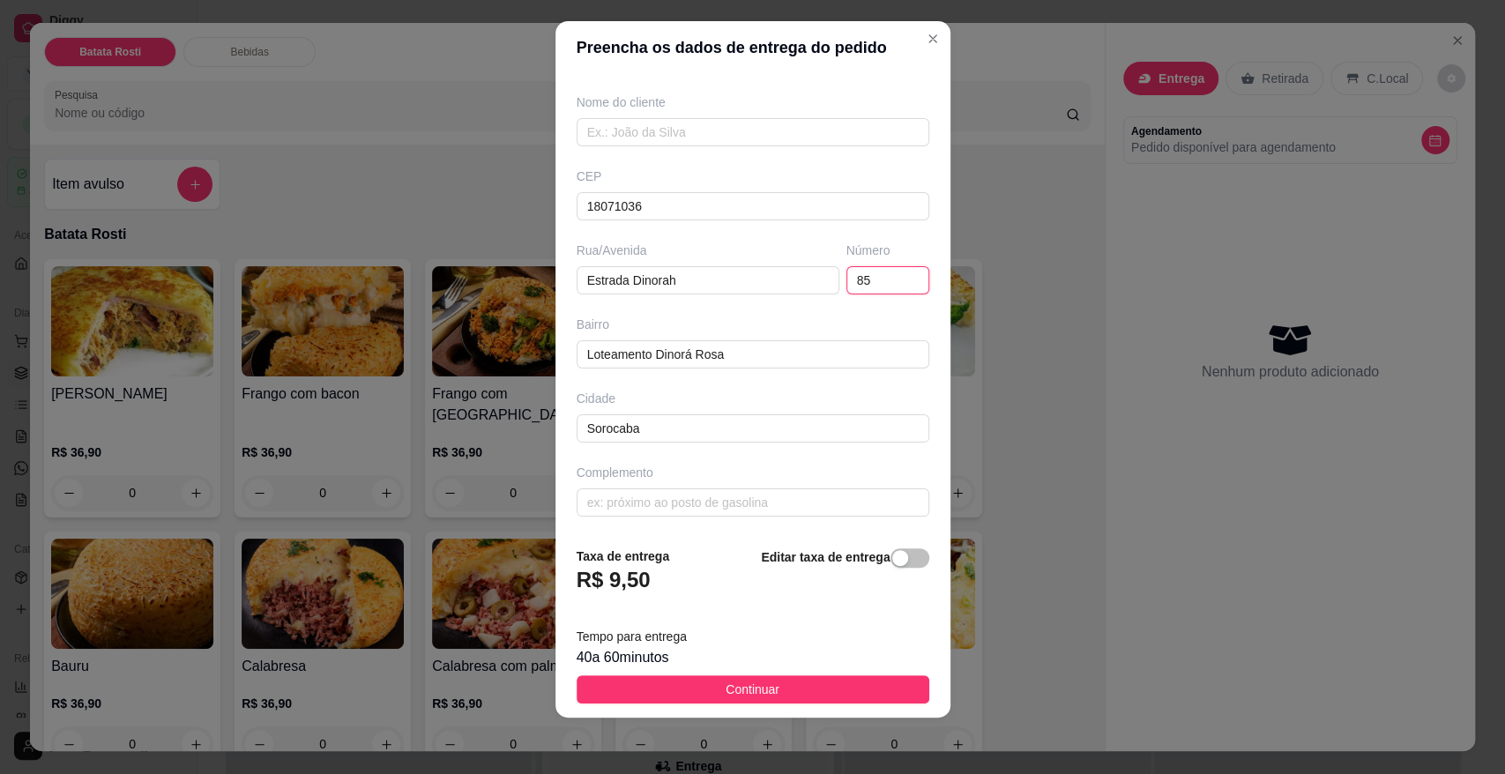
type input "85"
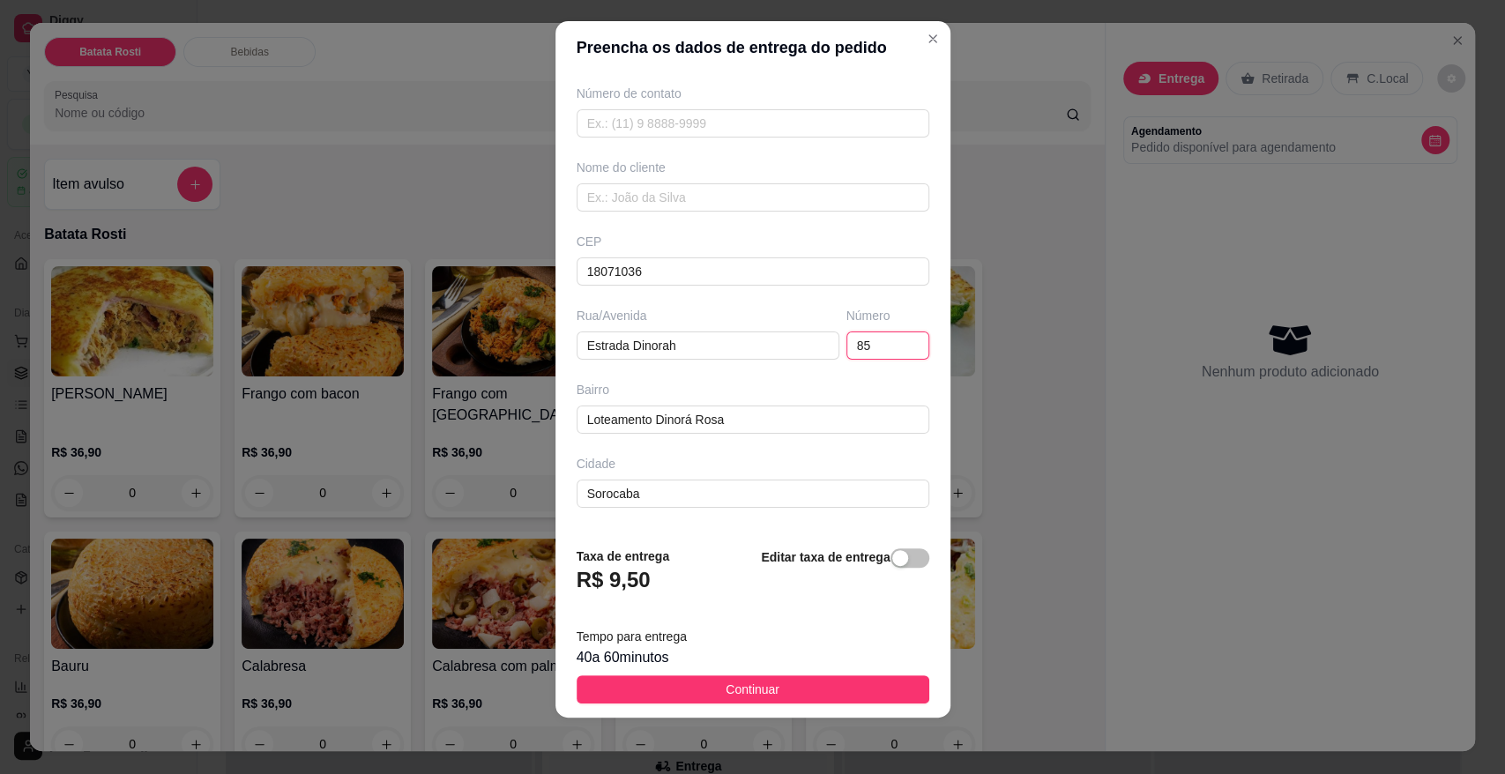
scroll to position [0, 0]
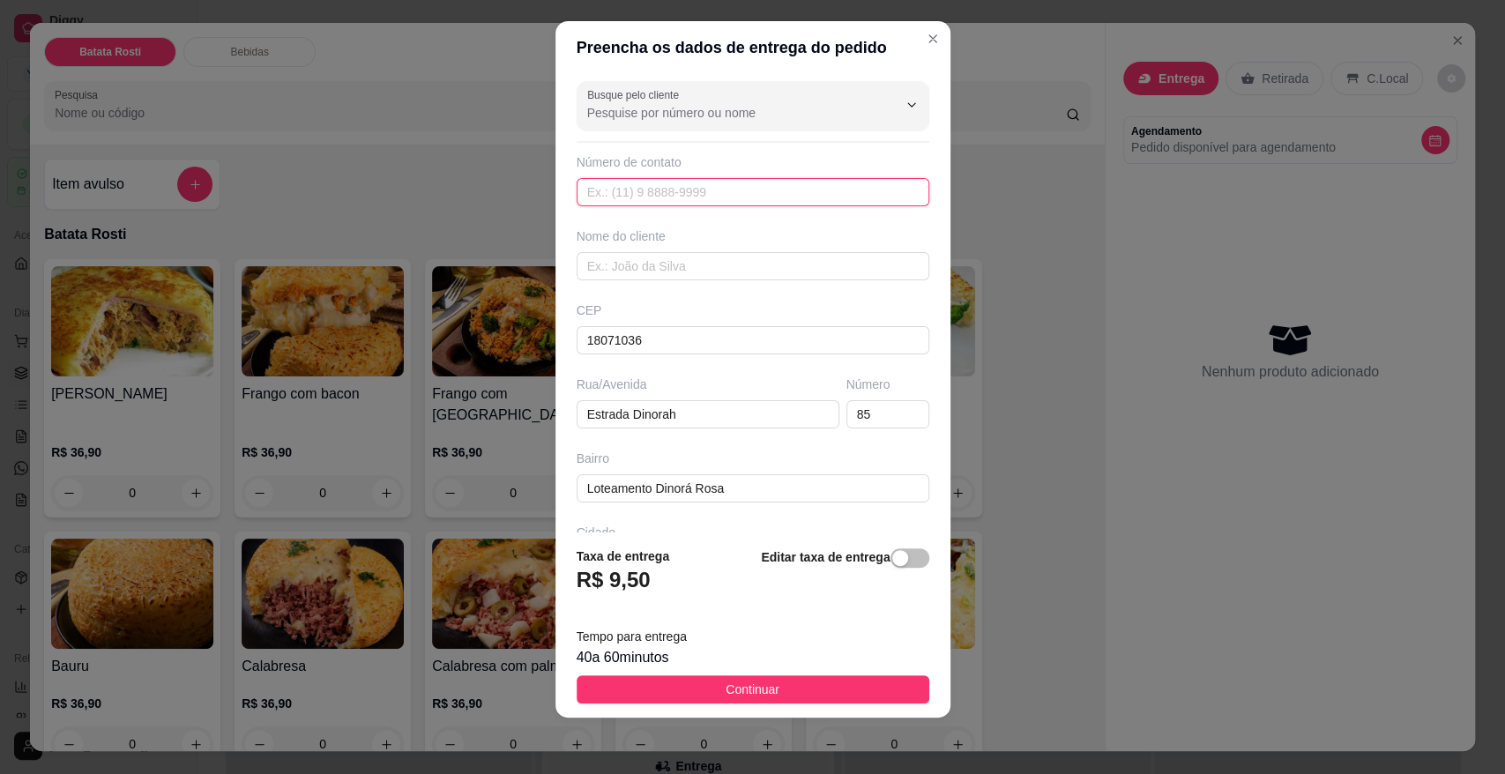
click at [649, 201] on input "text" at bounding box center [752, 192] width 353 height 28
paste input "[PHONE_NUMBER]"
type input "[PHONE_NUMBER]"
click at [681, 269] on input "text" at bounding box center [752, 266] width 353 height 28
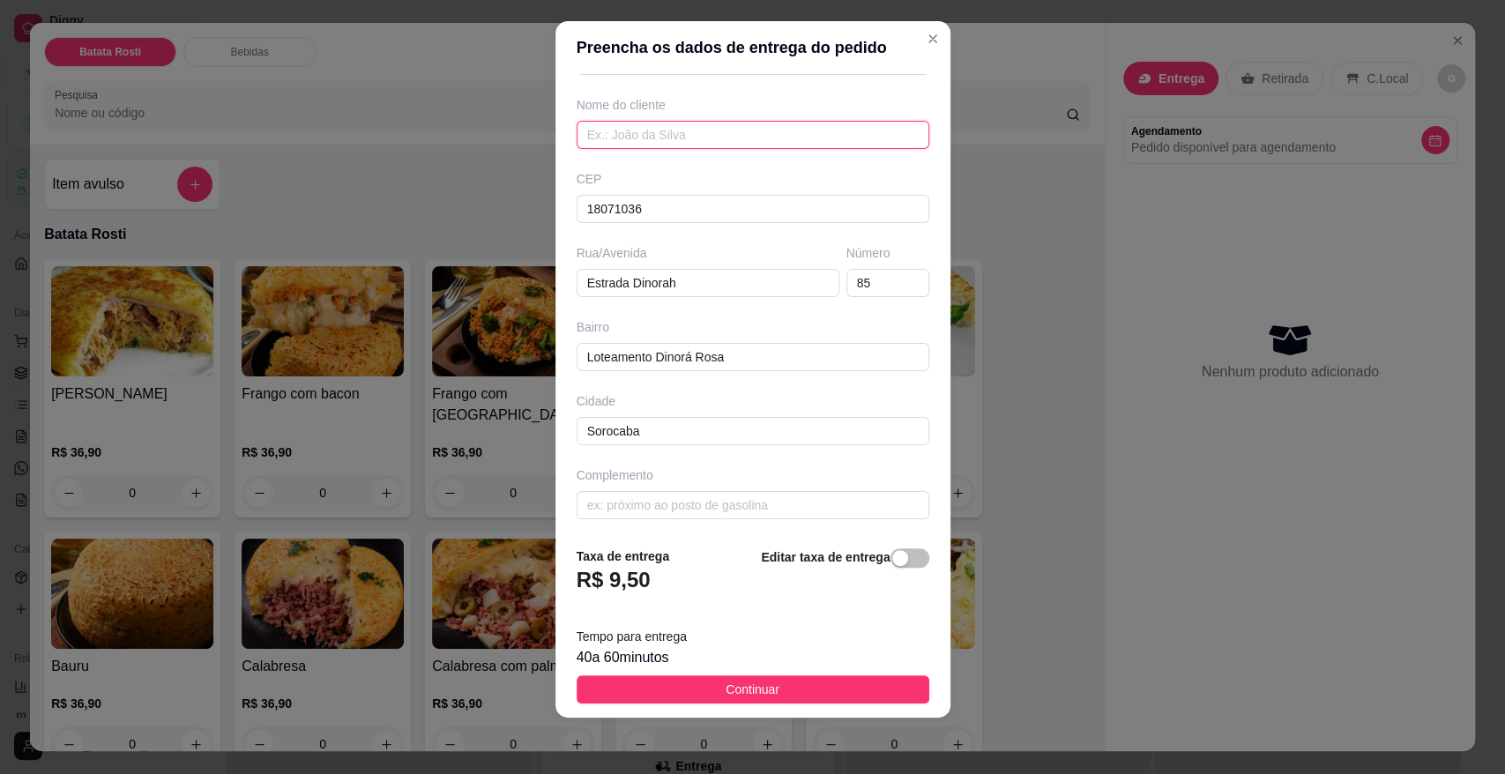
scroll to position [134, 0]
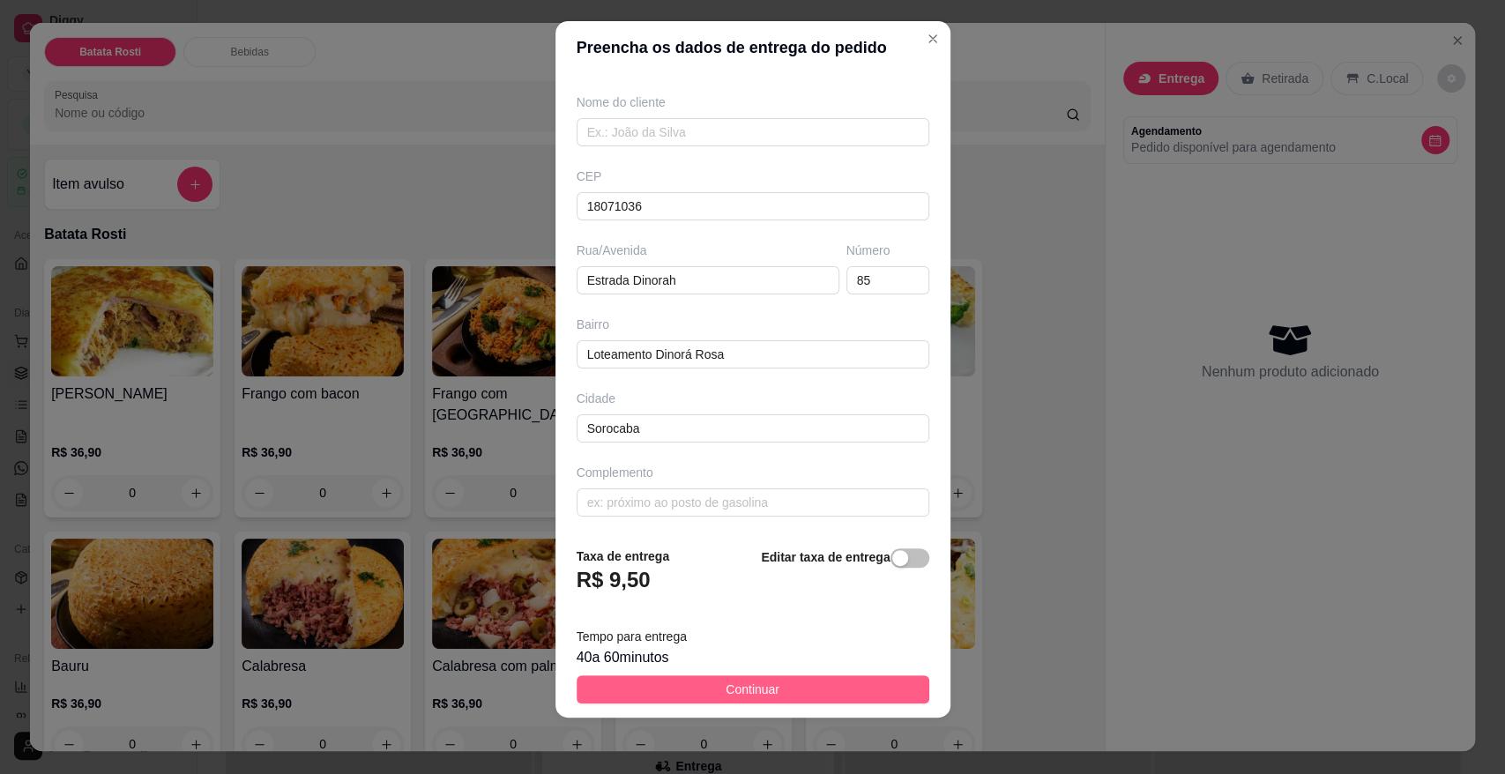
click at [693, 687] on button "Continuar" at bounding box center [752, 689] width 353 height 28
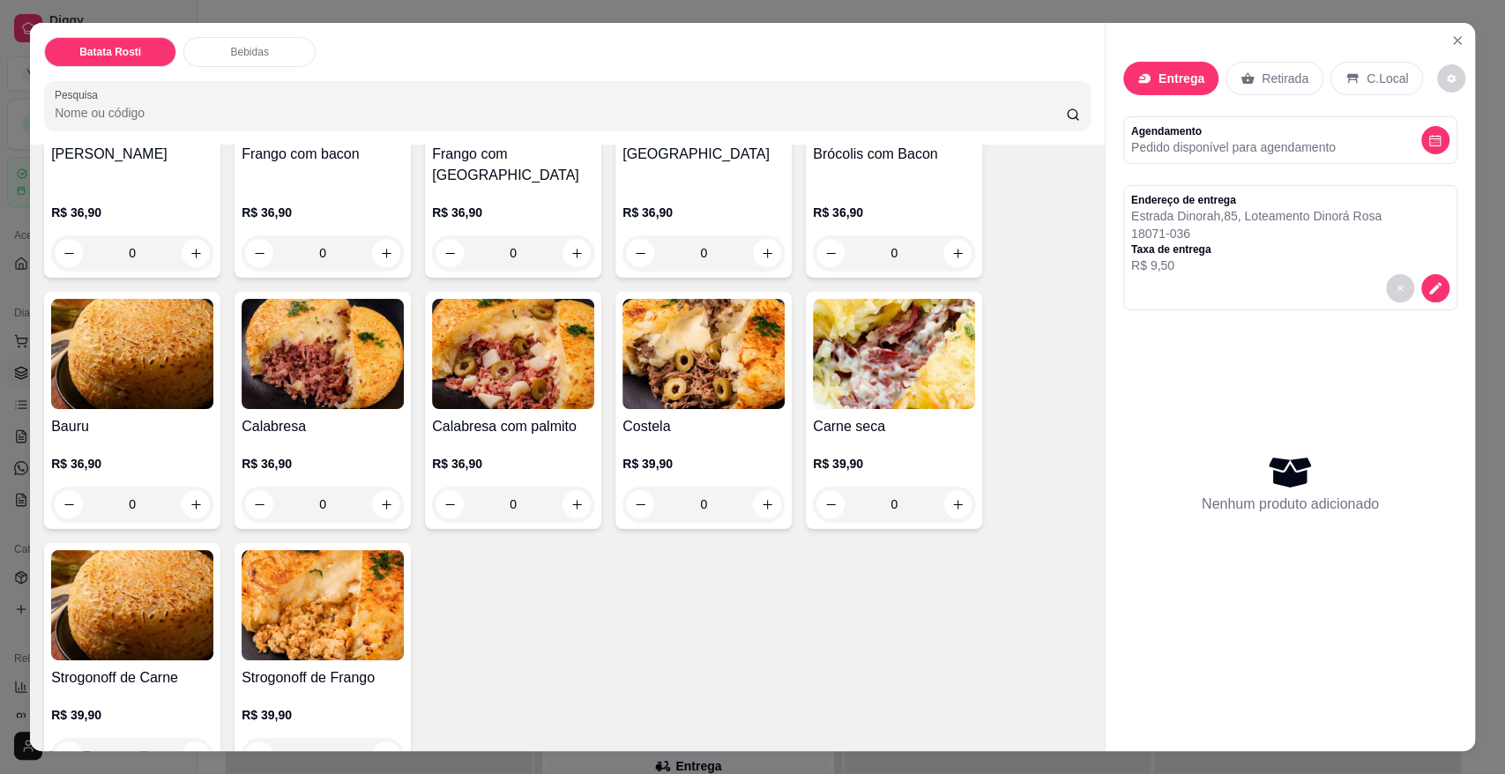
scroll to position [293, 0]
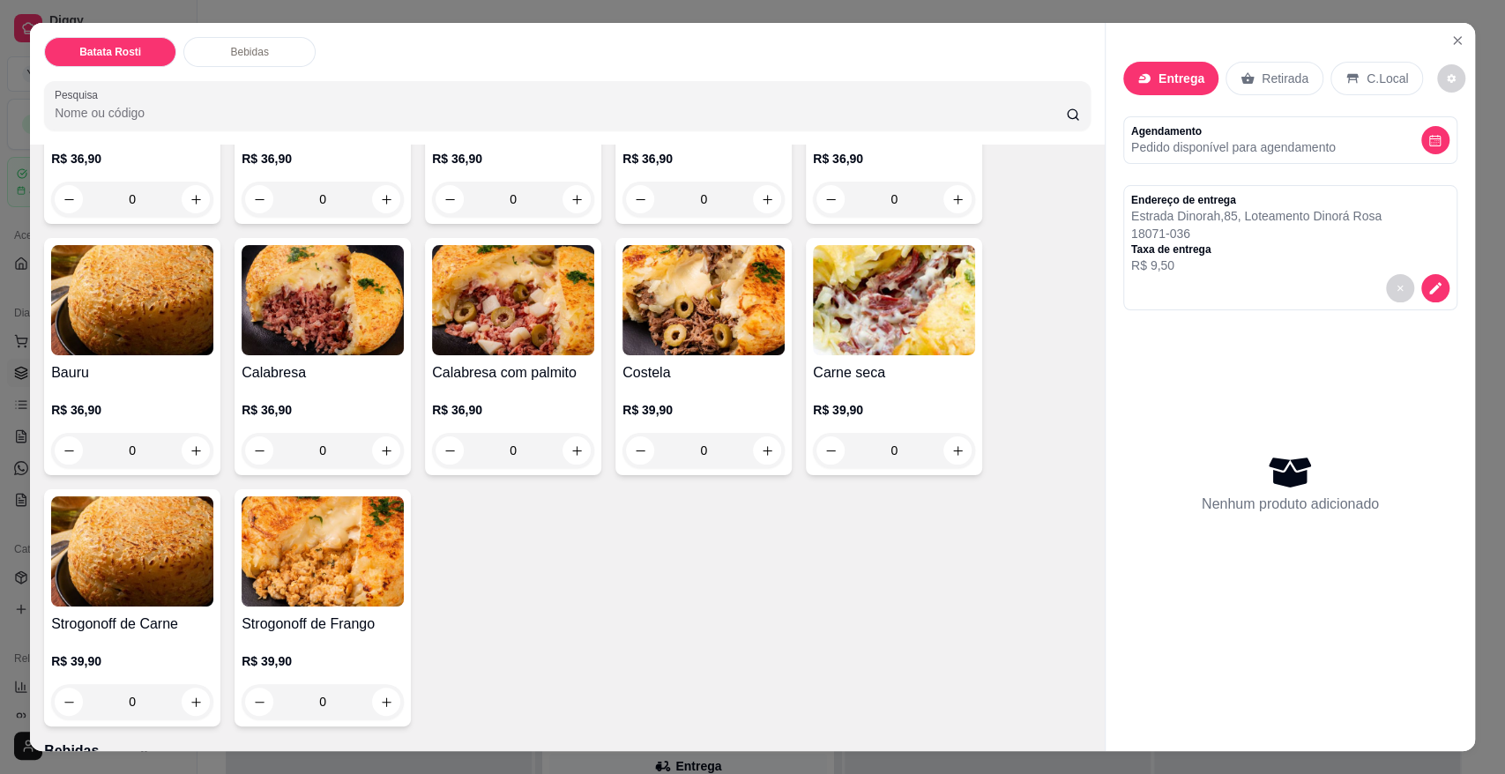
click at [186, 684] on div "0" at bounding box center [132, 701] width 162 height 35
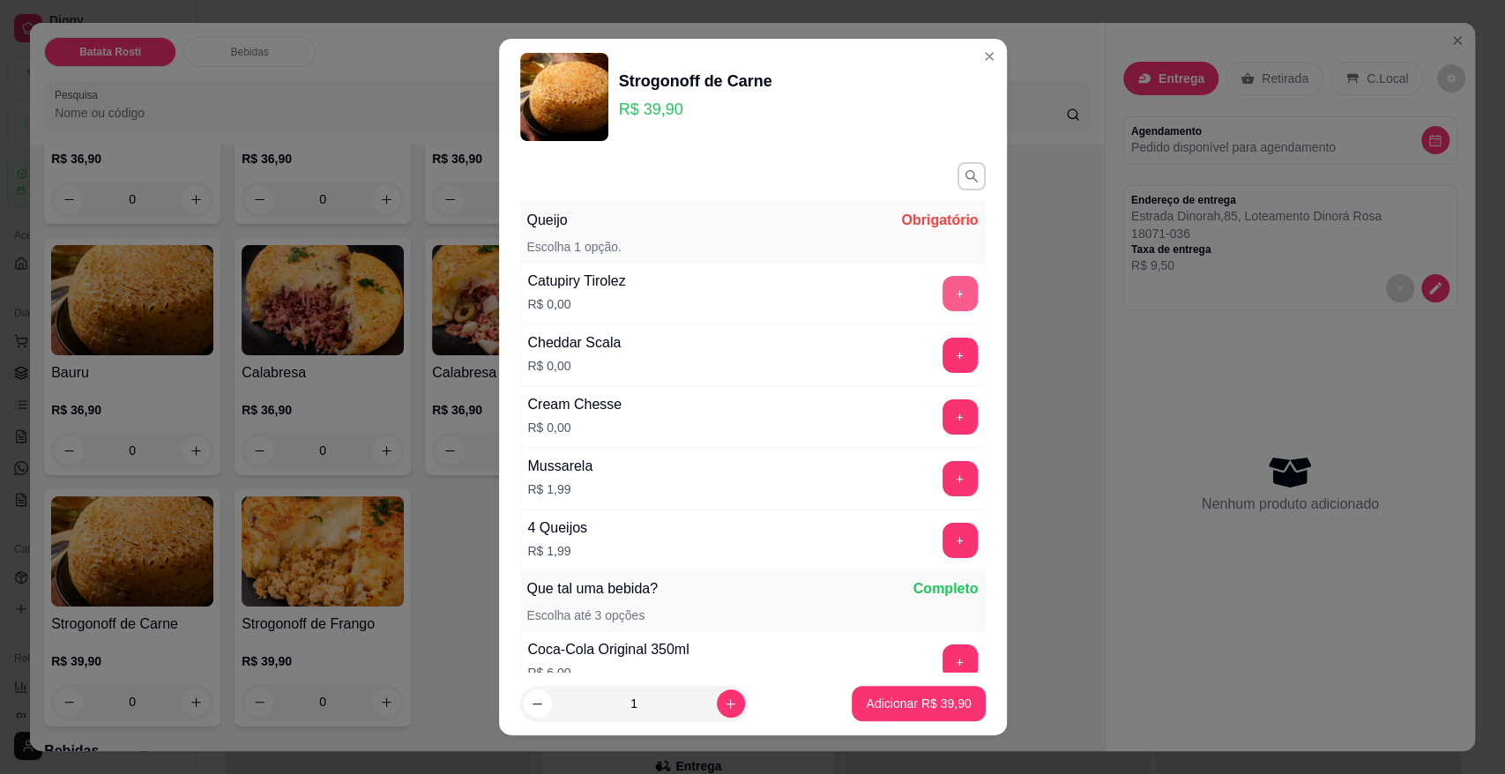
click at [942, 300] on button "+" at bounding box center [959, 293] width 35 height 35
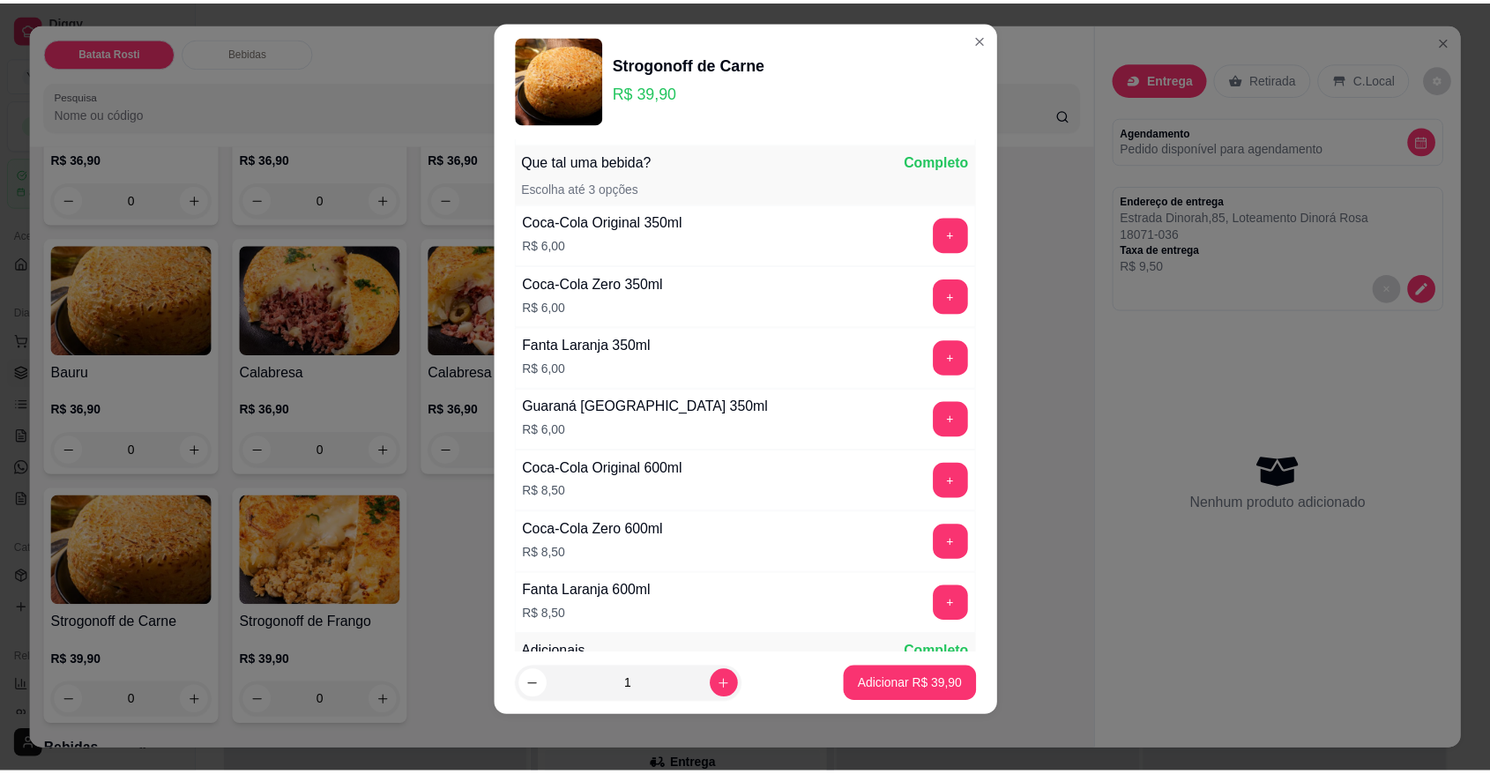
scroll to position [415, 0]
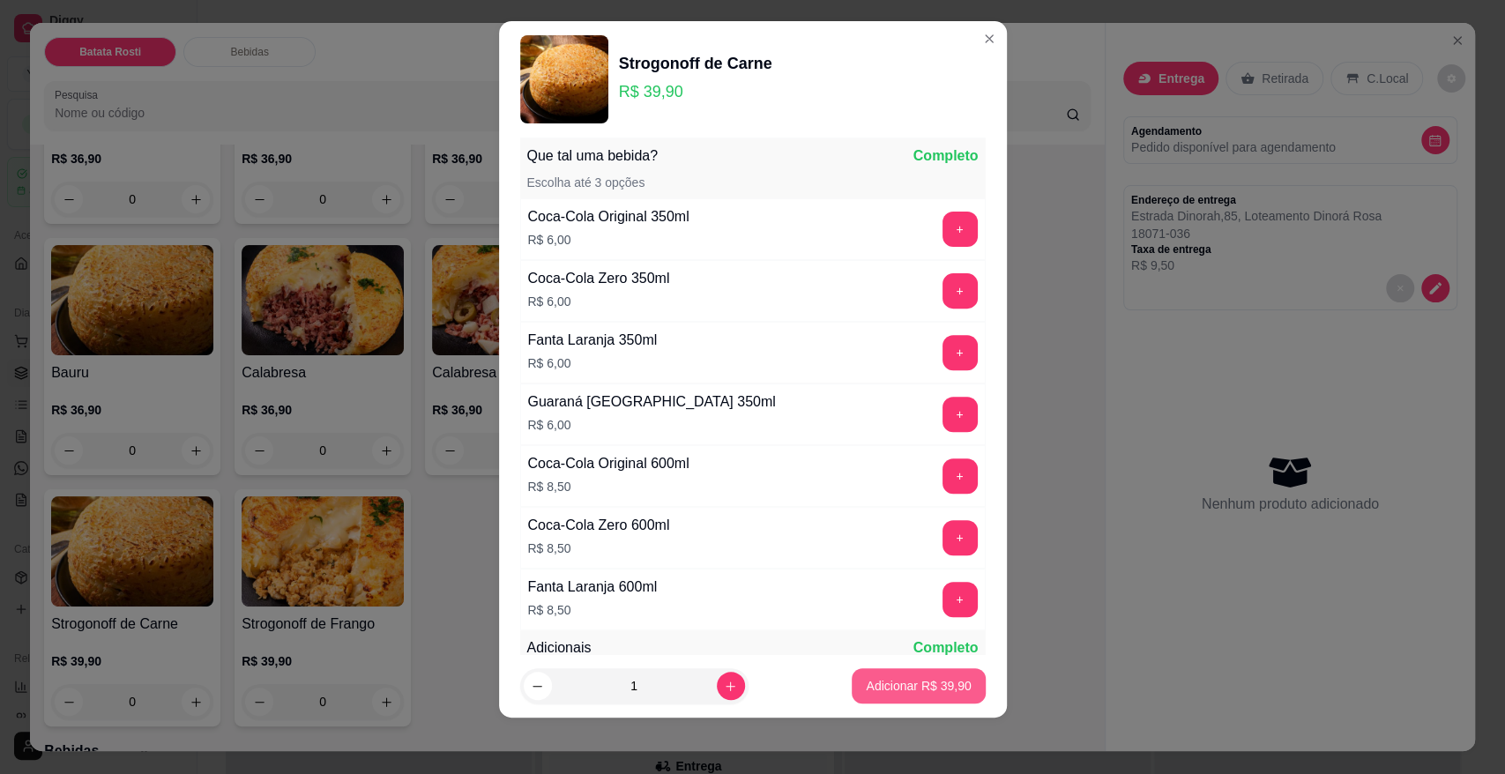
click at [874, 674] on button "Adicionar R$ 39,90" at bounding box center [917, 685] width 133 height 35
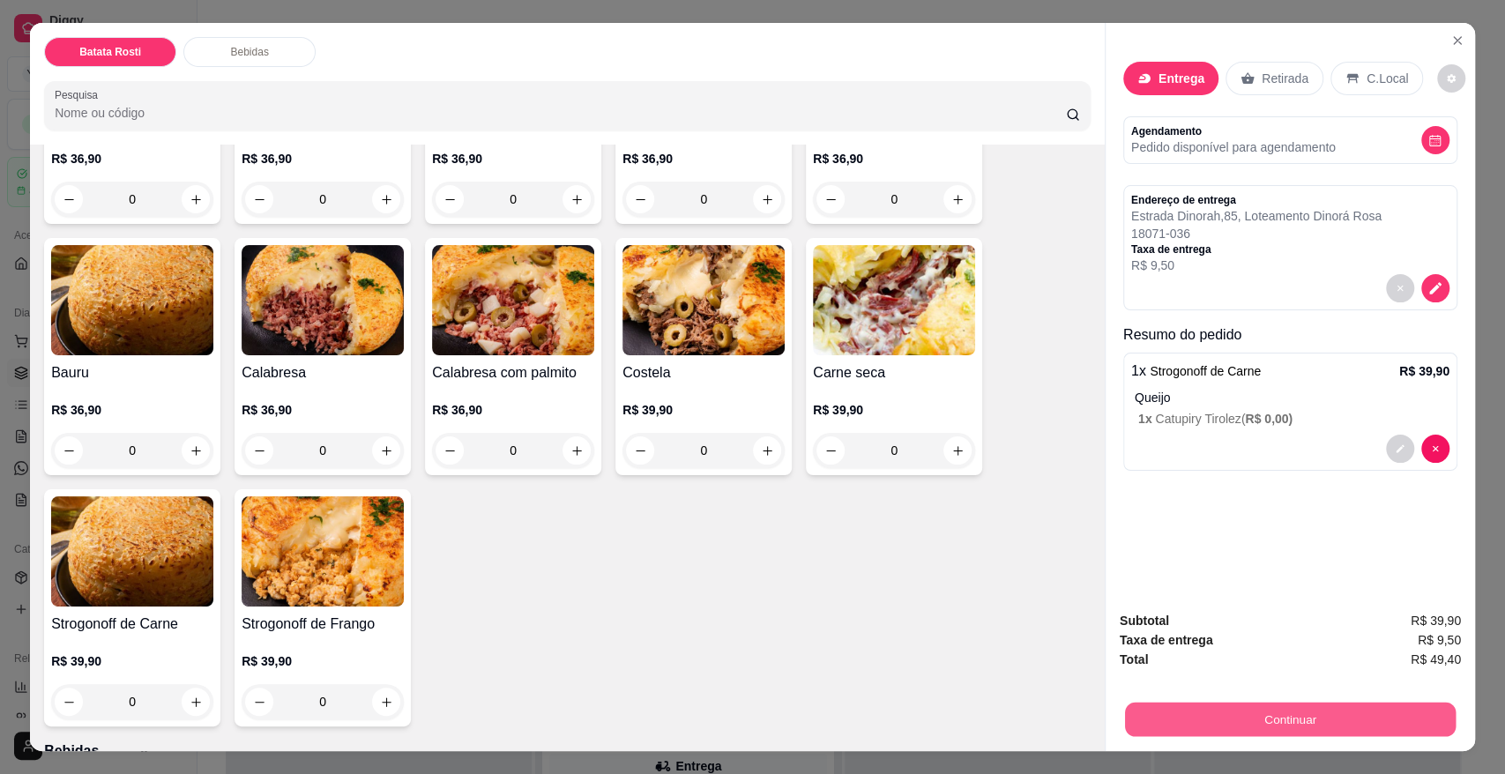
click at [1253, 713] on button "Continuar" at bounding box center [1290, 719] width 331 height 34
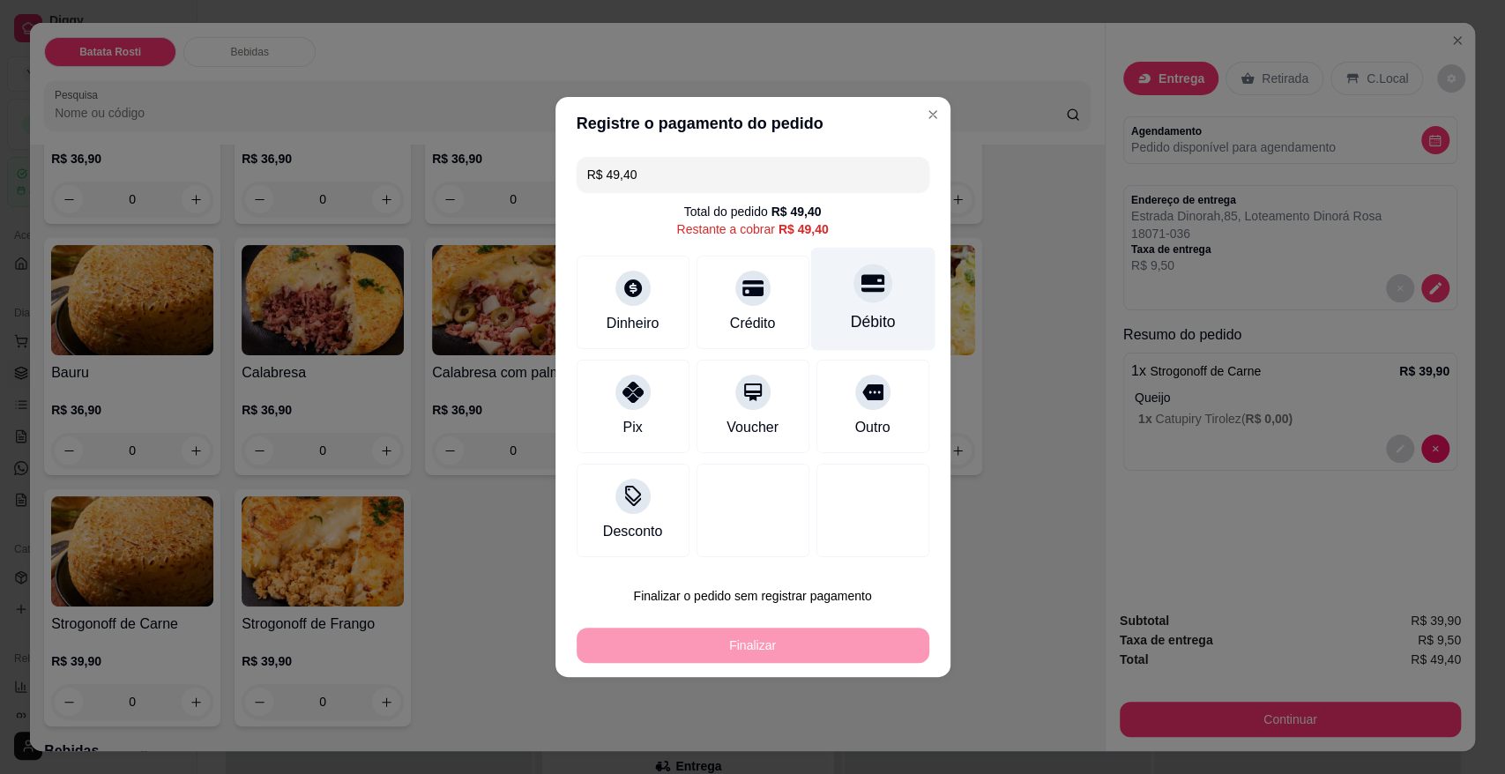
click at [869, 294] on icon at bounding box center [871, 282] width 23 height 23
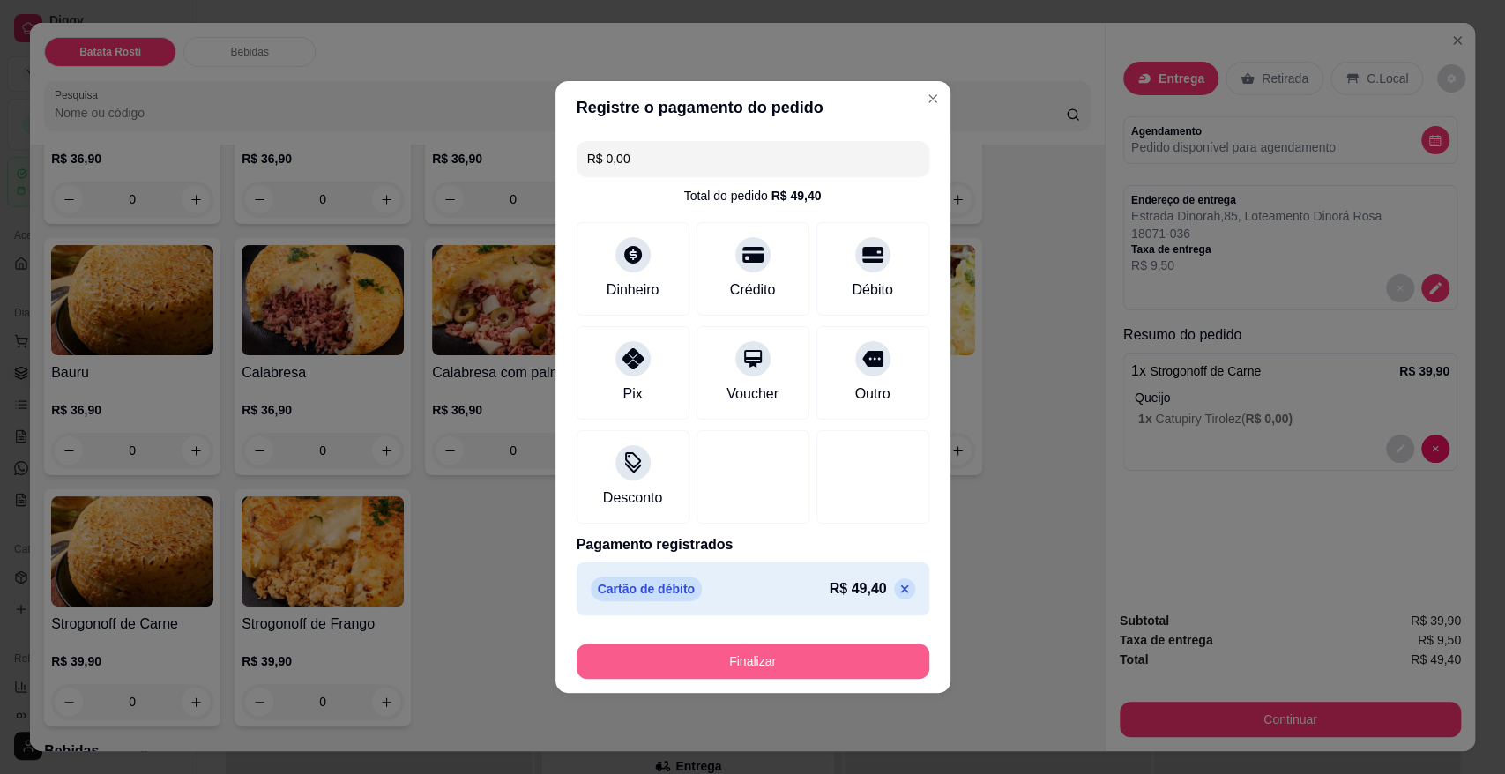
click at [793, 669] on button "Finalizar" at bounding box center [752, 660] width 353 height 35
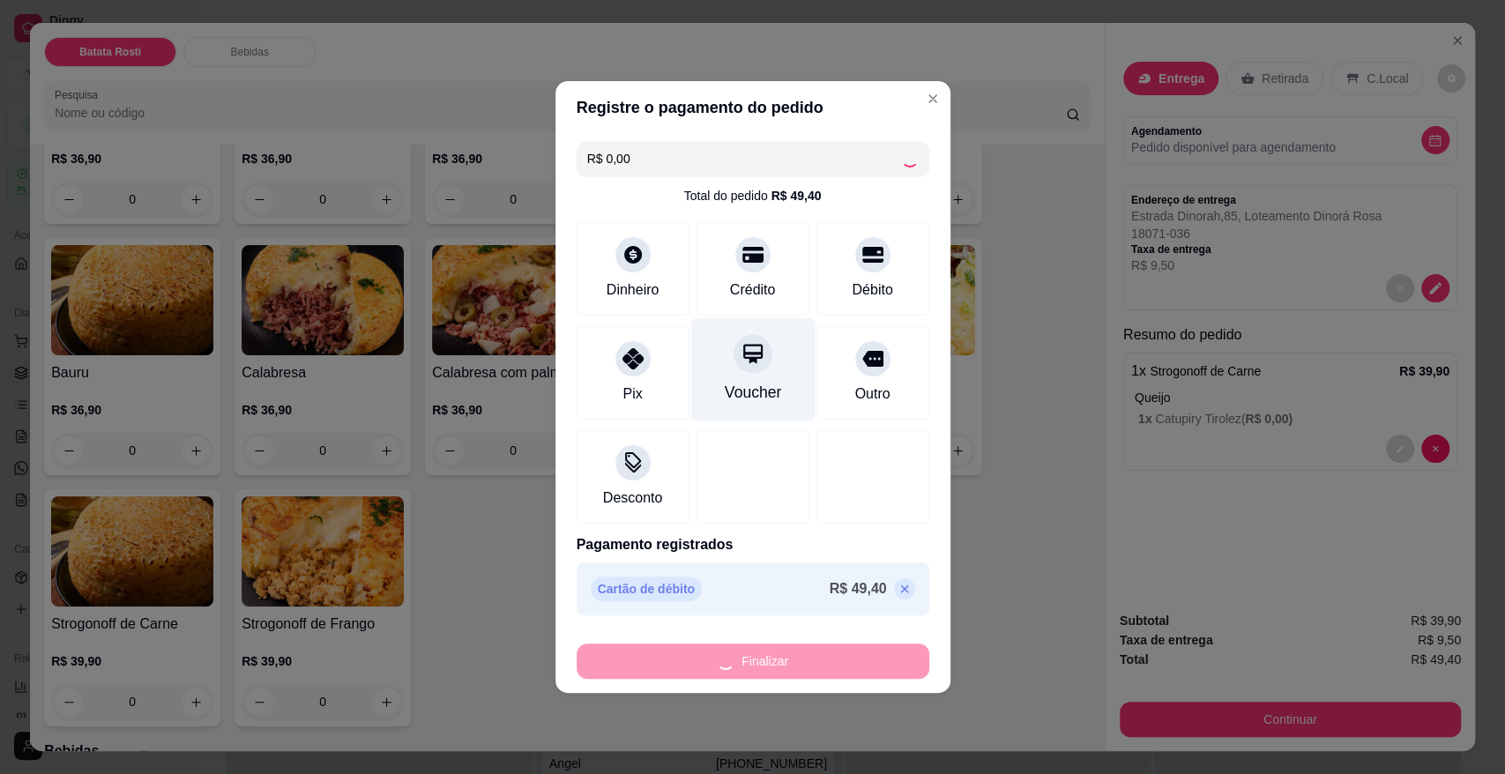
type input "-R$ 49,40"
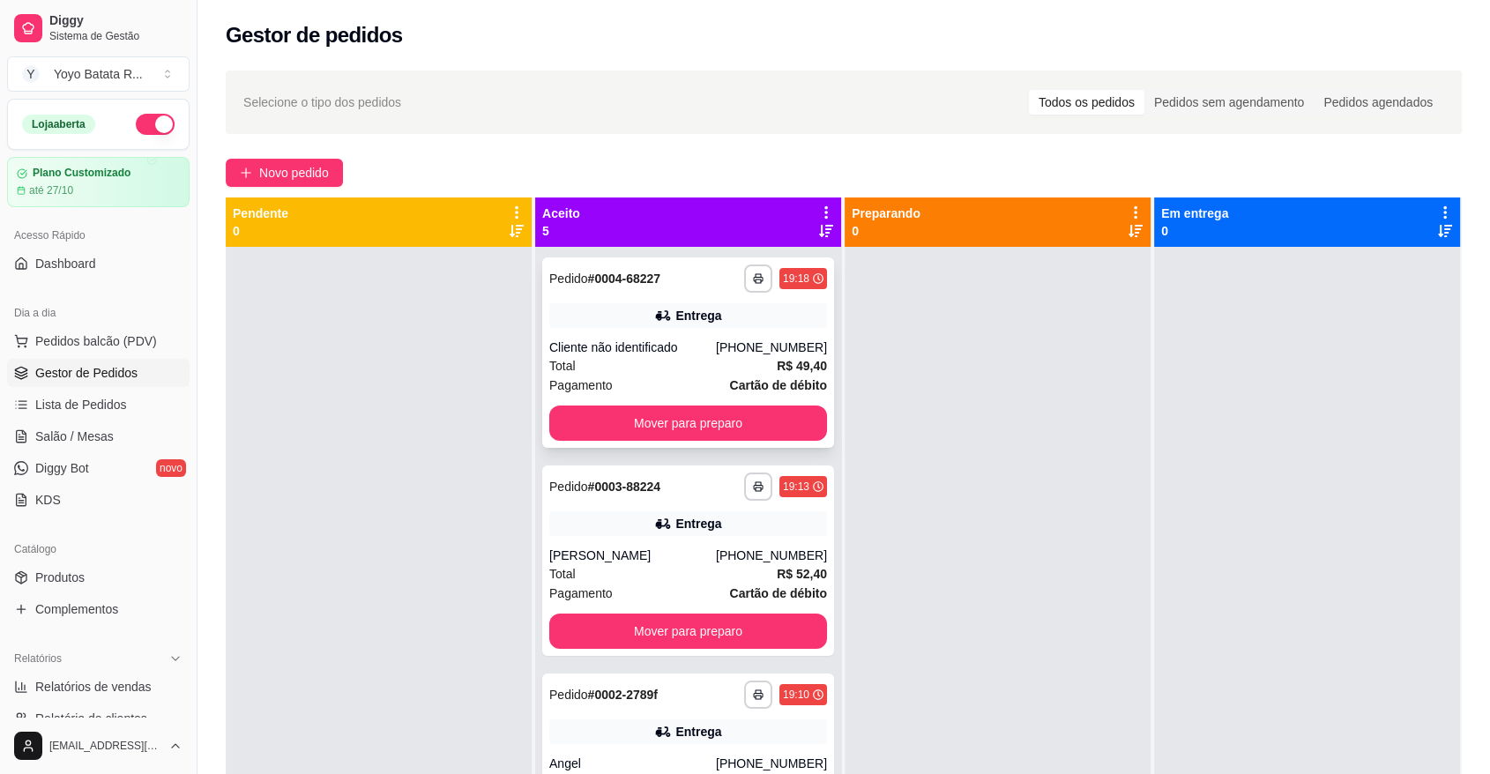
click at [606, 326] on div "Entrega" at bounding box center [688, 315] width 278 height 25
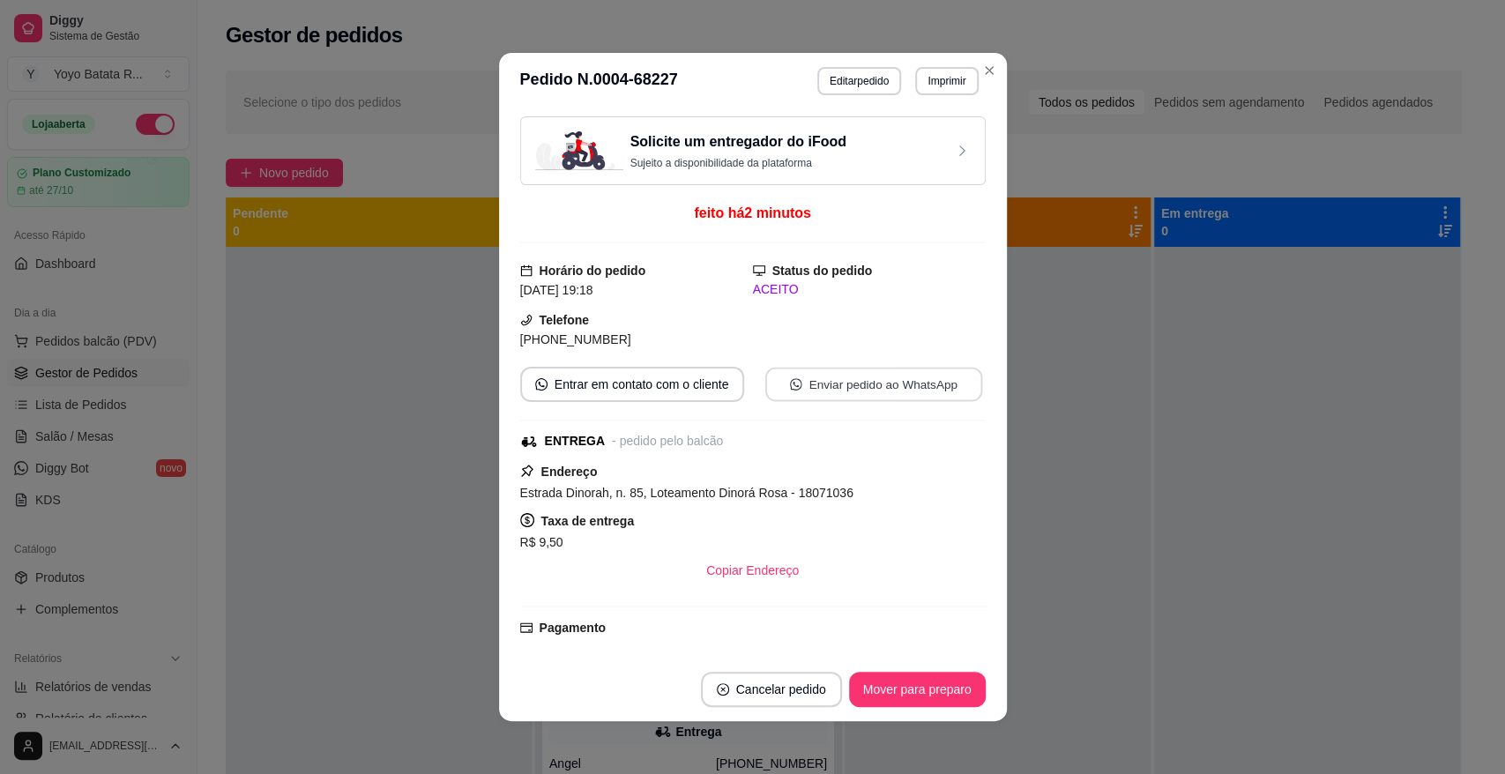
click at [800, 385] on button "Enviar pedido ao WhatsApp" at bounding box center [872, 385] width 217 height 34
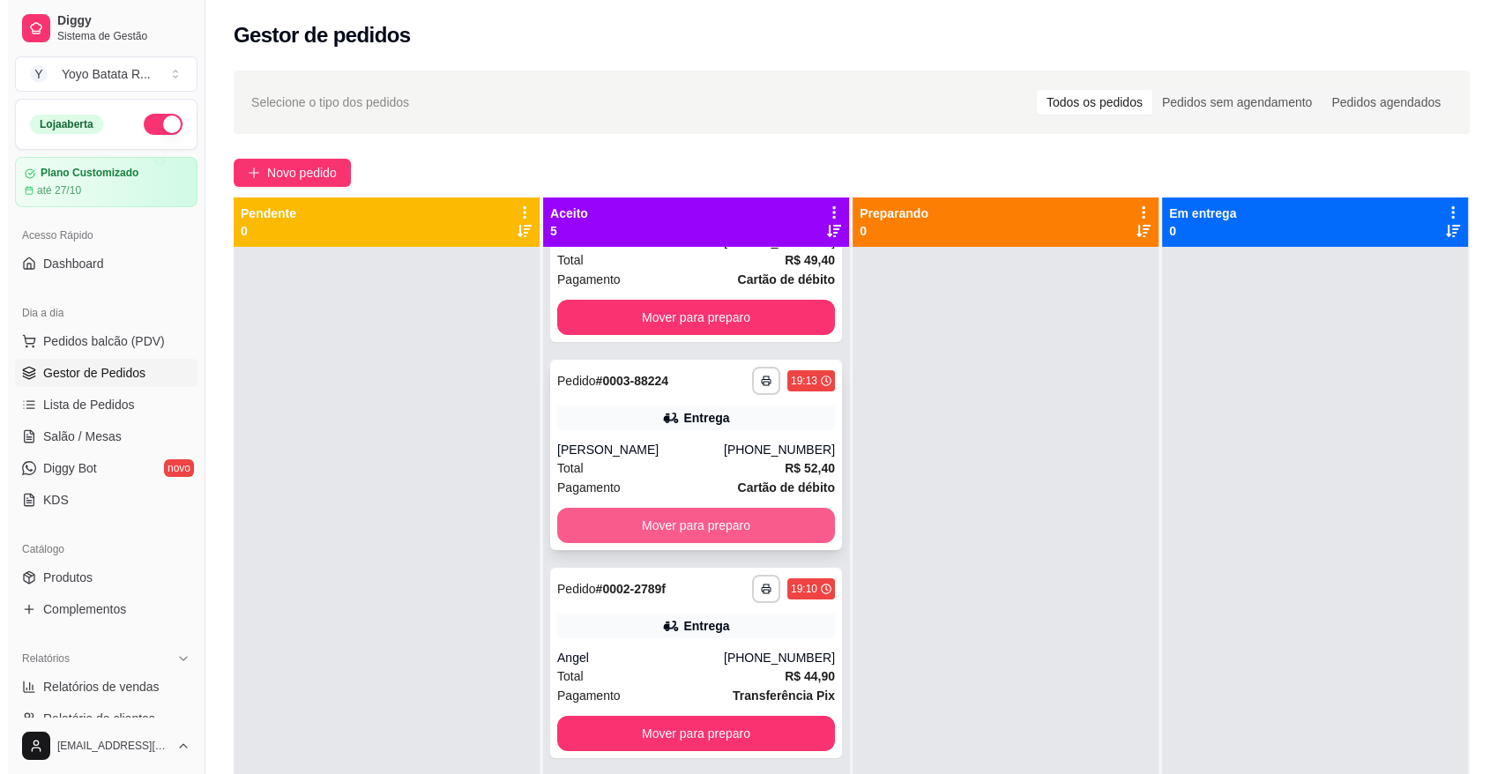
scroll to position [42, 0]
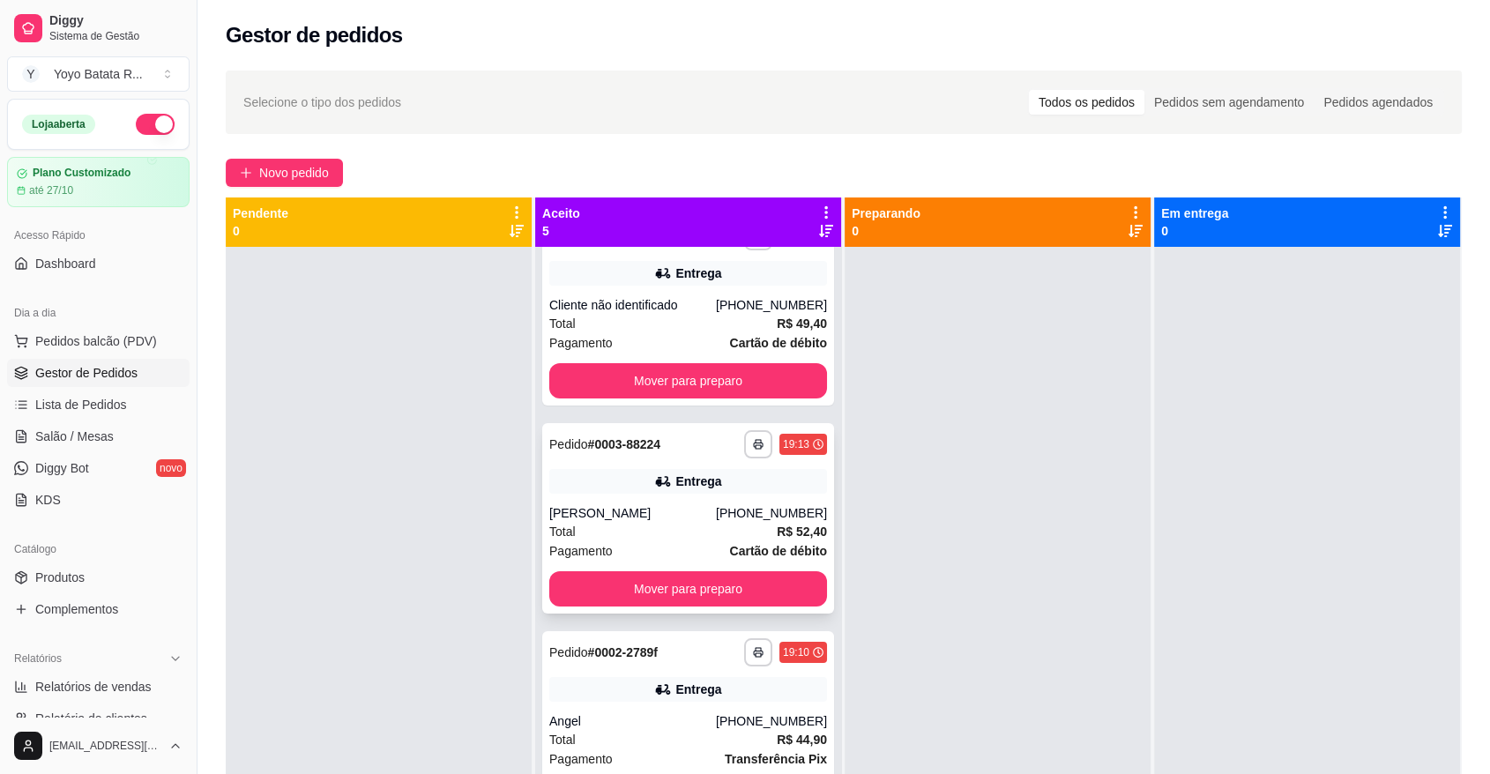
click at [614, 537] on div "Total R$ 52,40" at bounding box center [688, 531] width 278 height 19
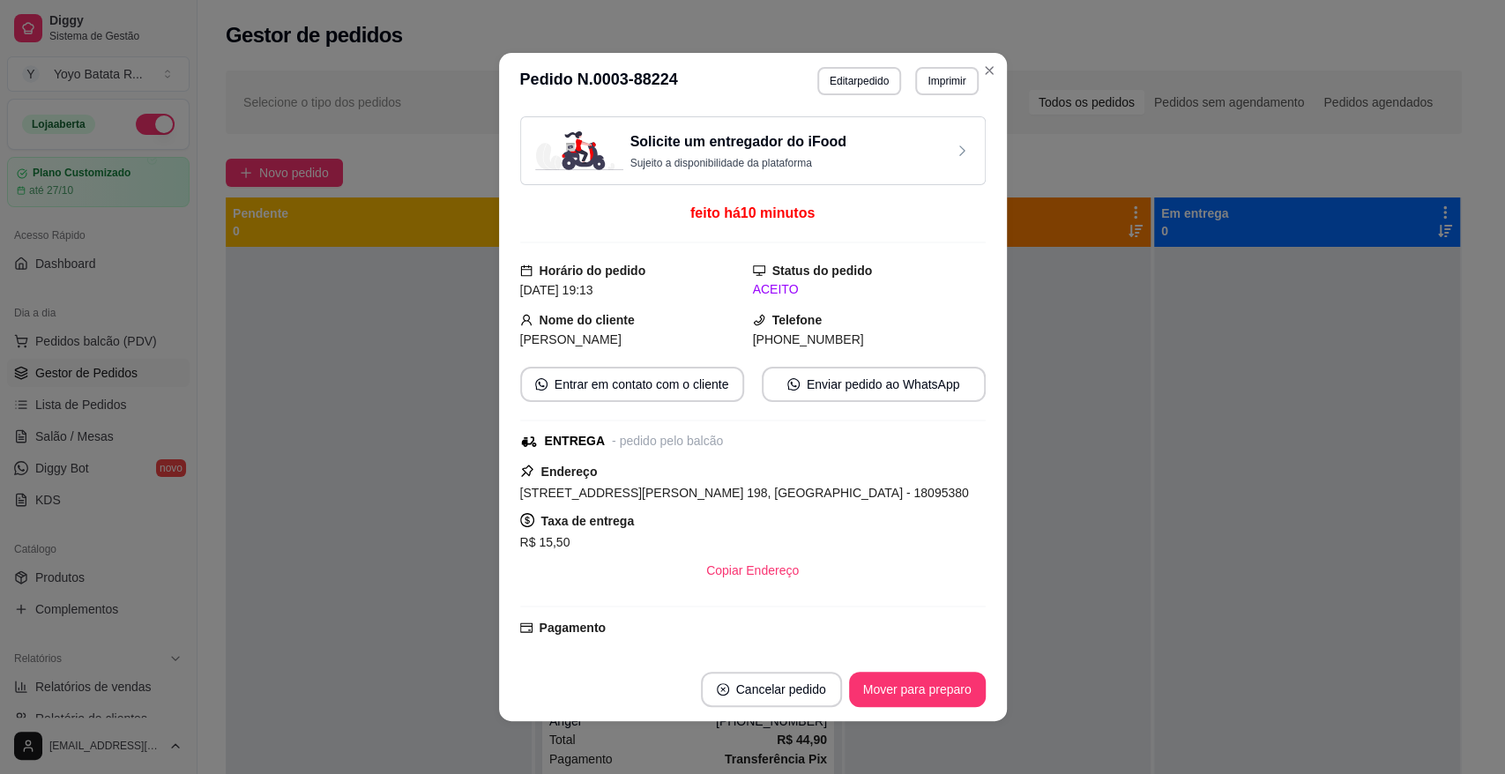
drag, startPoint x: 902, startPoint y: 488, endPoint x: 502, endPoint y: 485, distance: 399.3
click at [502, 485] on div "Solicite um entregador do iFood Sujeito a disponibilidade da plataforma feito h…" at bounding box center [753, 383] width 508 height 548
copy span "[STREET_ADDRESS][PERSON_NAME] 198, [GEOGRAPHIC_DATA] - 18095380"
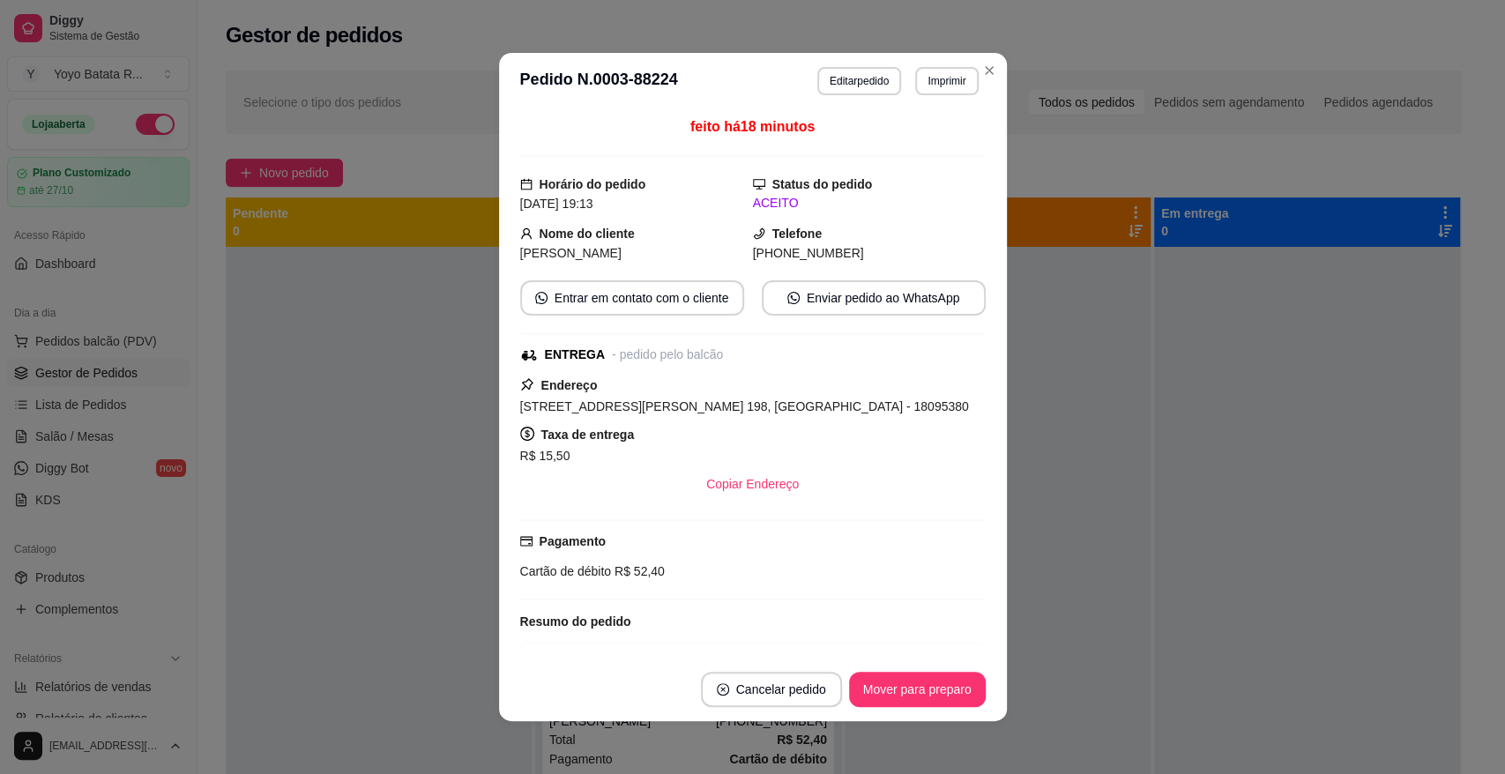
scroll to position [250, 0]
click at [847, 289] on button "Enviar pedido ao WhatsApp" at bounding box center [874, 297] width 224 height 35
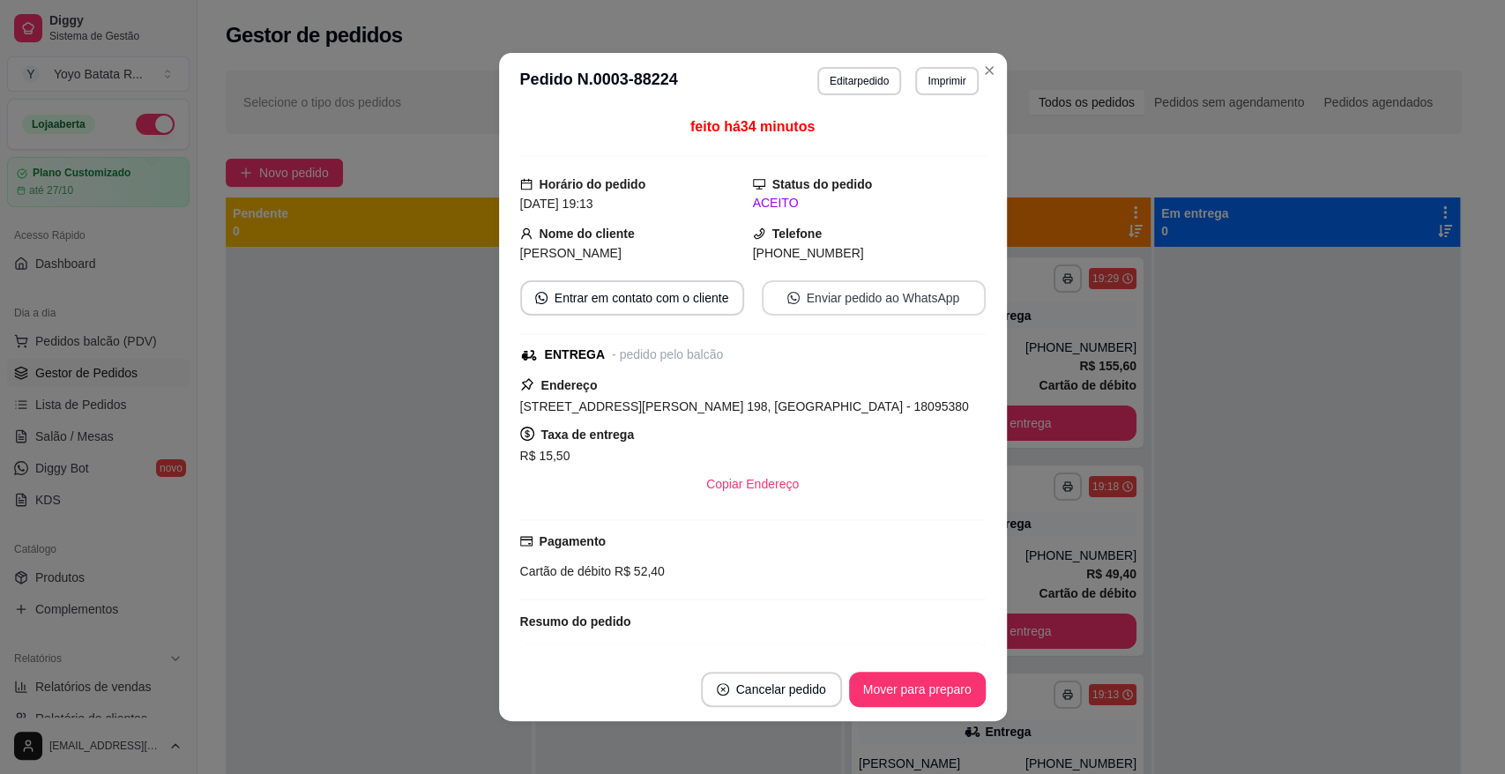
scroll to position [0, 0]
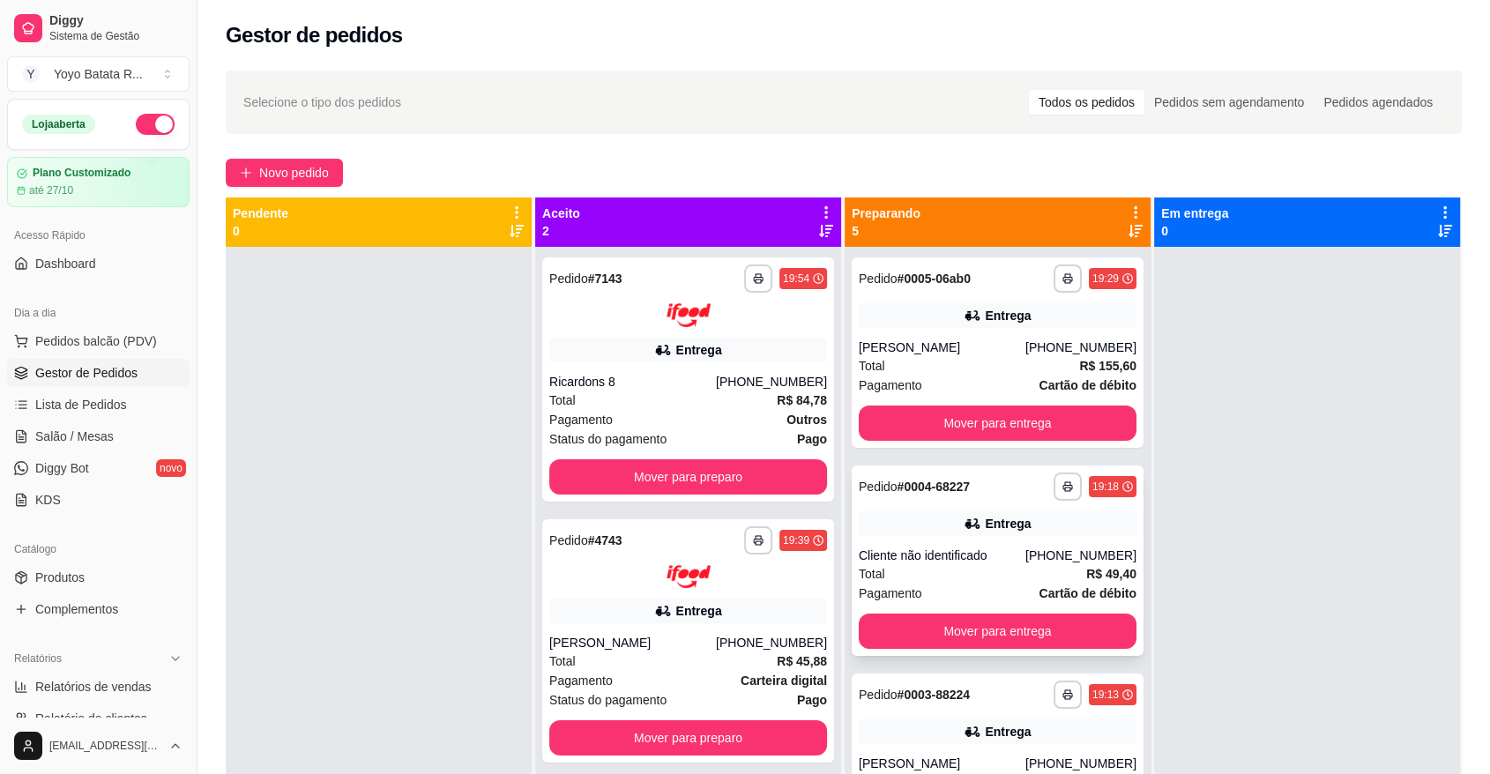
click at [931, 520] on div "Entrega" at bounding box center [997, 523] width 278 height 25
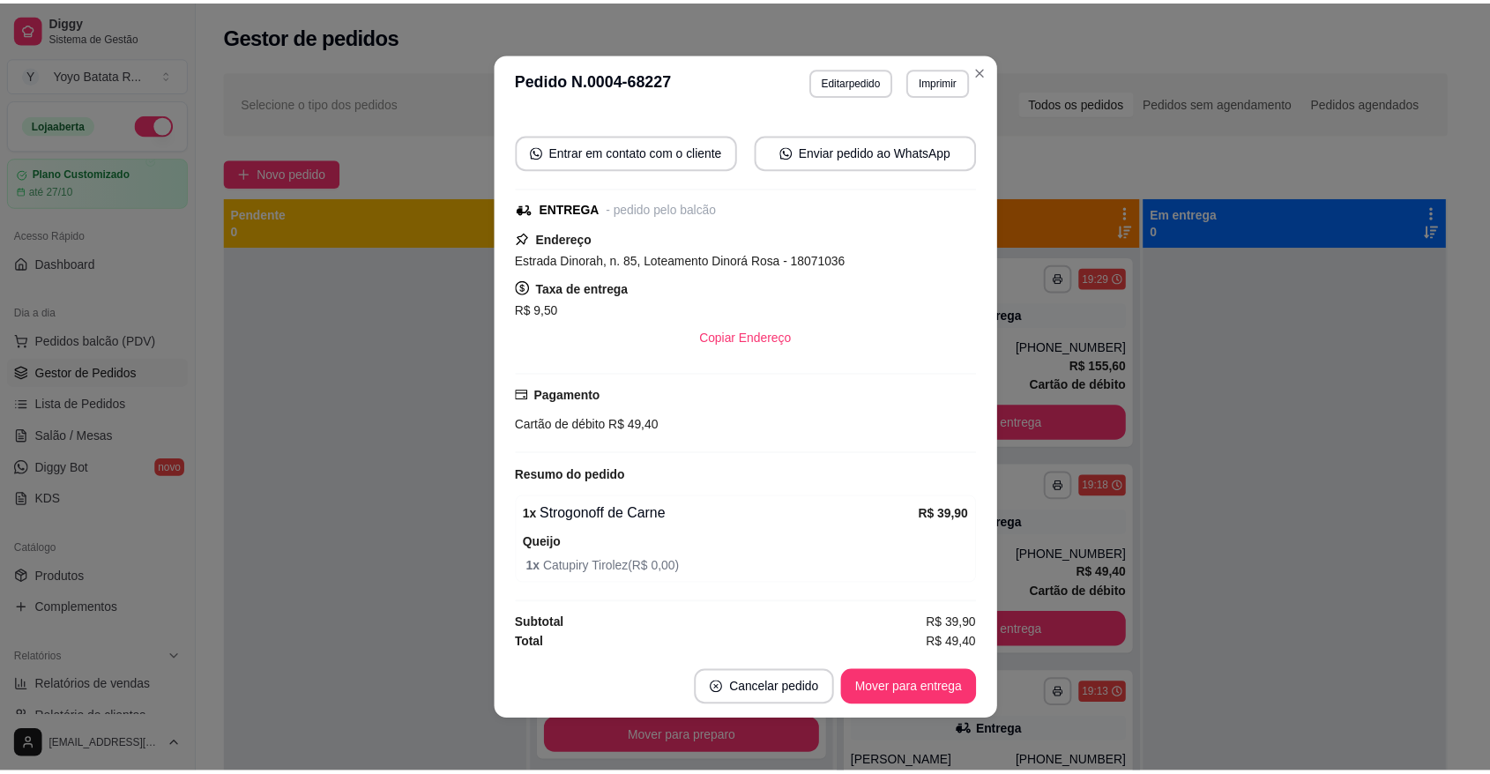
scroll to position [147, 0]
